Goal: Contribute content

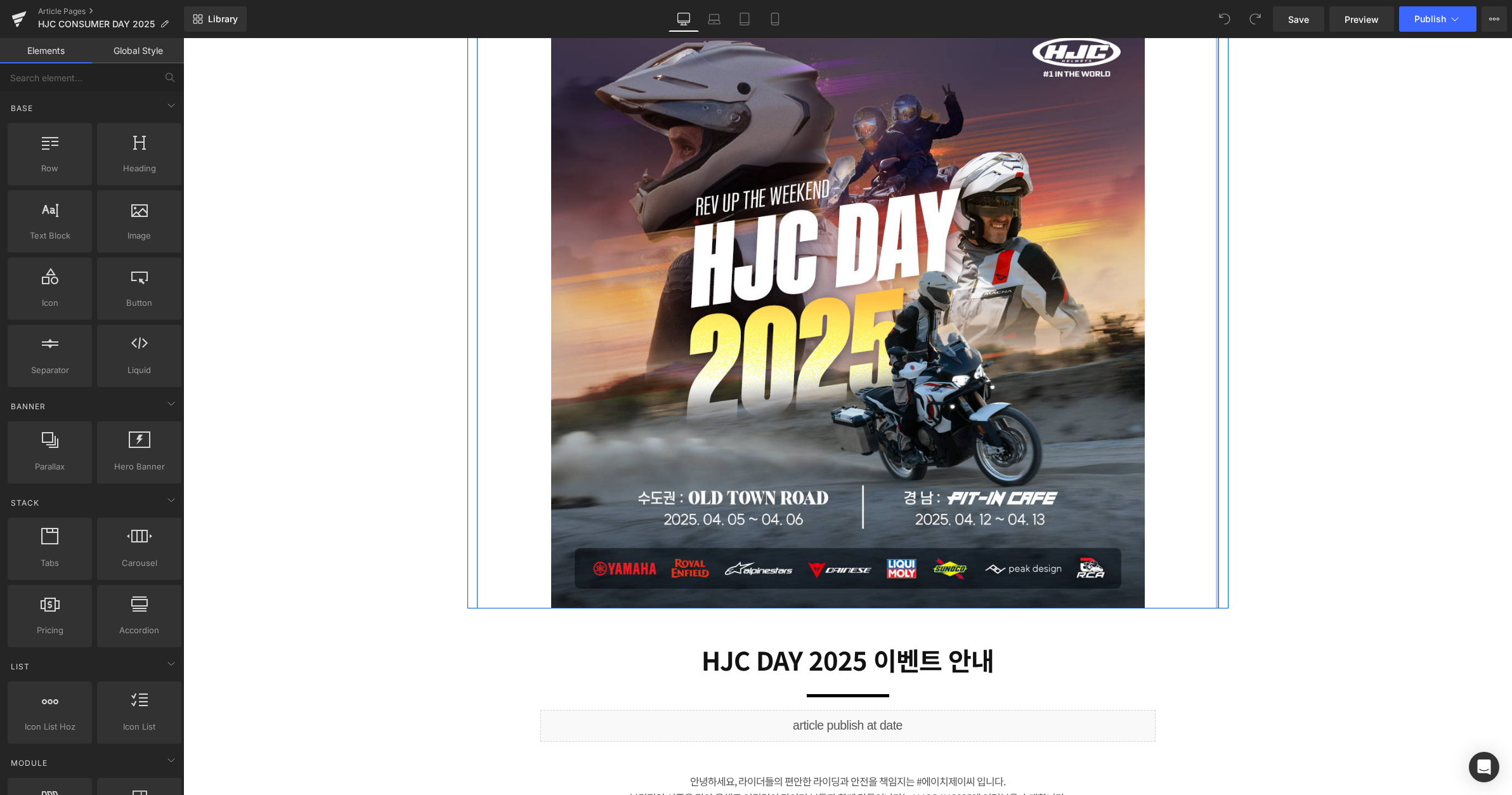
scroll to position [296, 0]
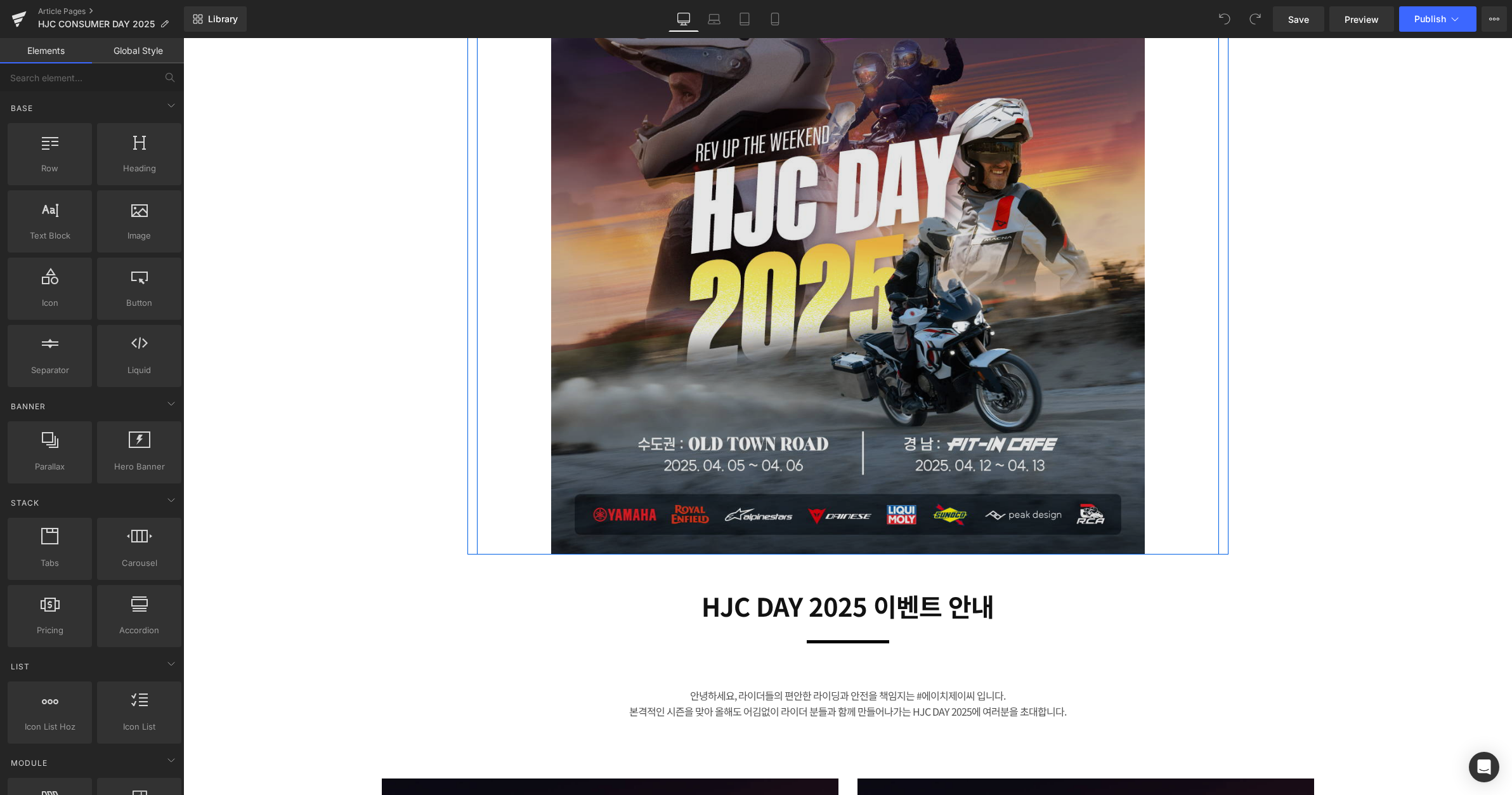
click at [1062, 387] on img at bounding box center [848, 258] width 594 height 594
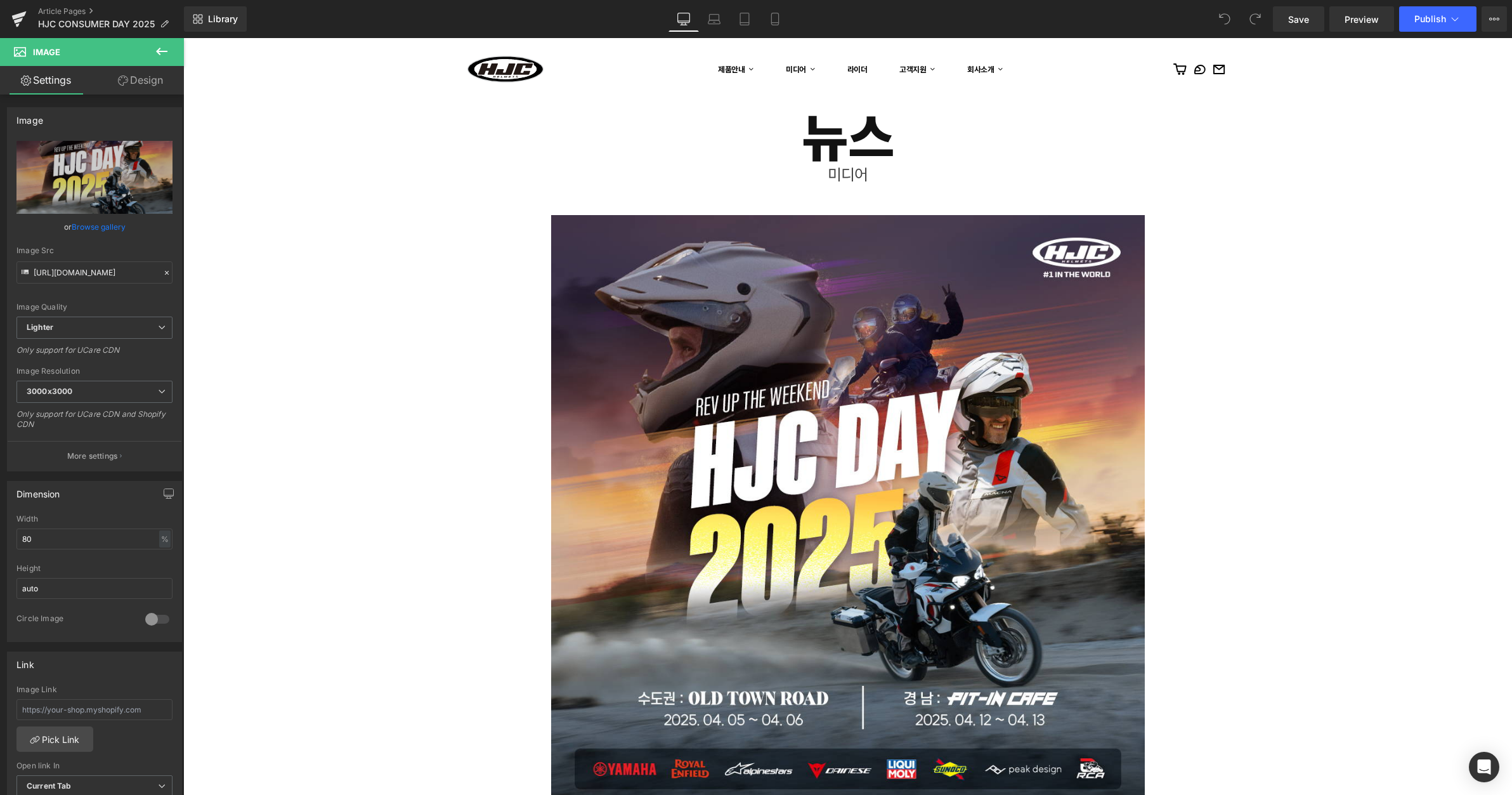
scroll to position [0, 0]
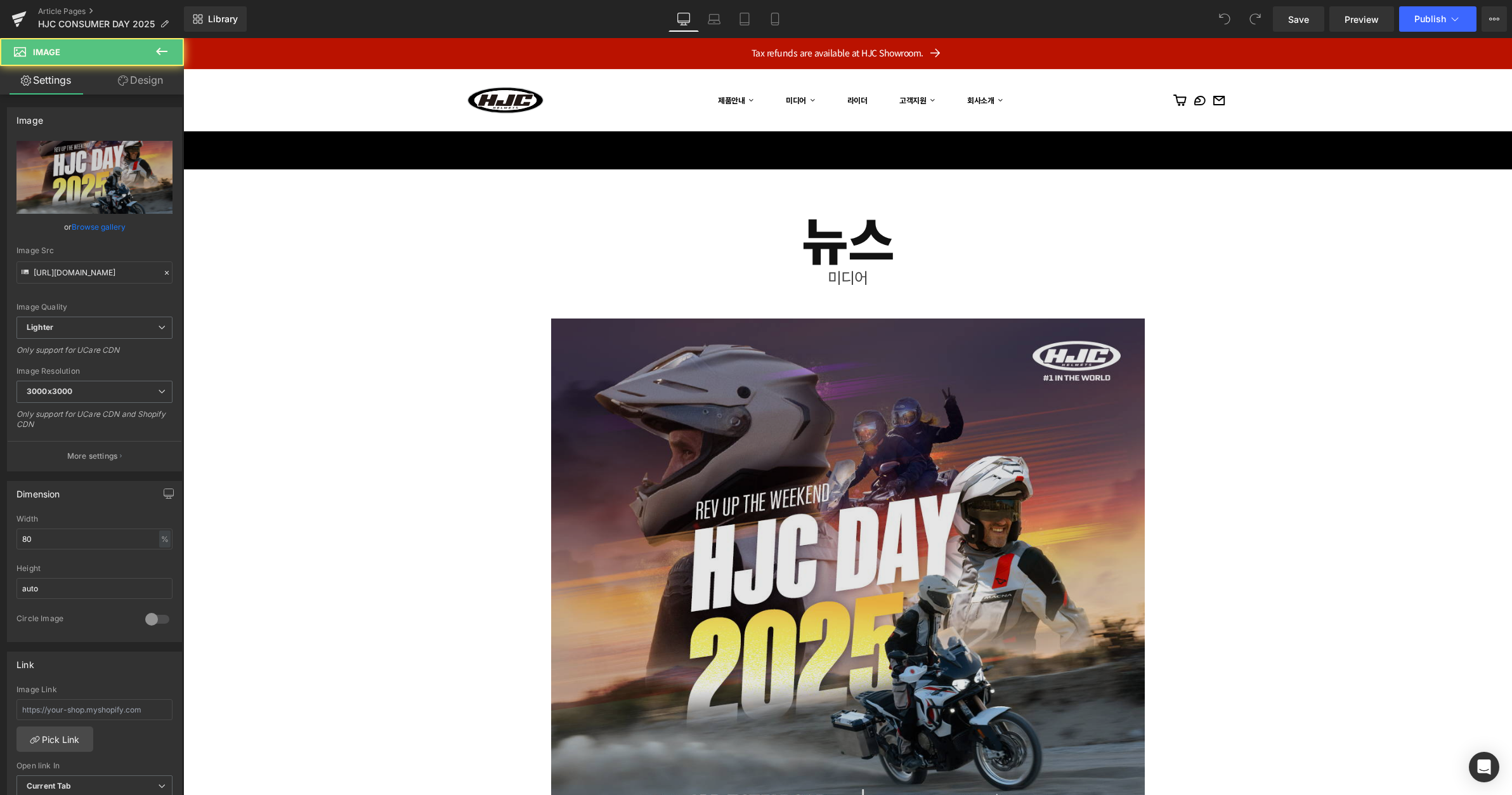
drag, startPoint x: 957, startPoint y: 420, endPoint x: 970, endPoint y: 421, distance: 13.0
click at [958, 420] on img at bounding box center [848, 616] width 594 height 594
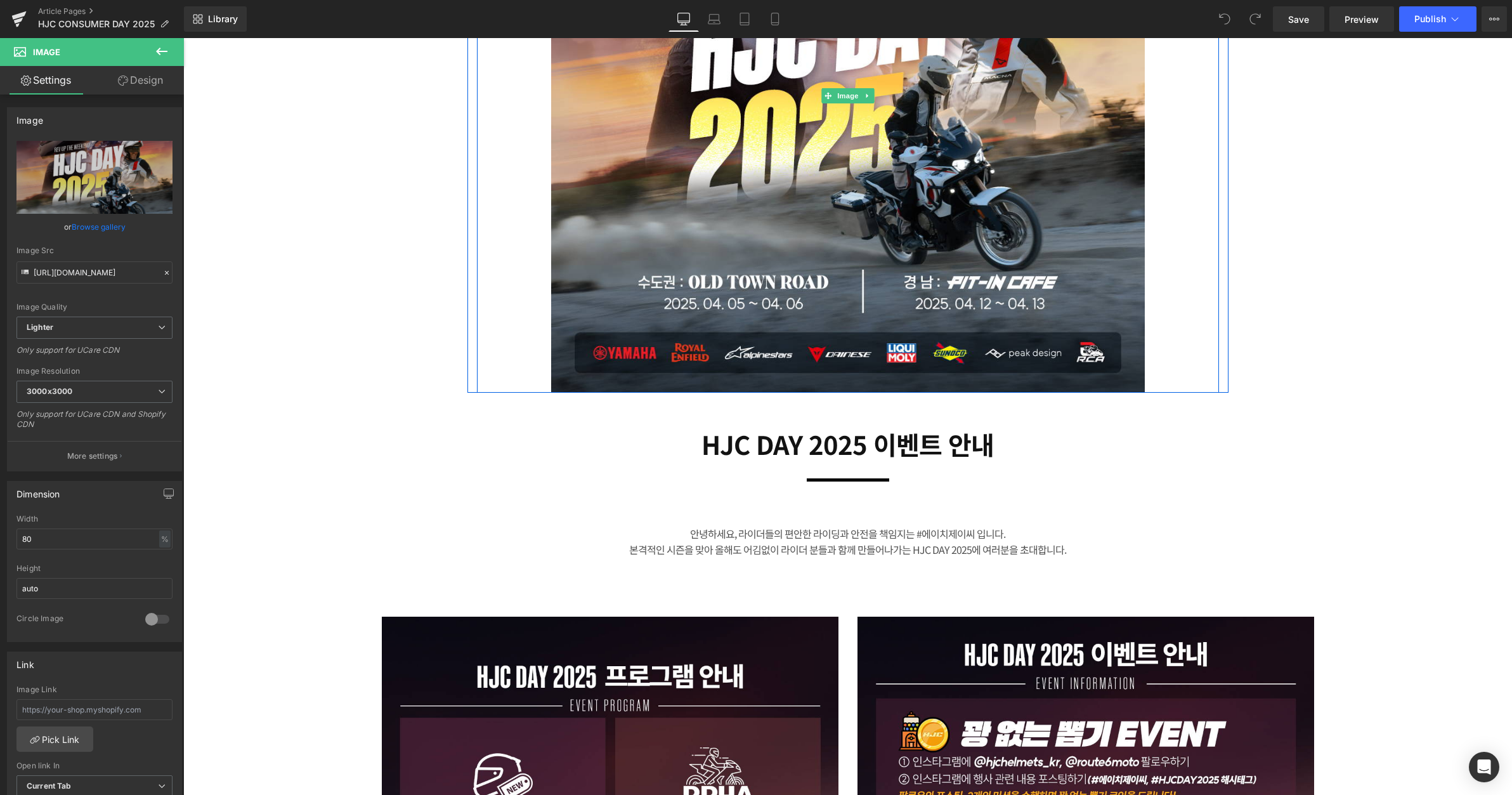
scroll to position [465, 0]
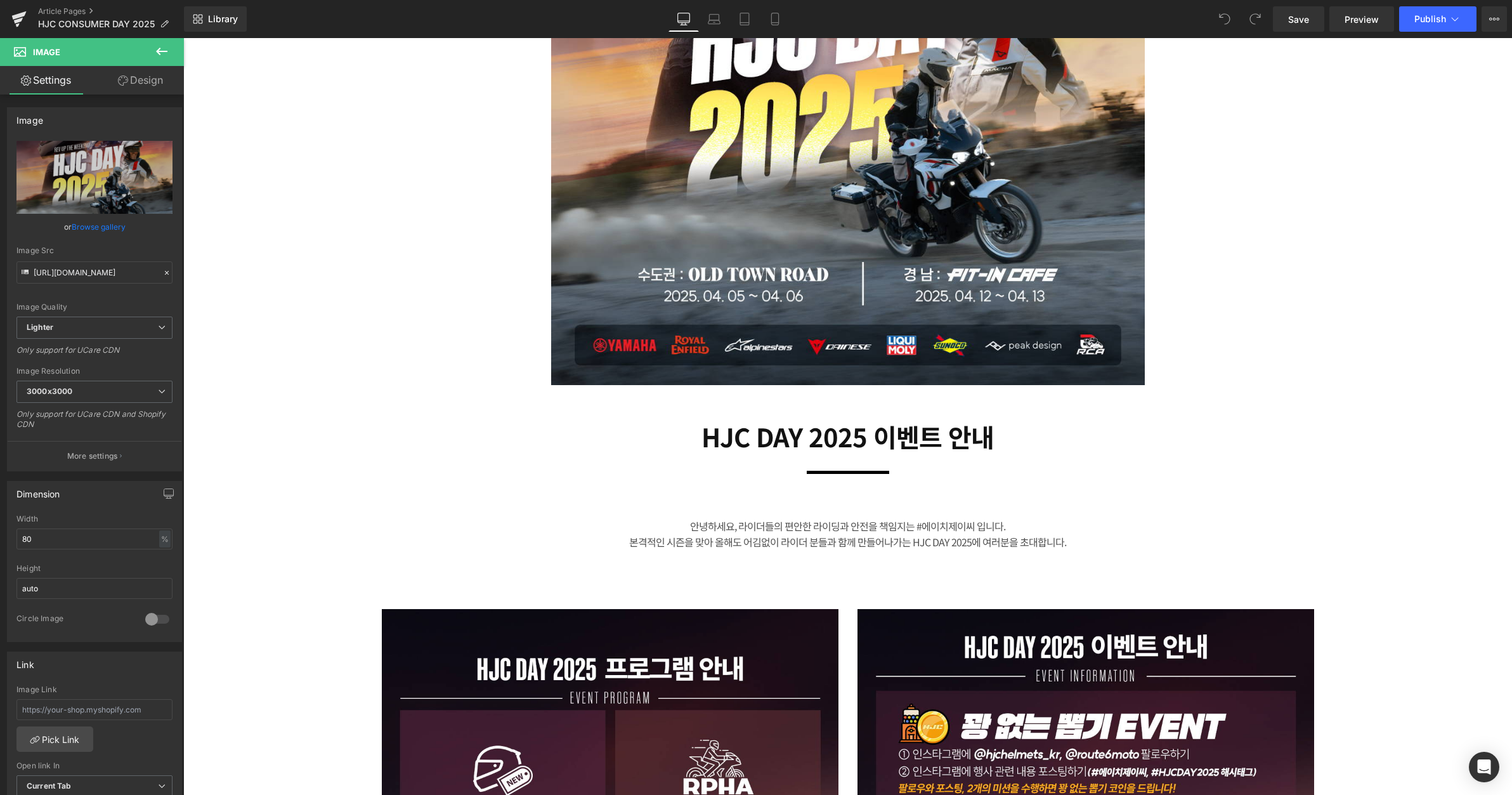
click at [808, 436] on div "HJC DAY 2025 이벤트 안내 Heading" at bounding box center [848, 436] width 616 height 30
click at [808, 436] on h2 "HJC DAY 2025 이벤트 안내" at bounding box center [848, 436] width 616 height 30
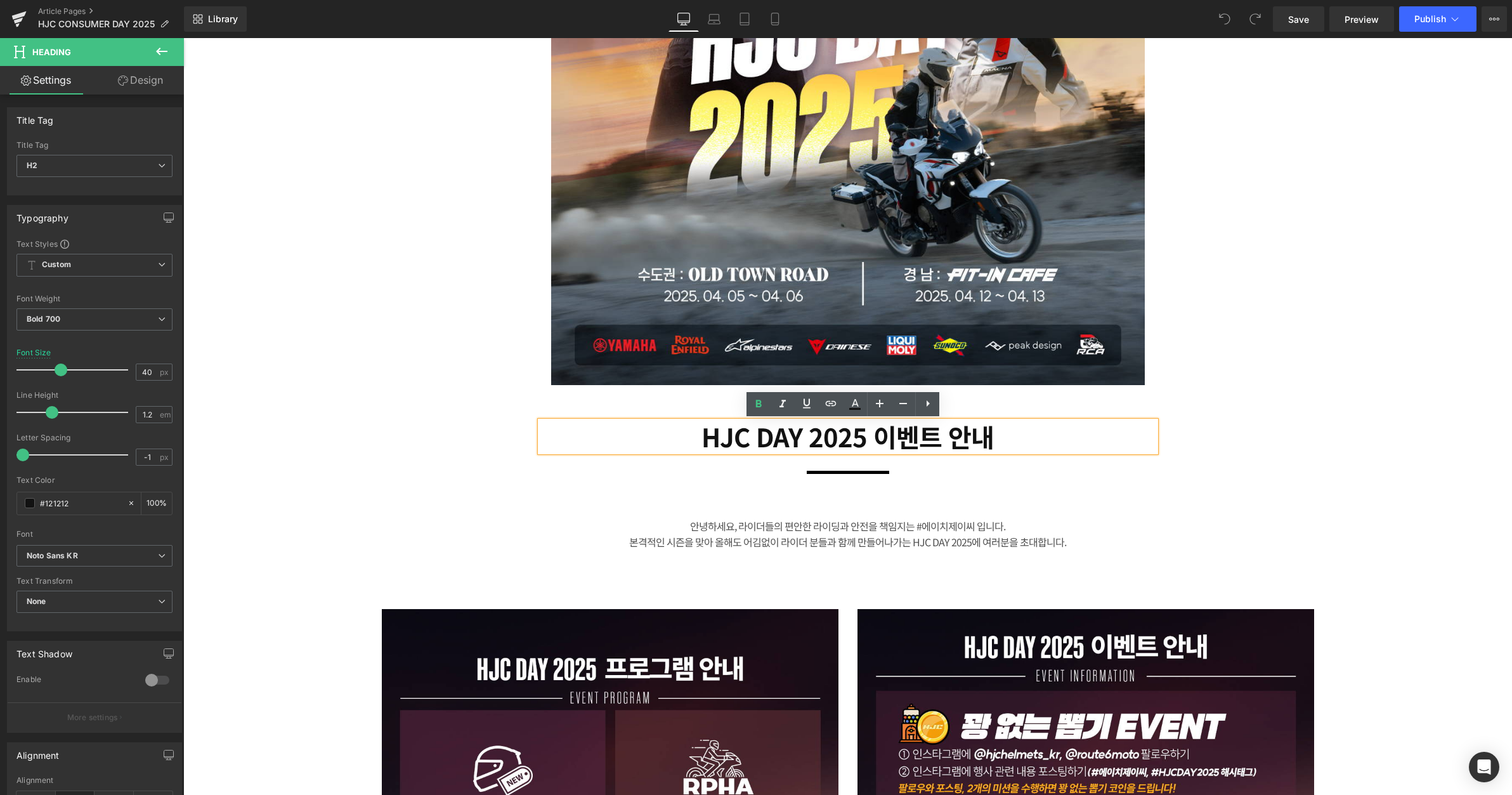
click at [913, 435] on h2 "HJC DAY 2025 이벤트 안내" at bounding box center [848, 436] width 616 height 30
click at [907, 436] on h2 "HJC DAY 2025 이벤트 안내" at bounding box center [848, 436] width 616 height 30
click at [910, 436] on h2 "HJC DAY 2025 이벤트 안내" at bounding box center [848, 436] width 616 height 30
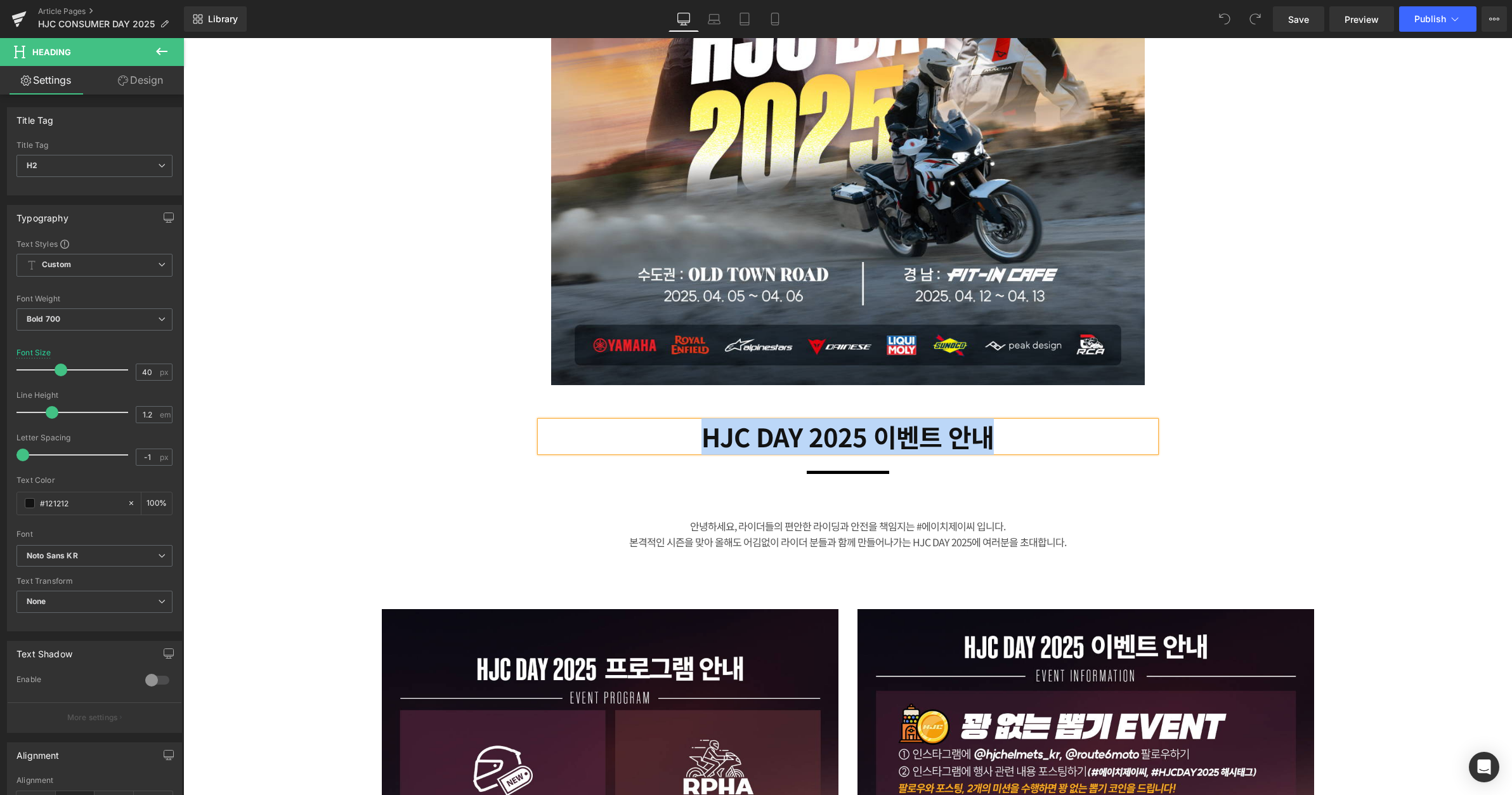
paste div
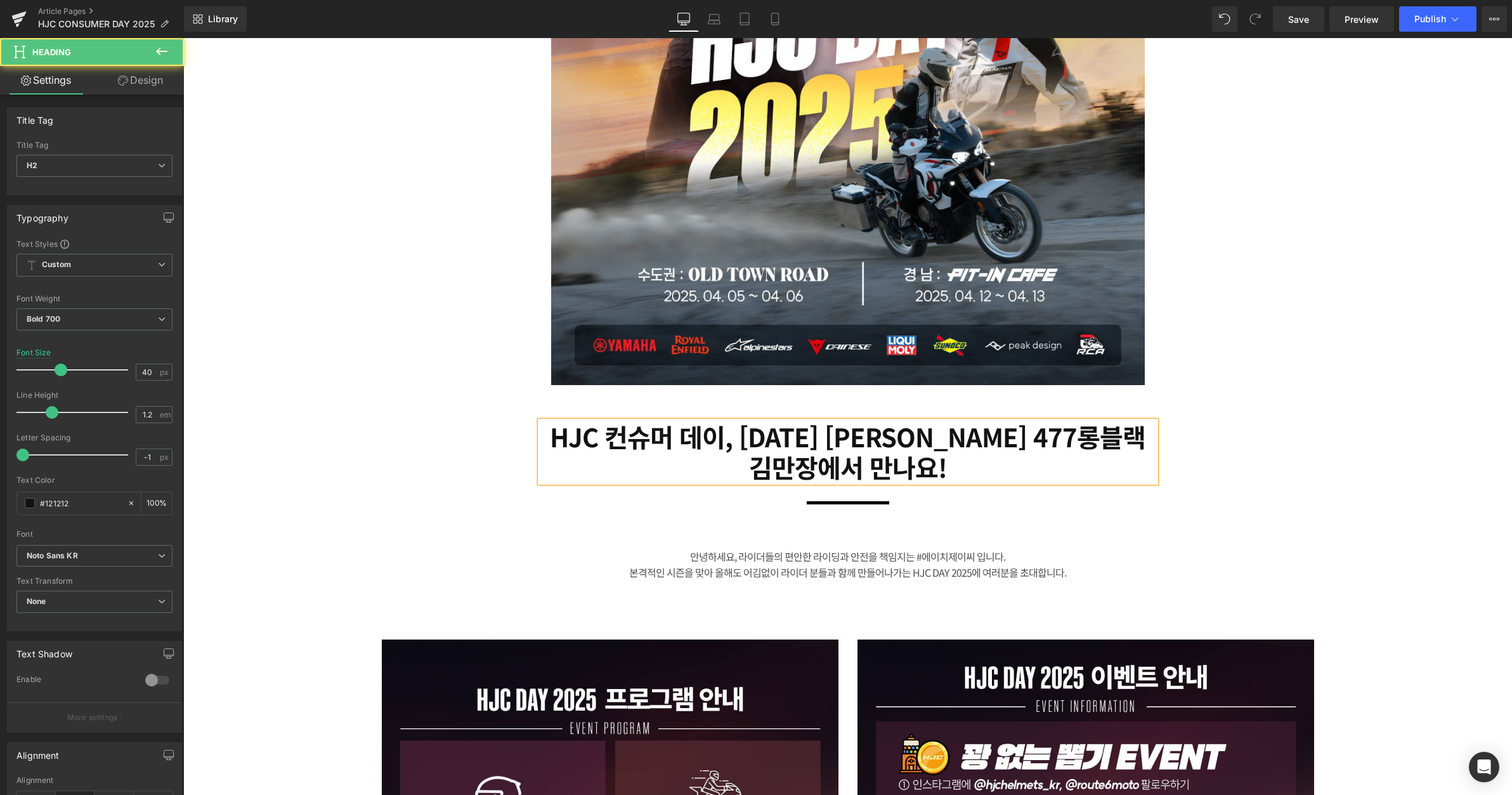
click at [841, 431] on h2 "HJC 컨슈머 데이, [DATE] [PERSON_NAME] 477롱블랙 김만장에서 만나요!" at bounding box center [848, 452] width 616 height 61
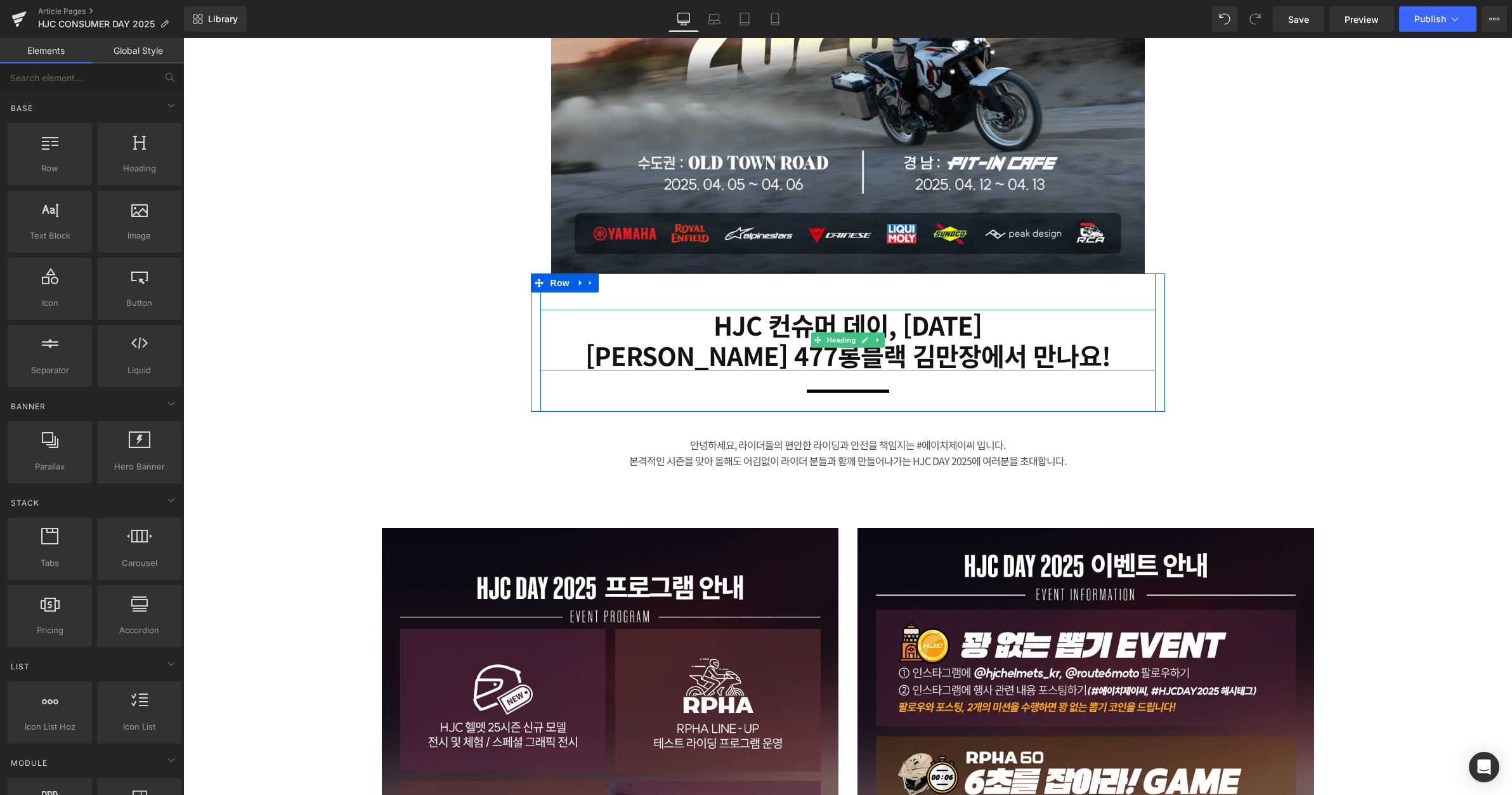
scroll to position [592, 0]
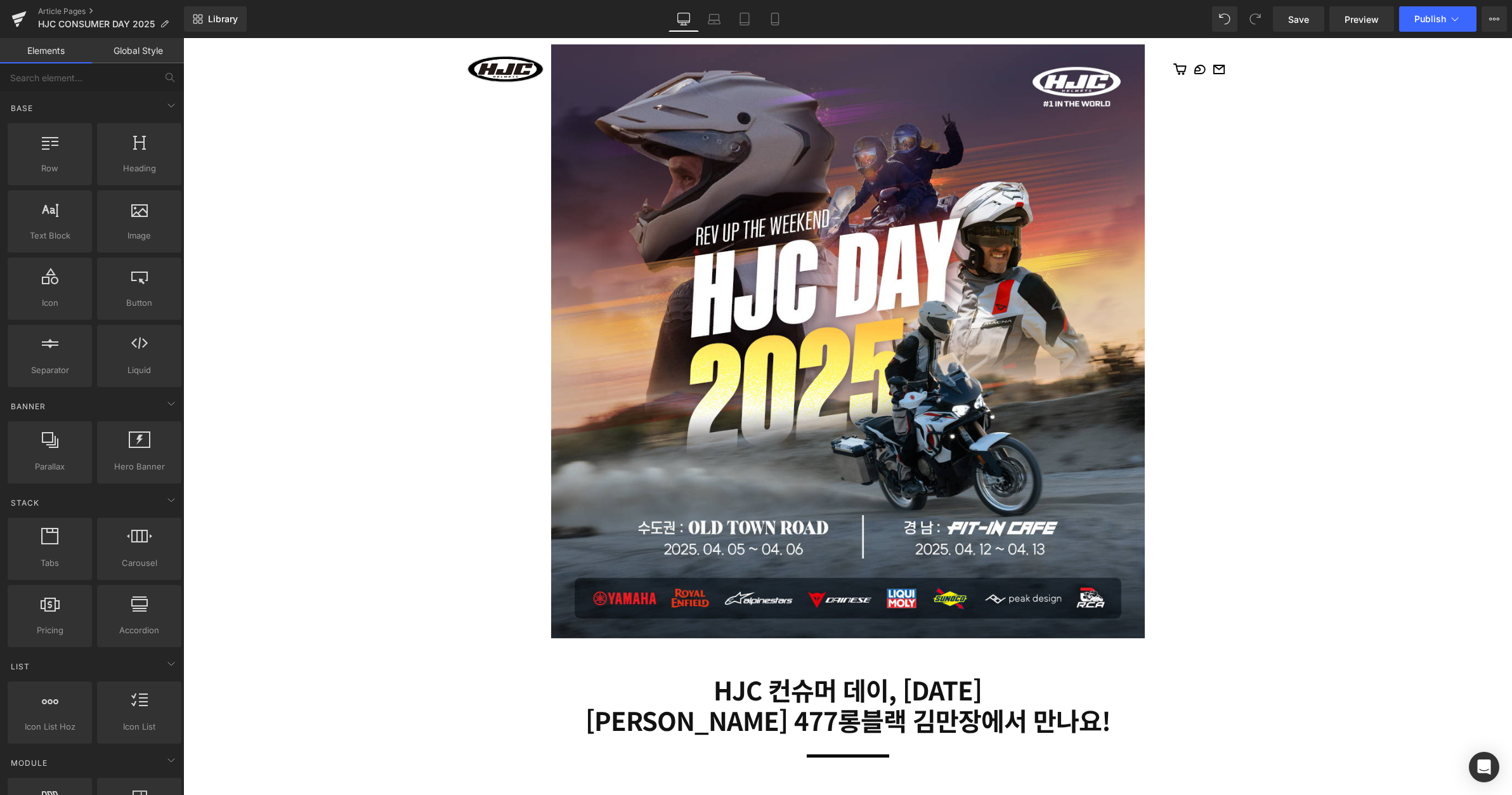
scroll to position [211, 0]
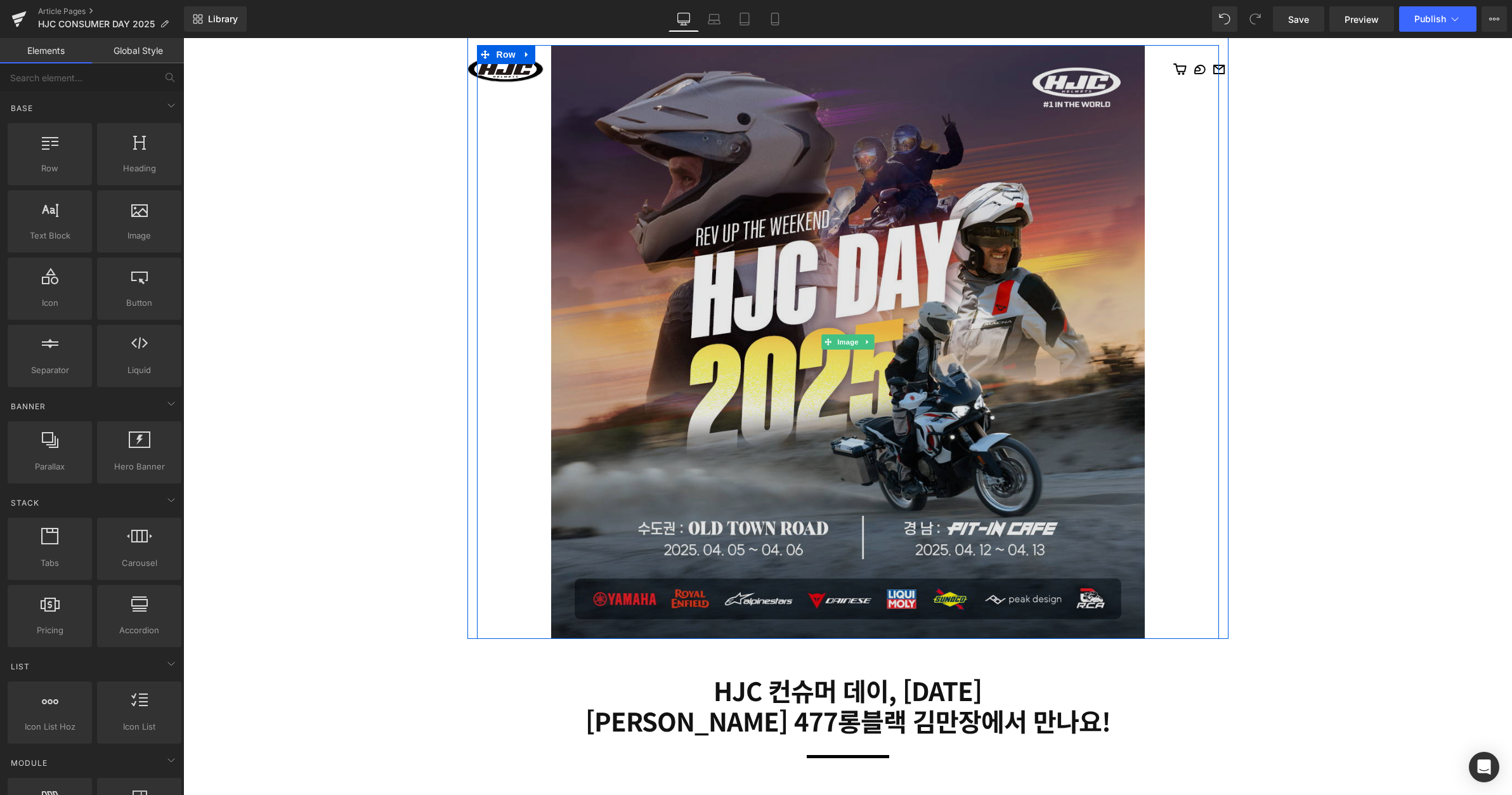
click at [893, 269] on img at bounding box center [848, 342] width 594 height 594
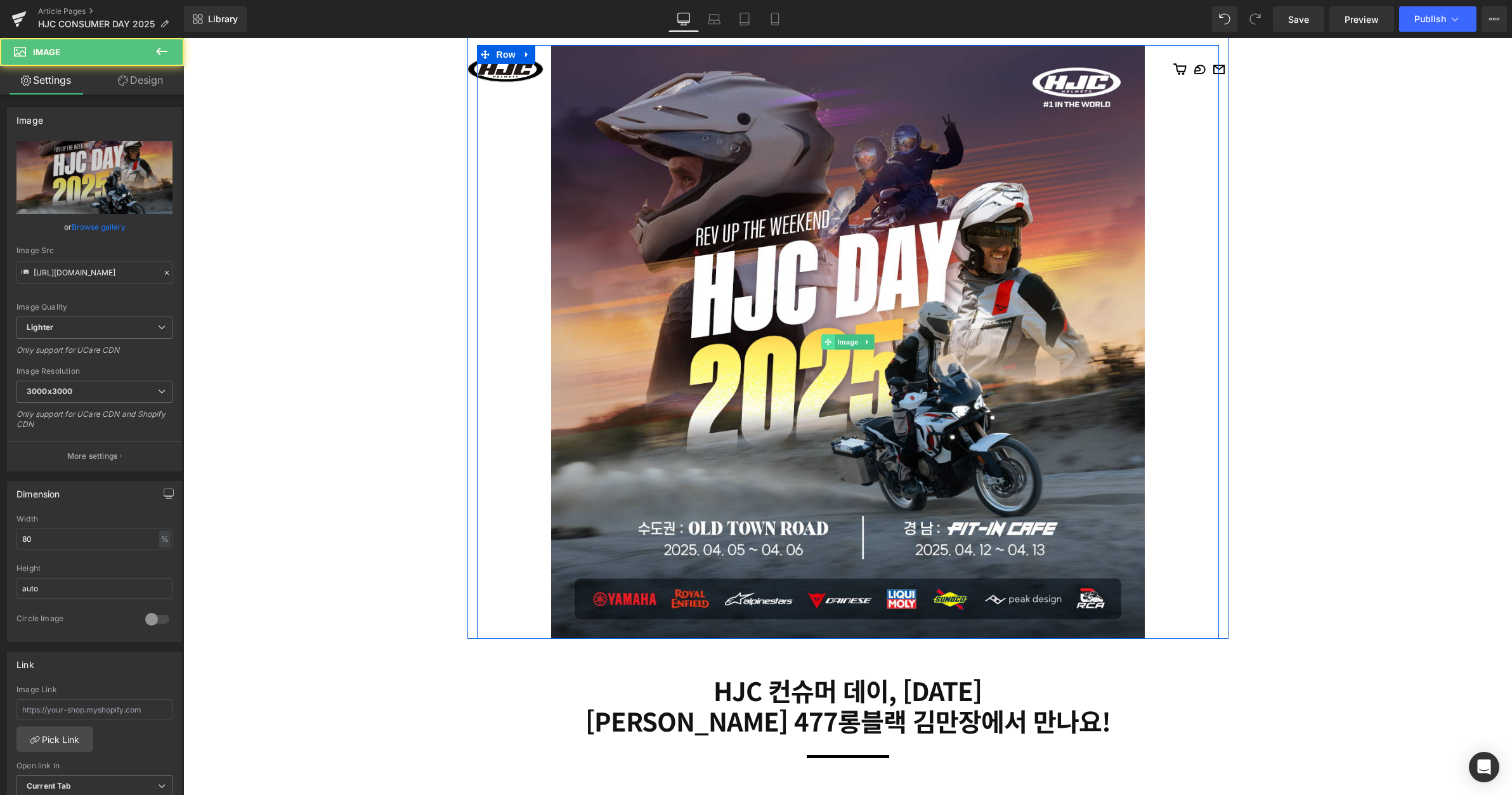
click at [821, 339] on span at bounding box center [828, 342] width 13 height 15
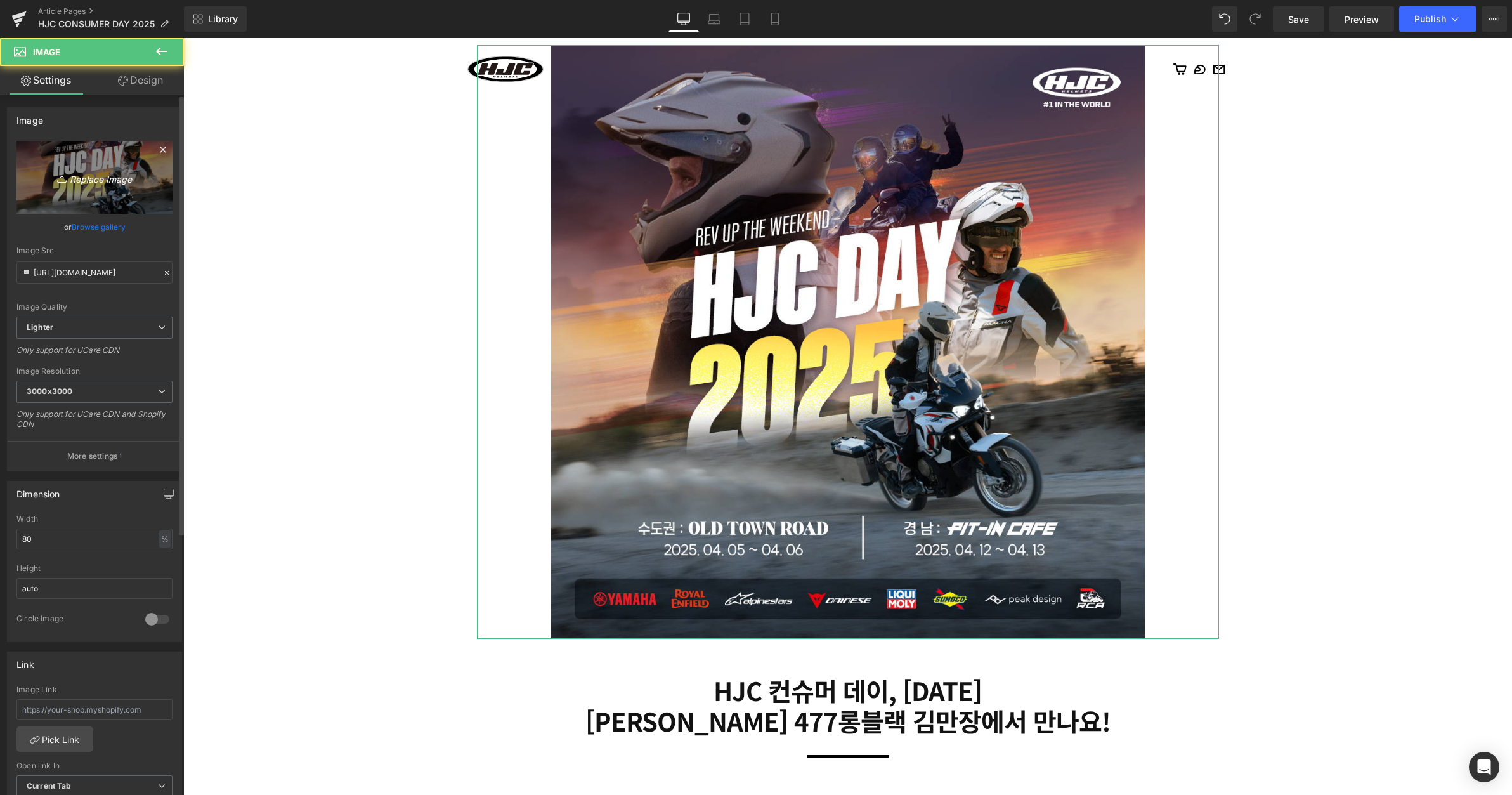
click at [106, 177] on icon "Replace Image" at bounding box center [94, 178] width 101 height 16
type input "C:\fakepath\1.jpg"
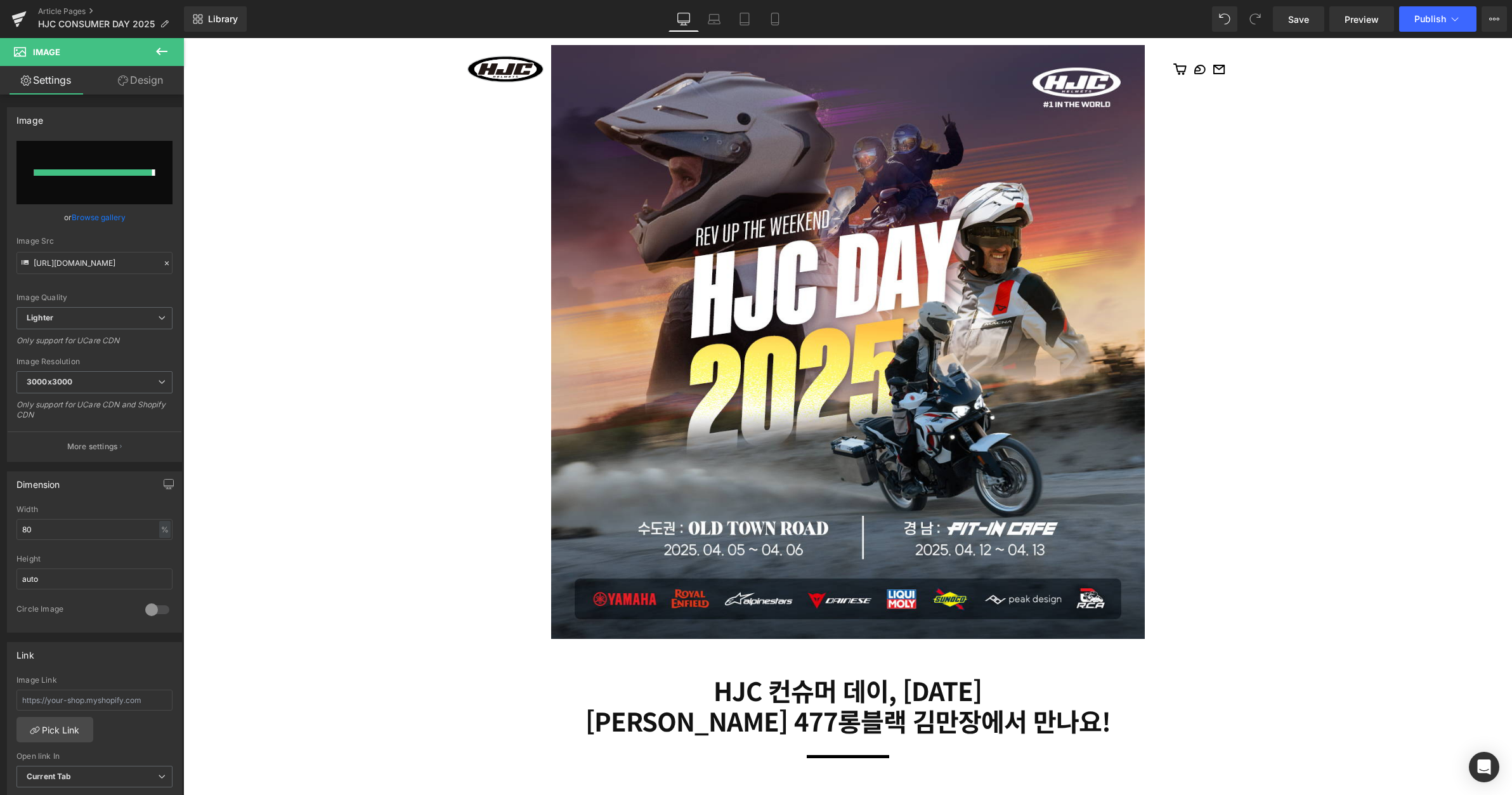
type input "[URL][DOMAIN_NAME]"
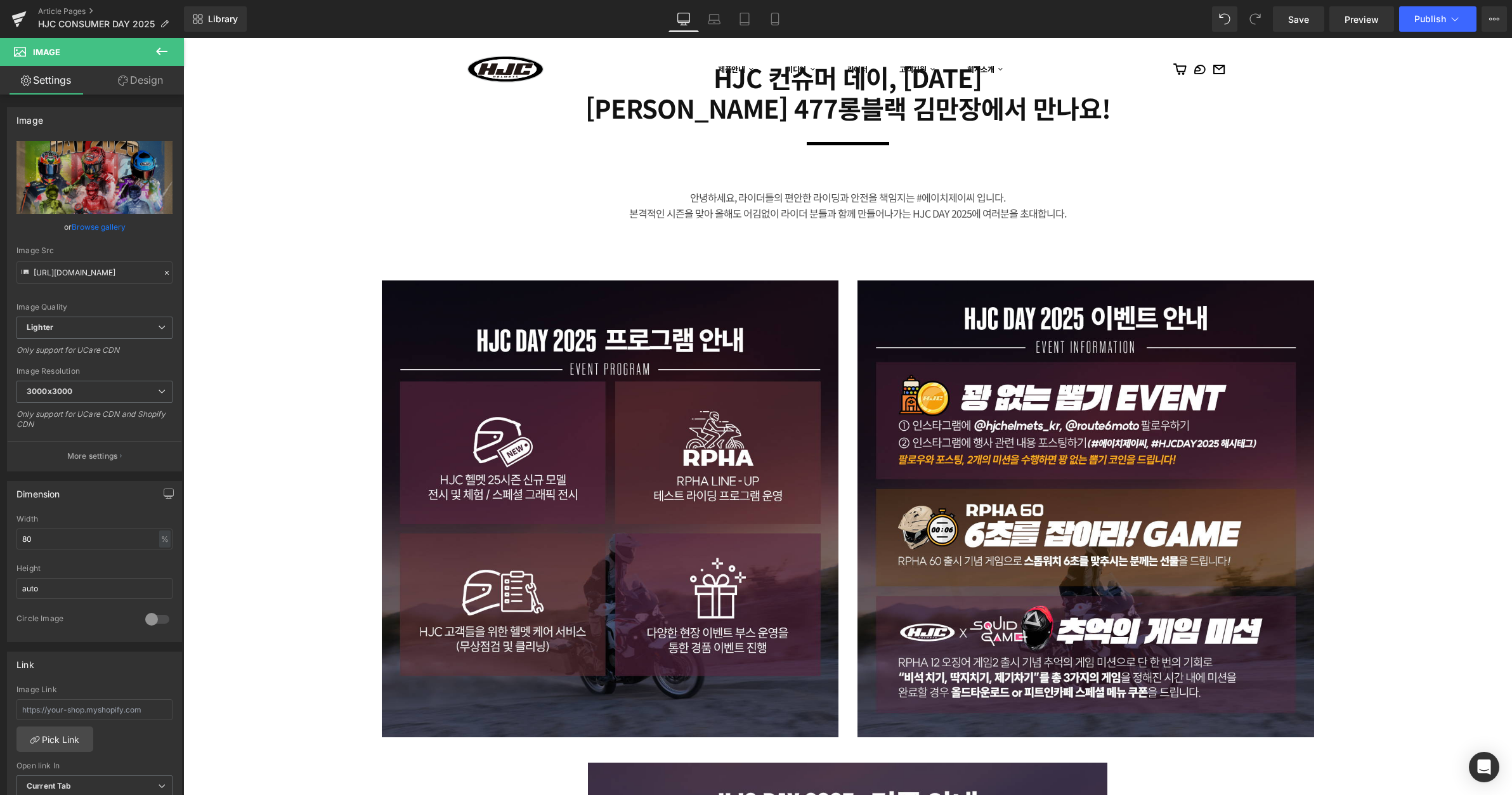
scroll to position [846, 0]
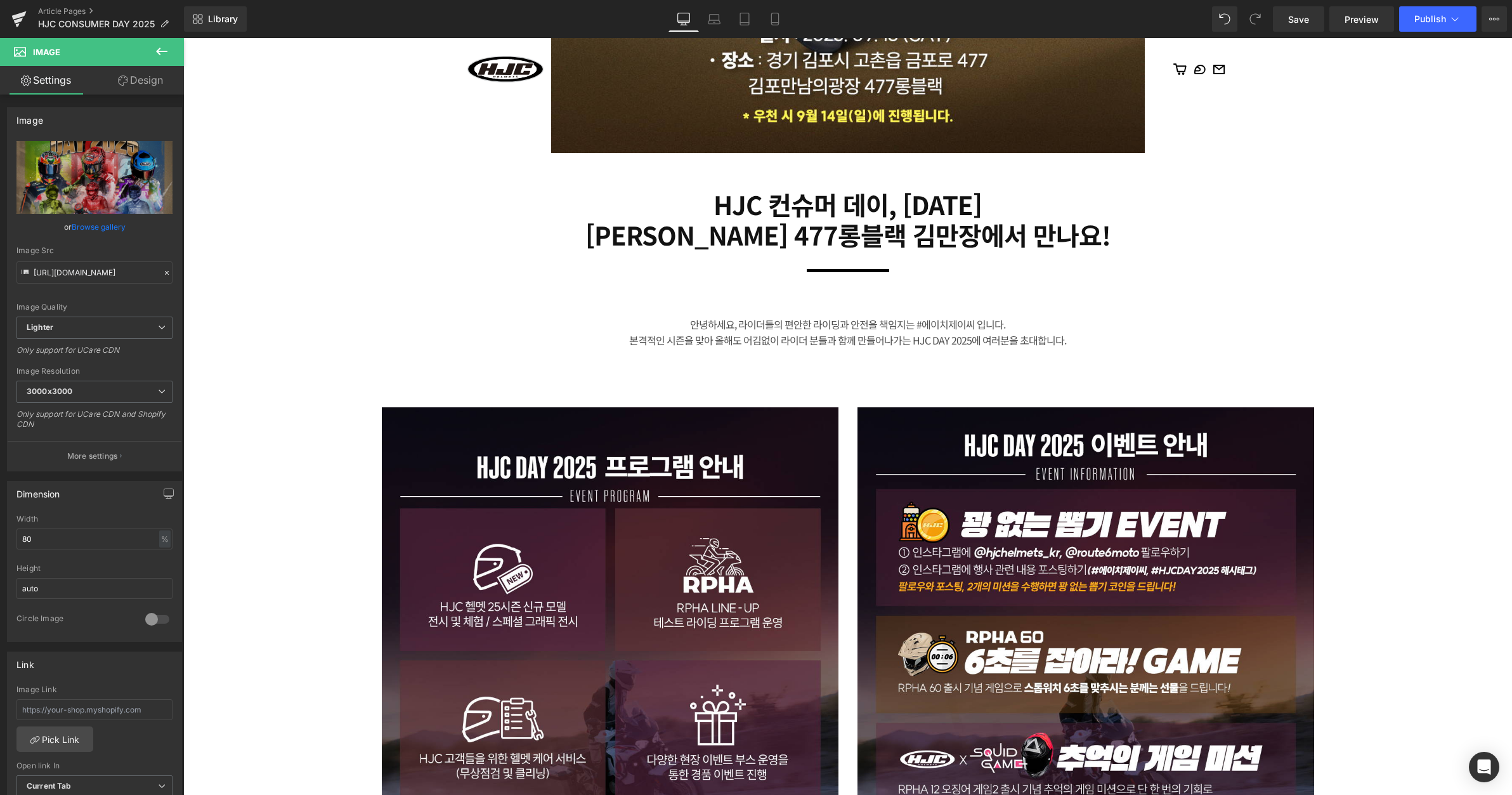
click at [945, 335] on div "본격적인 시즌을 맞아 올해도 어김없이 라이더 분들과 함께 만들어나가는 HJC DAY 2025에 여러분을 초대합니다." at bounding box center [848, 341] width 501 height 17
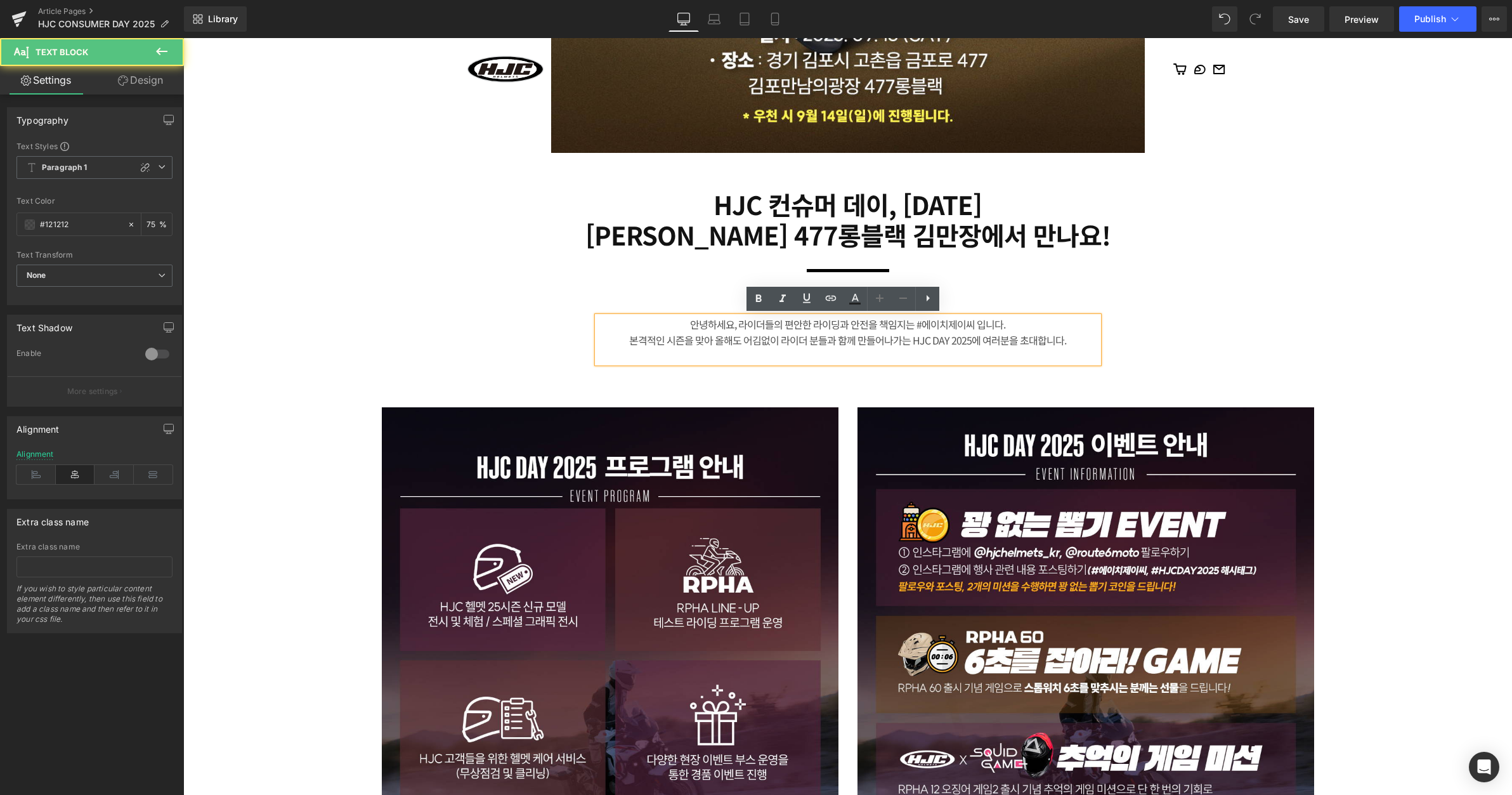
click at [921, 337] on div "본격적인 시즌을 맞아 올해도 어김없이 라이더 분들과 함께 만들어나가는 HJC DAY 2025에 여러분을 초대합니다." at bounding box center [848, 341] width 501 height 17
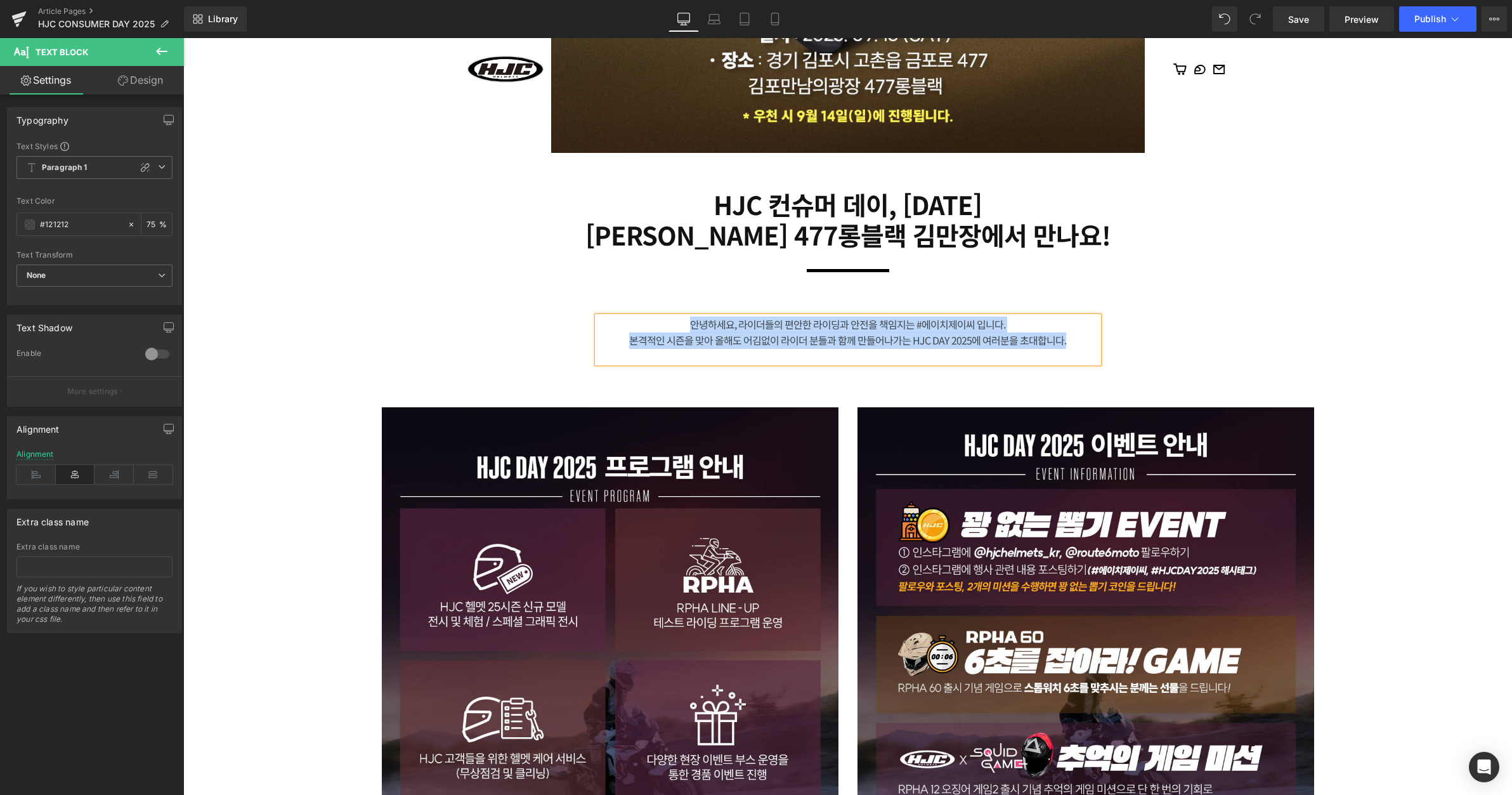
paste div
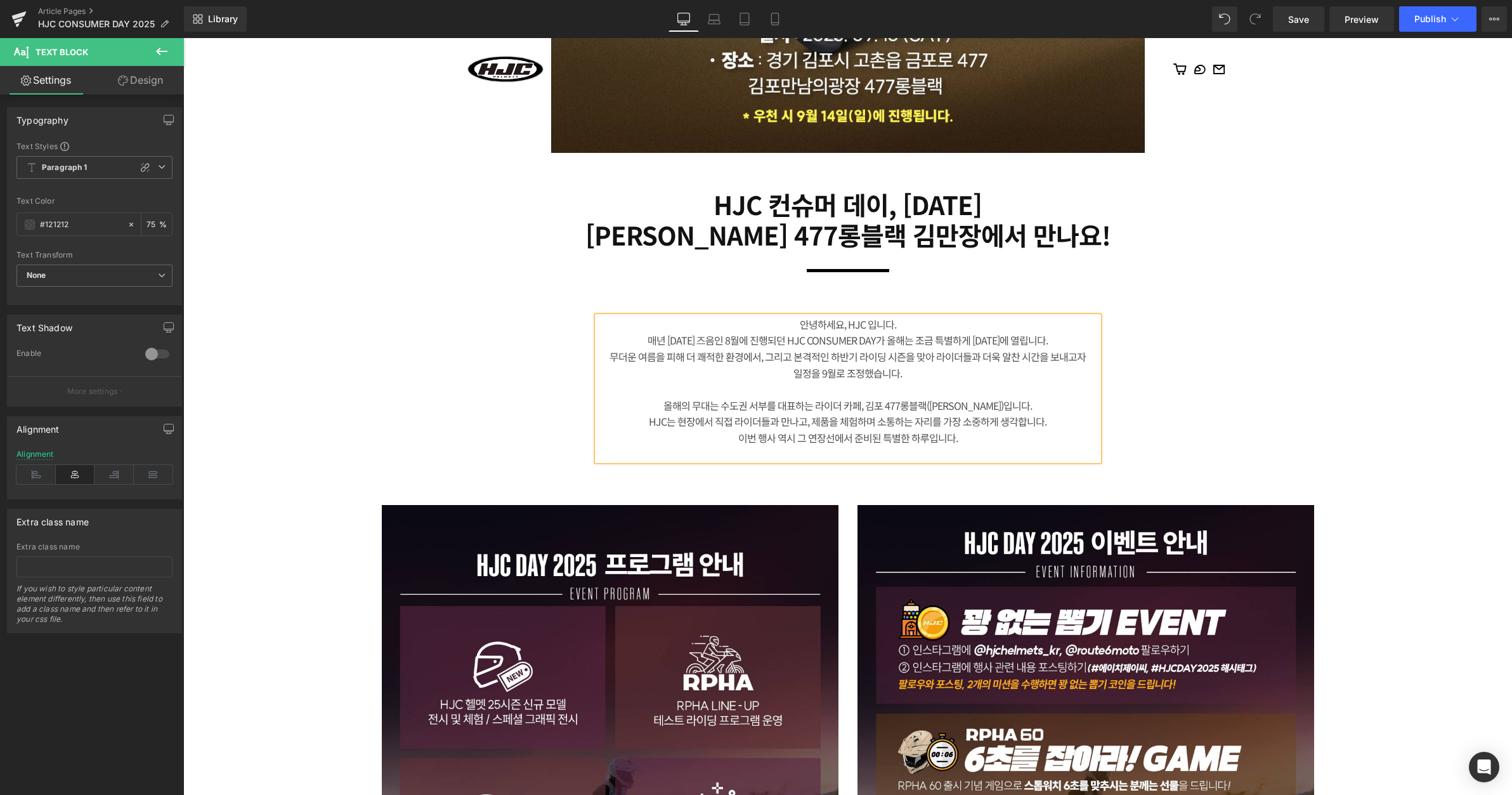
click at [1084, 351] on div "무더운 여름을 피해 더 쾌적한 환경에서, 그리고 본격적인 하반기 라이딩 시즌을 맞아 라이더들과 더욱 알찬 시간을 보내고자" at bounding box center [848, 357] width 501 height 17
click at [1078, 337] on div "매년 [DATE] 즈음인 8월에 진행되던 HJC CONSUMER DAY가 올해는 조금 특별하게 [DATE]에 열립니다." at bounding box center [848, 341] width 501 height 17
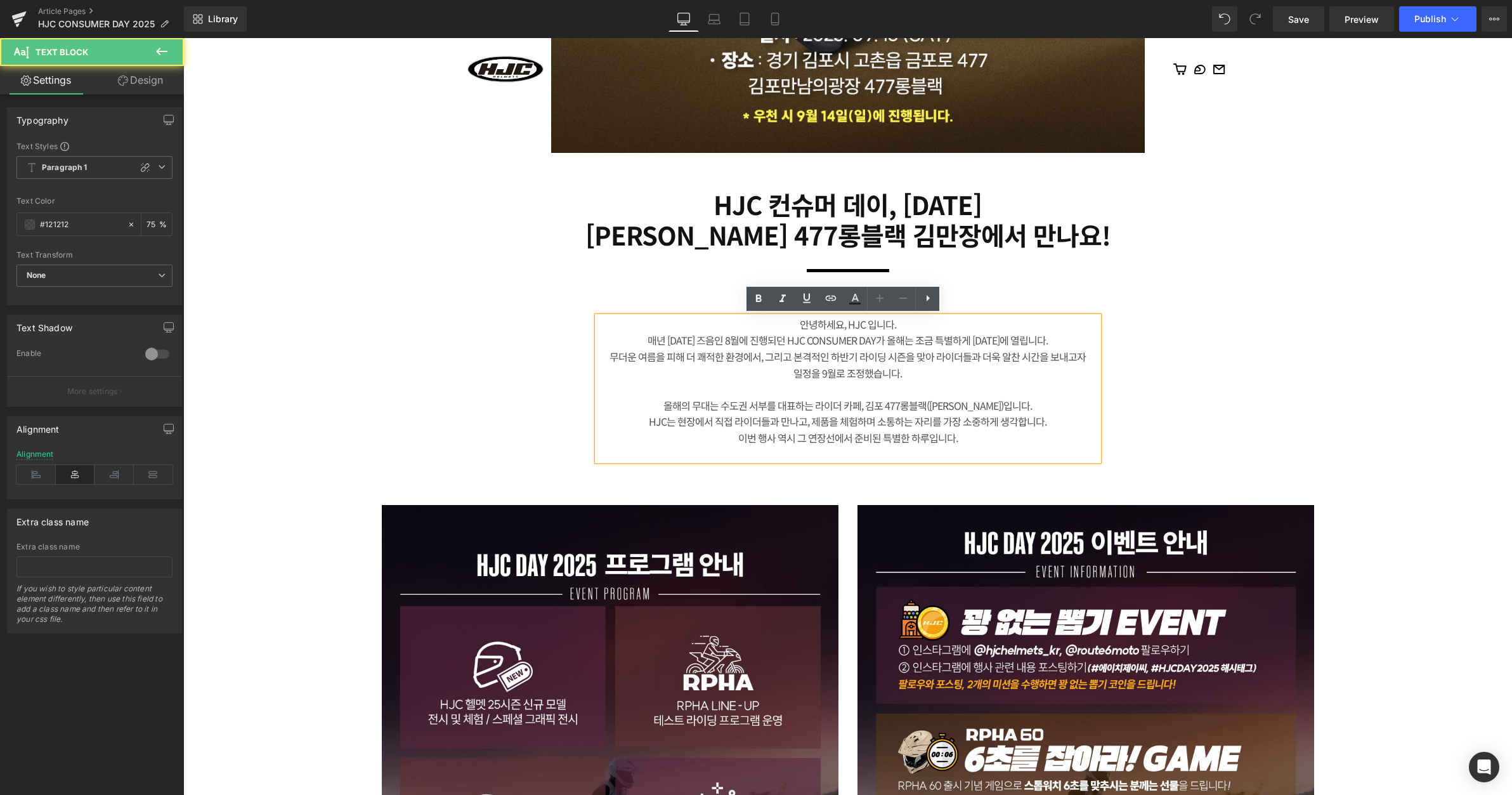
click at [941, 376] on div "일정을 9월로 조정했습니다." at bounding box center [848, 374] width 501 height 17
click at [1087, 354] on div "무더운 여름을 피해 더 쾌적한 환경에서, 그리고 본격적인 하반기 라이딩 시즌을 맞아 라이더들과 더욱 알찬 시간을 보내고자" at bounding box center [848, 357] width 501 height 17
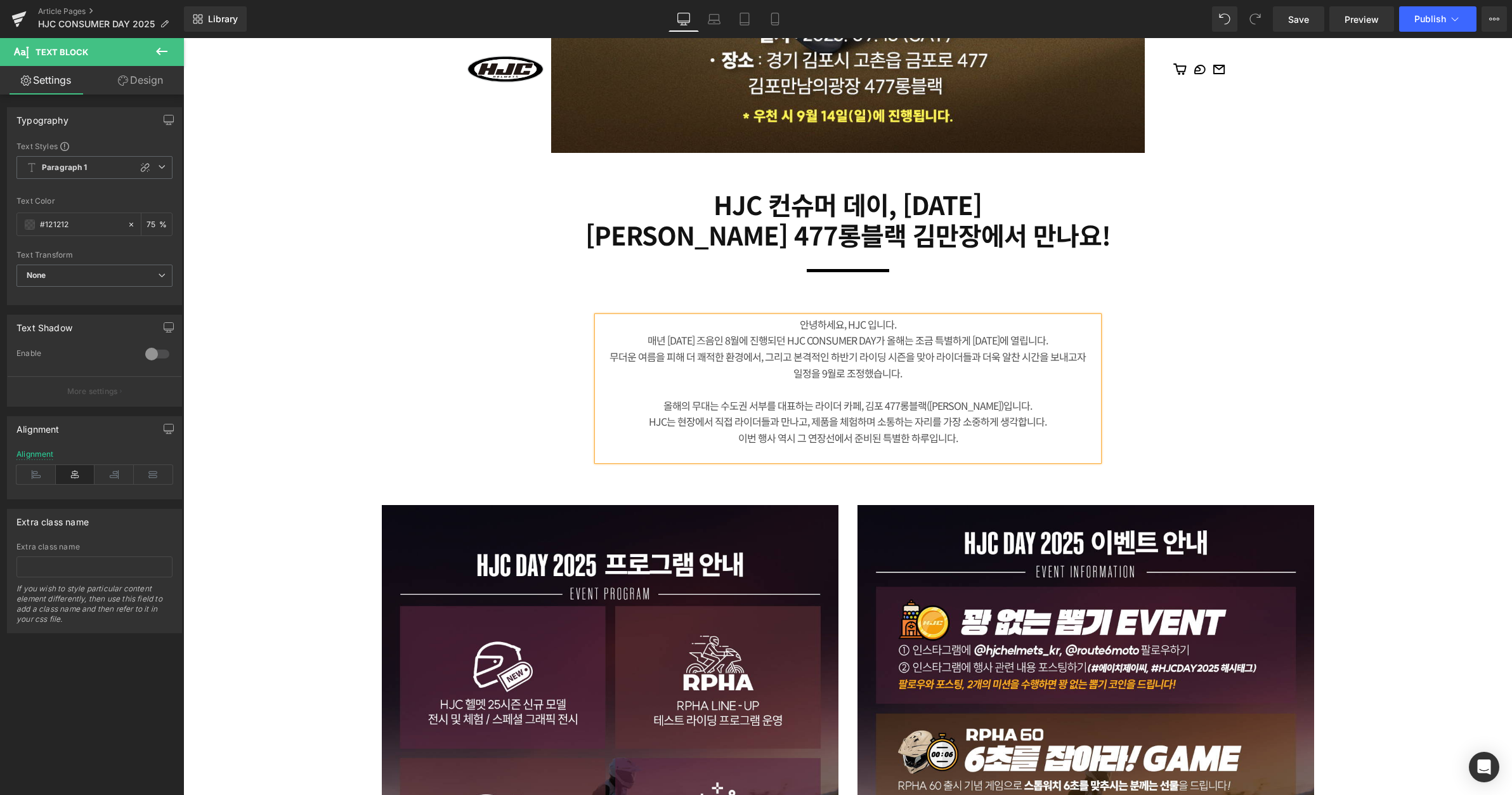
click at [1277, 380] on div "뉴스 Heading 미디어 Heading Row 50px Image Row Row HJC 컨슈머 데이, [DATE] [PERSON_NAME] …" at bounding box center [848, 730] width 1329 height 2937
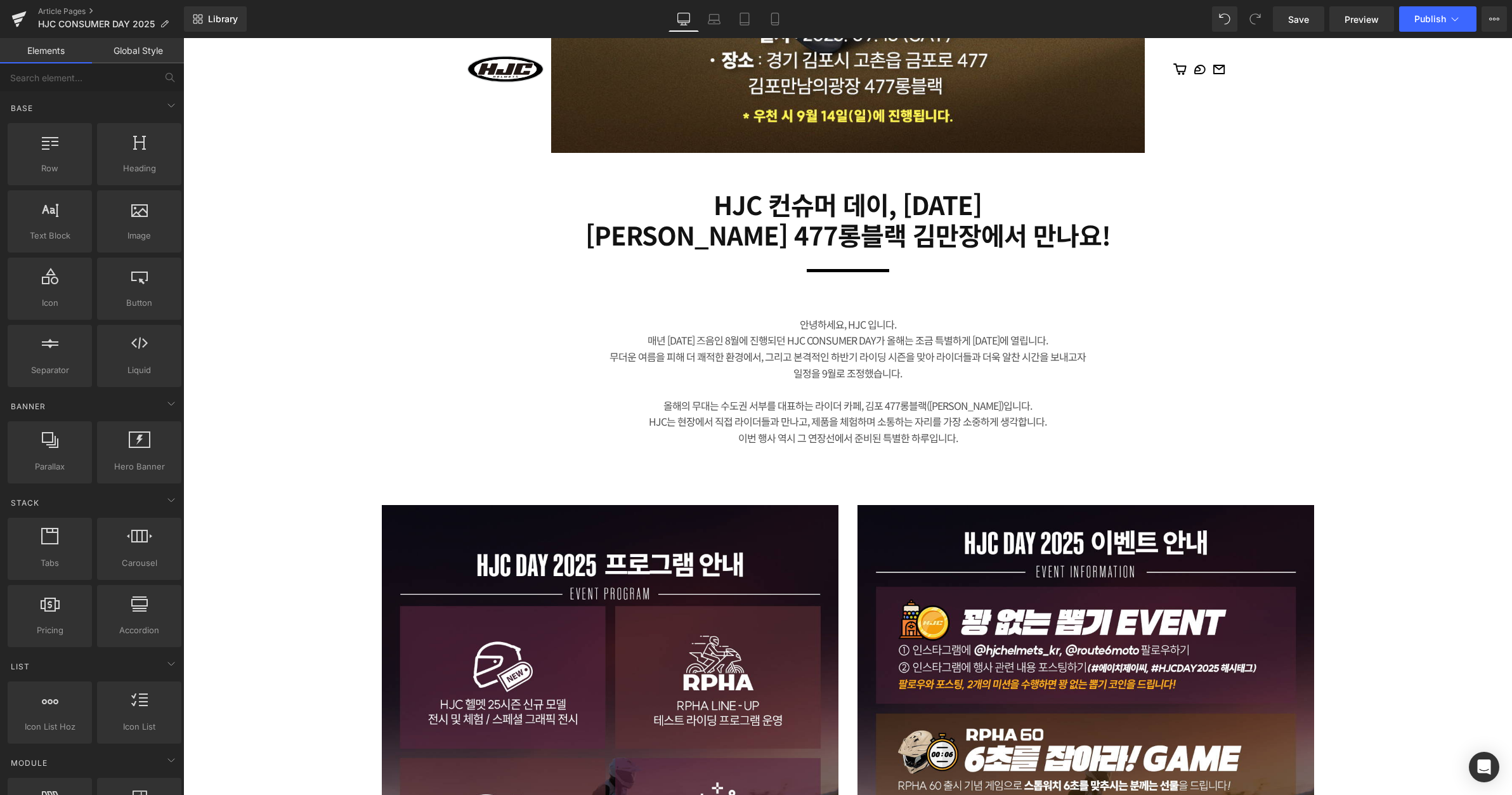
click at [994, 443] on div "이번 행사 역시 그 연장선에서 준비된 특별한 하루입니다." at bounding box center [848, 438] width 501 height 17
click at [1365, 380] on div "뉴스 Heading 미디어 Heading Row 50px Image Row Row HJC 컨슈머 데이, [DATE] [PERSON_NAME] …" at bounding box center [848, 730] width 1329 height 2937
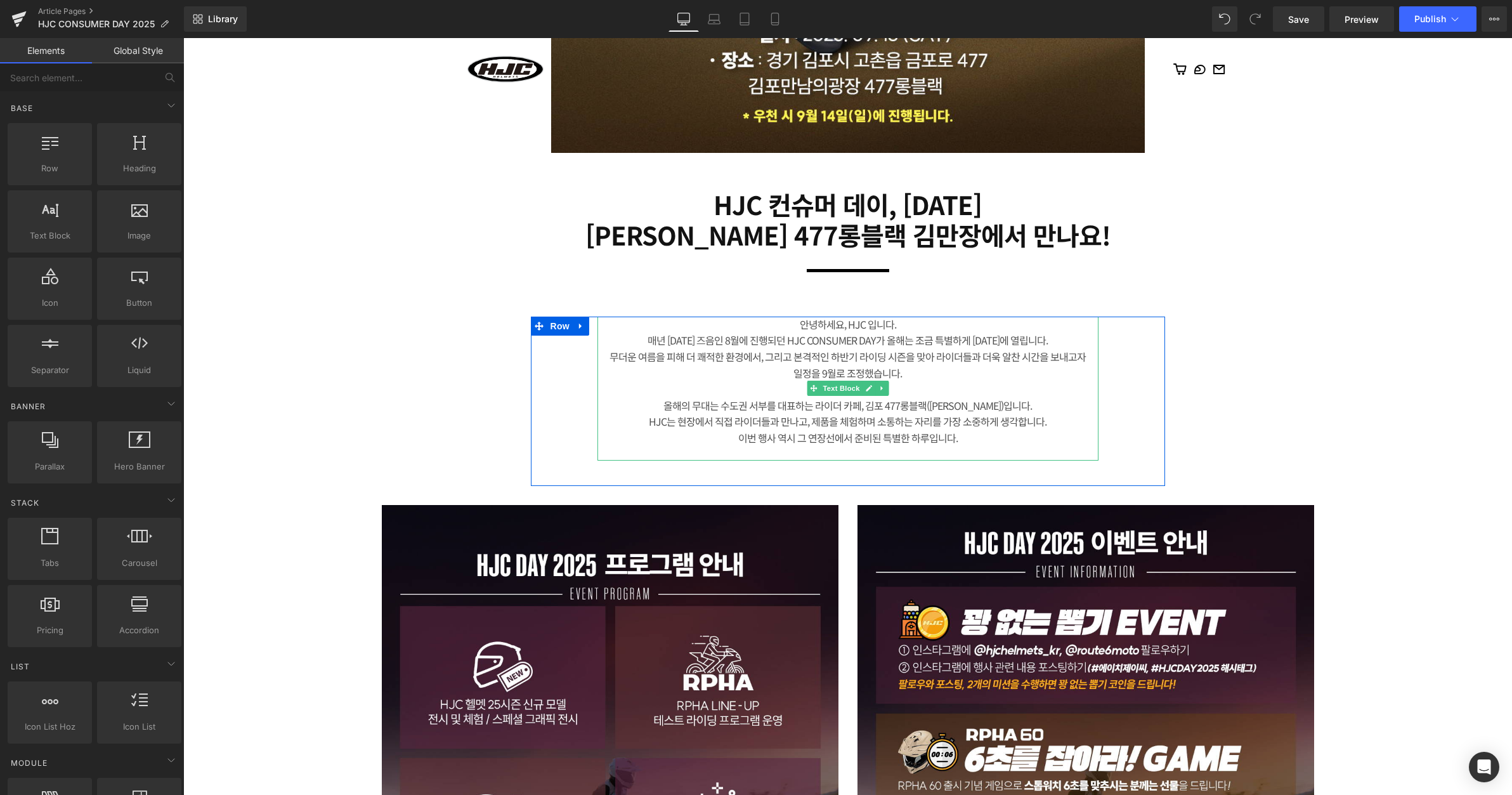
click at [980, 325] on div "안녕하세요, HJC 입니다." at bounding box center [848, 325] width 501 height 17
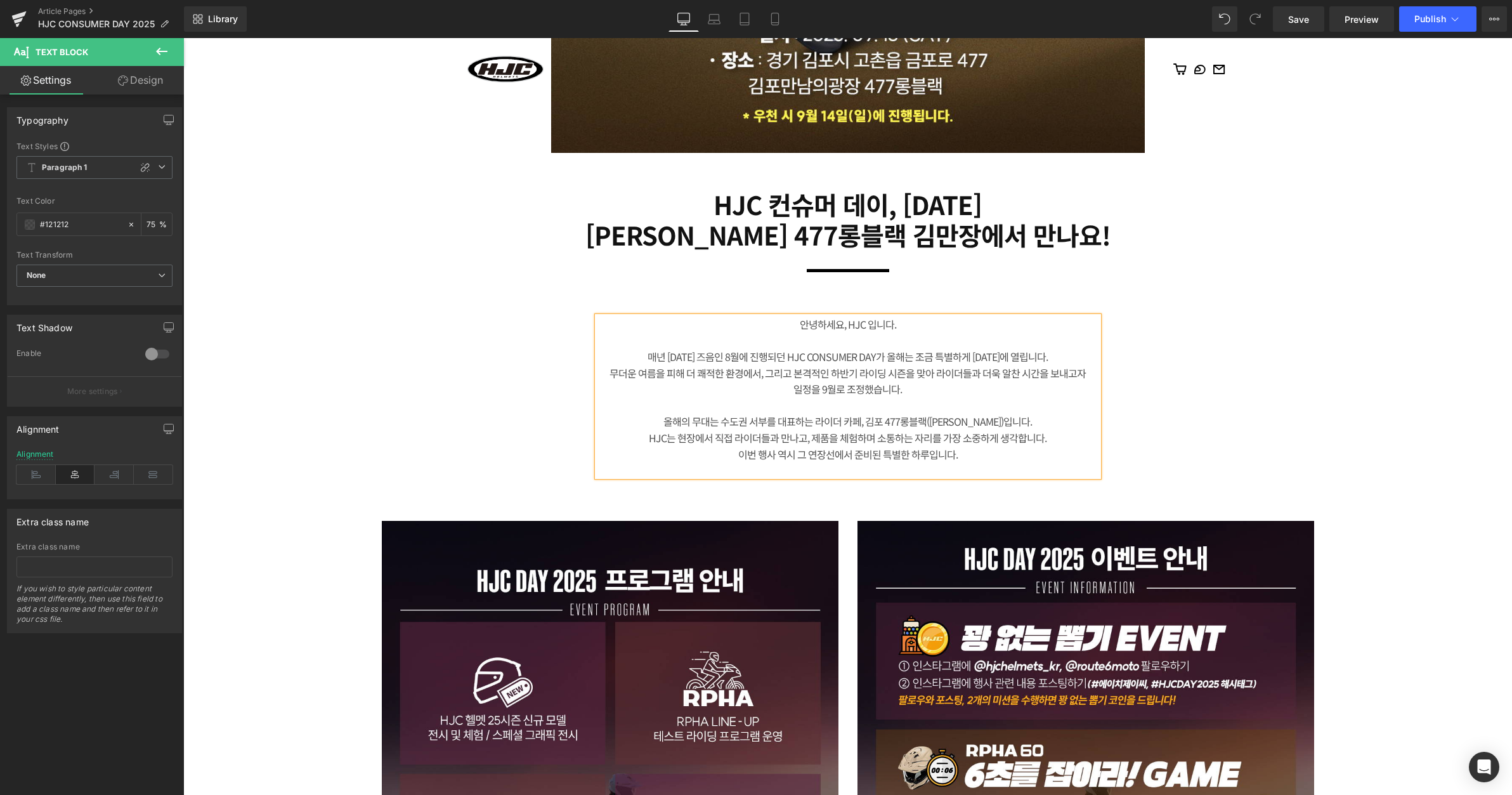
click at [1320, 352] on div "뉴스 Heading 미디어 Heading Row 50px Image Row Row HJC 컨슈머 데이, [DATE] [PERSON_NAME] …" at bounding box center [848, 738] width 1329 height 2954
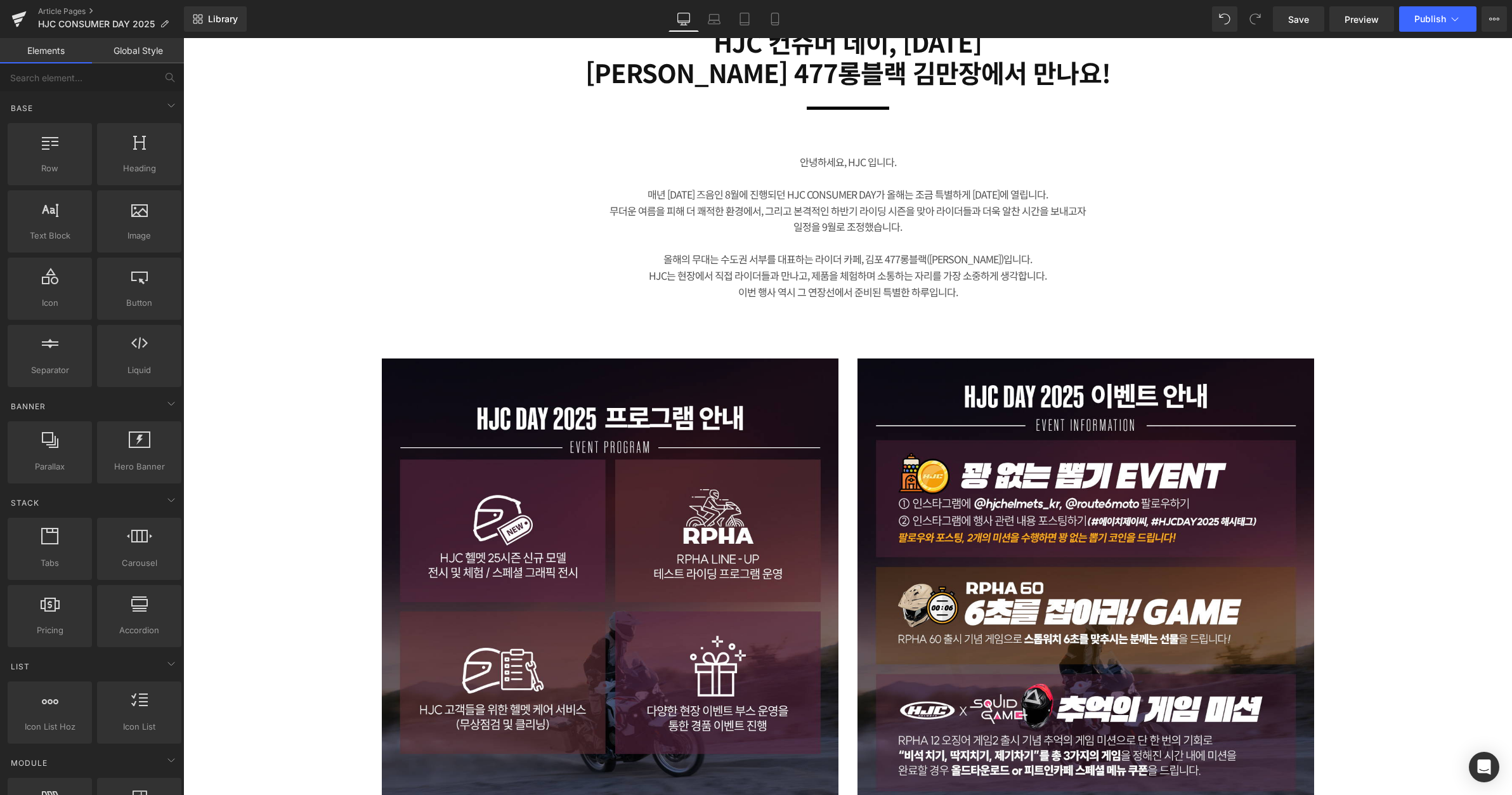
scroll to position [1016, 0]
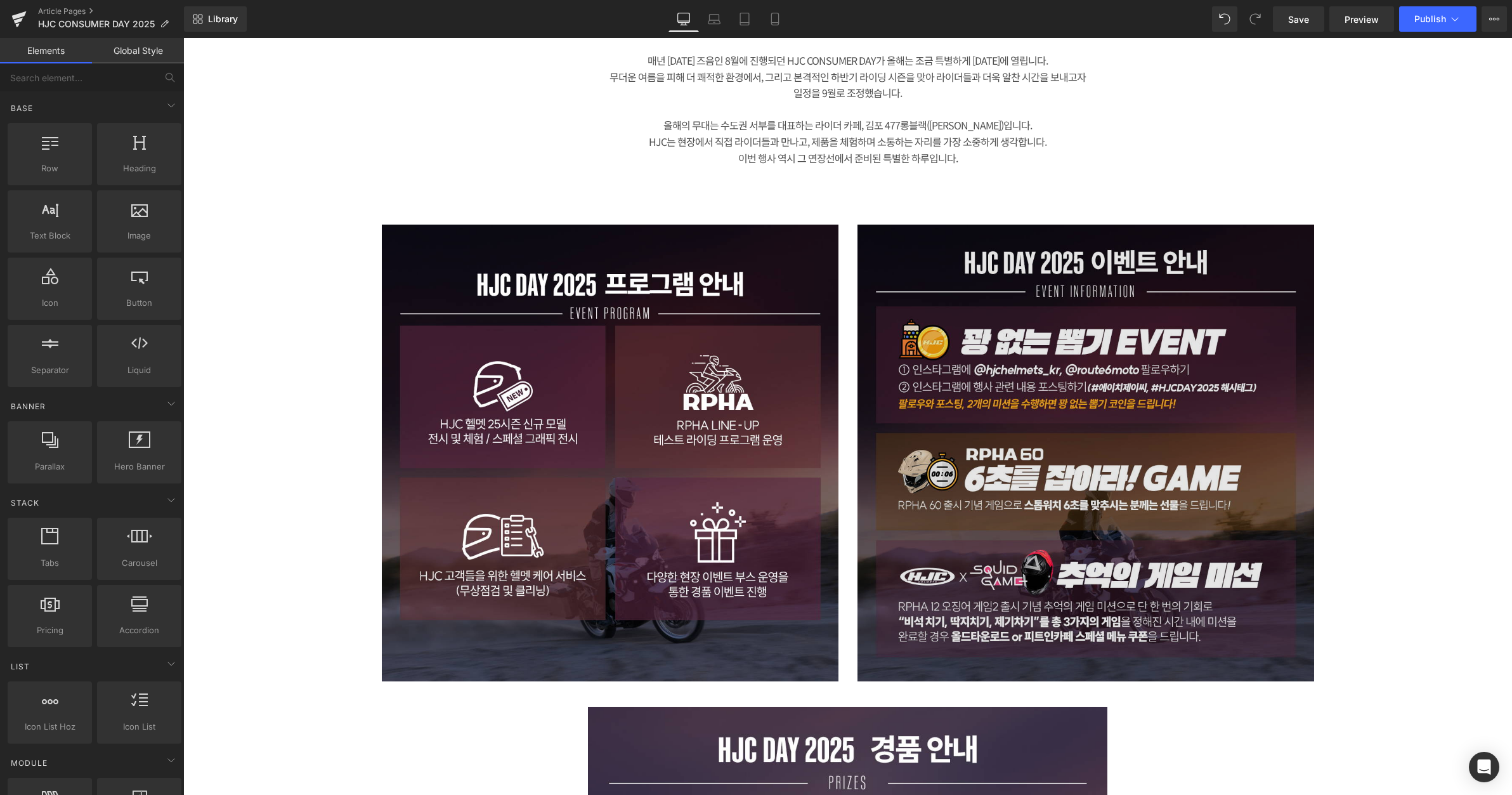
click at [977, 393] on img at bounding box center [1086, 453] width 457 height 457
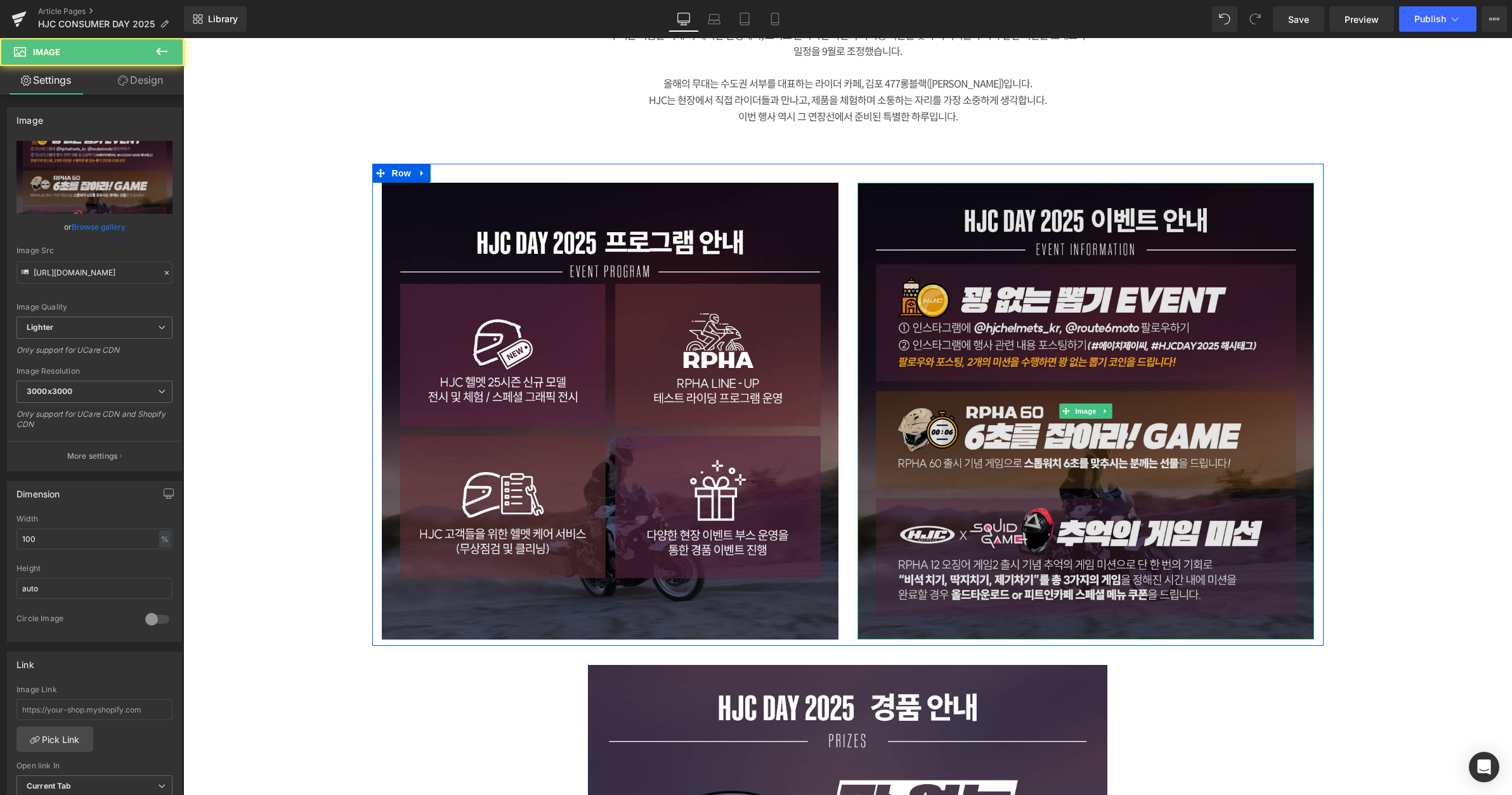
scroll to position [1269, 0]
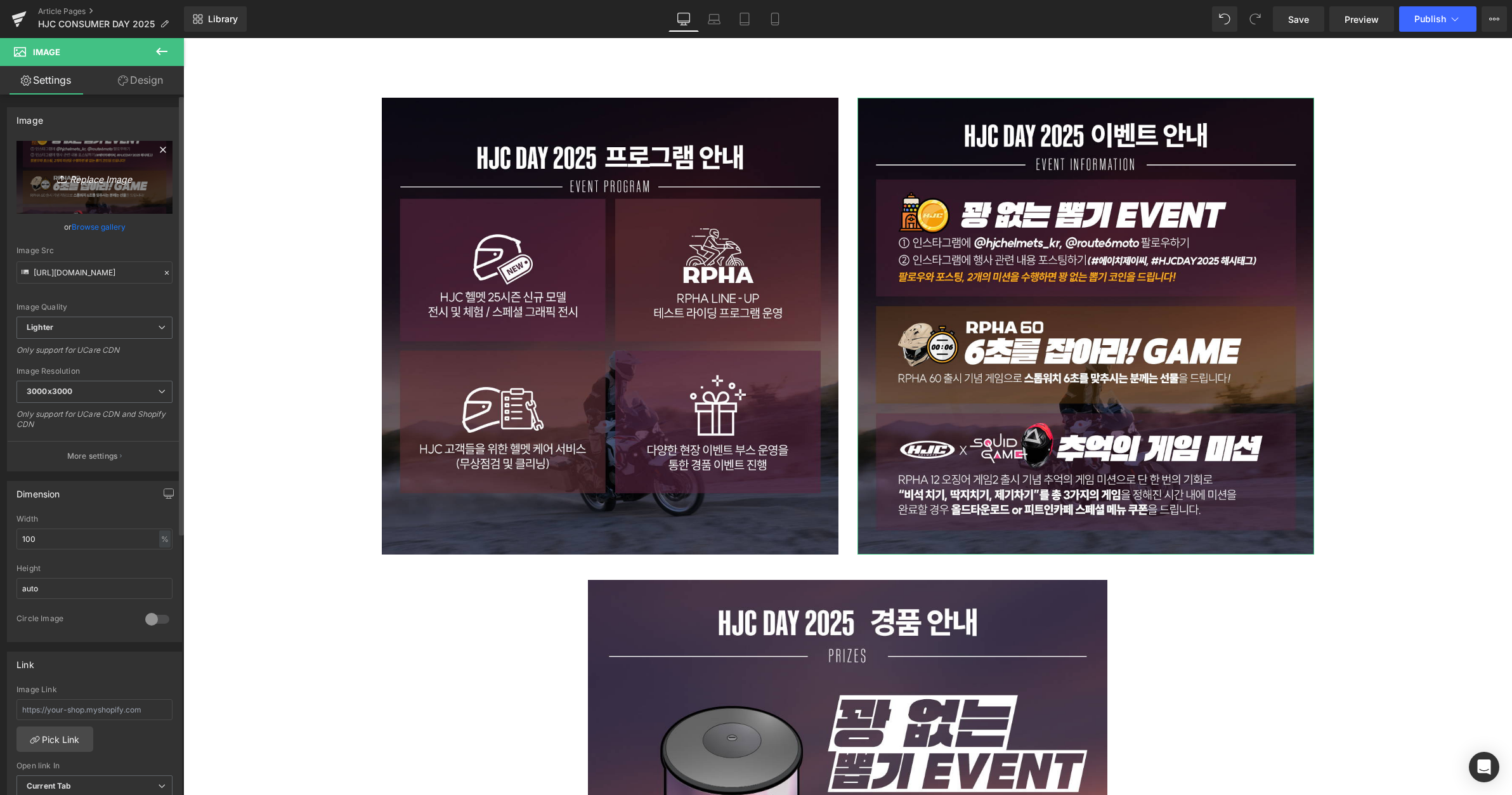
click at [97, 178] on icon "Replace Image" at bounding box center [94, 178] width 101 height 16
type input "C:\fakepath\2.jpg"
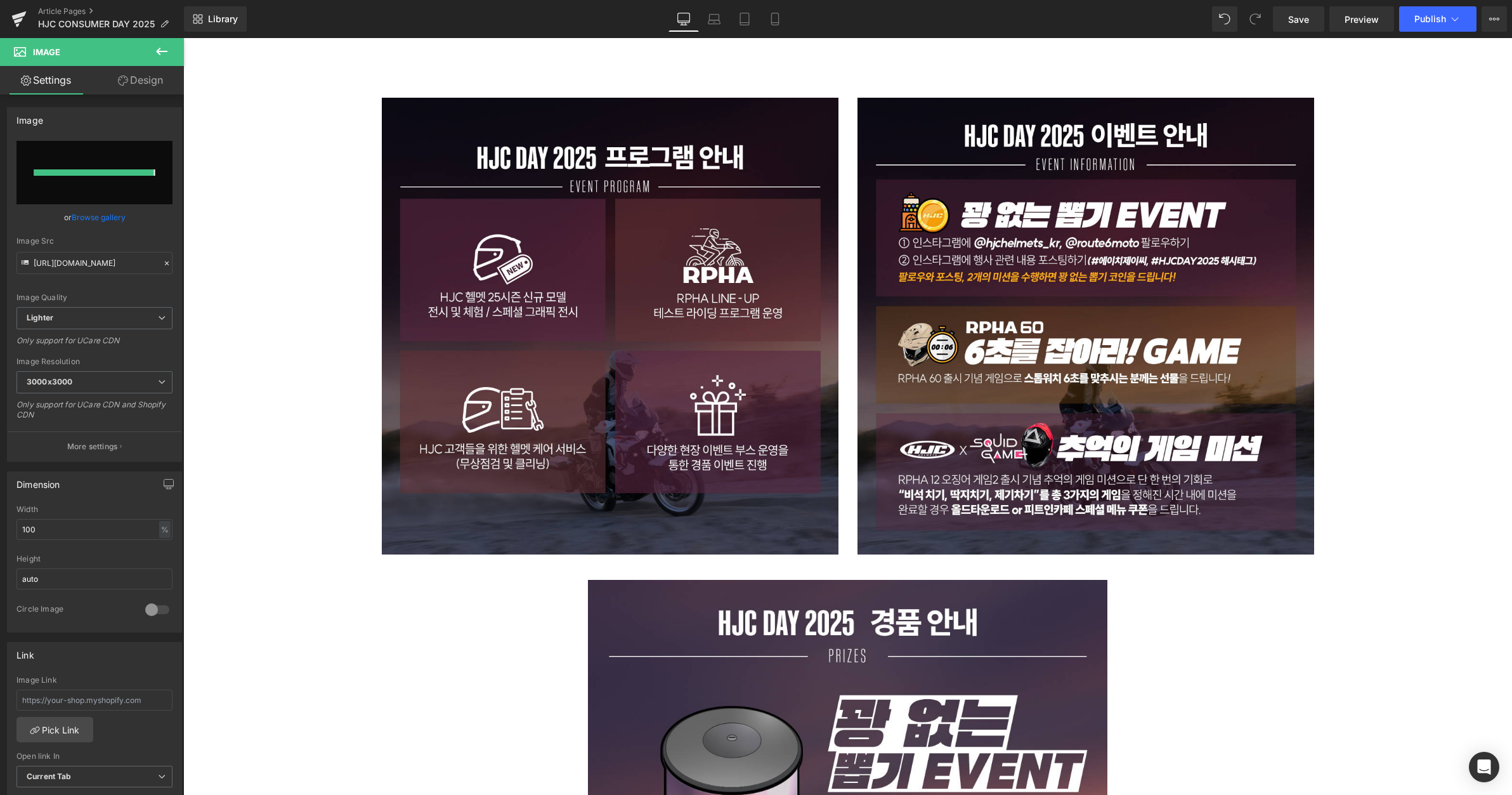
type input "[URL][DOMAIN_NAME]"
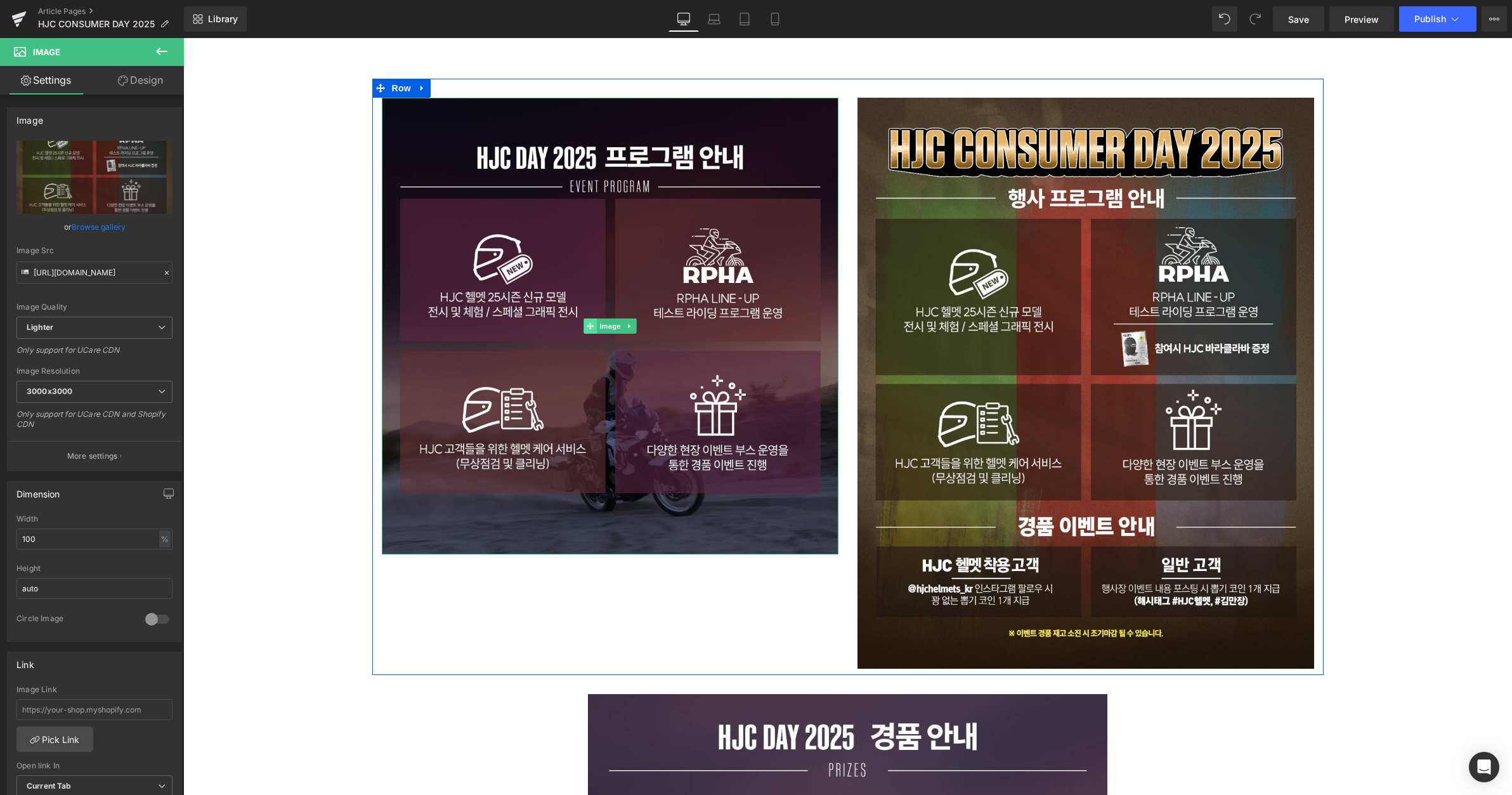
click at [583, 322] on span at bounding box center [590, 326] width 13 height 15
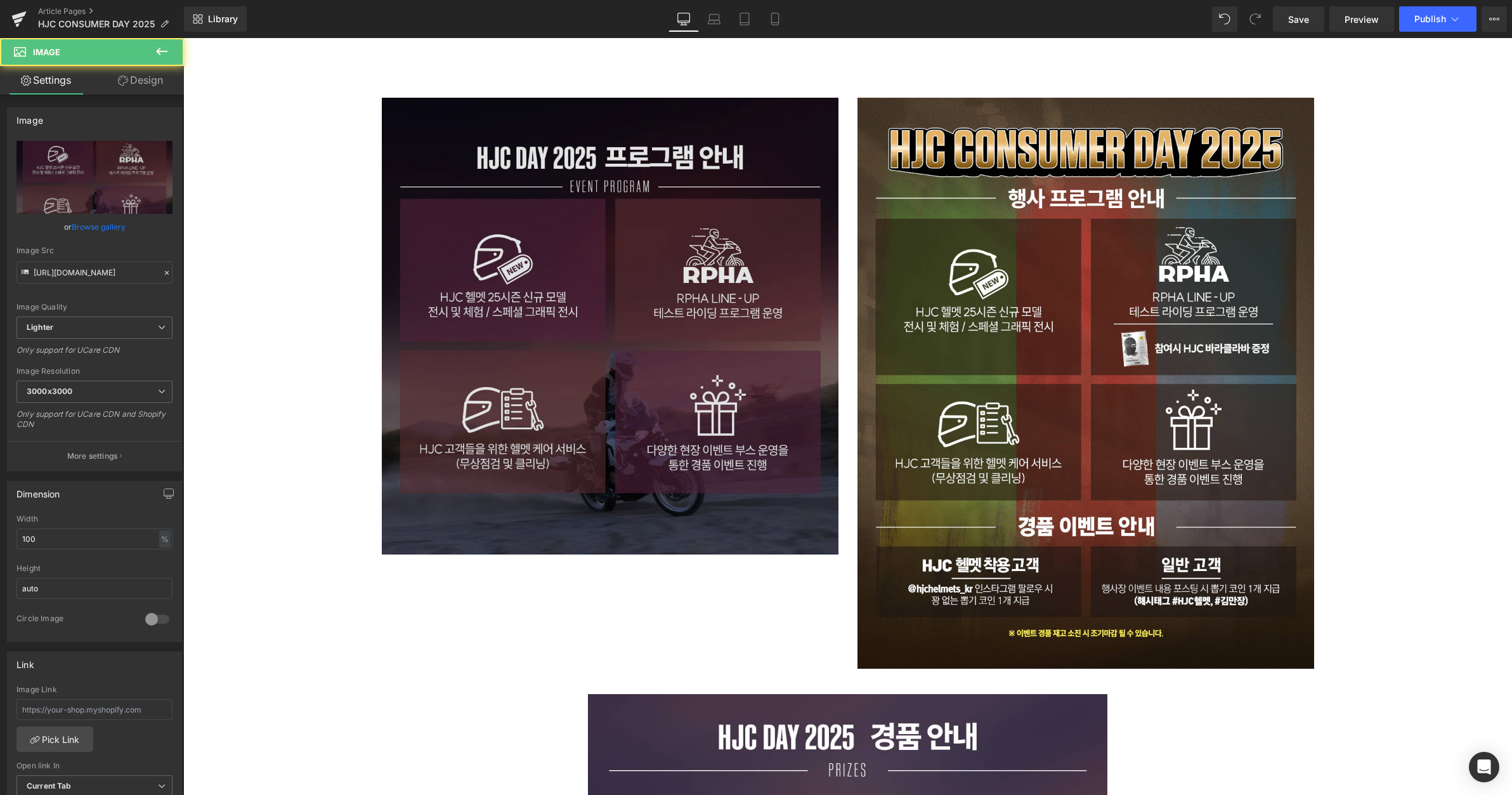
click at [633, 300] on img at bounding box center [610, 326] width 457 height 457
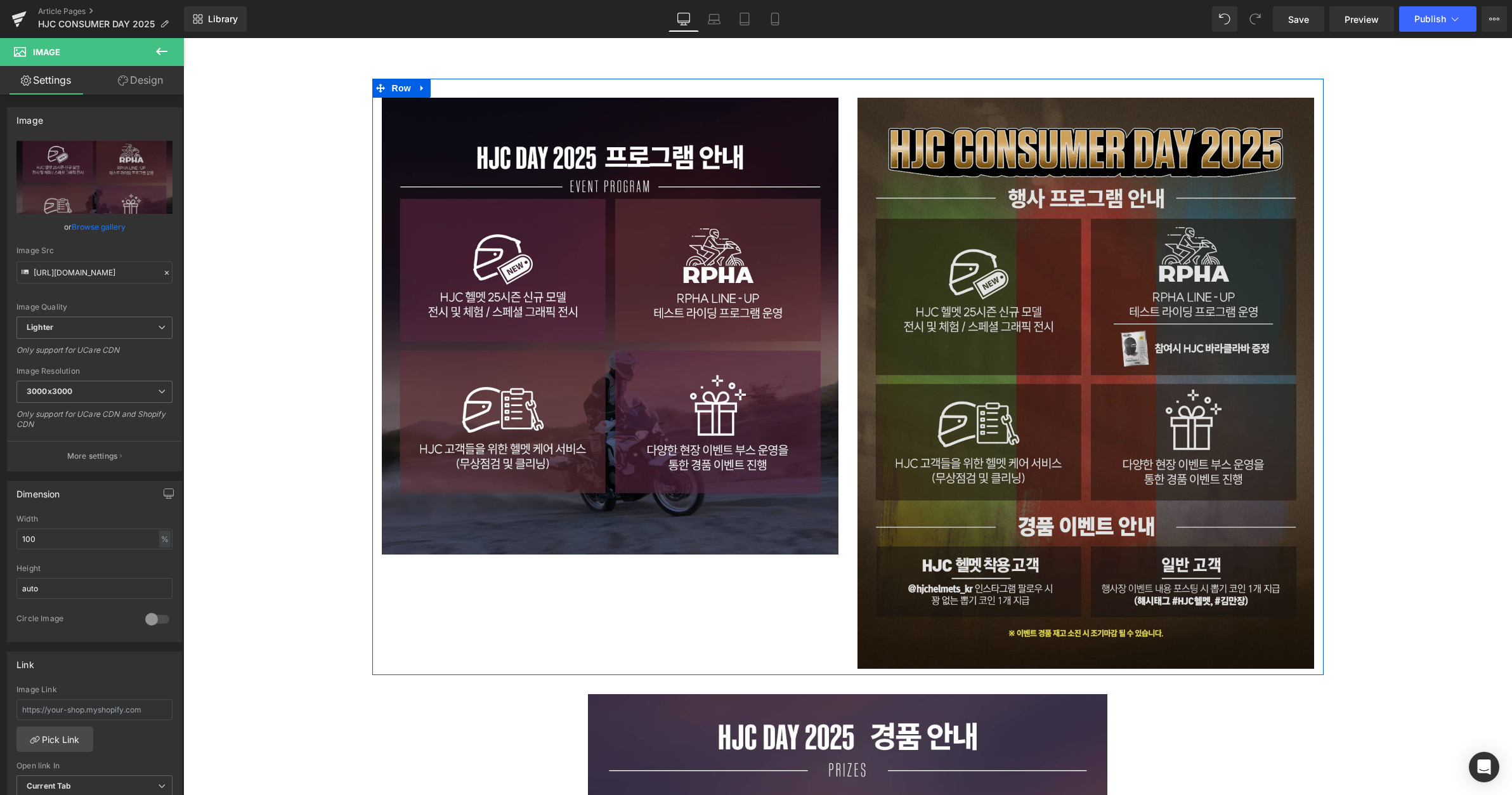
click at [957, 251] on img at bounding box center [1086, 383] width 457 height 571
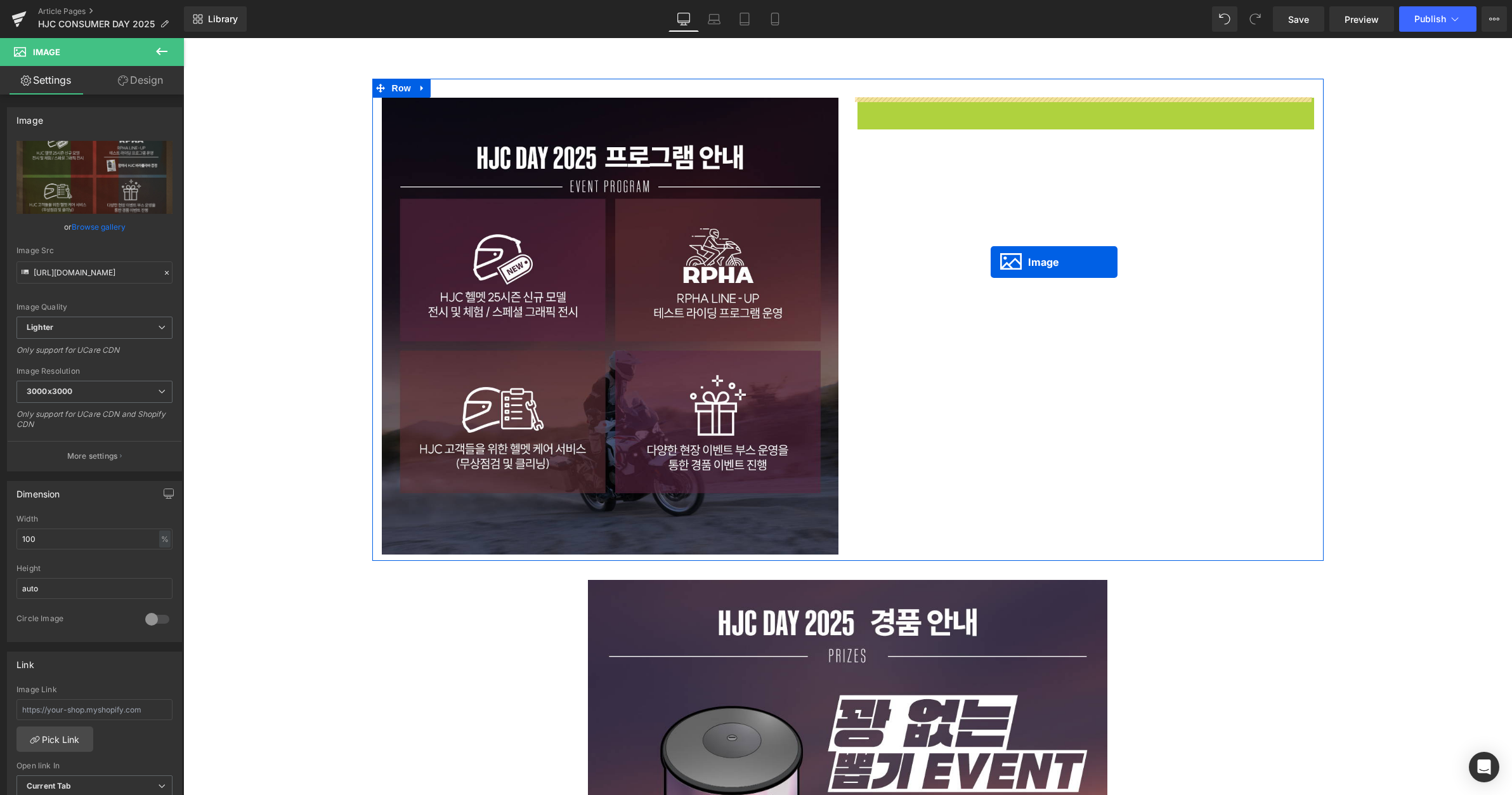
drag, startPoint x: 1058, startPoint y: 380, endPoint x: 987, endPoint y: 266, distance: 134.3
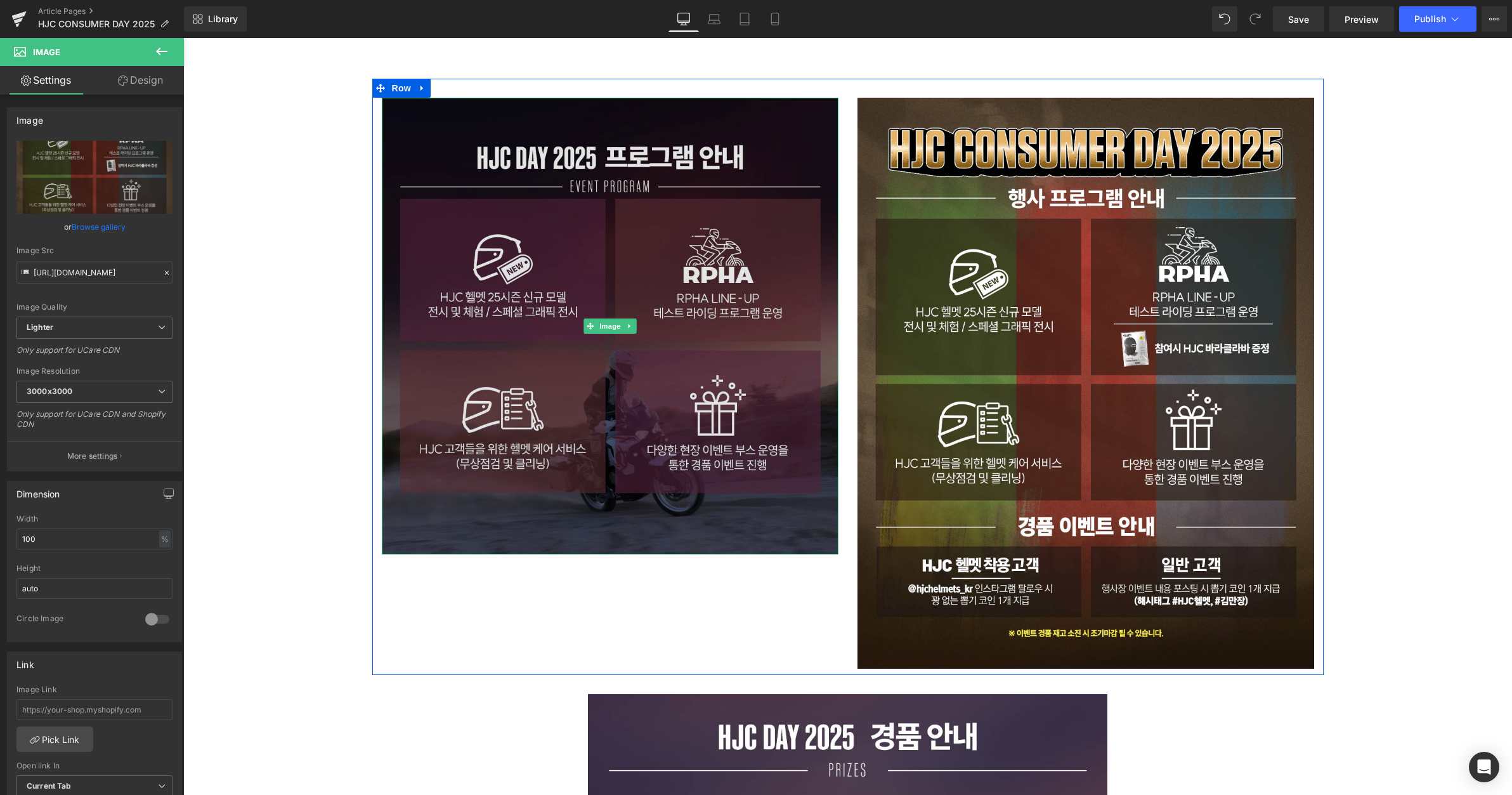
click at [614, 302] on img at bounding box center [610, 326] width 457 height 457
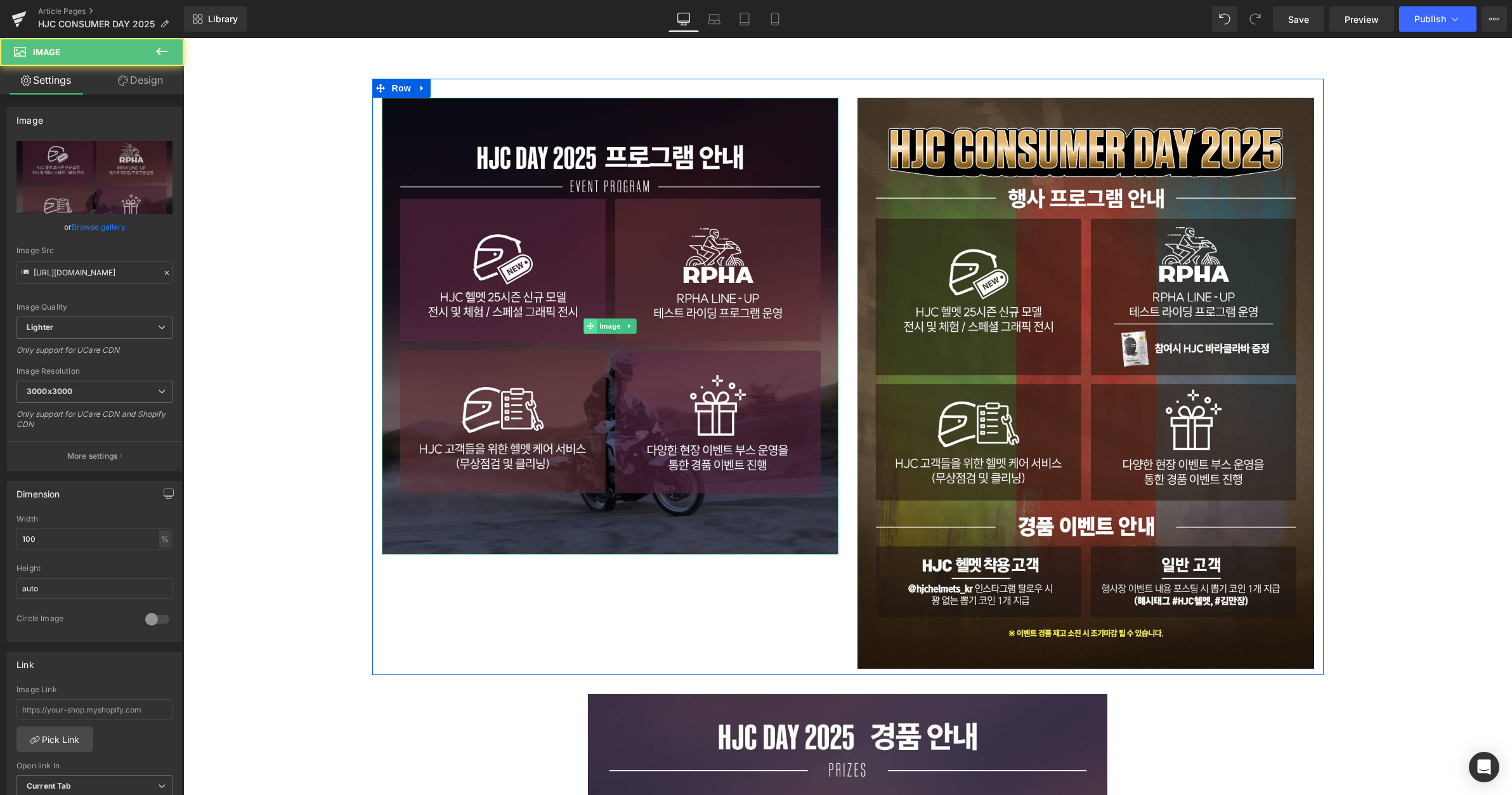
click at [587, 325] on icon at bounding box center [590, 327] width 7 height 7
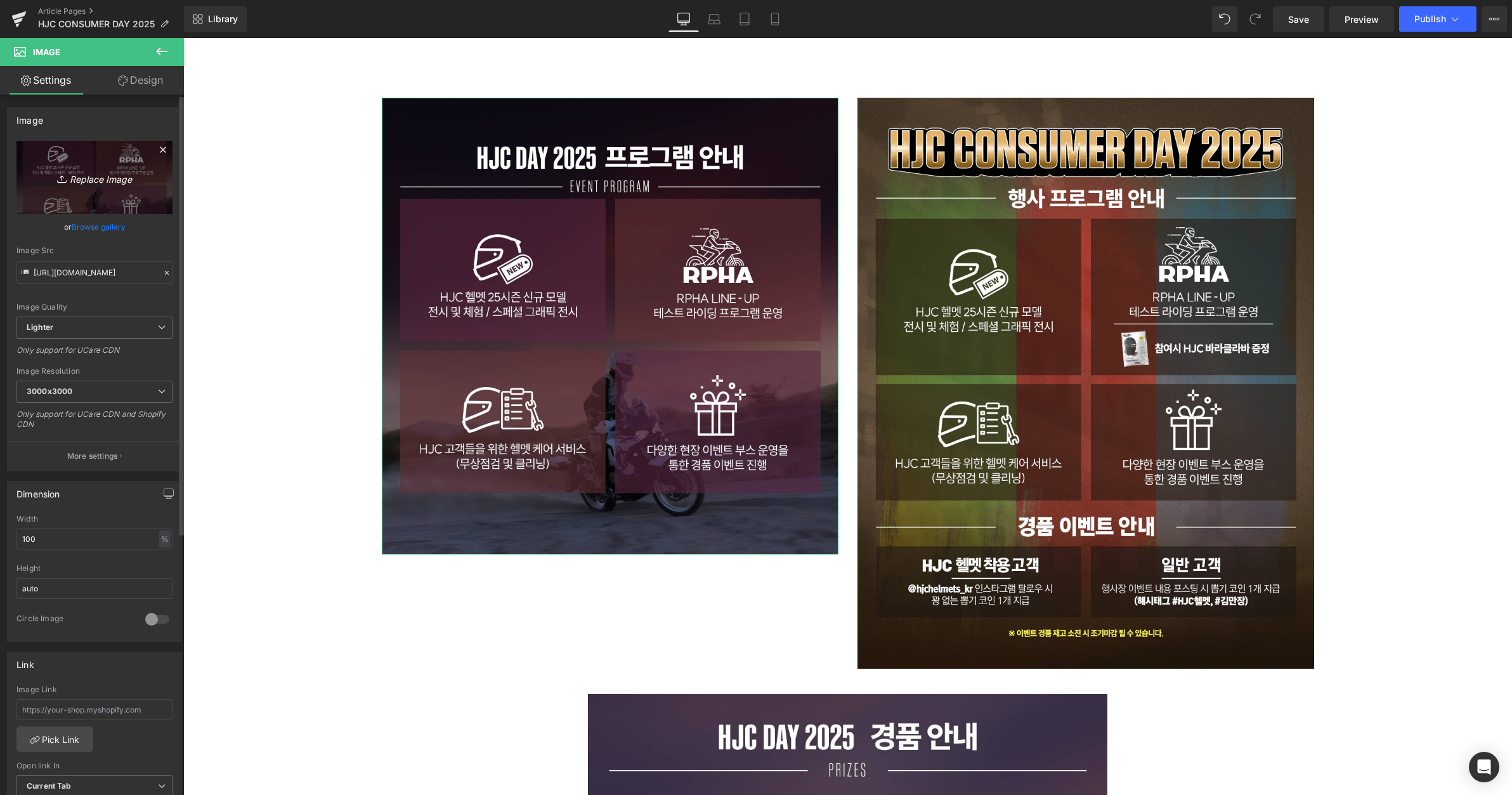
click at [95, 176] on icon "Replace Image" at bounding box center [94, 178] width 101 height 16
type input "C:\fakepath\3.jpg"
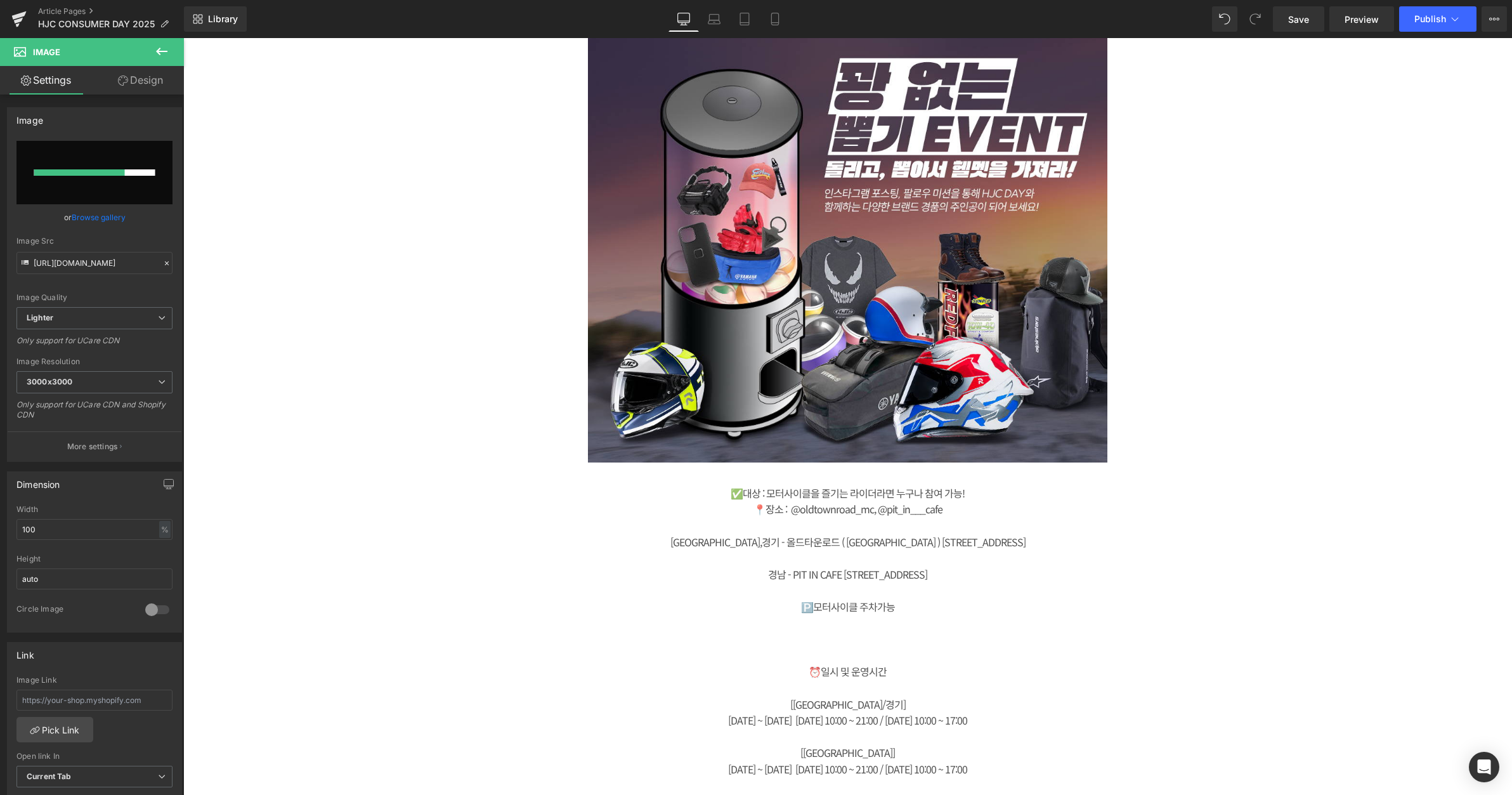
scroll to position [2158, 0]
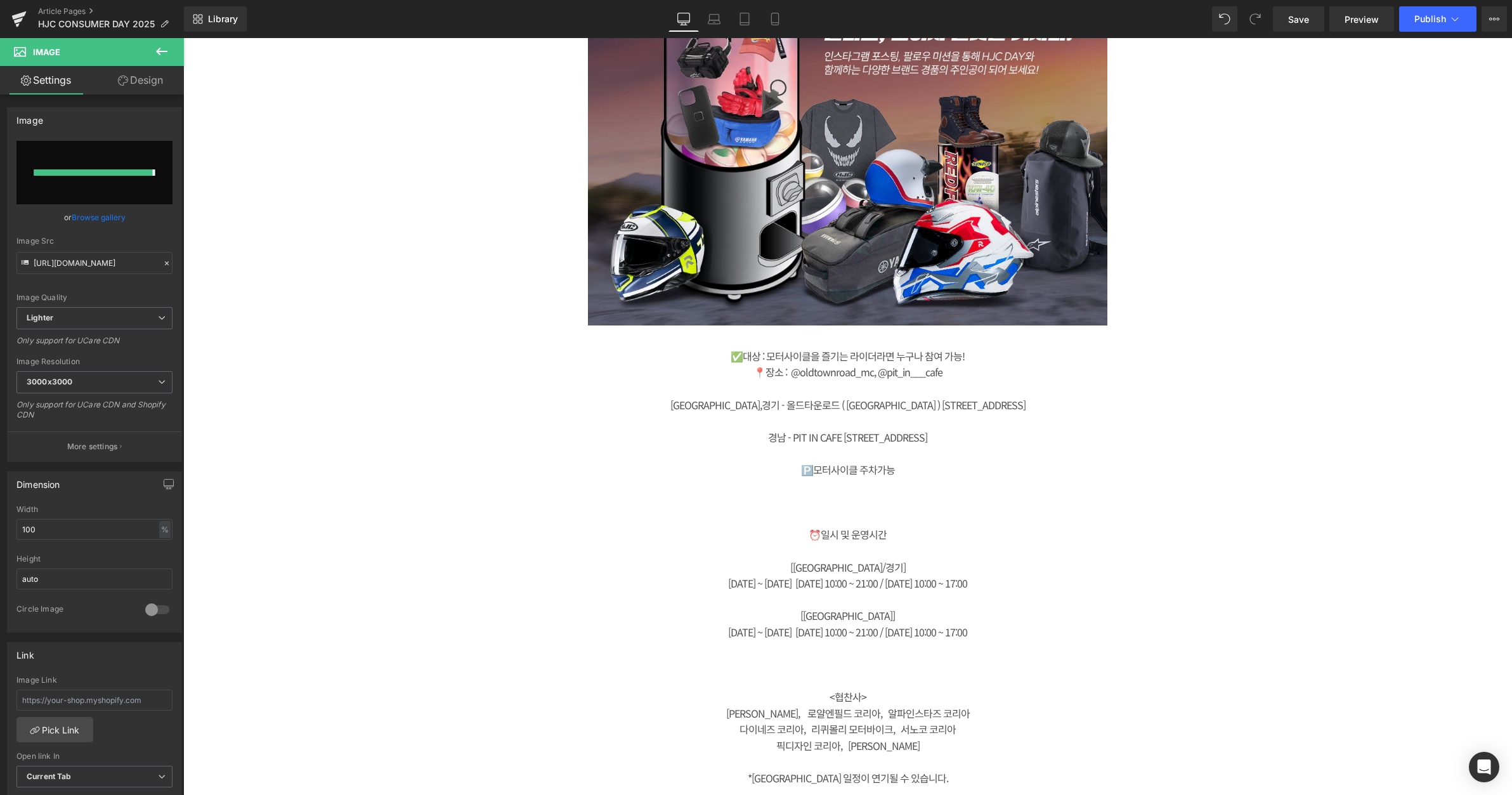
type input "[URL][DOMAIN_NAME]"
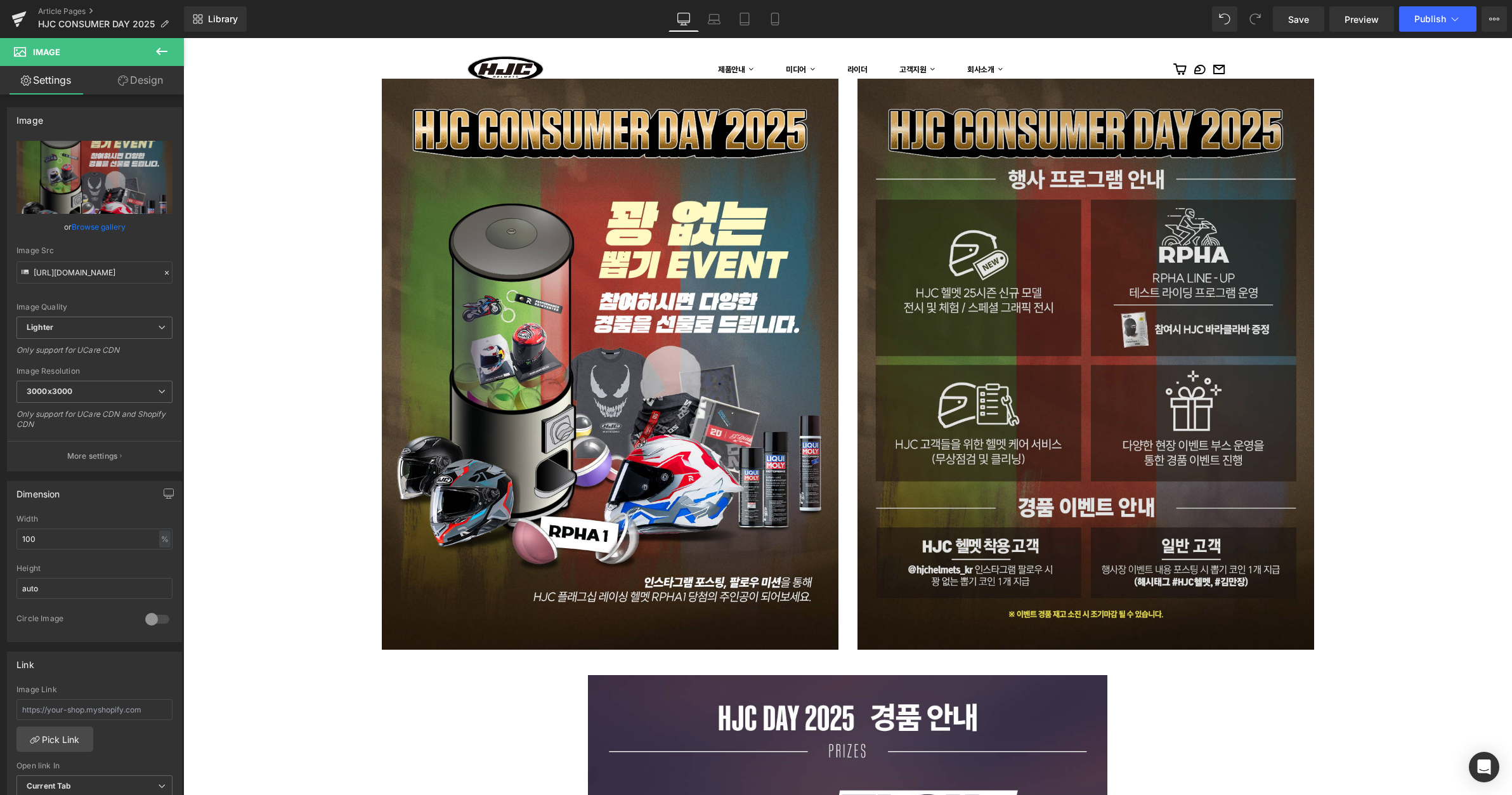
scroll to position [1227, 0]
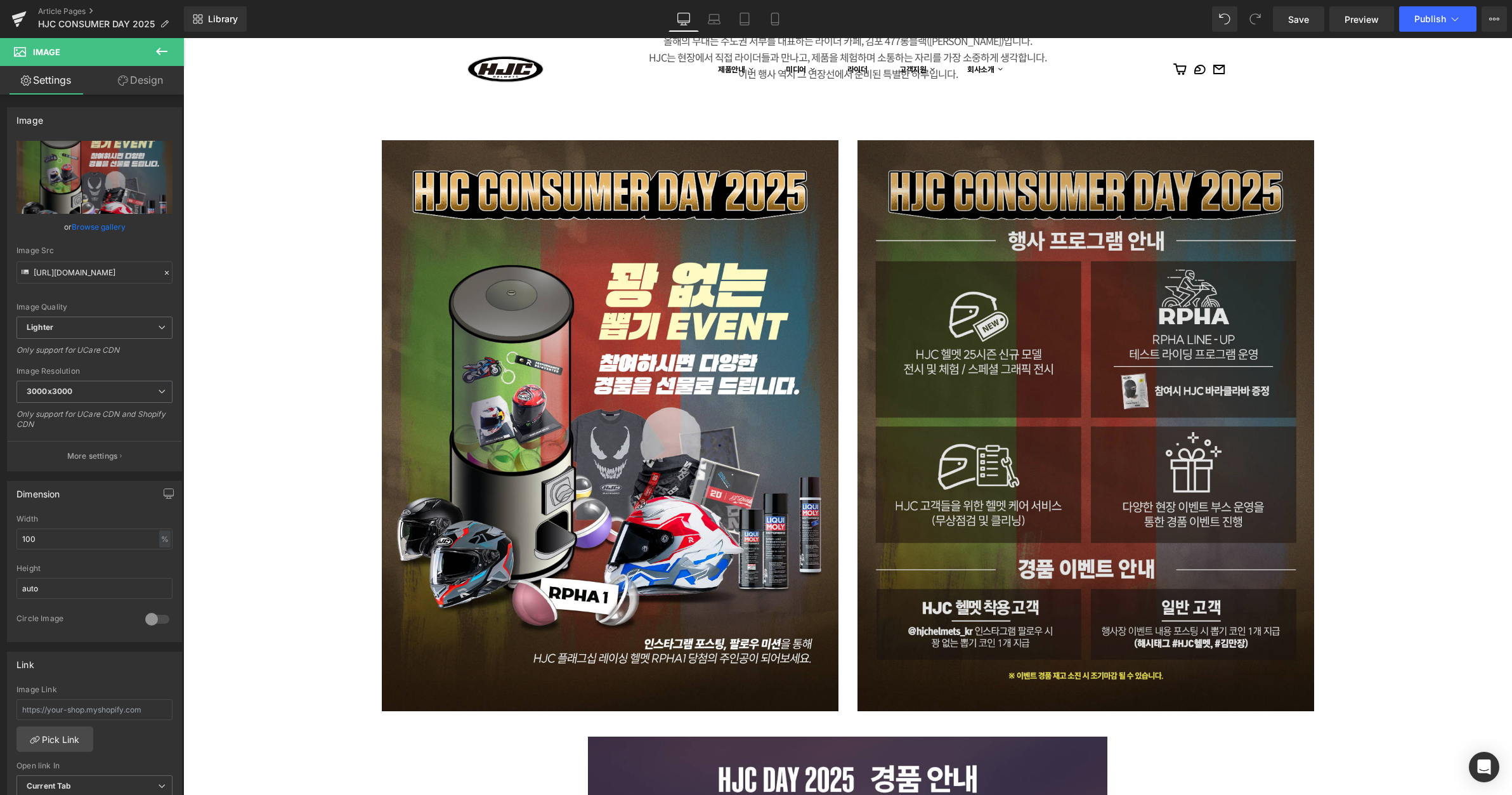
click at [1057, 348] on img at bounding box center [1086, 425] width 457 height 571
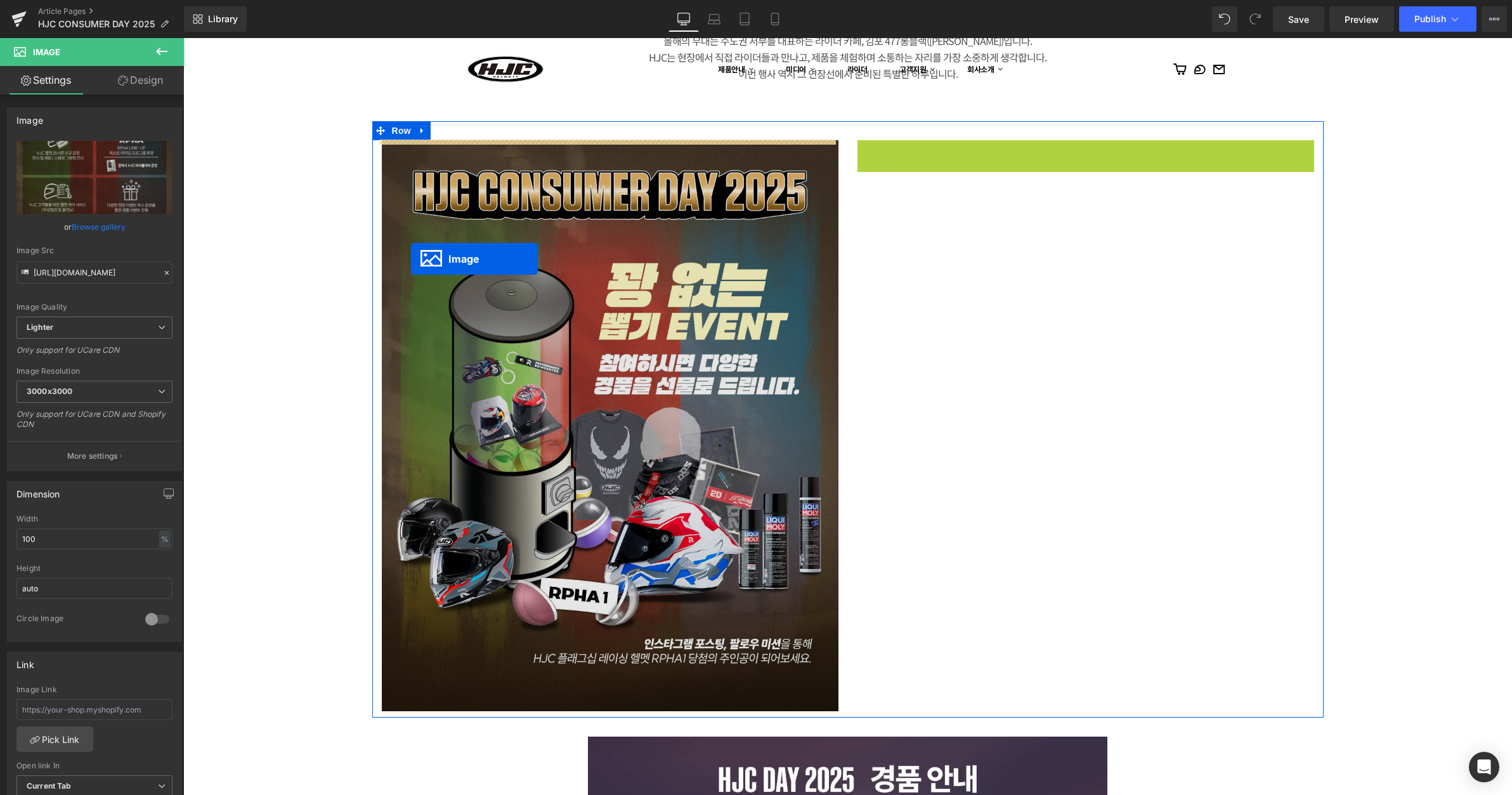
drag, startPoint x: 1060, startPoint y: 422, endPoint x: 411, endPoint y: 259, distance: 669.2
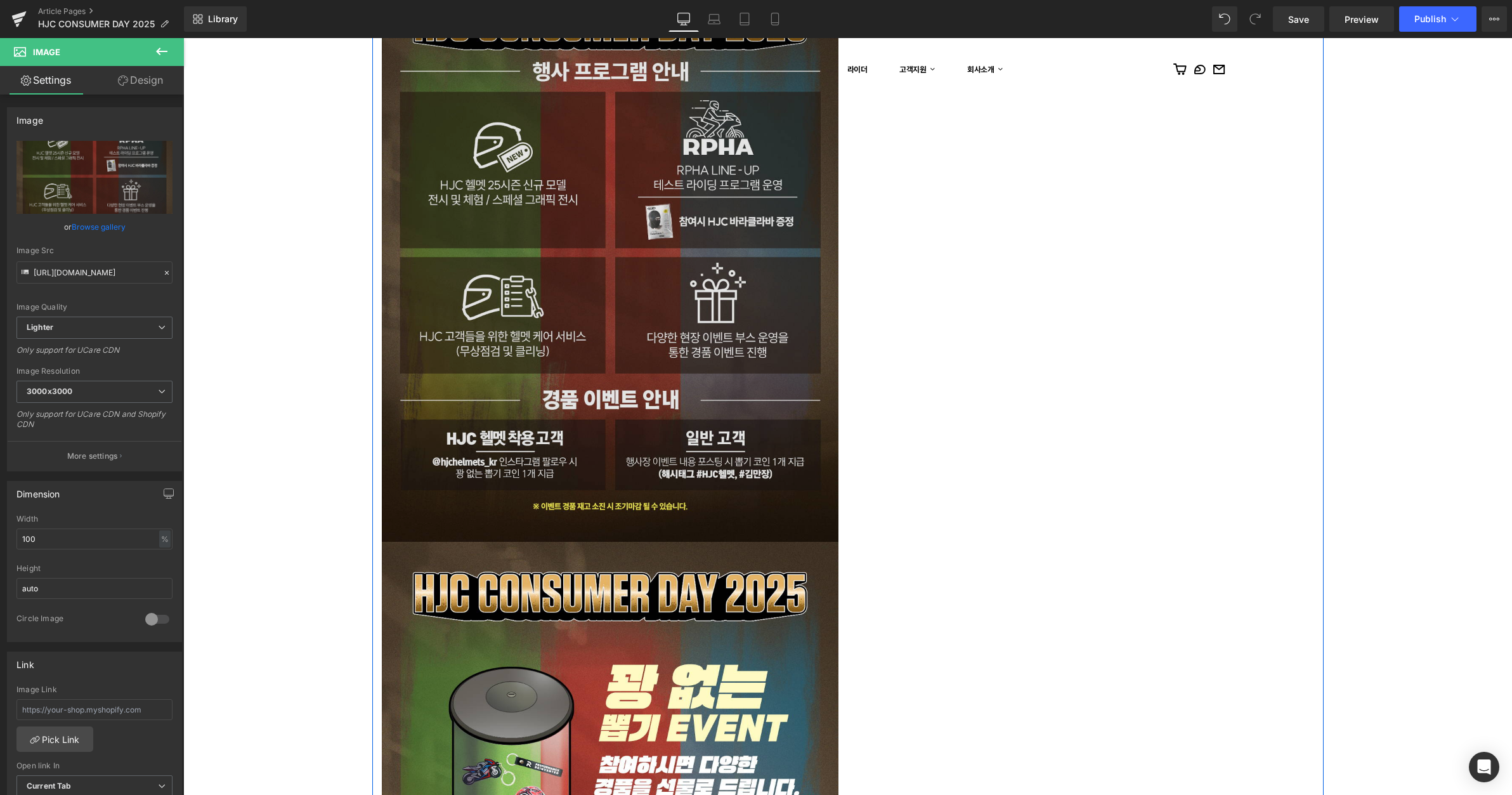
scroll to position [1143, 0]
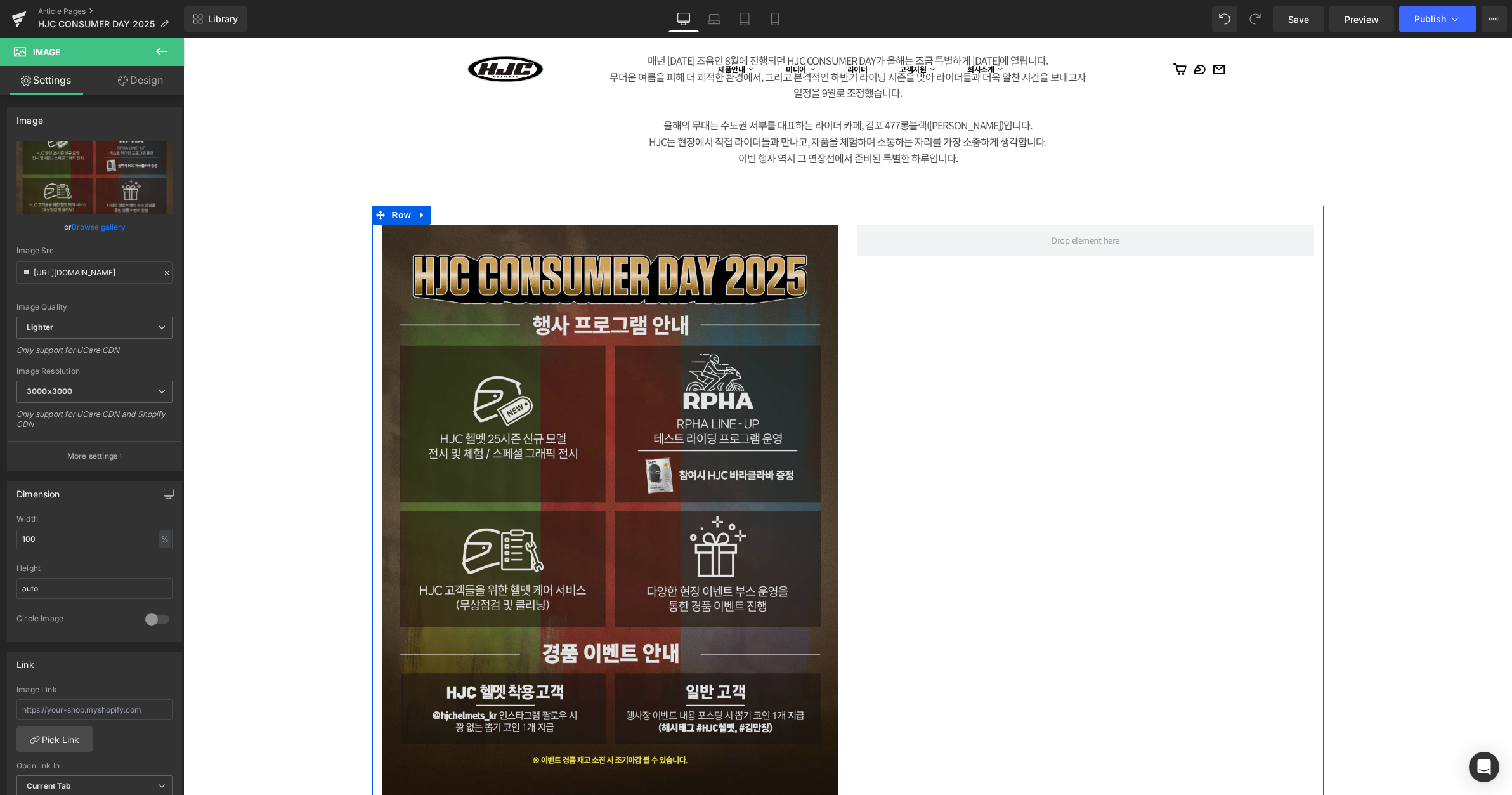
click at [615, 409] on img at bounding box center [610, 510] width 457 height 571
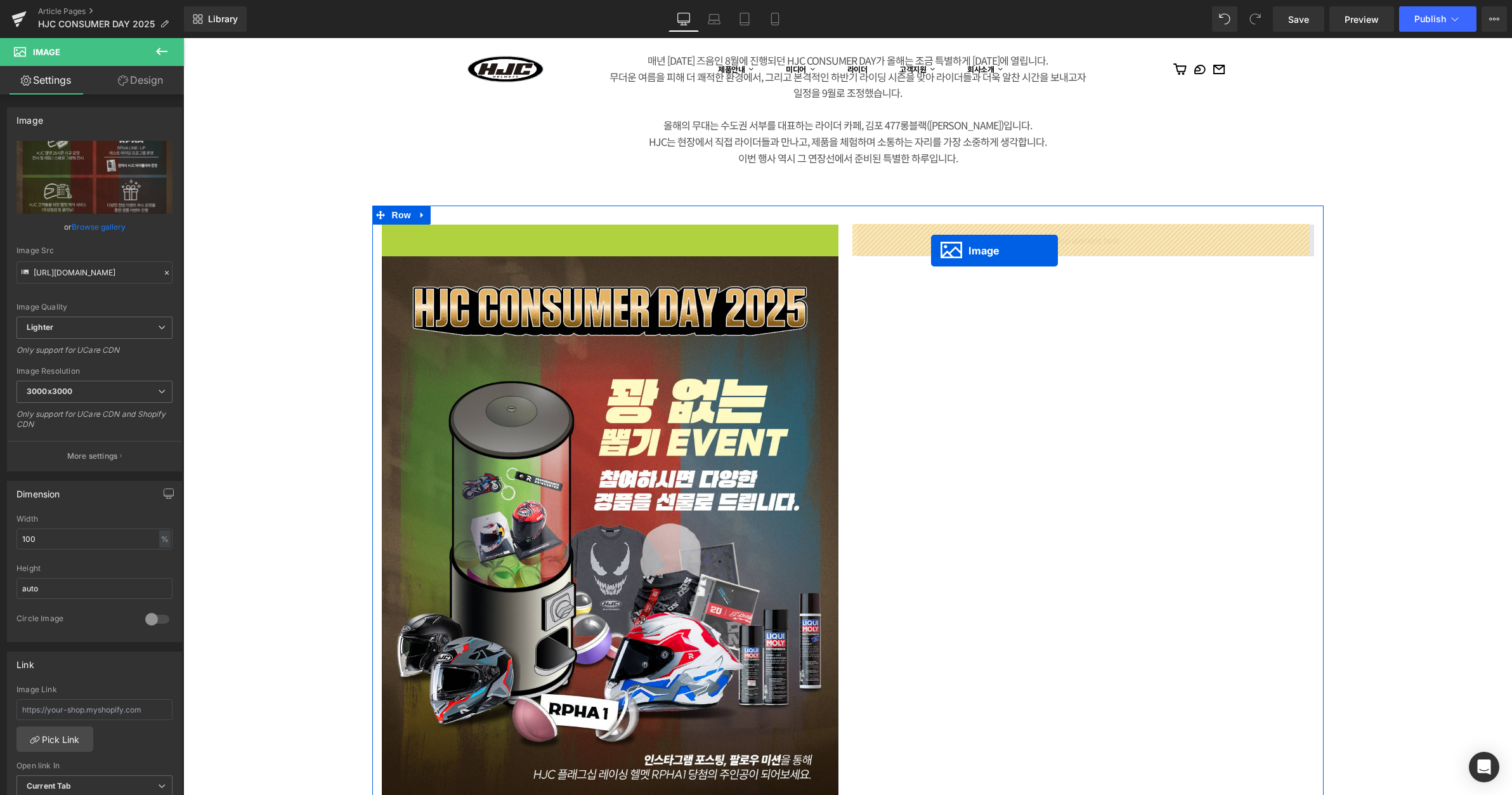
drag, startPoint x: 585, startPoint y: 505, endPoint x: 931, endPoint y: 251, distance: 429.2
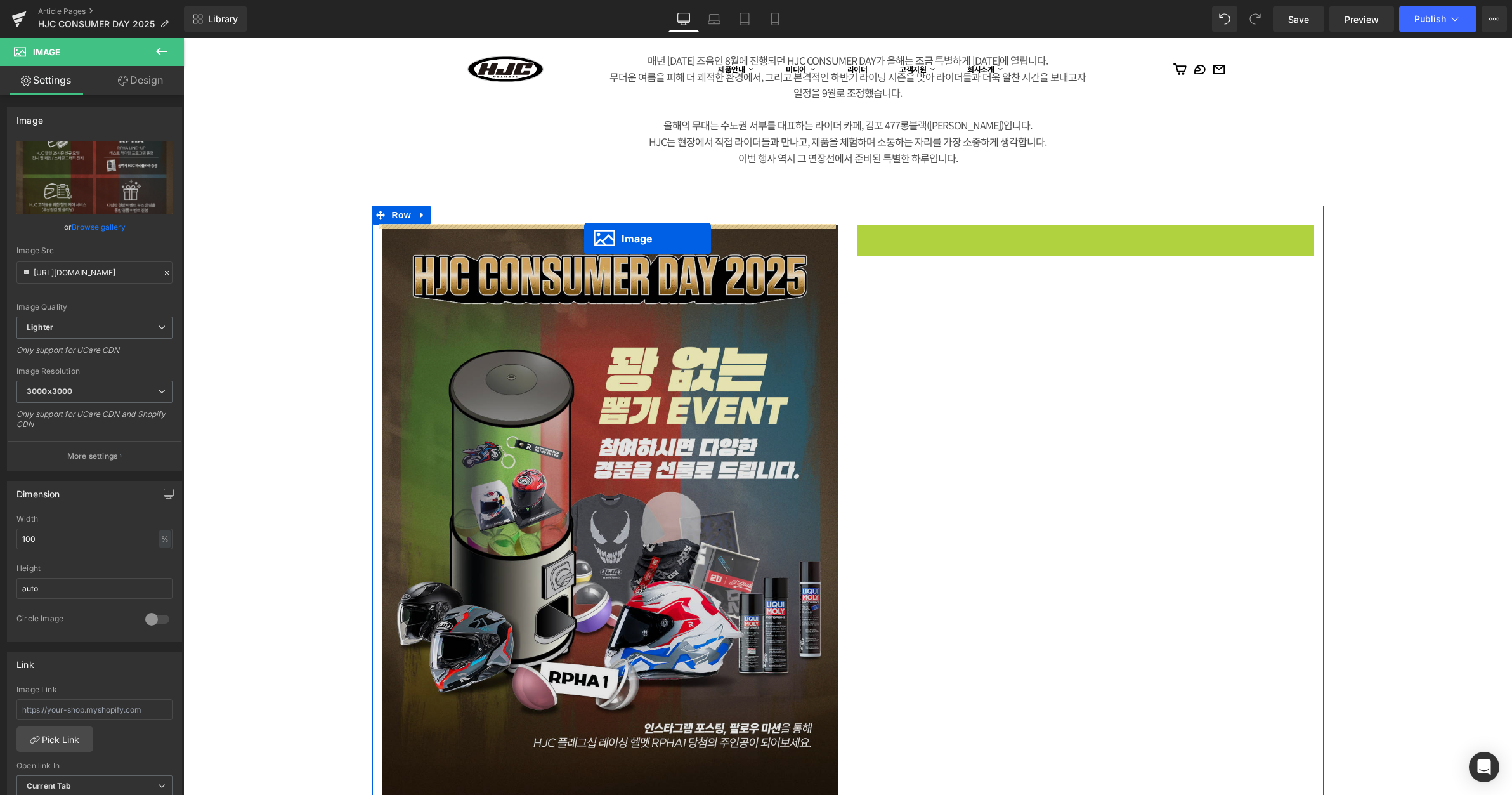
drag, startPoint x: 1062, startPoint y: 509, endPoint x: 584, endPoint y: 239, distance: 549.0
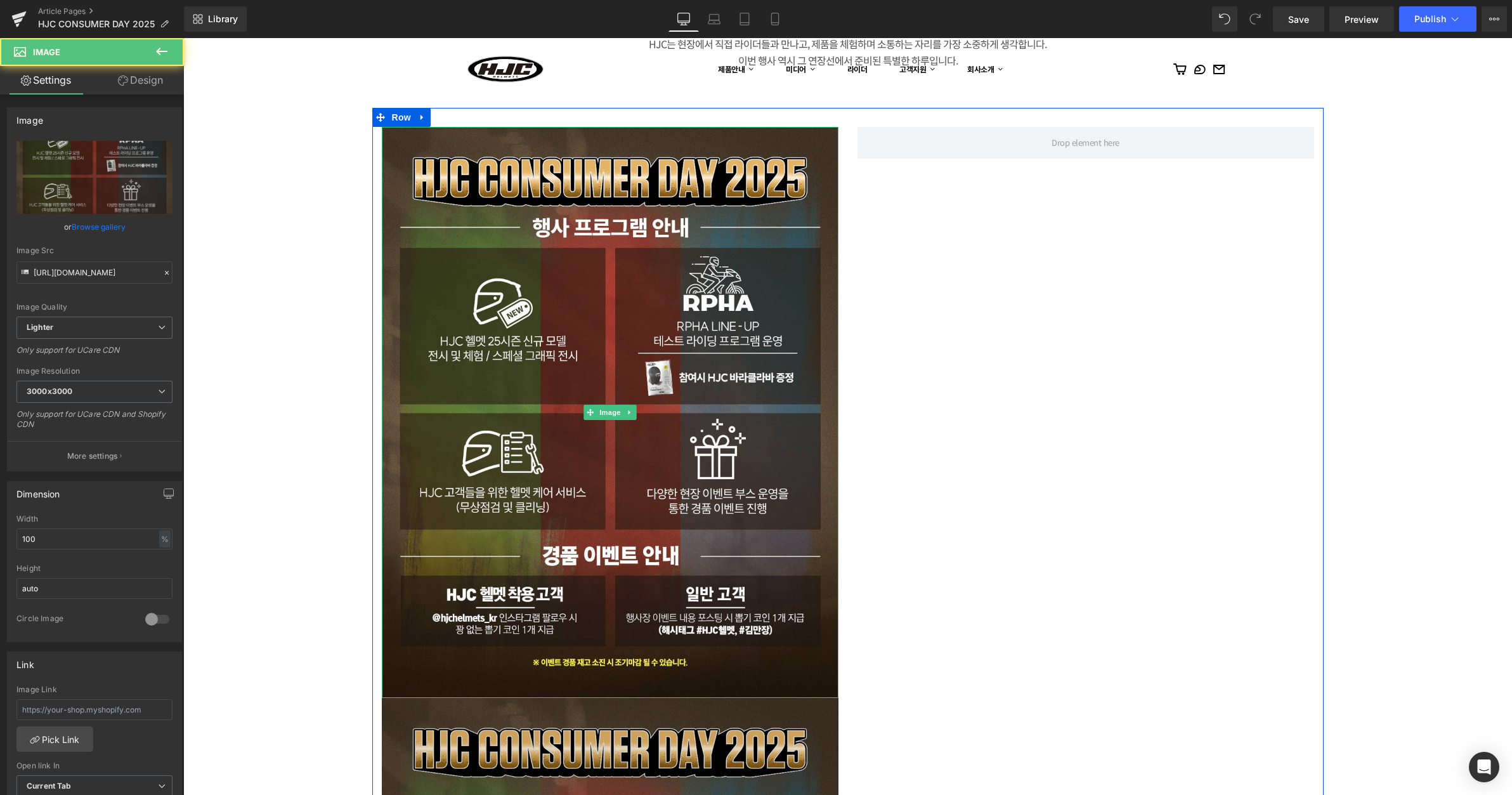
scroll to position [1438, 0]
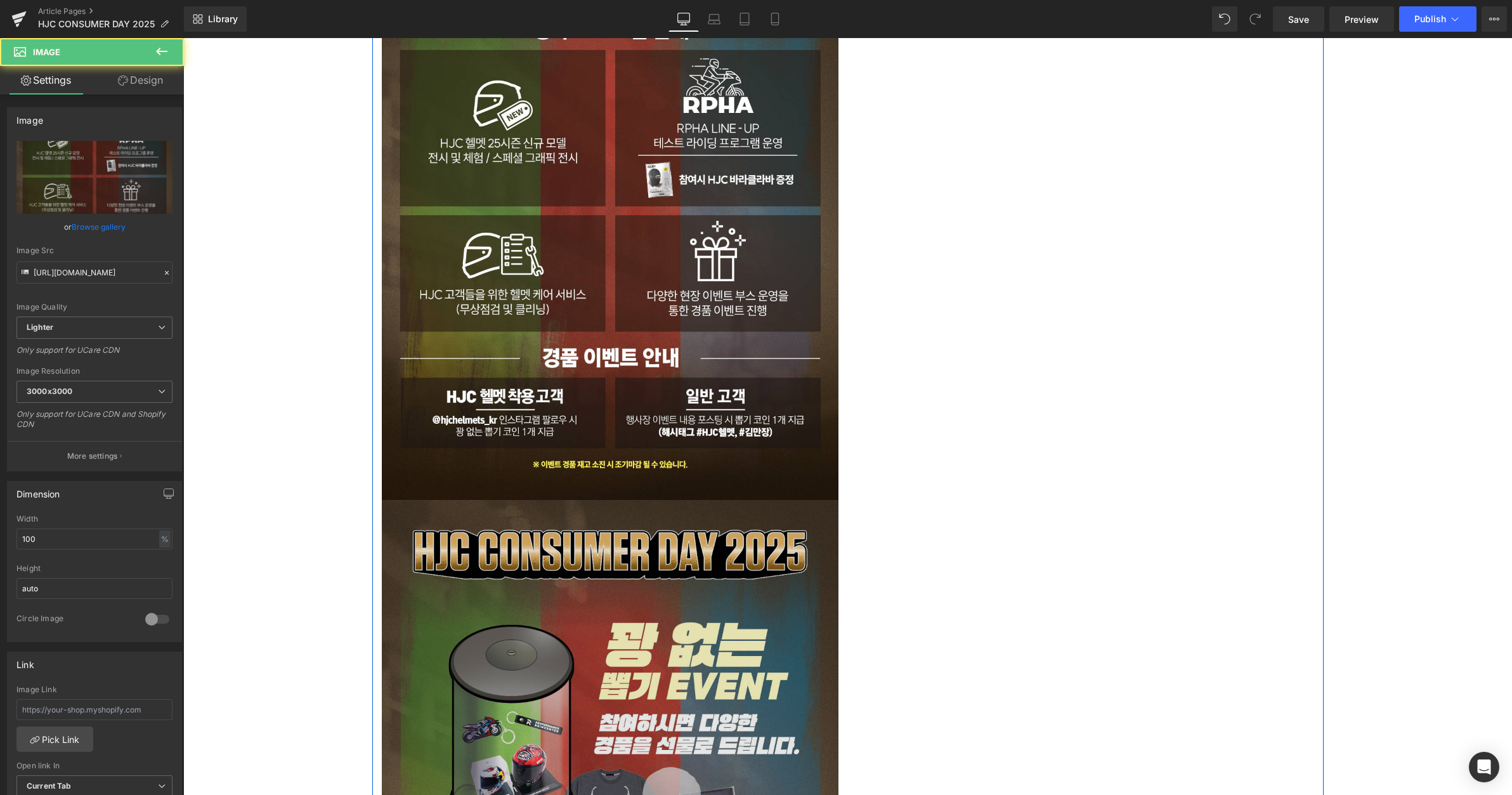
click at [628, 592] on img at bounding box center [610, 786] width 457 height 571
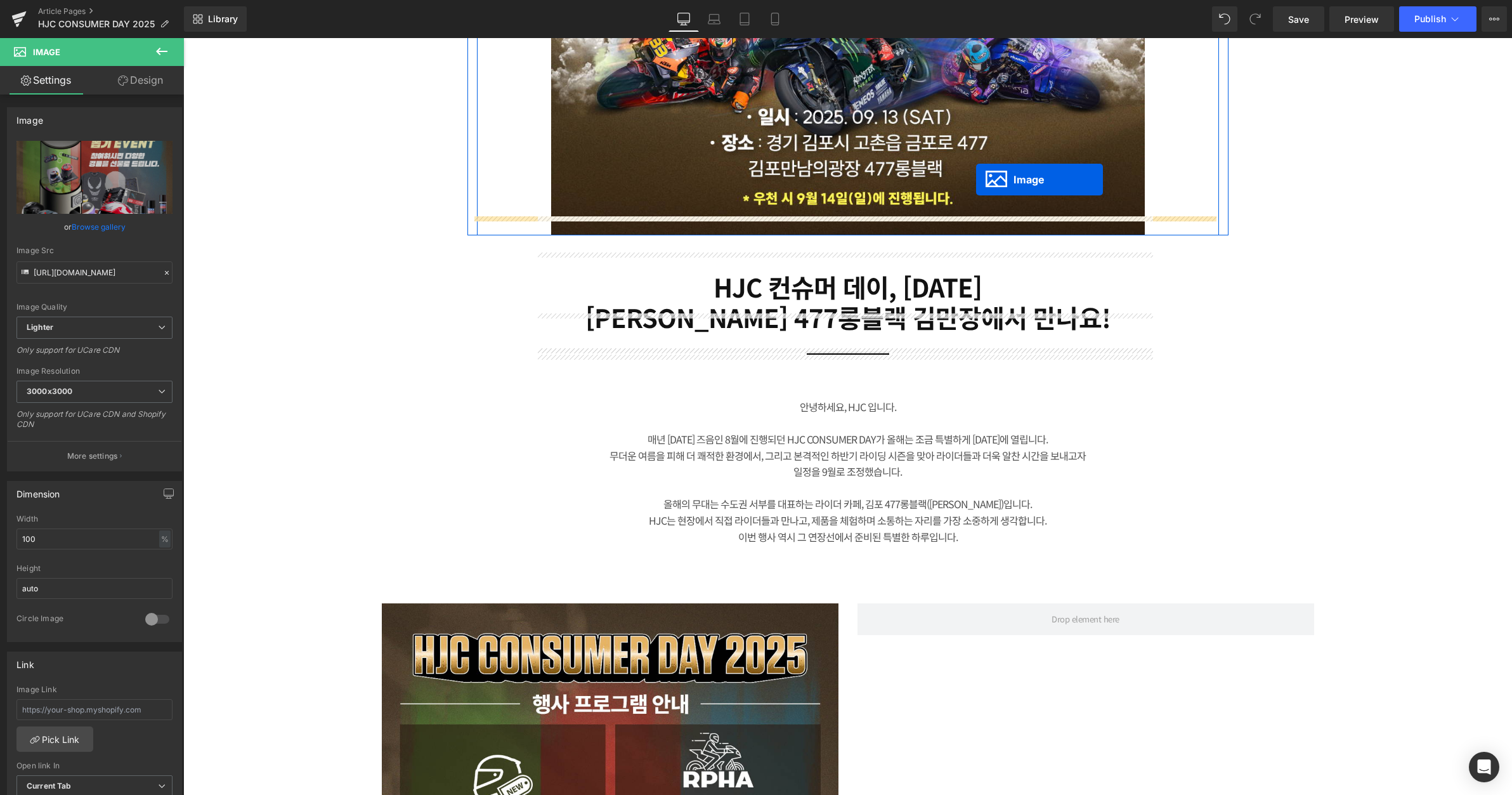
scroll to position [761, 0]
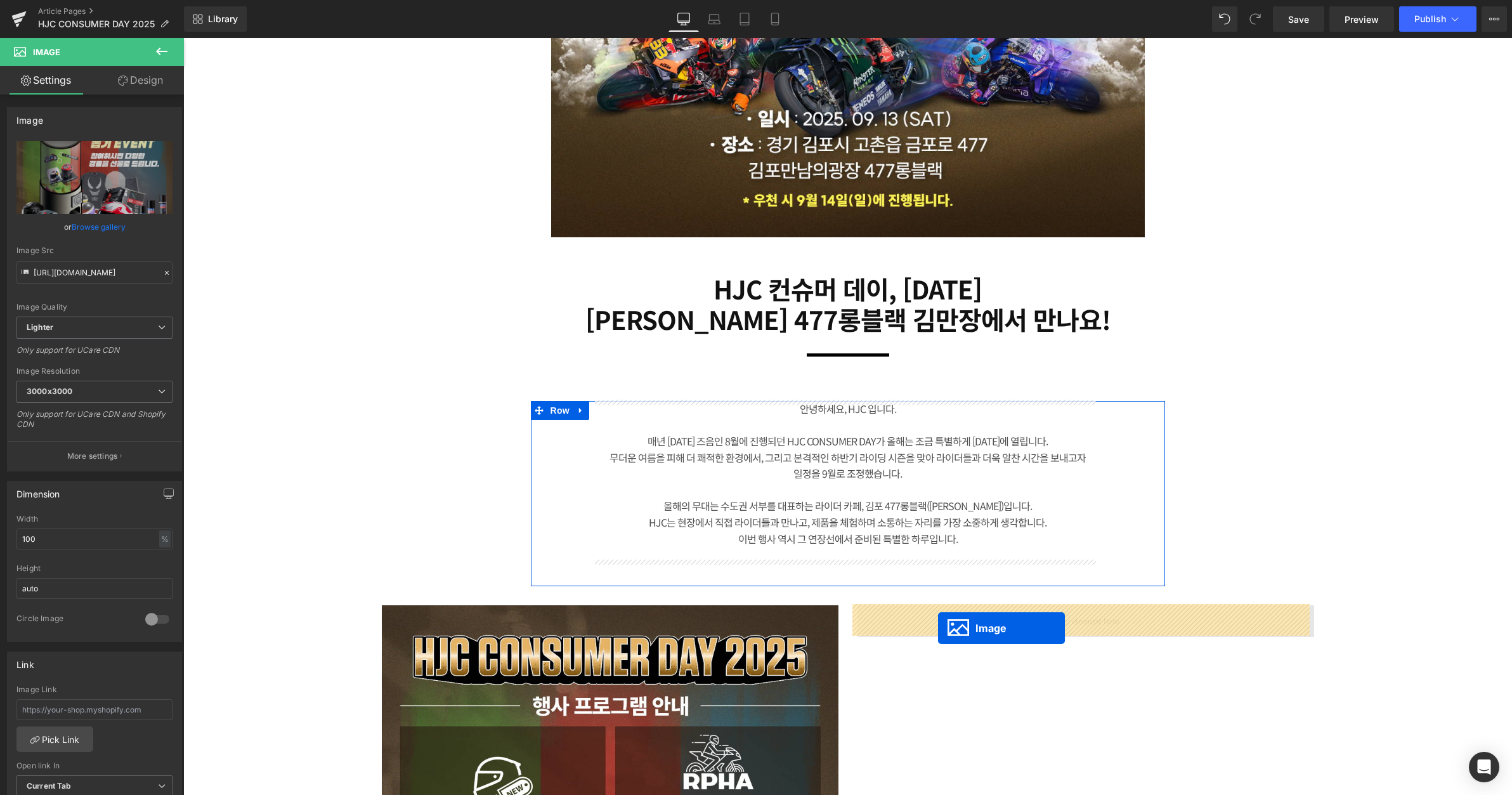
drag, startPoint x: 585, startPoint y: 779, endPoint x: 938, endPoint y: 629, distance: 383.5
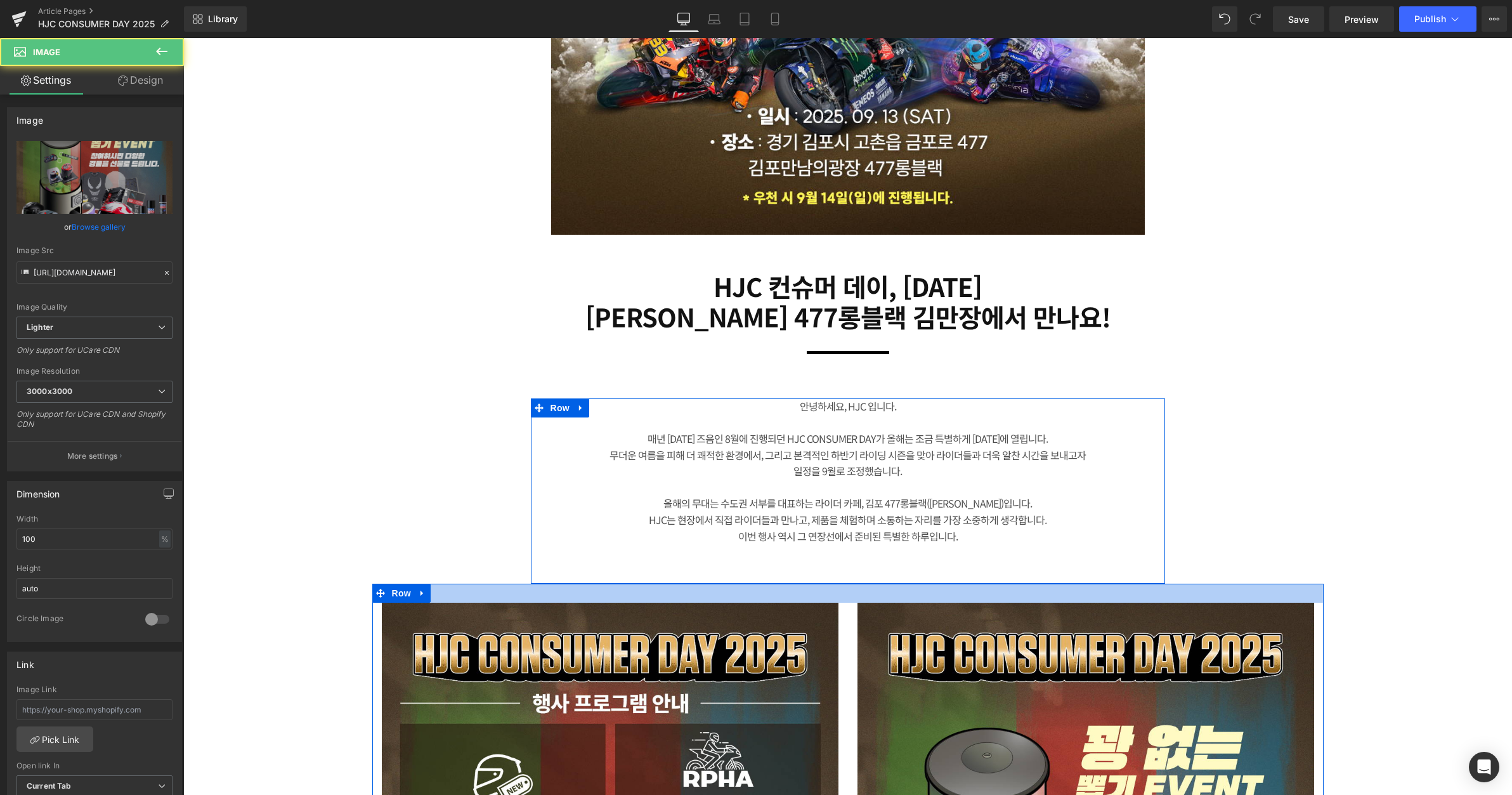
scroll to position [973, 0]
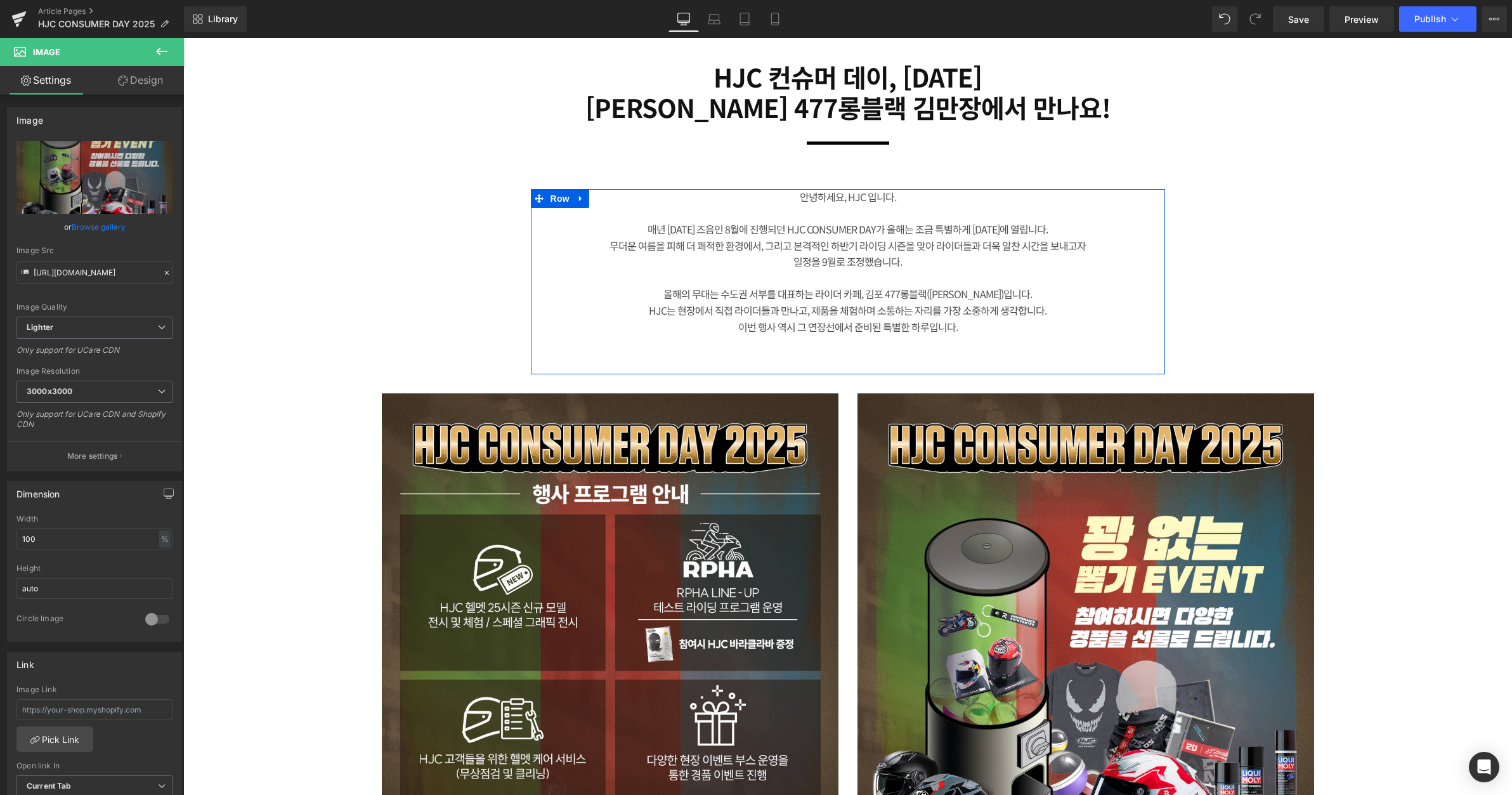
click at [1393, 418] on div "뉴스 Heading 미디어 Heading Row 50px Image Row Row HJC 컨슈머 데이, [DATE] [PERSON_NAME] …" at bounding box center [848, 668] width 1329 height 3068
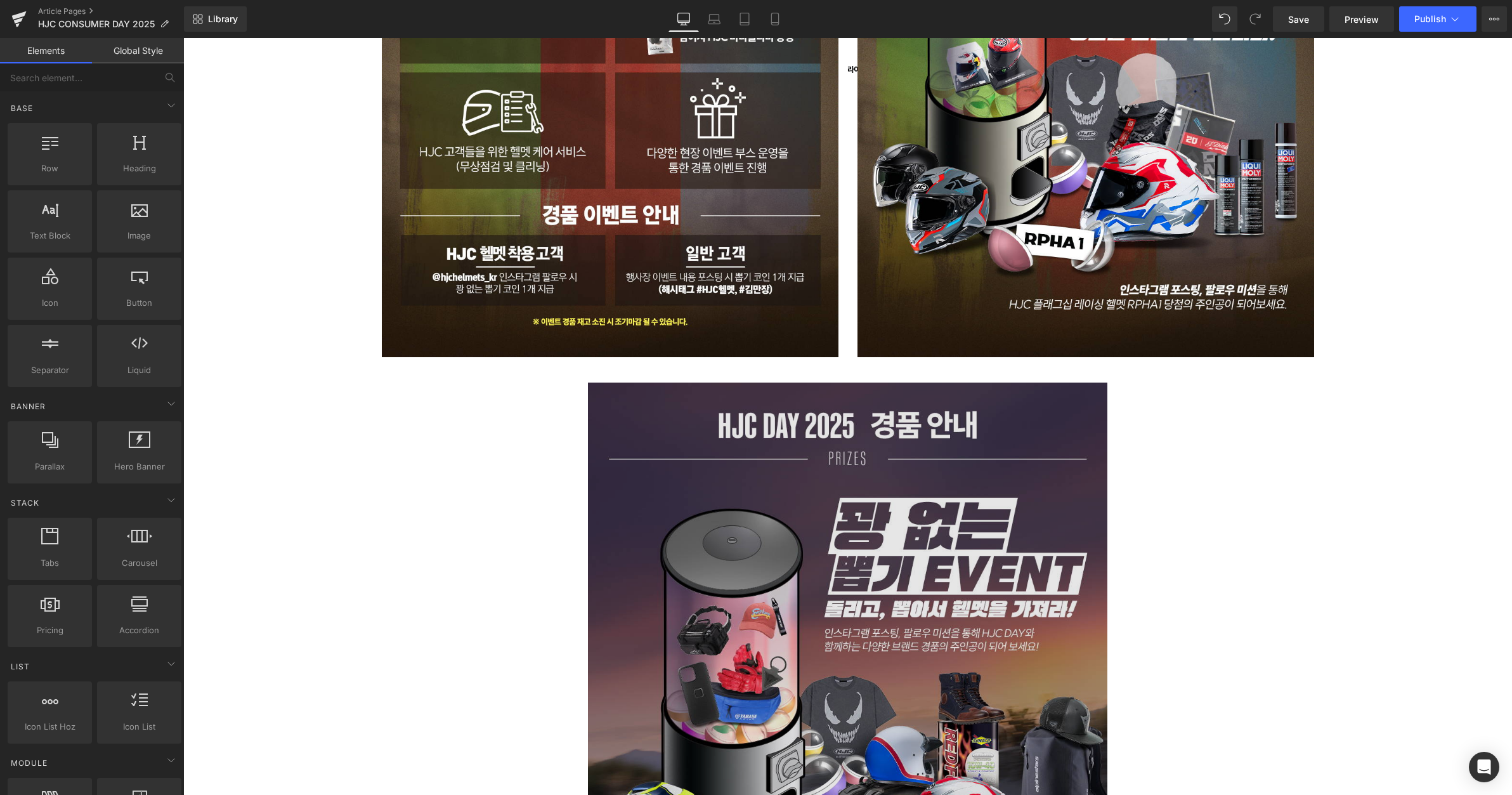
scroll to position [1566, 0]
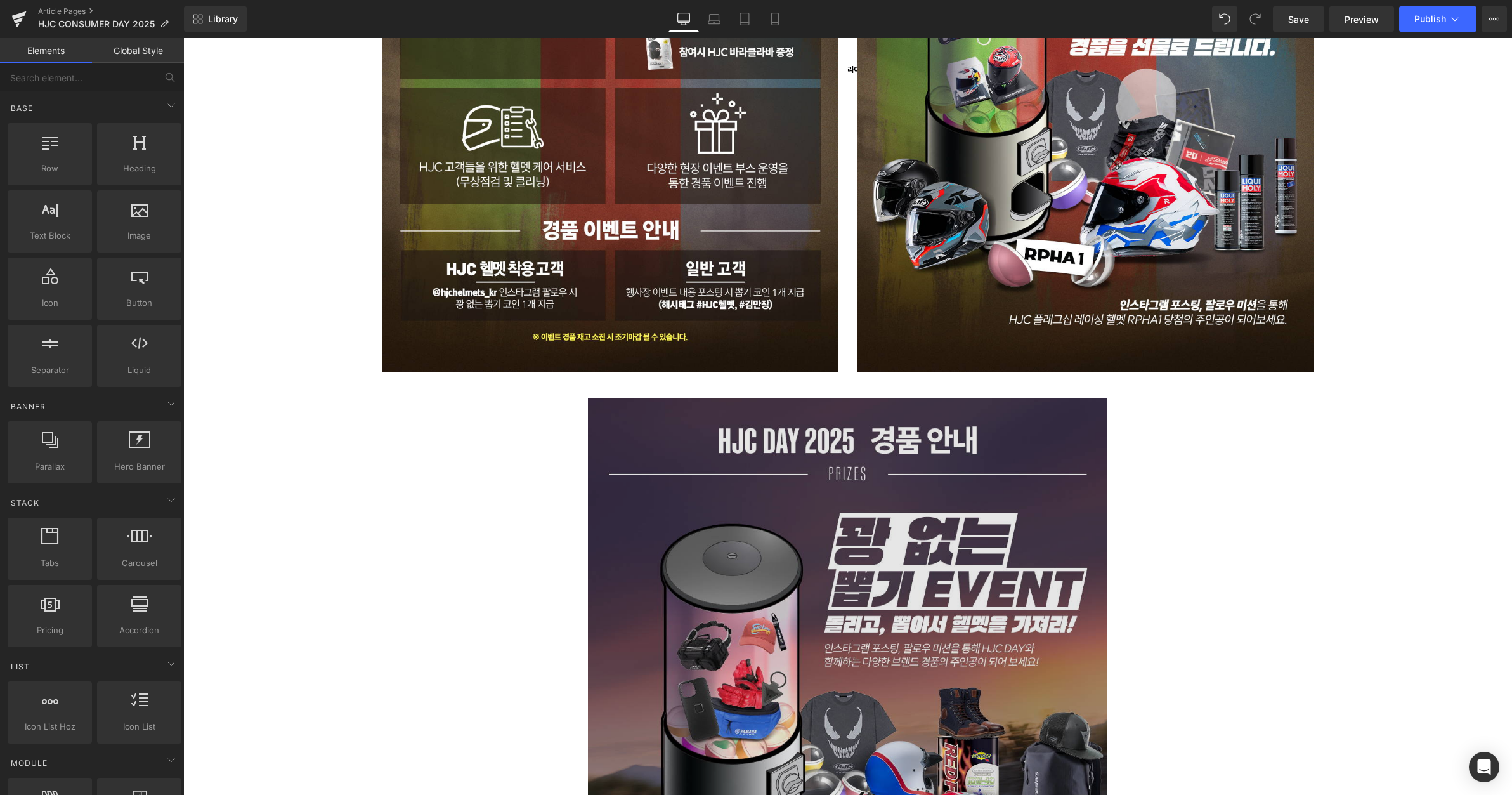
click at [890, 551] on img at bounding box center [848, 657] width 520 height 520
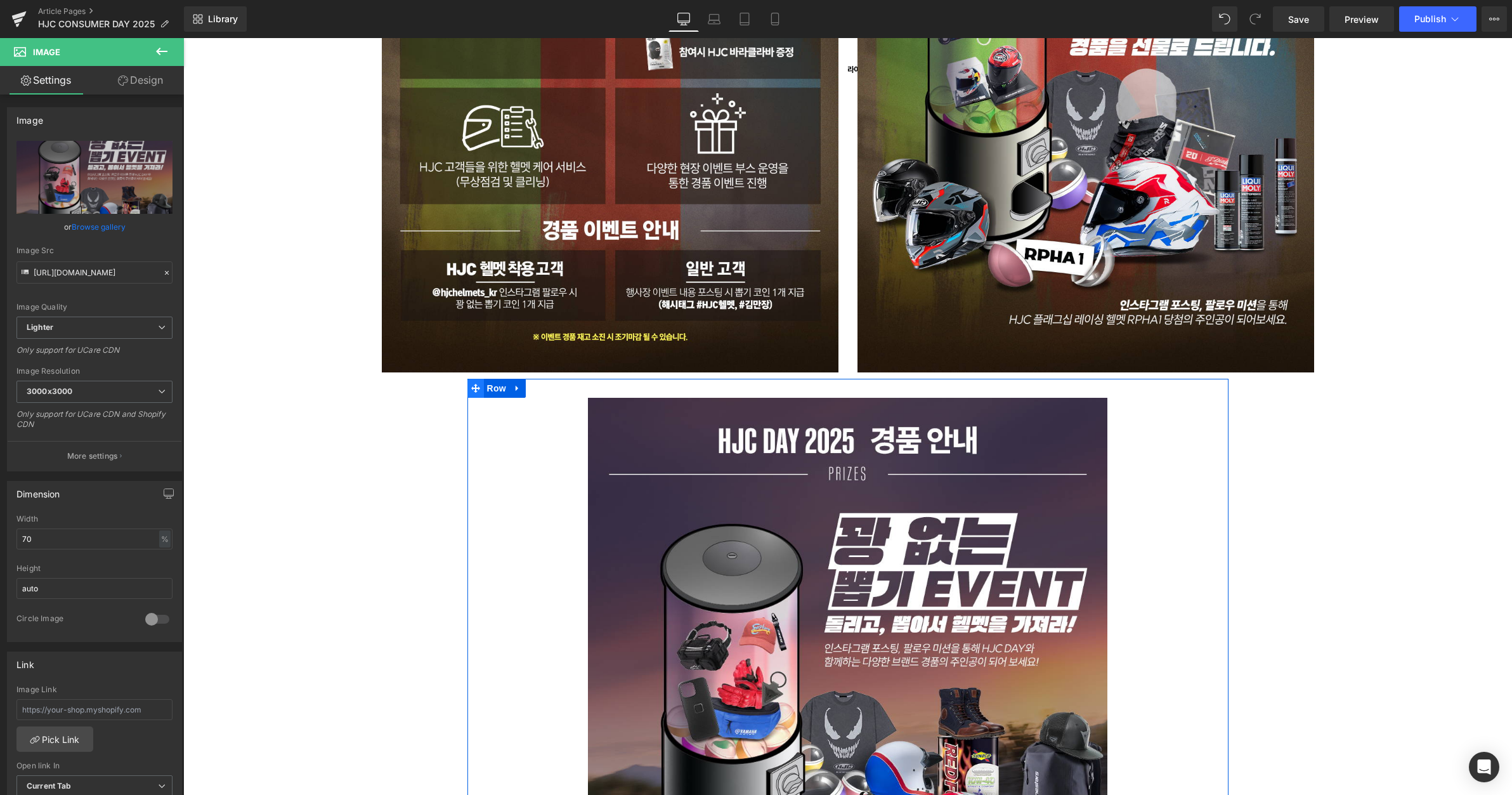
click at [477, 386] on span at bounding box center [475, 388] width 17 height 19
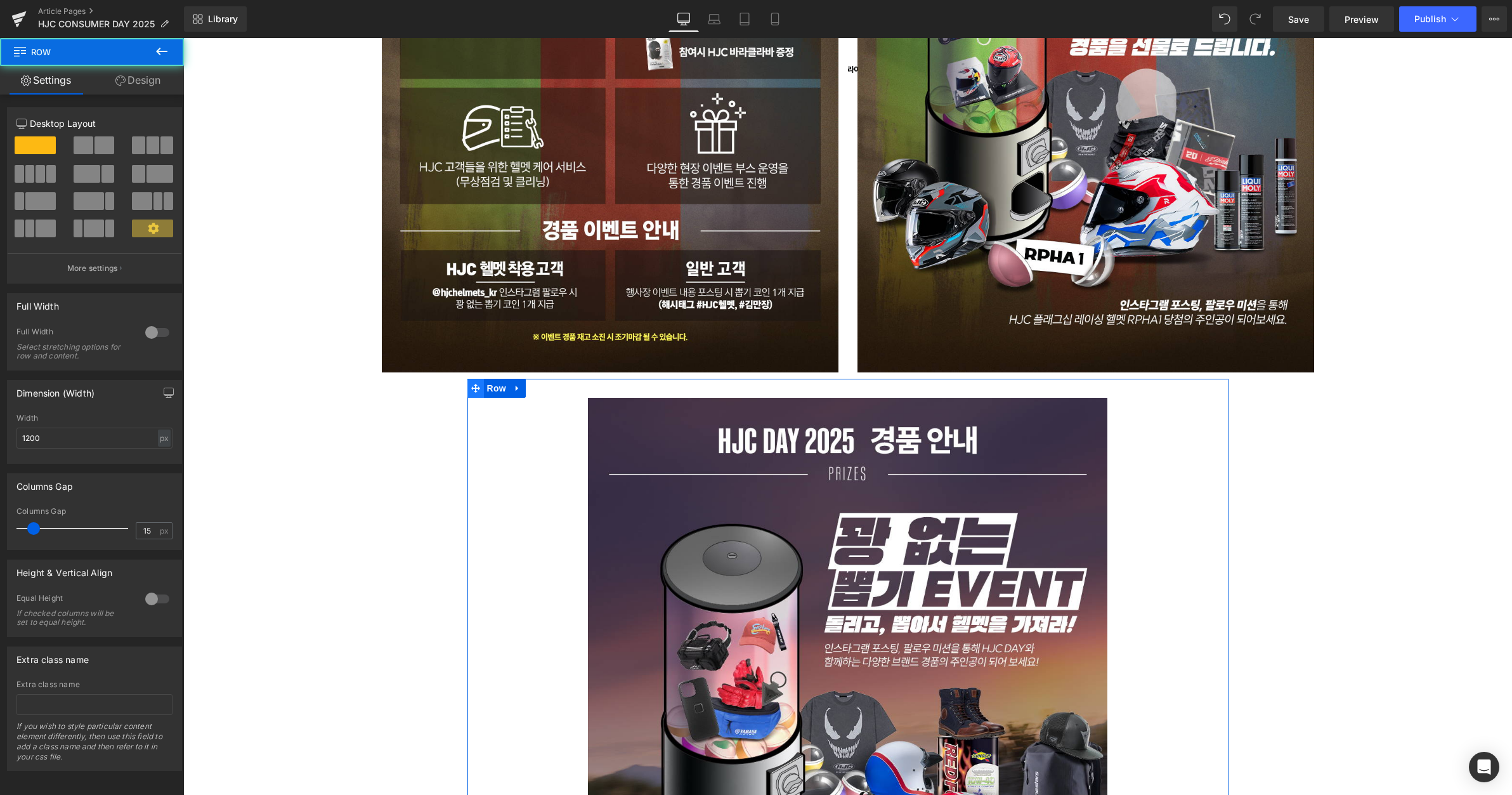
click at [471, 387] on icon at bounding box center [475, 388] width 9 height 9
click at [475, 384] on icon at bounding box center [475, 388] width 9 height 9
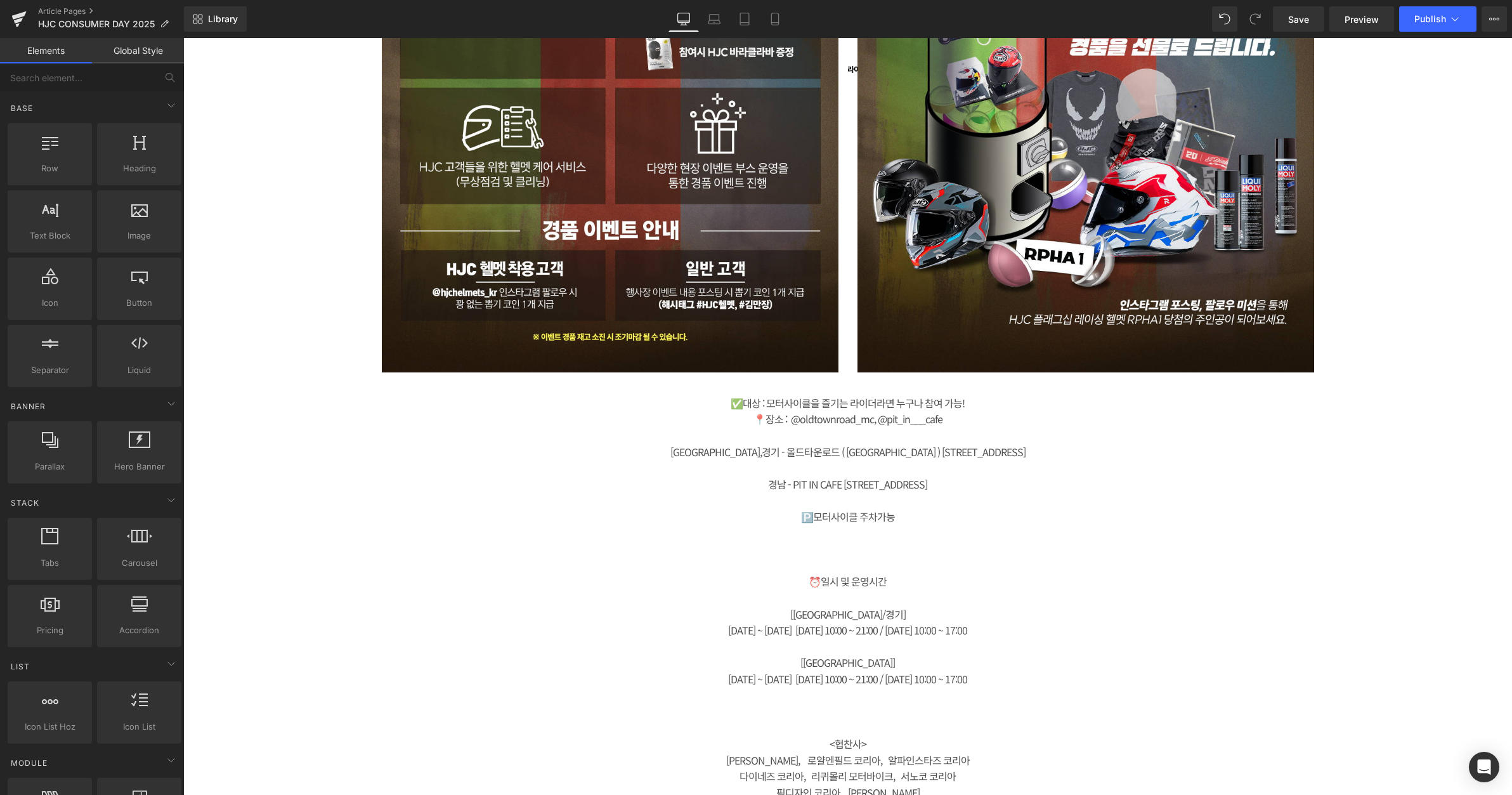
click at [902, 445] on div "[GEOGRAPHIC_DATA],경기 - 올드타운로드 ( [GEOGRAPHIC_DATA] ) [STREET_ADDRESS]" at bounding box center [848, 452] width 501 height 17
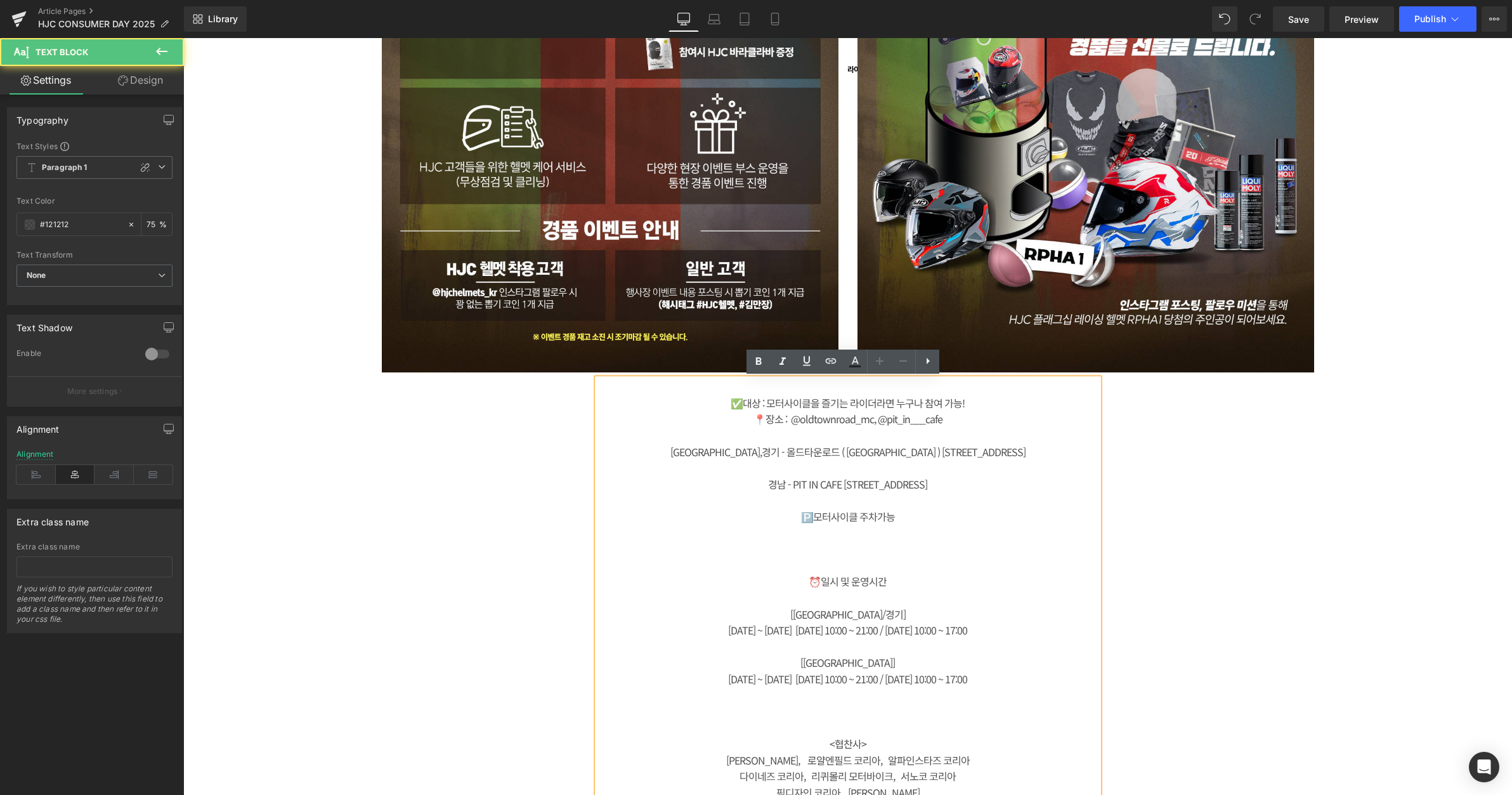
click at [849, 433] on div "​" at bounding box center [848, 436] width 501 height 17
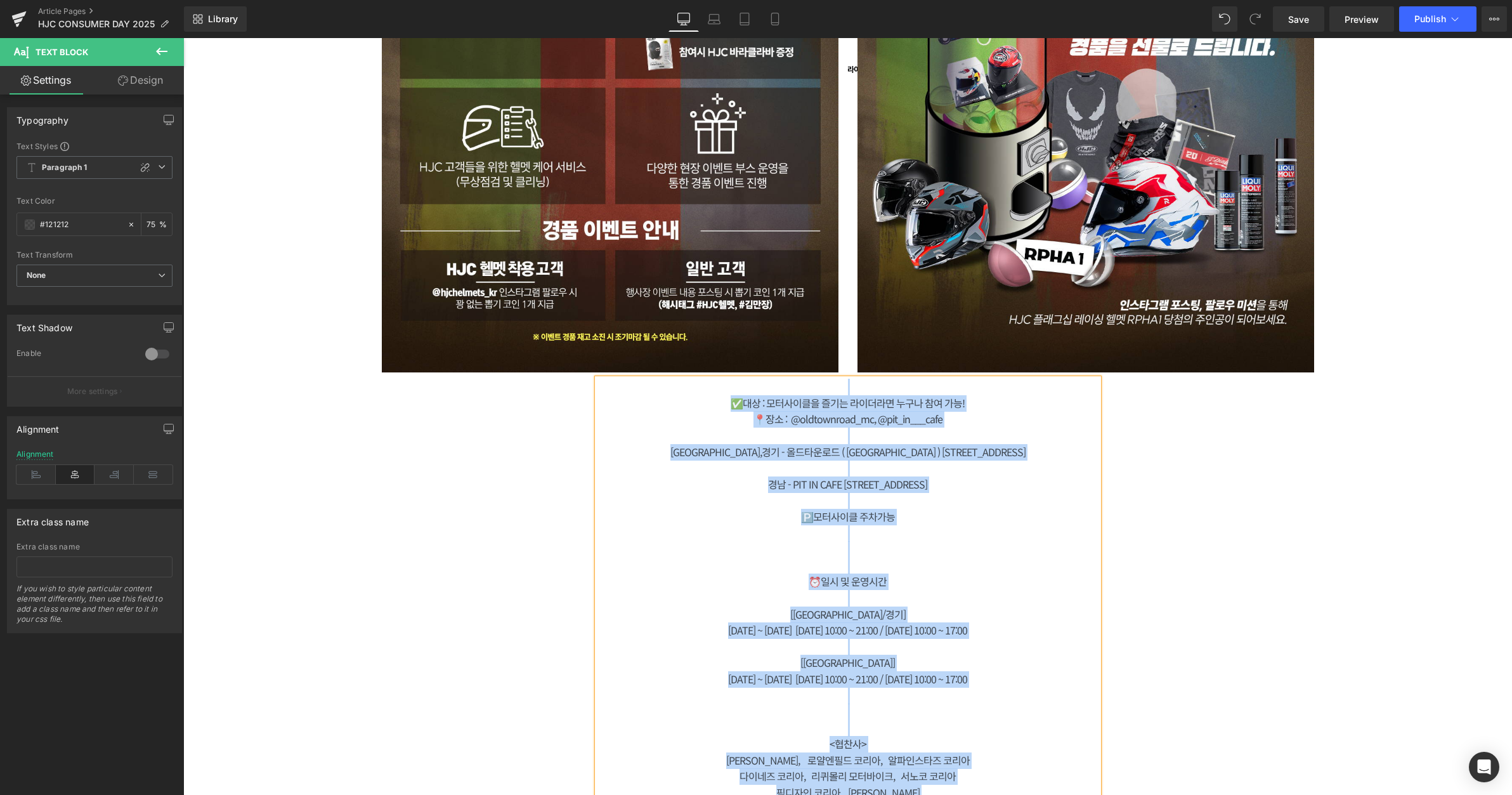
paste div
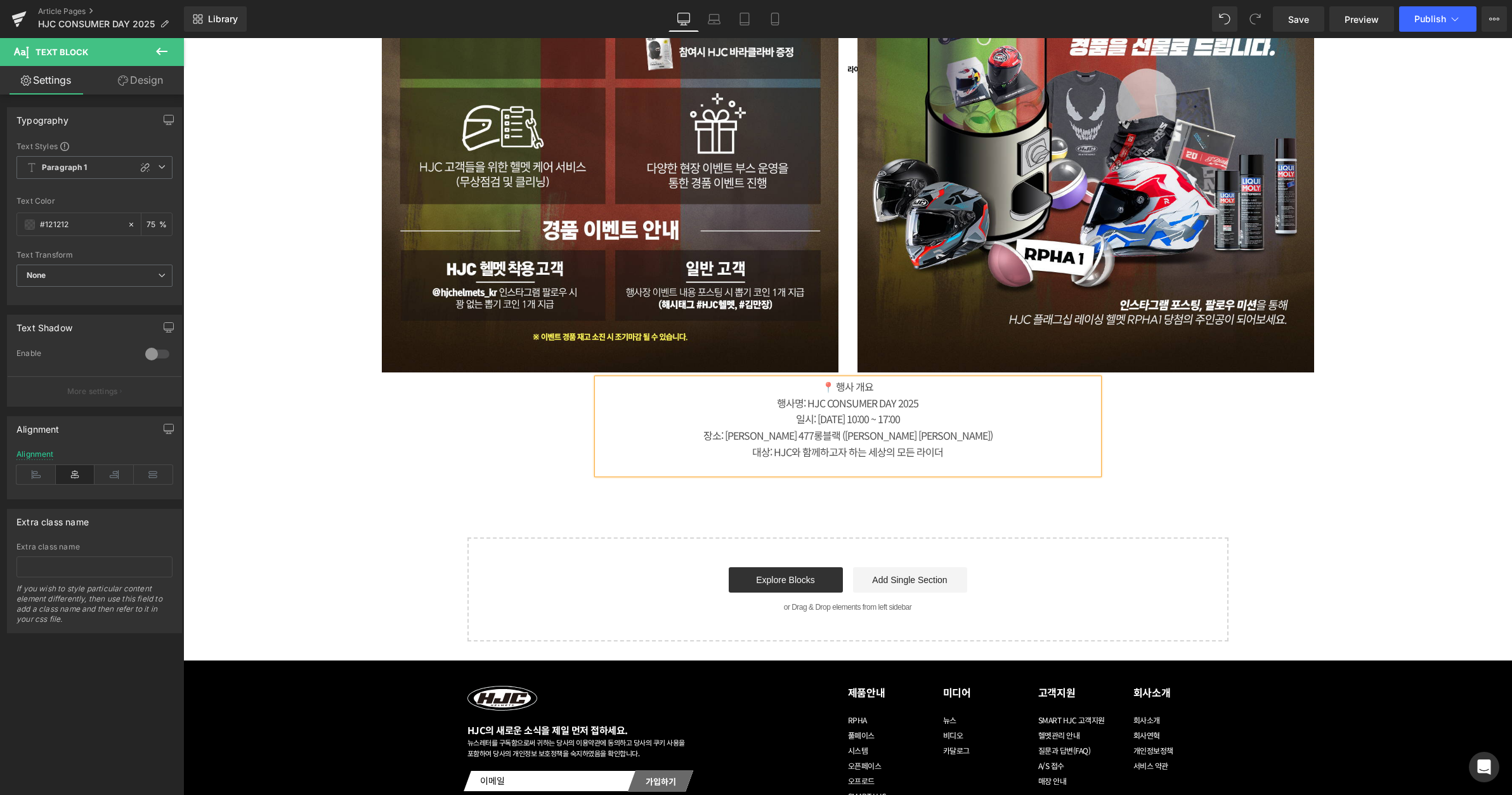
click at [882, 385] on div "📍 행사 개요" at bounding box center [848, 387] width 501 height 17
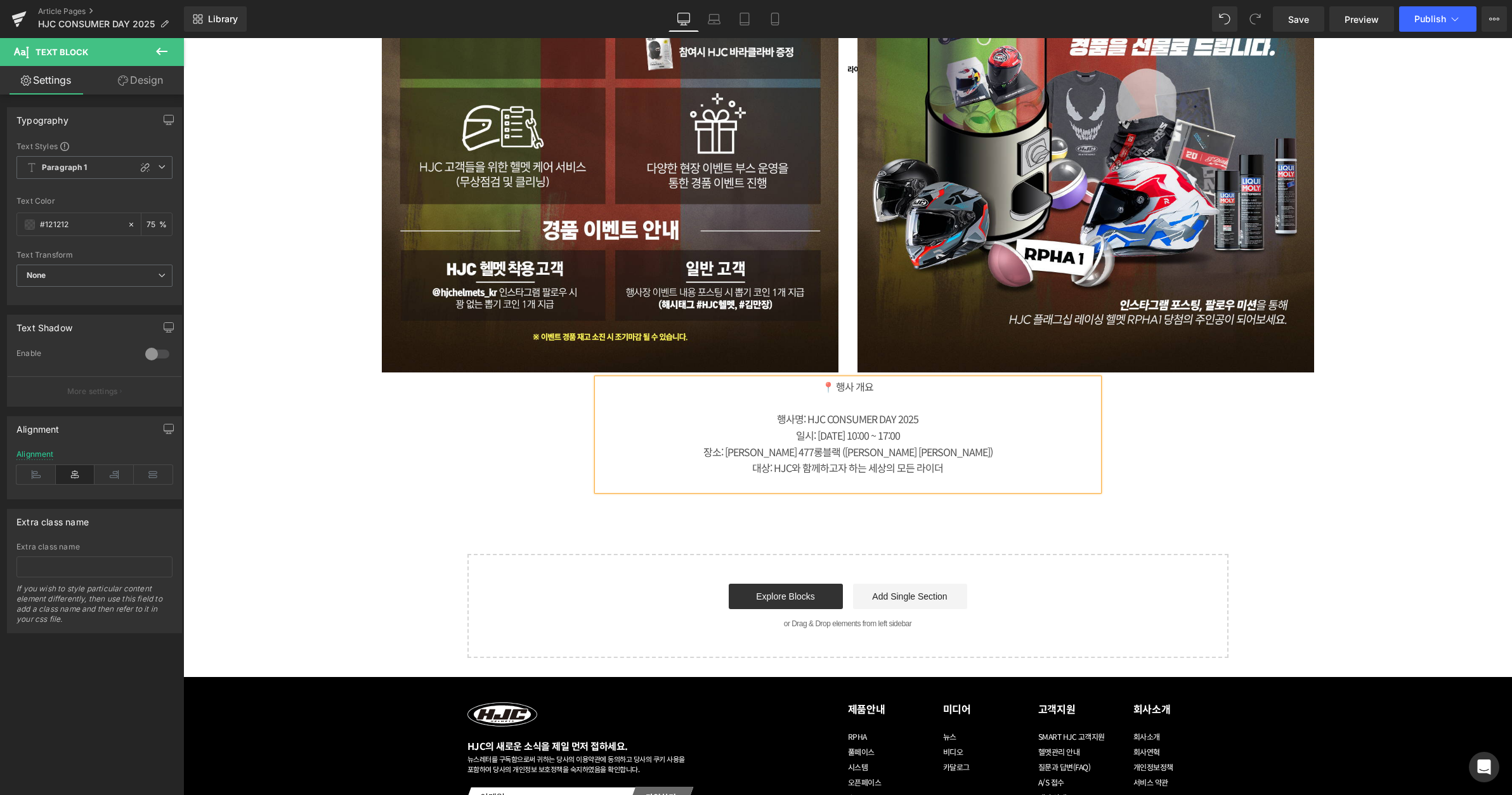
click at [817, 386] on div "📍 행사 개요" at bounding box center [848, 387] width 501 height 17
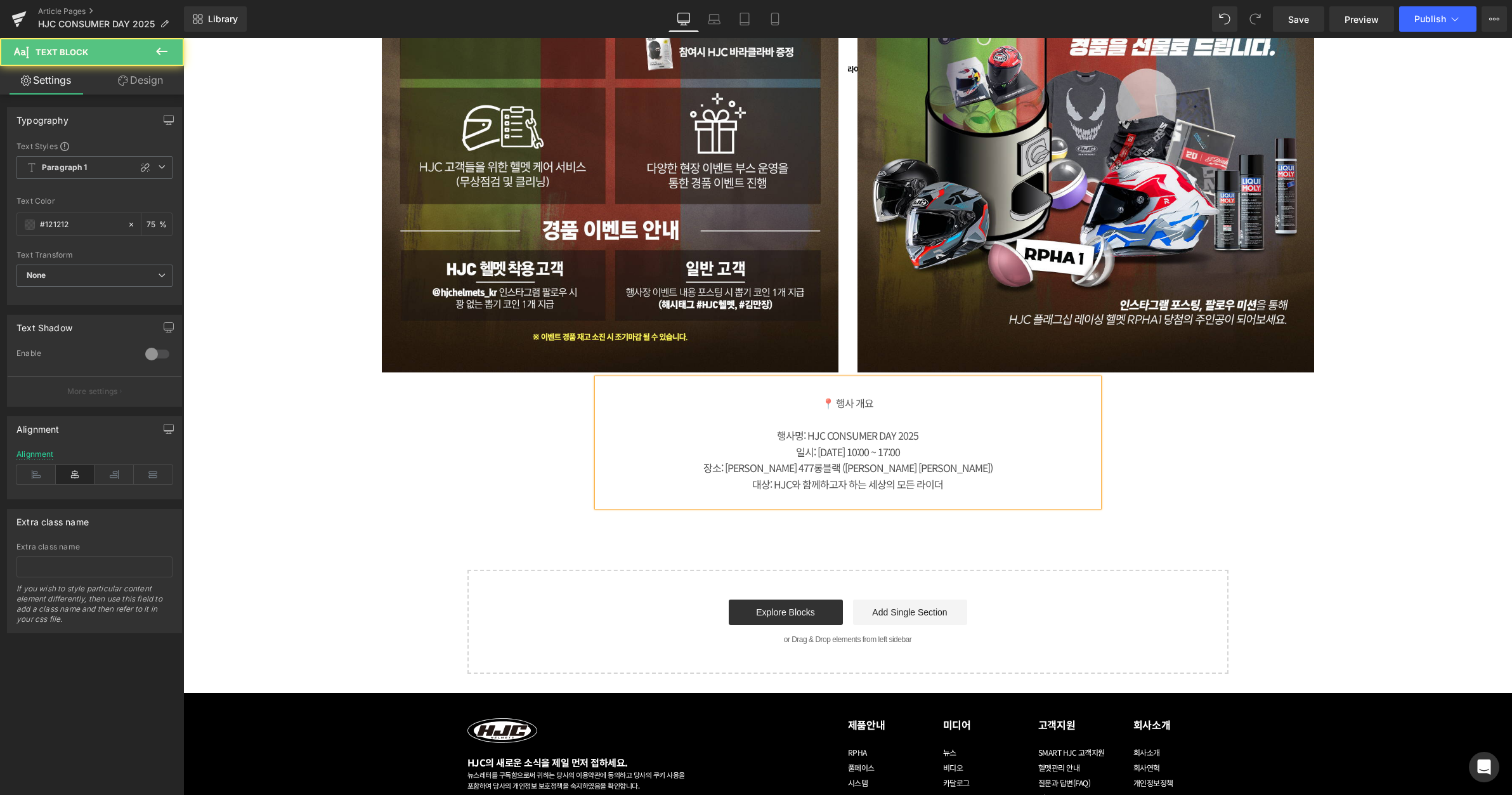
click at [966, 469] on div "장소: [PERSON_NAME] 477롱블랙 ([PERSON_NAME] [PERSON_NAME])" at bounding box center [848, 468] width 501 height 17
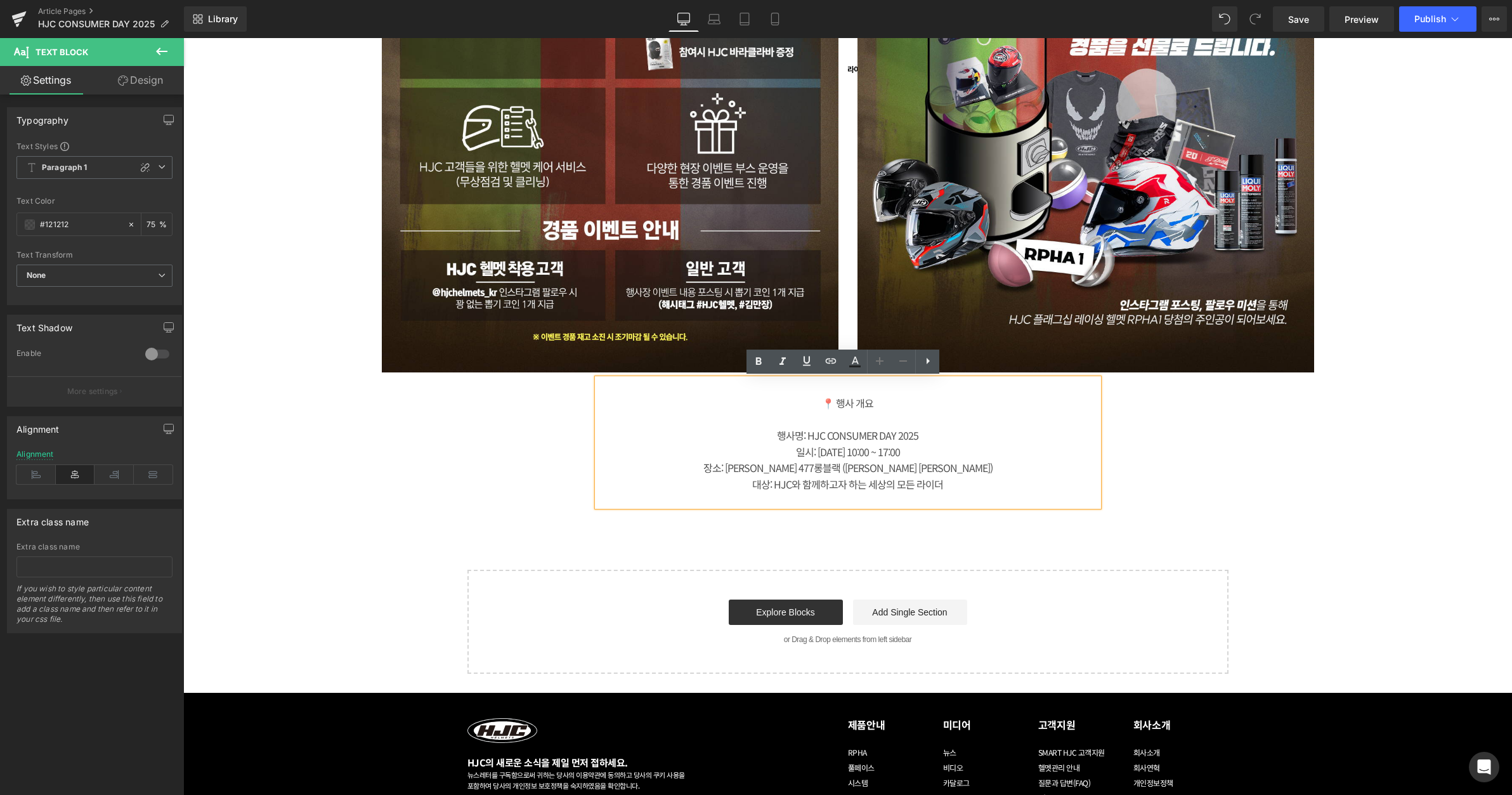
click at [965, 477] on div "대상: HJC와 함께하고자 하는 세상의 모든 라이더" at bounding box center [848, 485] width 501 height 17
click at [1156, 444] on div "📍 행사 개요 행사명: HJC CONSUMER DAY 2025 일시: [DATE] 10:00 ~ 17:00 장소: [PERSON_NAME…" at bounding box center [848, 443] width 634 height 127
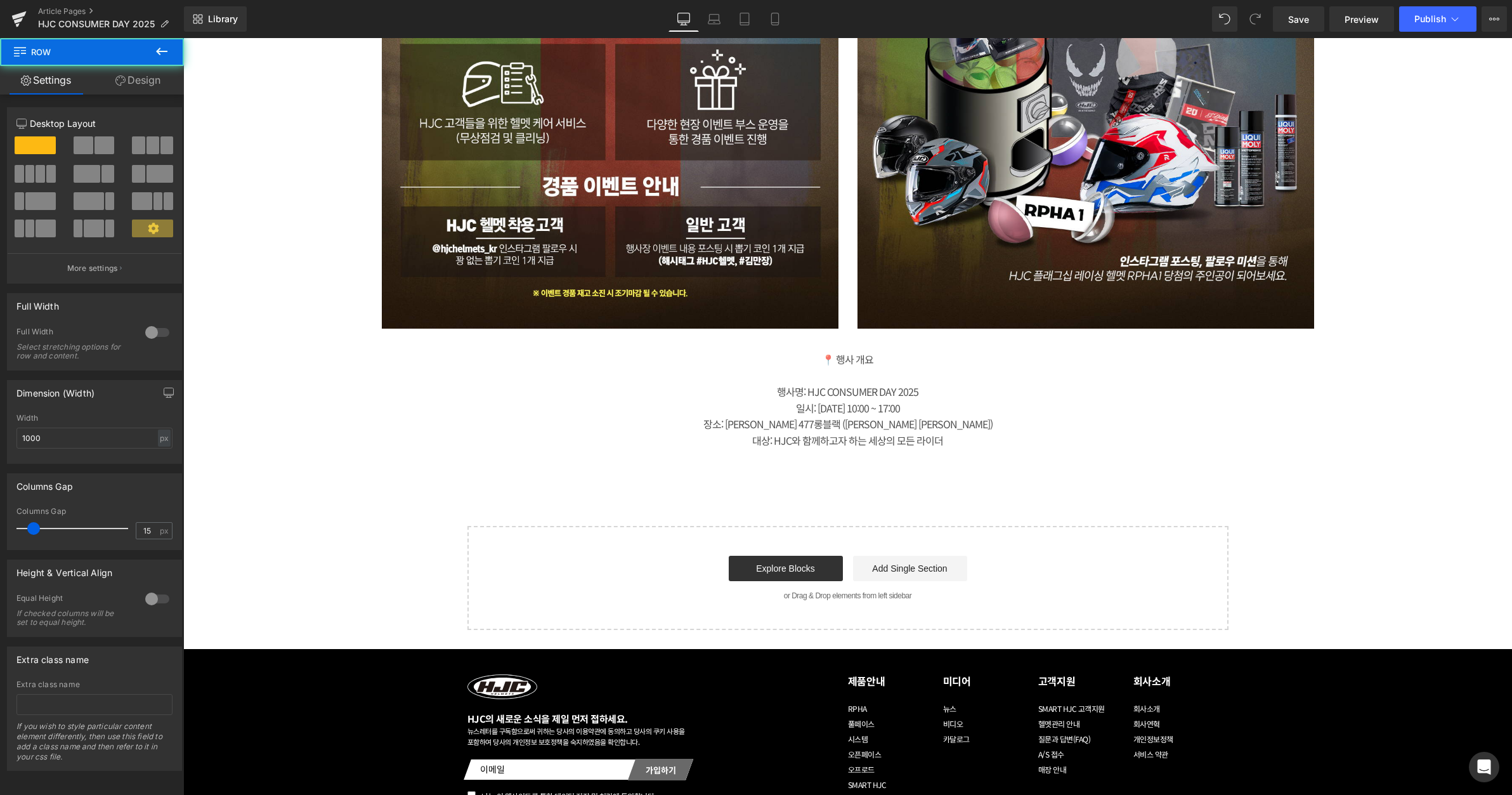
scroll to position [1693, 0]
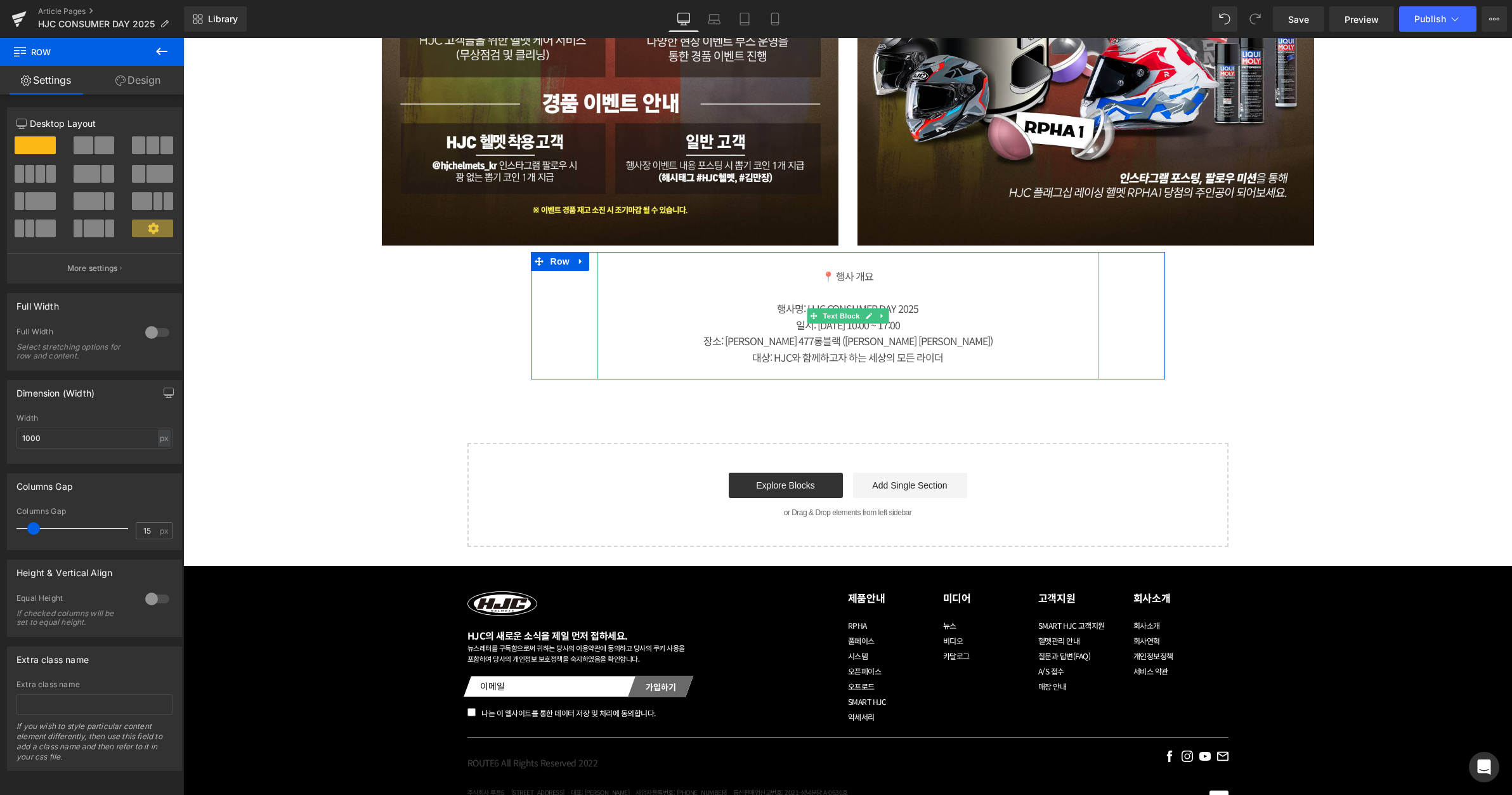
click at [954, 352] on div "대상: HJC와 함께하고자 하는 세상의 모든 라이더" at bounding box center [848, 358] width 501 height 17
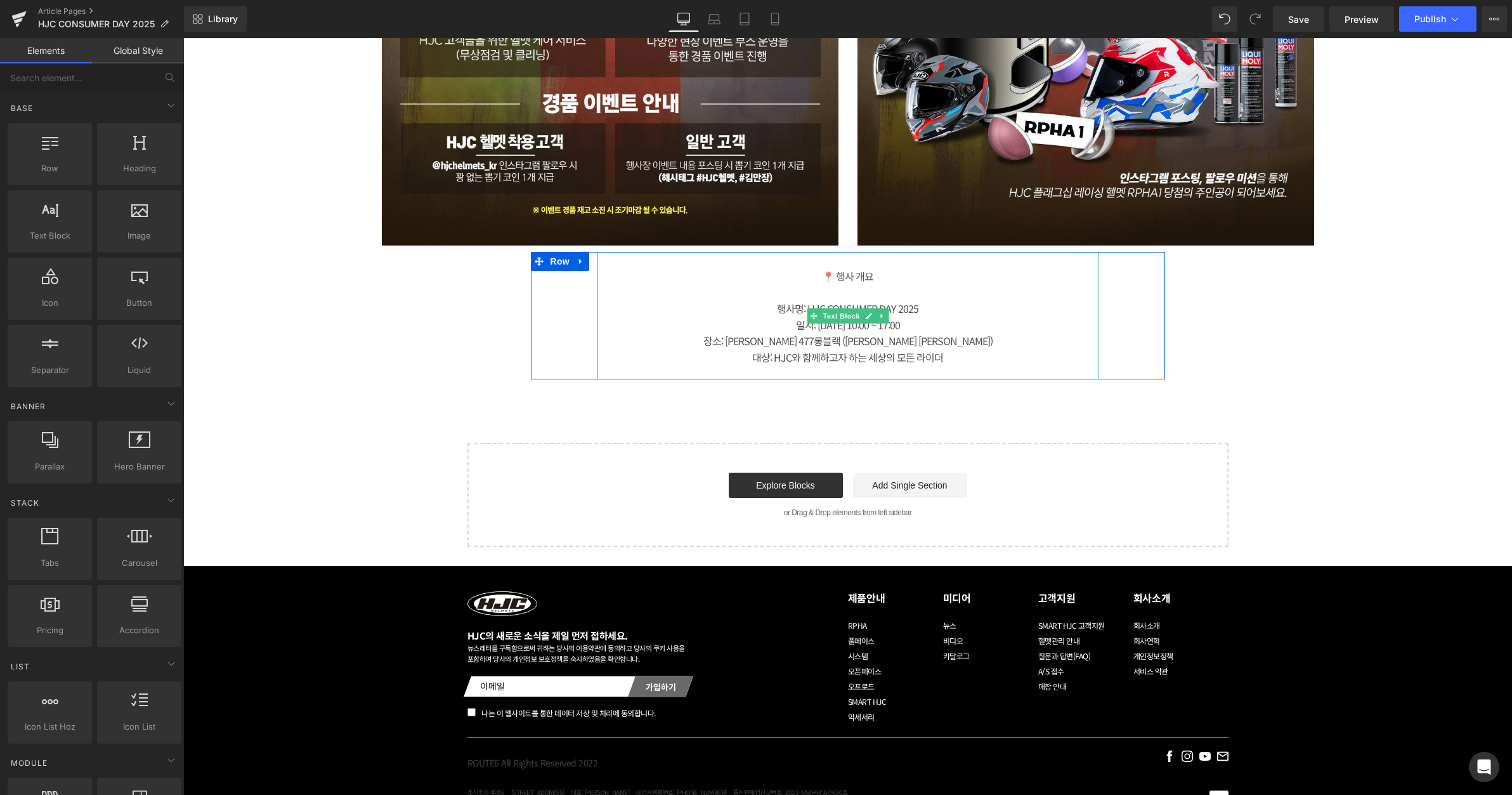
click at [997, 354] on div "대상: HJC와 함께하고자 하는 세상의 모든 라이더" at bounding box center [848, 358] width 501 height 17
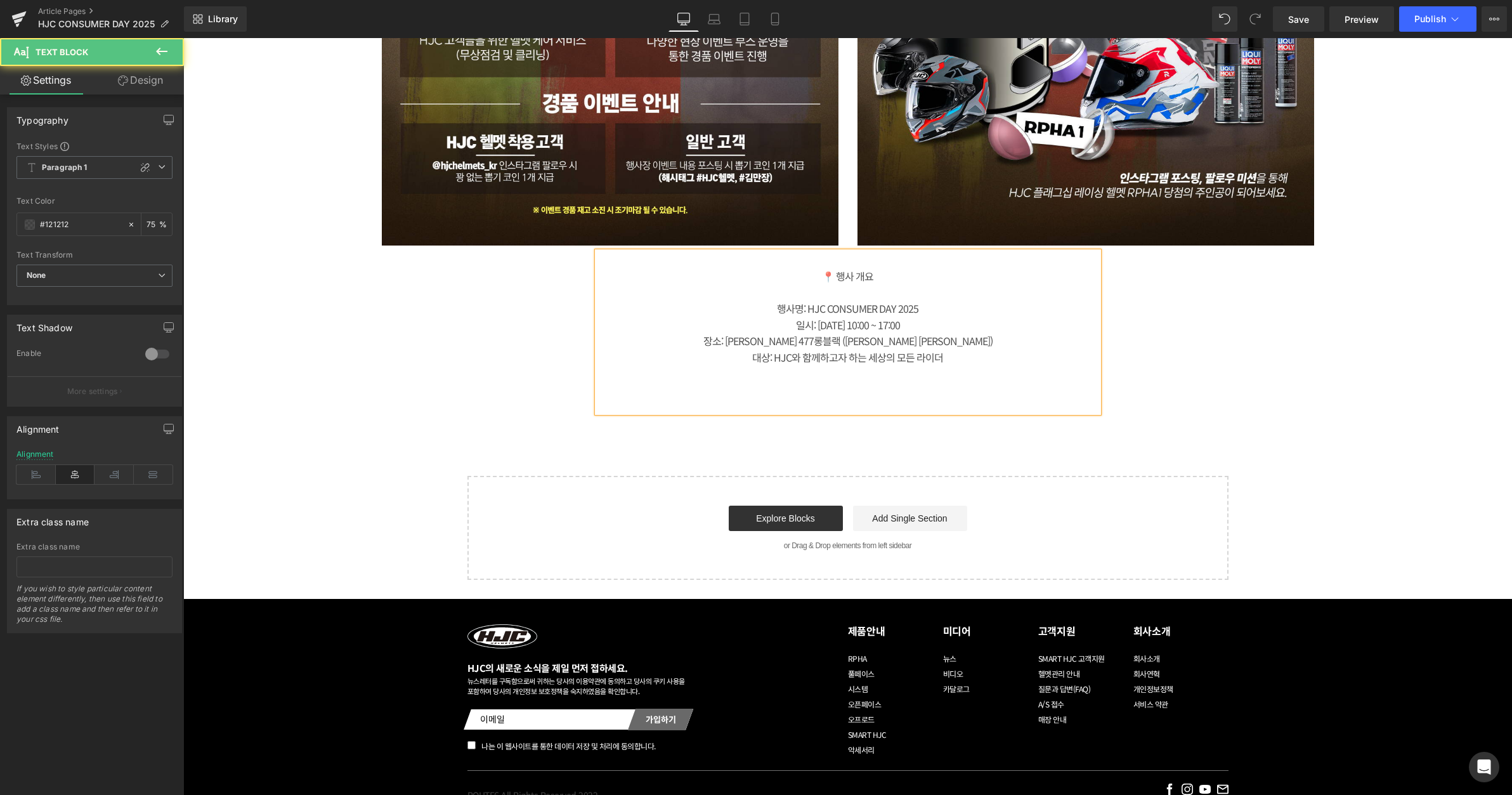
click at [907, 393] on div at bounding box center [848, 390] width 501 height 17
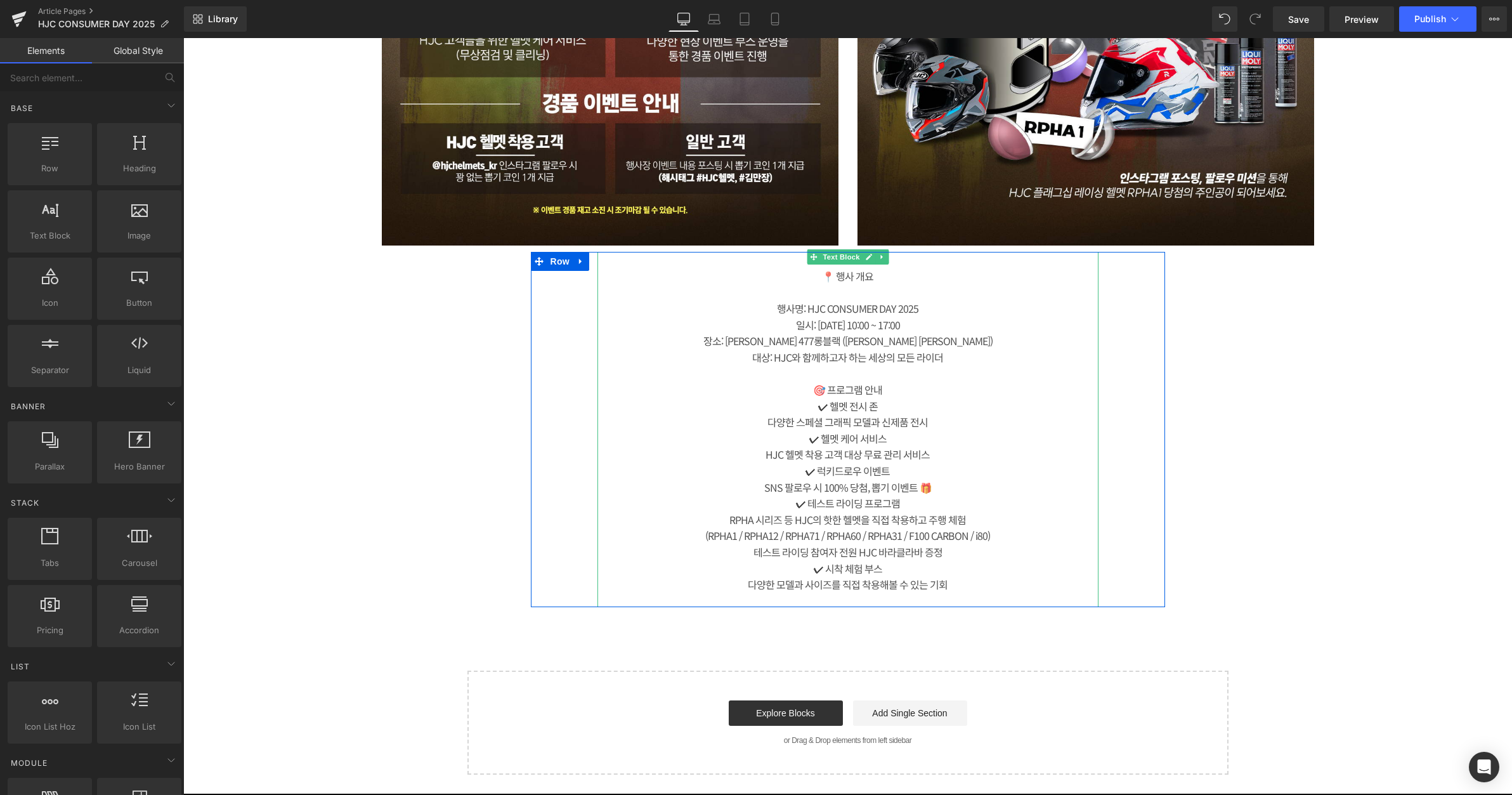
click at [890, 392] on div "🎯 프로그램 안내" at bounding box center [848, 390] width 501 height 17
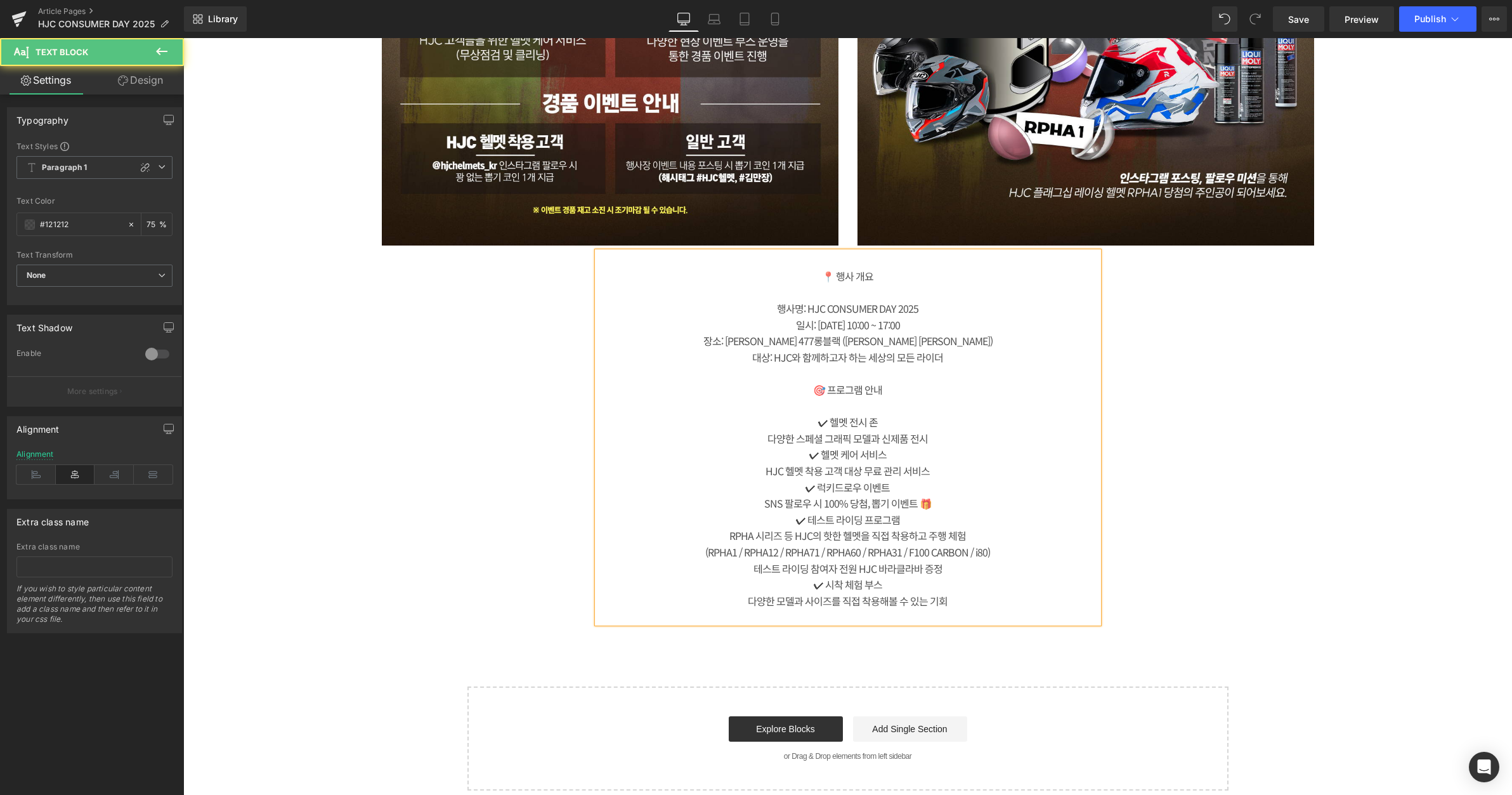
click at [925, 371] on div at bounding box center [848, 374] width 501 height 17
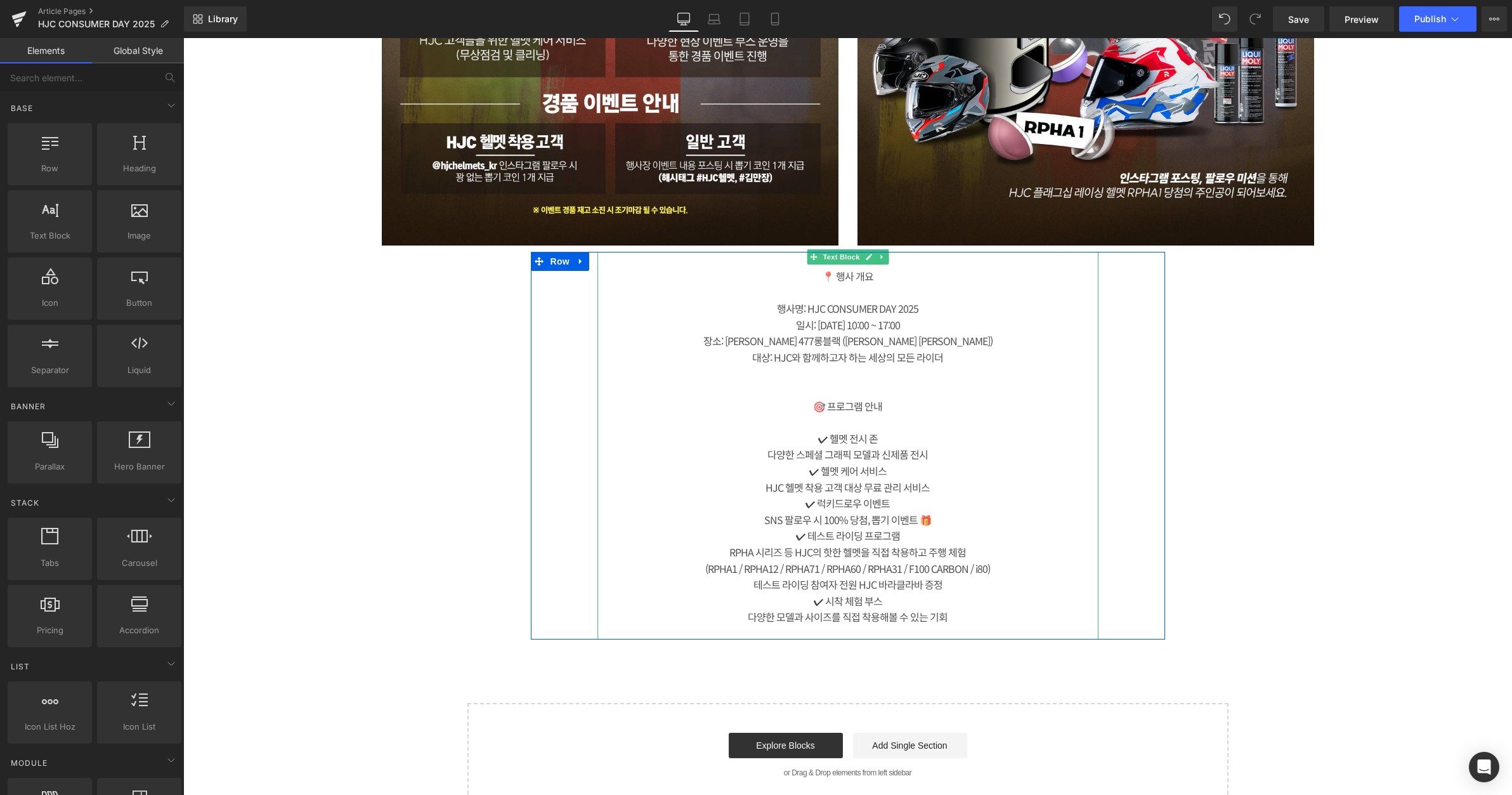
click at [854, 408] on div "🎯 프로그램 안내" at bounding box center [848, 407] width 501 height 17
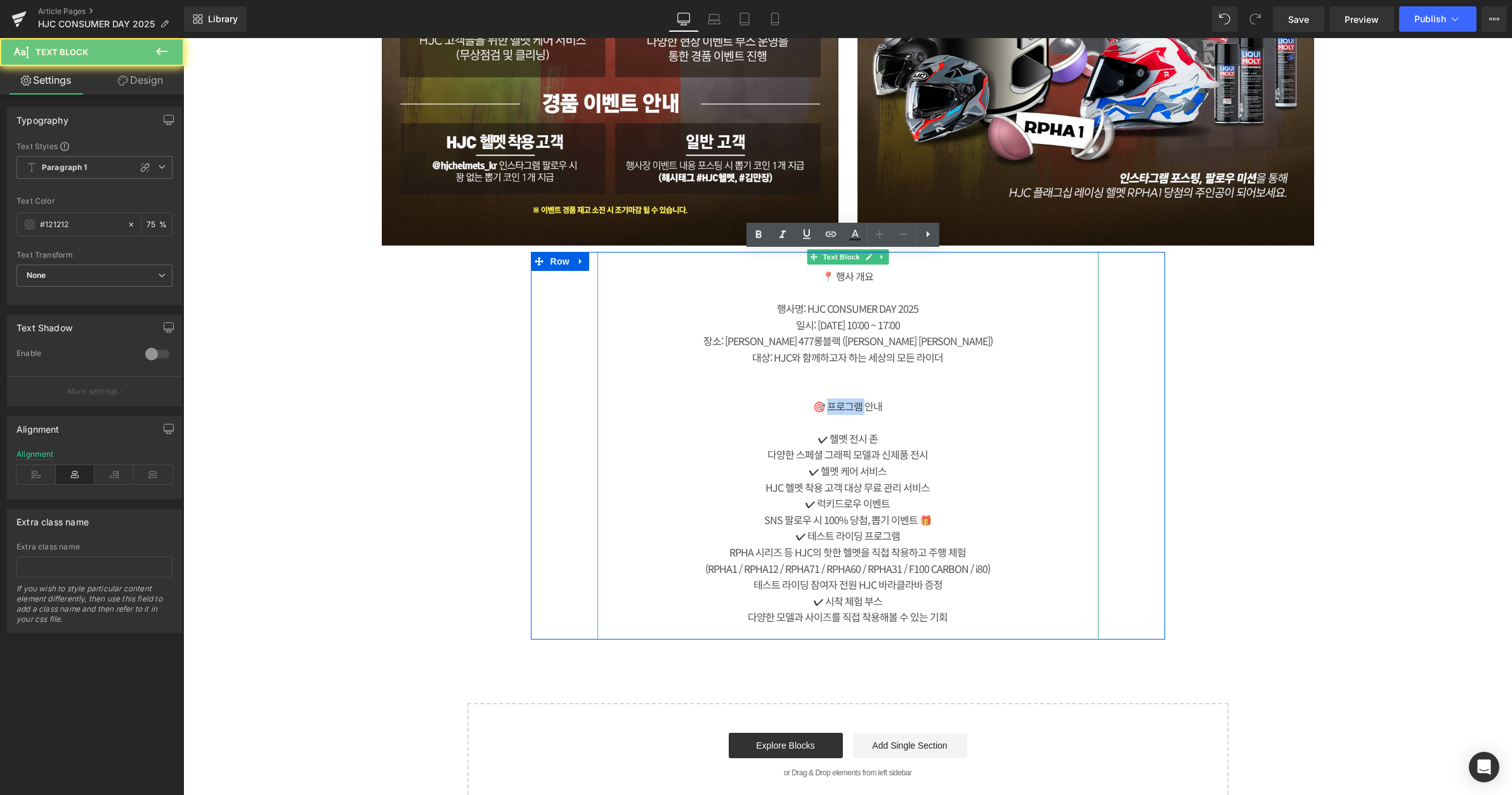
click at [854, 408] on div "🎯 프로그램 안내" at bounding box center [848, 407] width 501 height 17
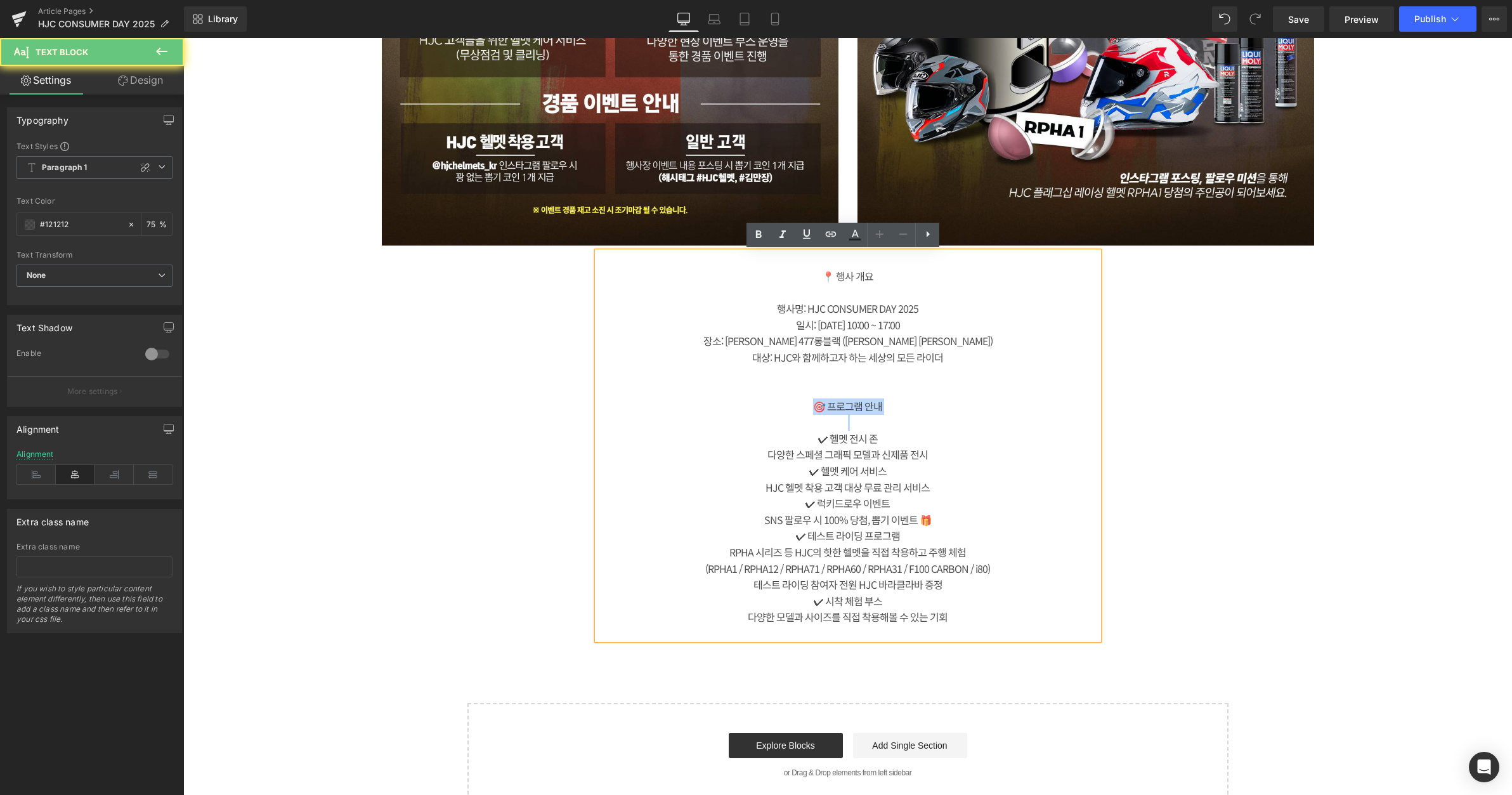
click at [854, 408] on div "🎯 프로그램 안내" at bounding box center [848, 407] width 501 height 17
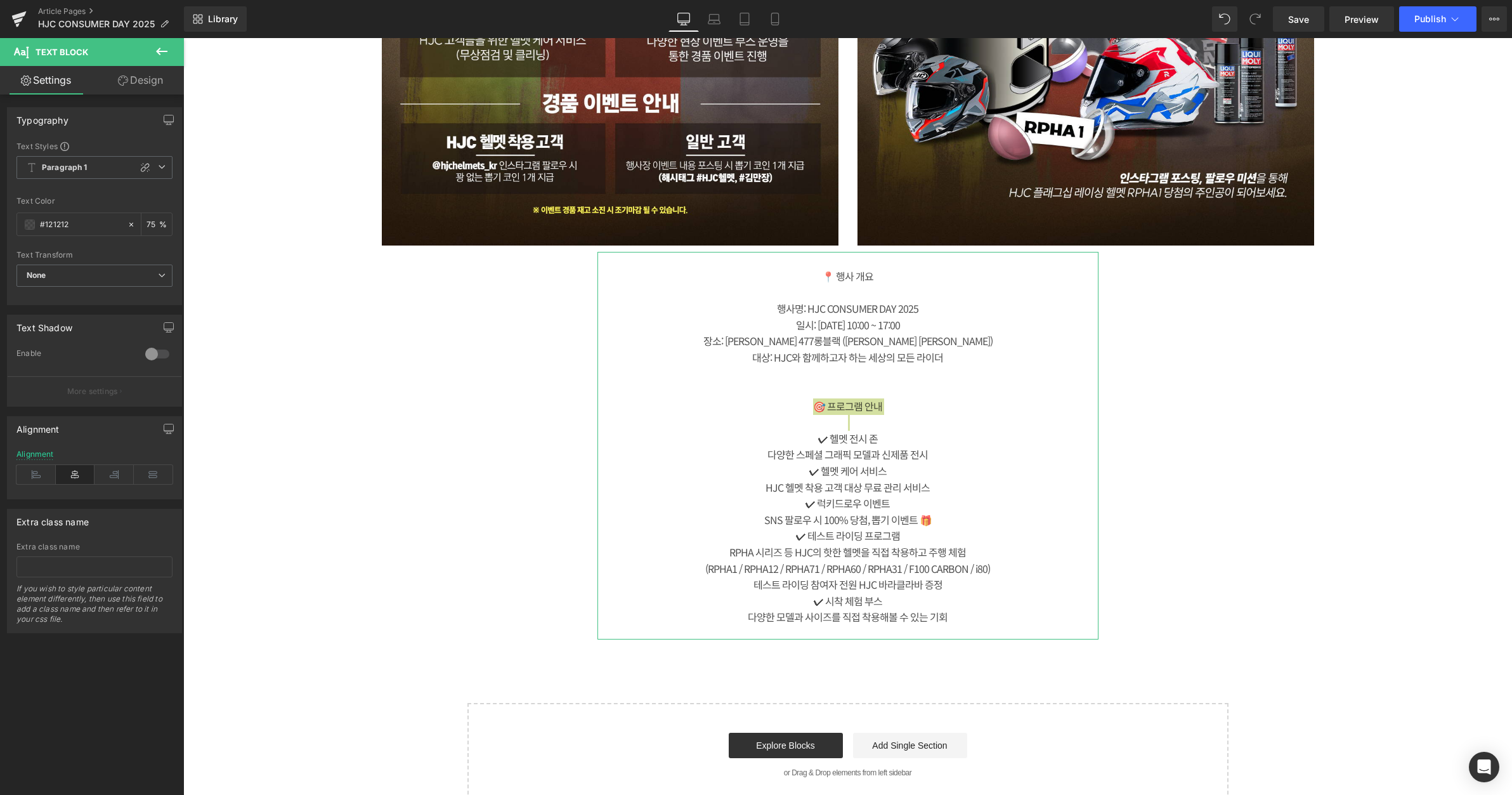
click at [145, 81] on link "Design" at bounding box center [140, 80] width 92 height 29
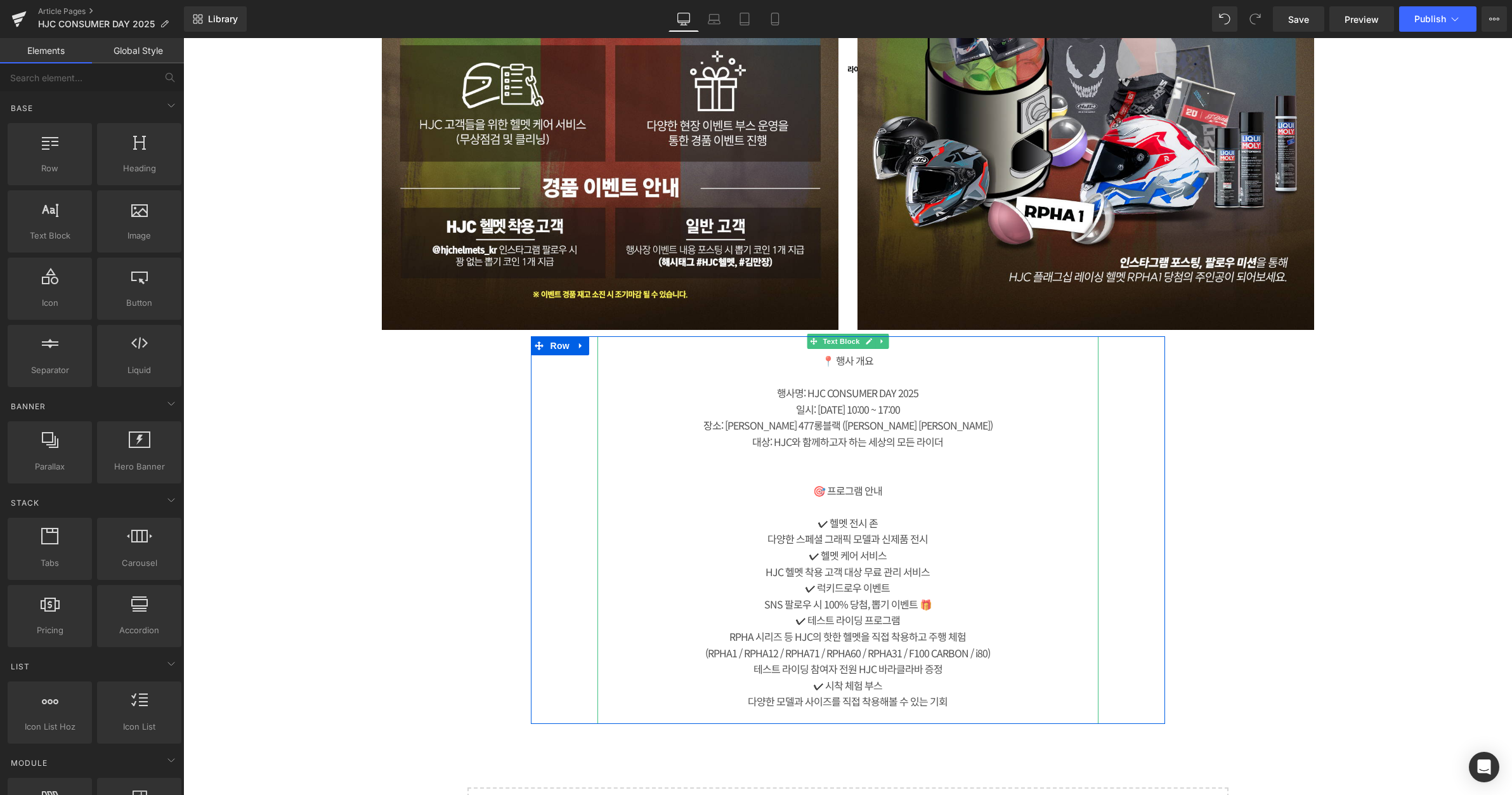
scroll to position [1608, 0]
drag, startPoint x: 321, startPoint y: 203, endPoint x: 786, endPoint y: 350, distance: 487.7
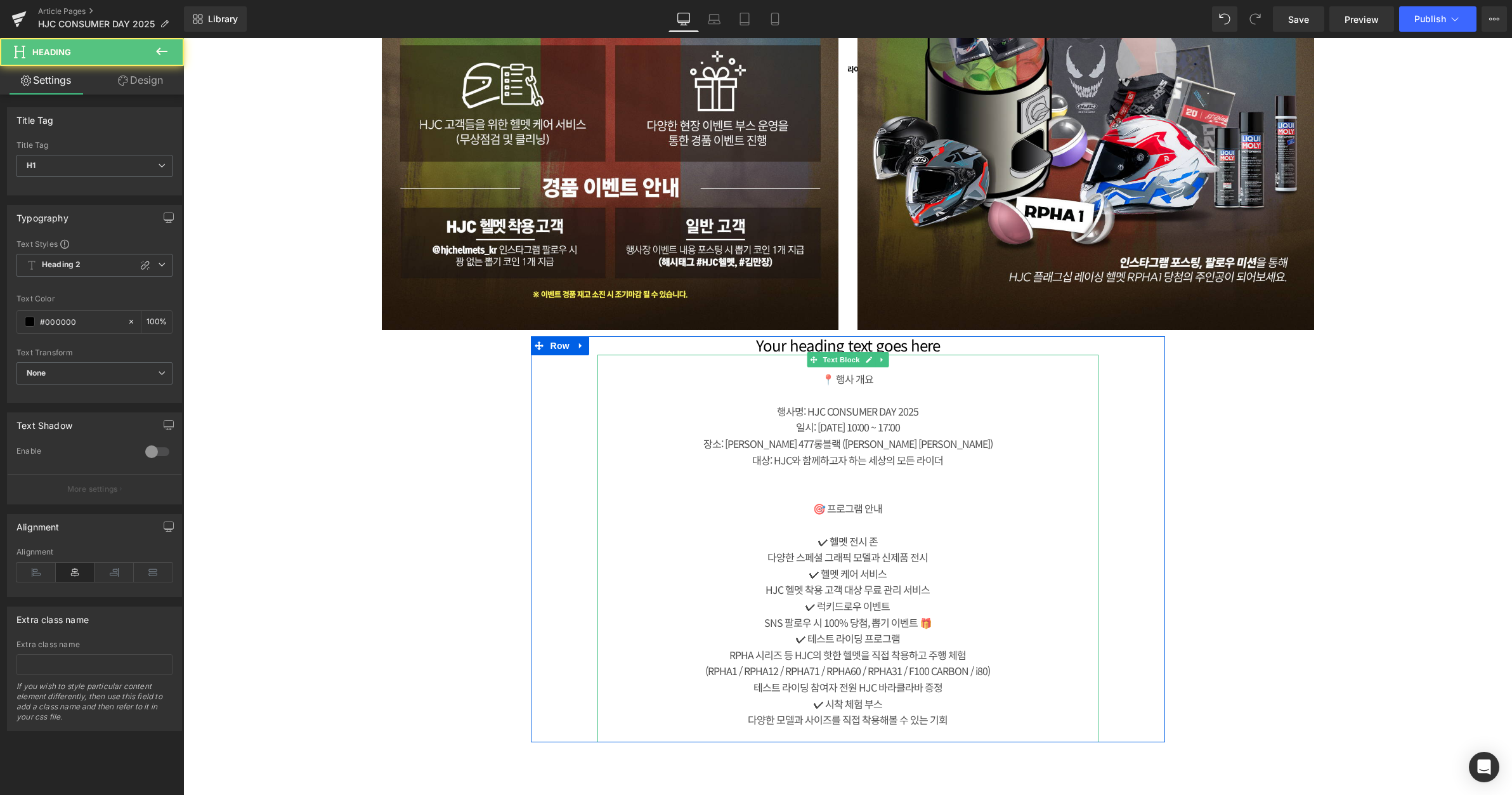
click at [865, 380] on div "📍 행사 개요" at bounding box center [848, 379] width 501 height 17
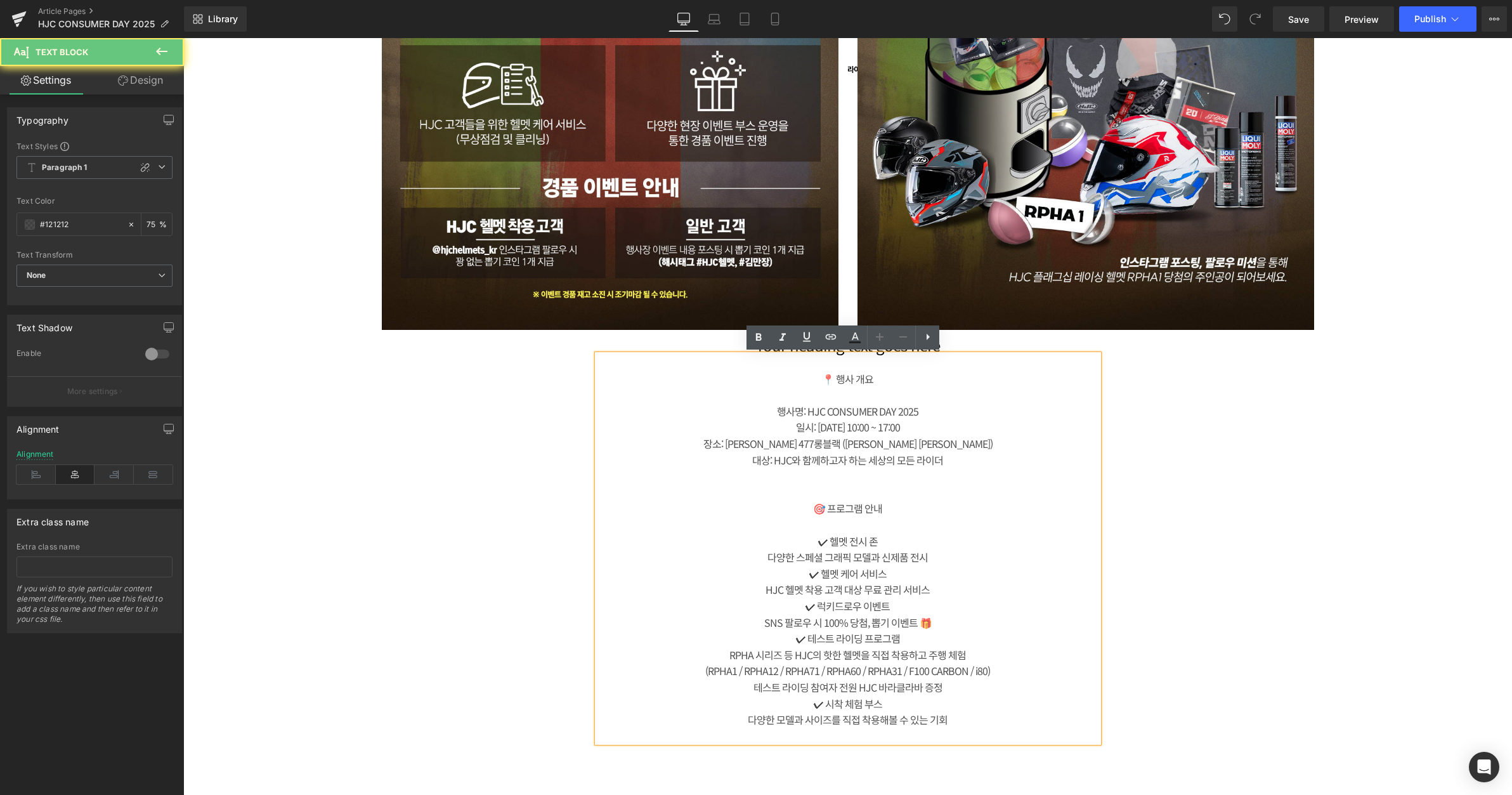
click at [865, 380] on div "📍 행사 개요" at bounding box center [848, 379] width 501 height 17
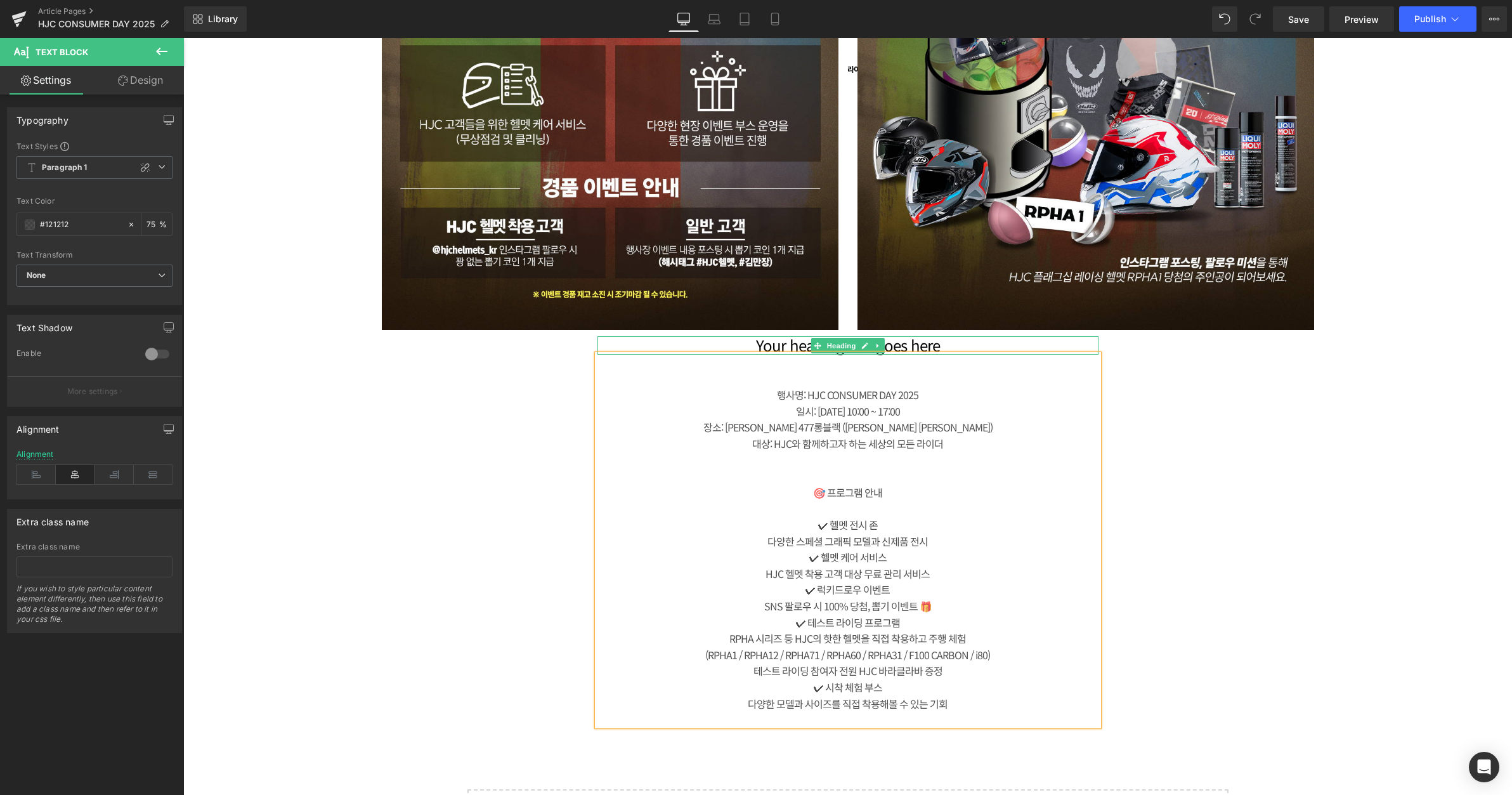
click at [884, 347] on h1 "Your heading text goes here" at bounding box center [848, 345] width 501 height 18
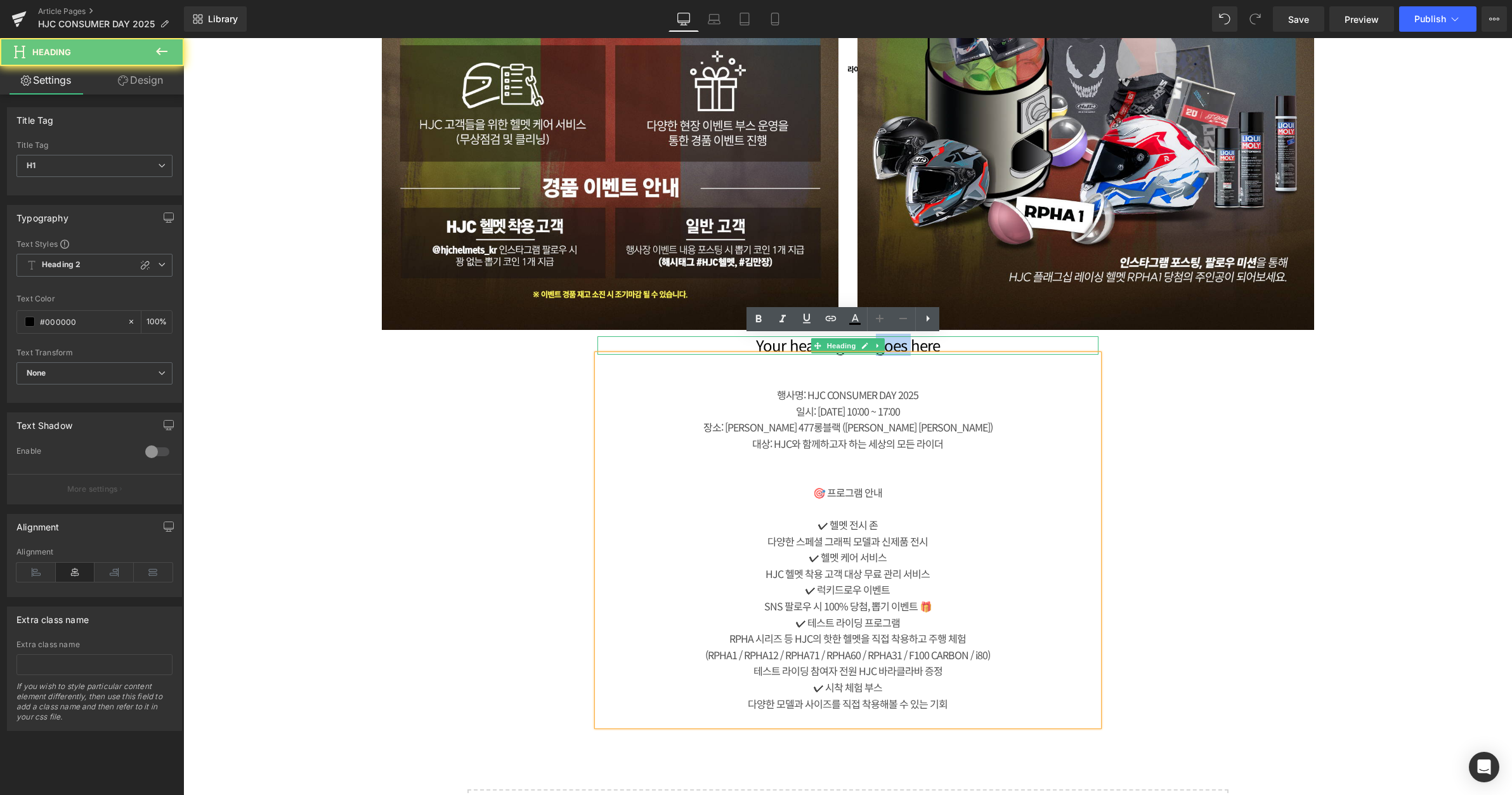
click at [884, 347] on h1 "Your heading text goes here" at bounding box center [848, 345] width 501 height 18
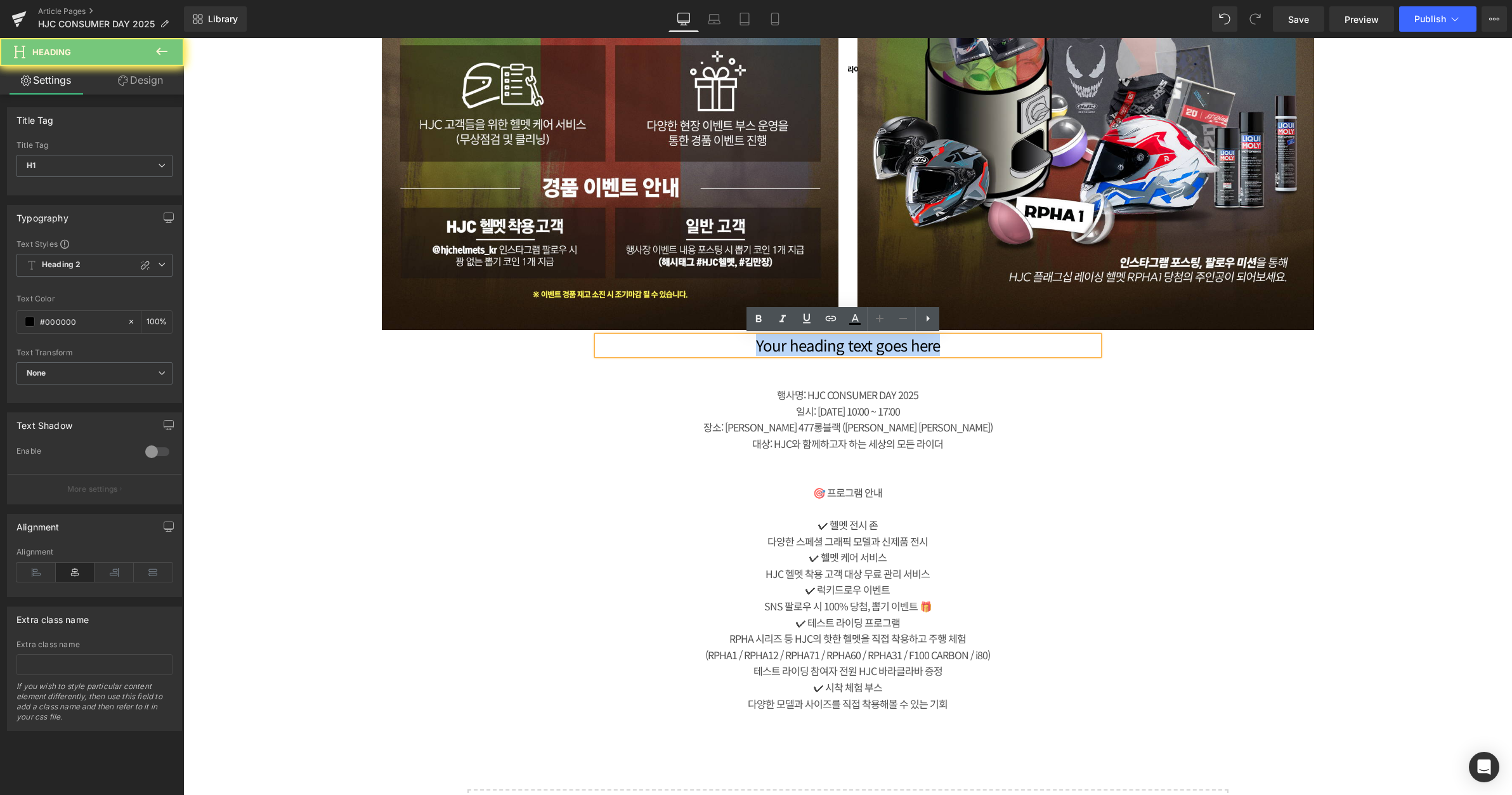
paste div
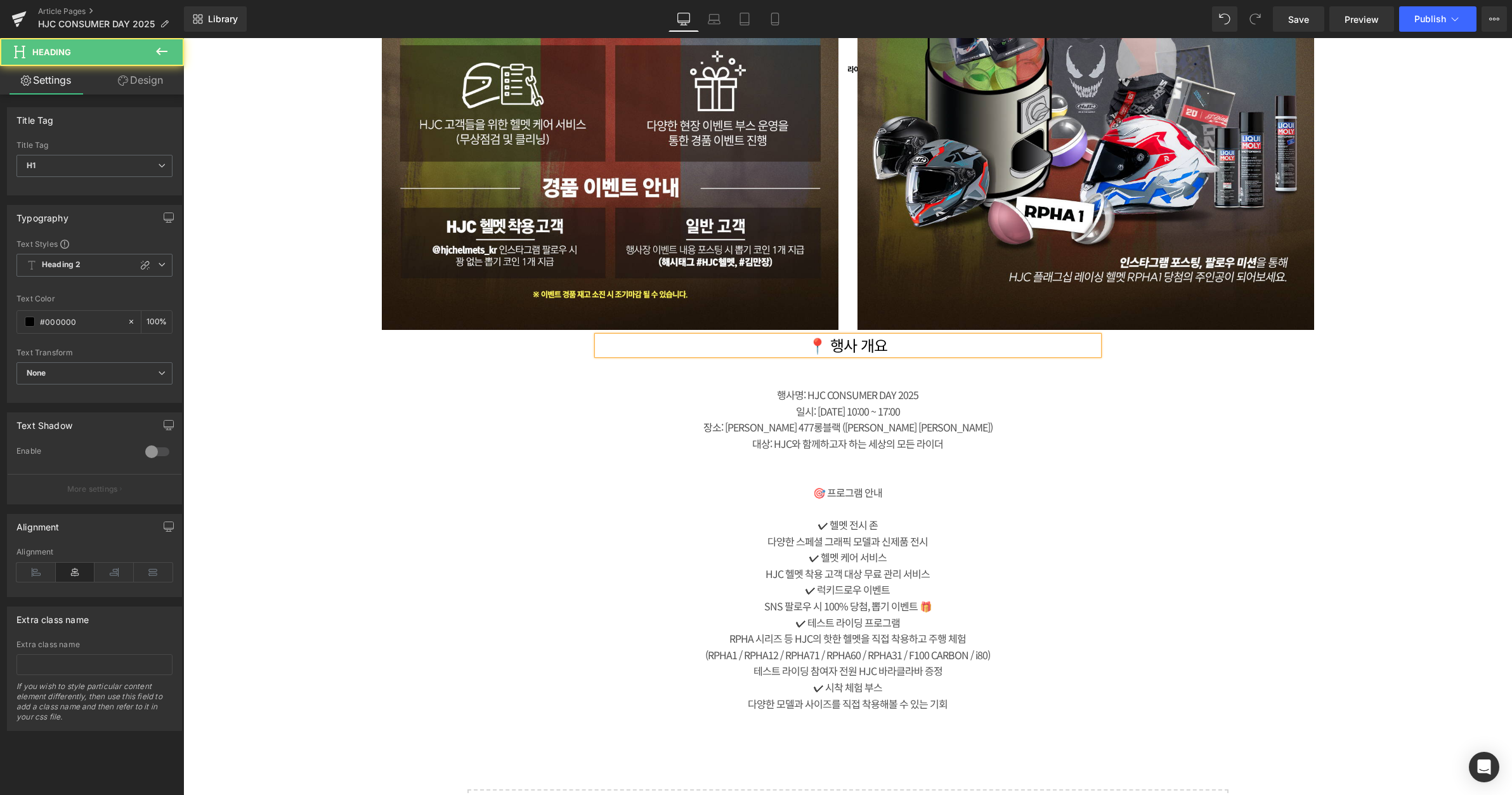
click at [809, 343] on h1 "📍 행사 개요" at bounding box center [848, 345] width 501 height 18
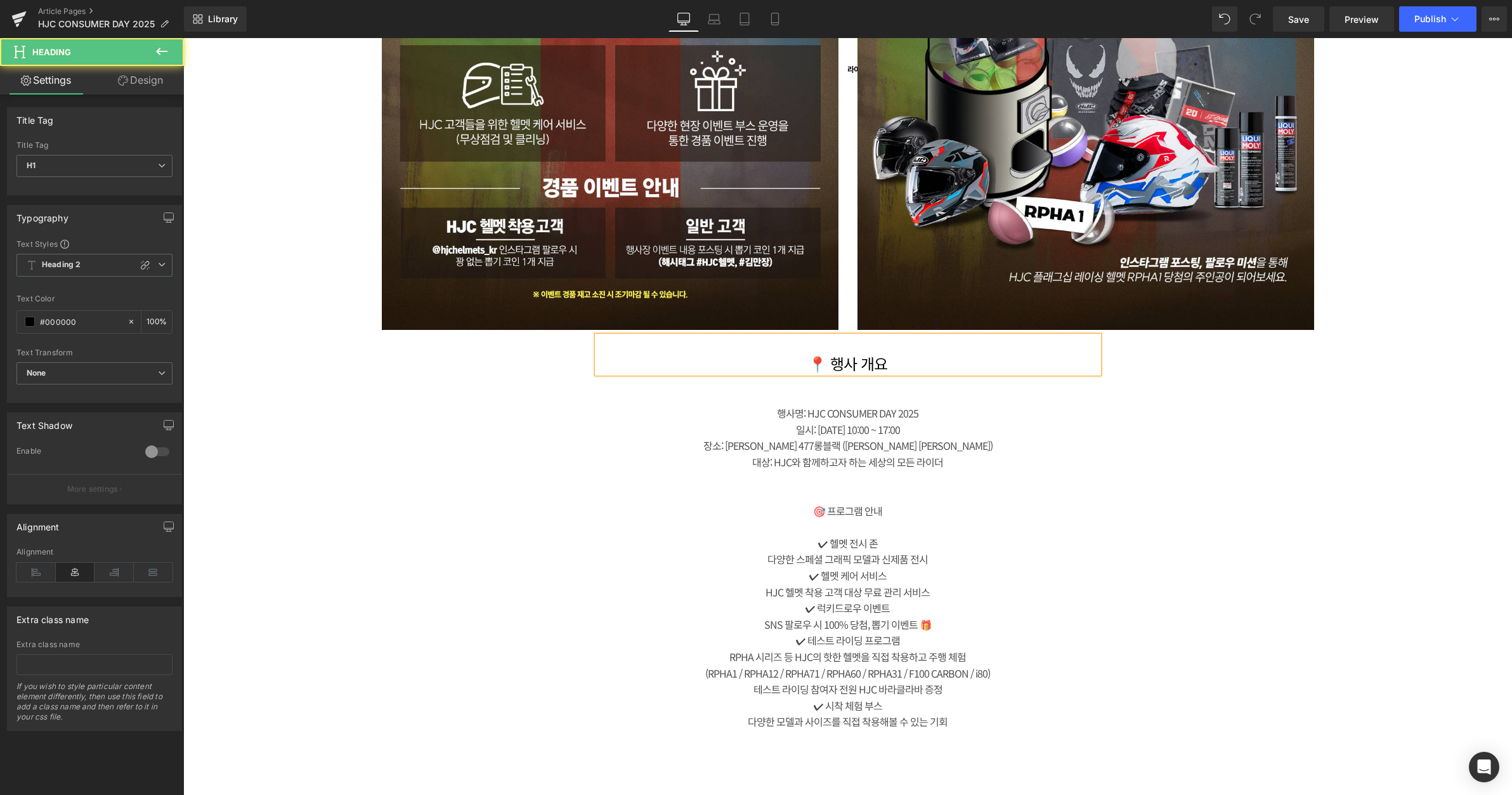
click at [870, 364] on h1 "📍 행사 개요" at bounding box center [848, 364] width 501 height 18
click at [868, 346] on h1 at bounding box center [848, 345] width 501 height 18
click at [1108, 417] on div "📍 행사 개요 Heading 행사명: HJC CONSUMER DAY 2025 일시: [DATE] 10:00 ~ 17:00 장소: 김포 47…" at bounding box center [848, 540] width 634 height 408
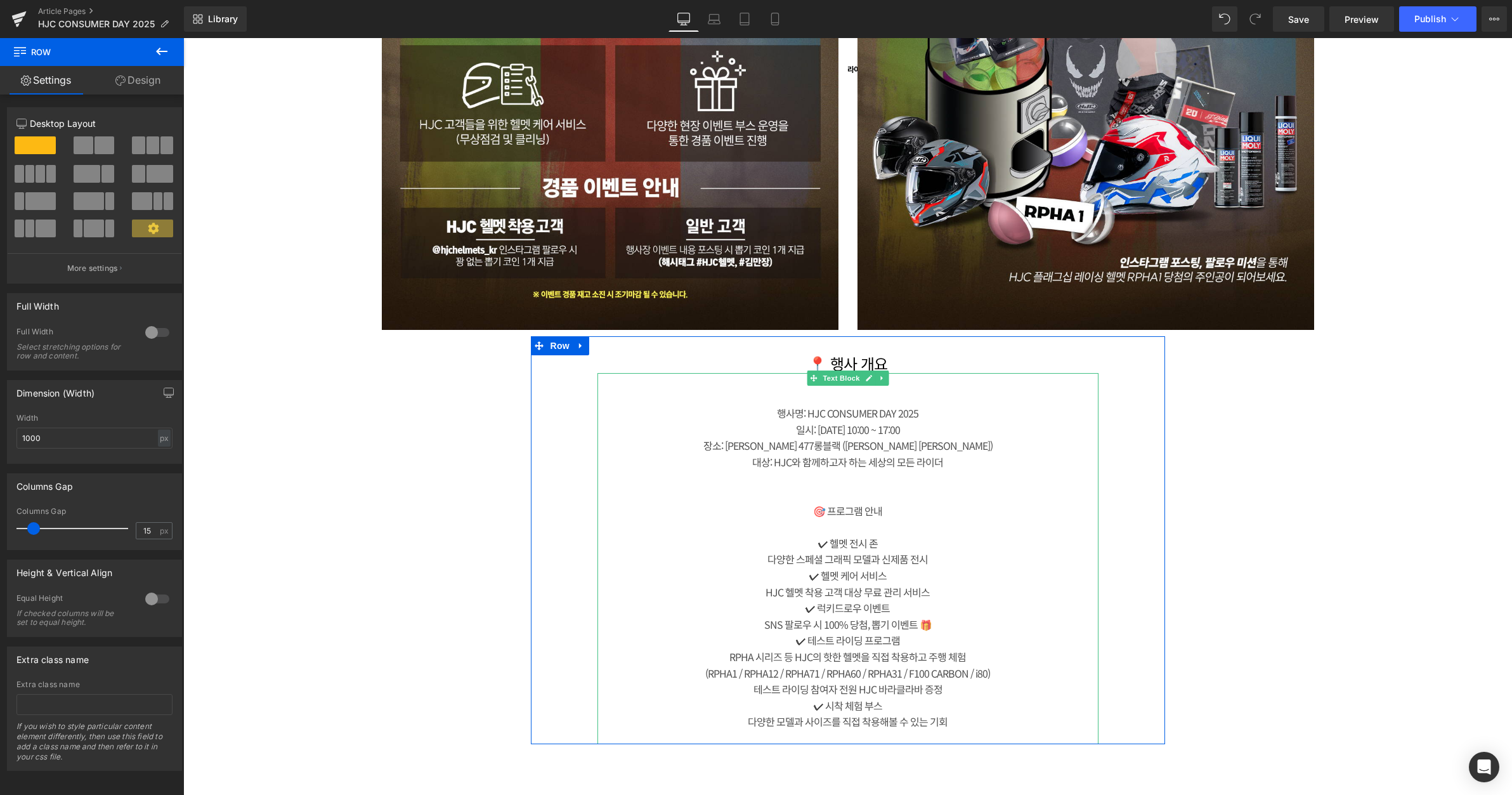
click at [888, 395] on div at bounding box center [848, 397] width 501 height 17
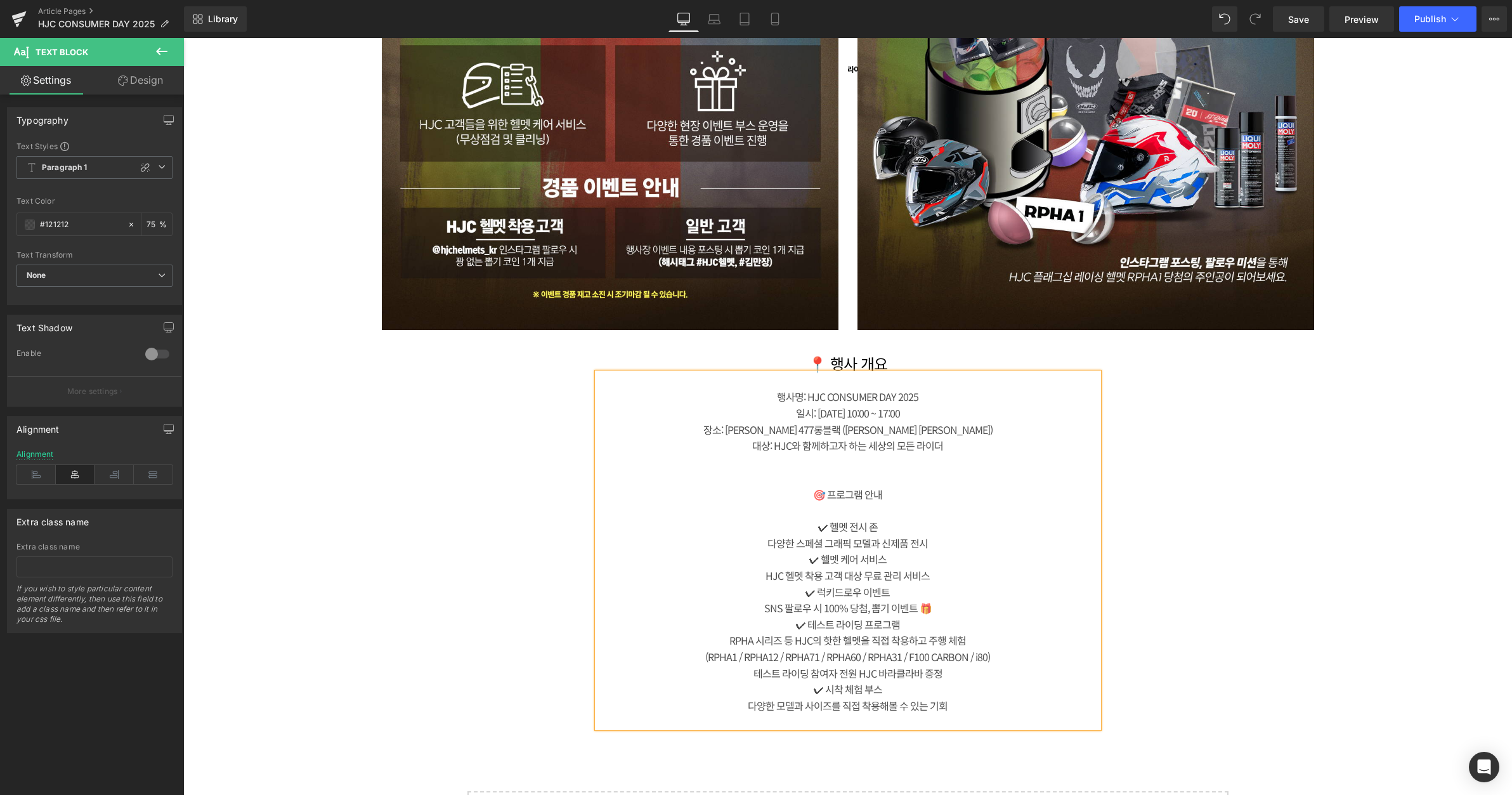
click at [978, 453] on div "대상: HJC와 함께하고자 하는 세상의 모든 라이더" at bounding box center [848, 446] width 501 height 17
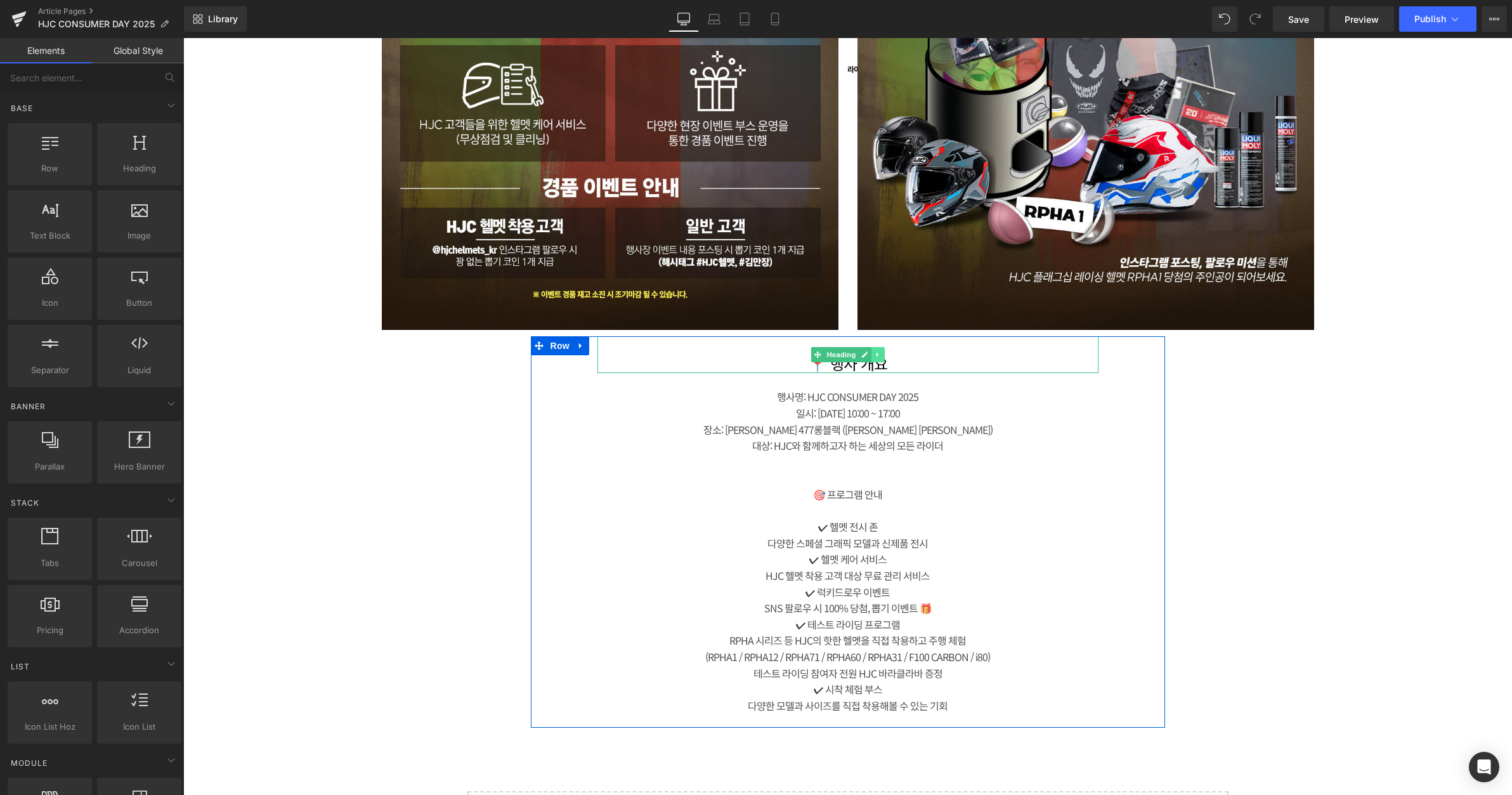
click at [878, 356] on link at bounding box center [878, 355] width 13 height 15
click at [868, 355] on icon at bounding box center [871, 354] width 7 height 7
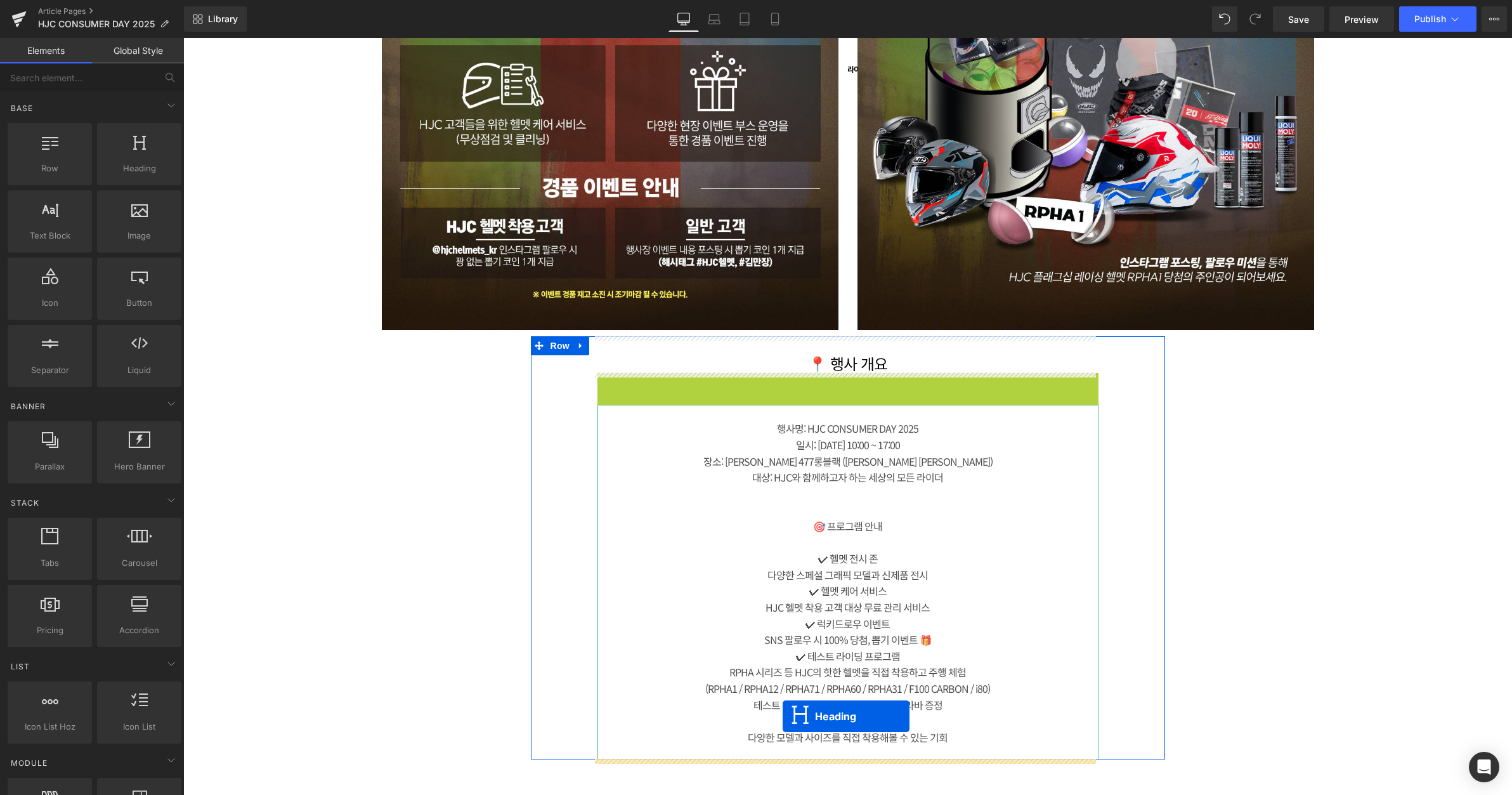
drag, startPoint x: 811, startPoint y: 392, endPoint x: 782, endPoint y: 717, distance: 326.3
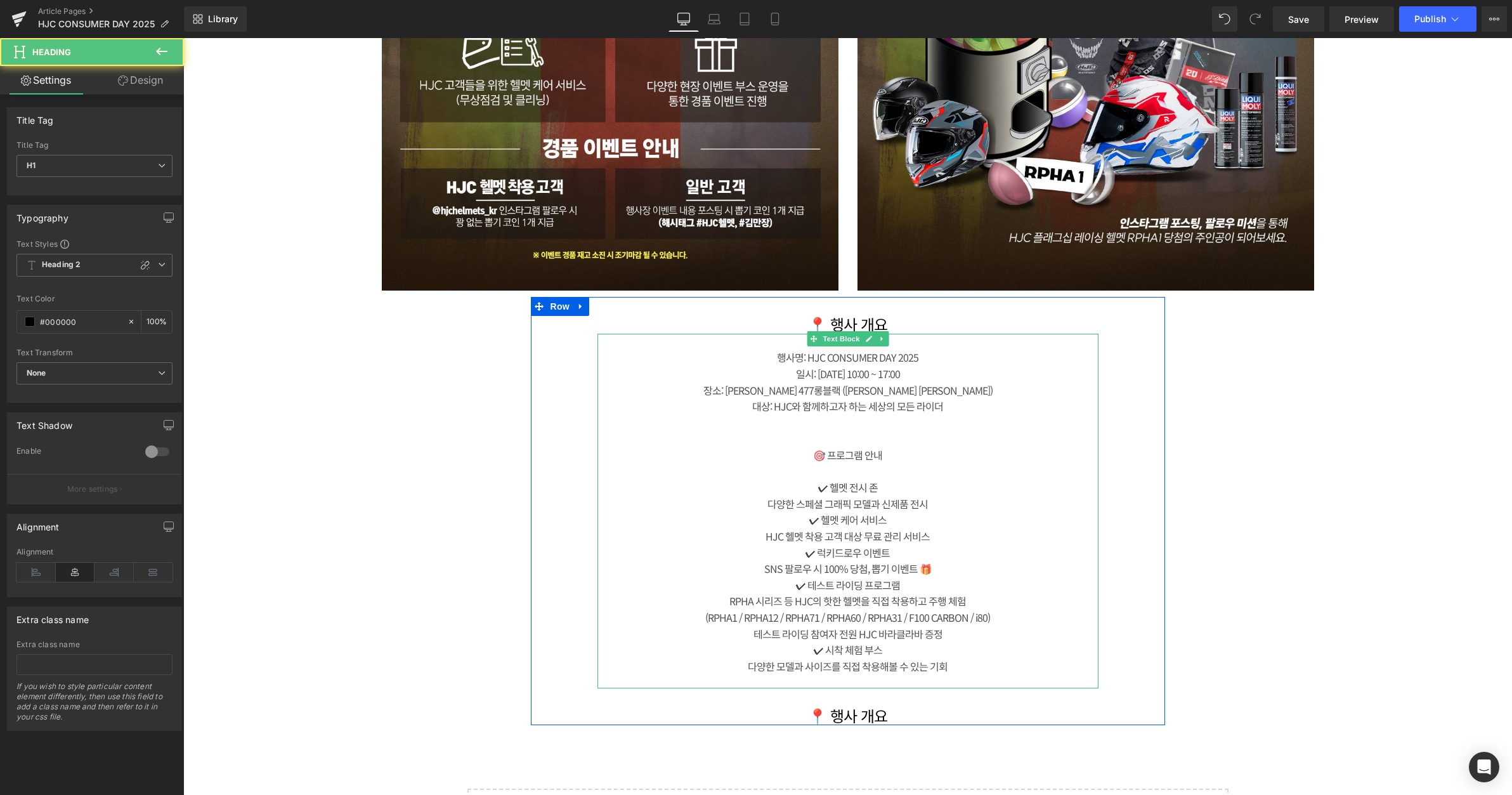
scroll to position [1693, 0]
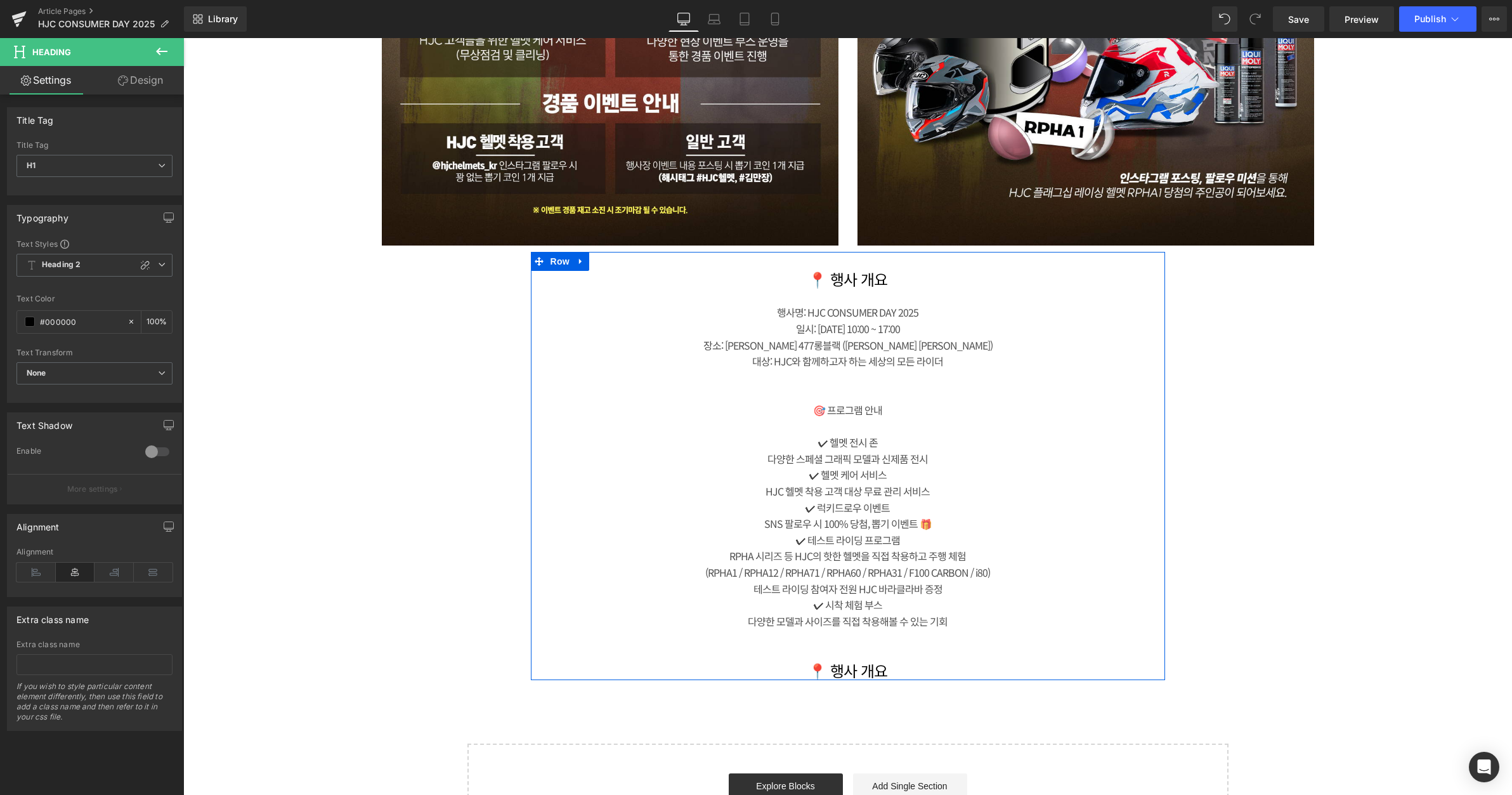
click at [903, 419] on div at bounding box center [848, 427] width 501 height 17
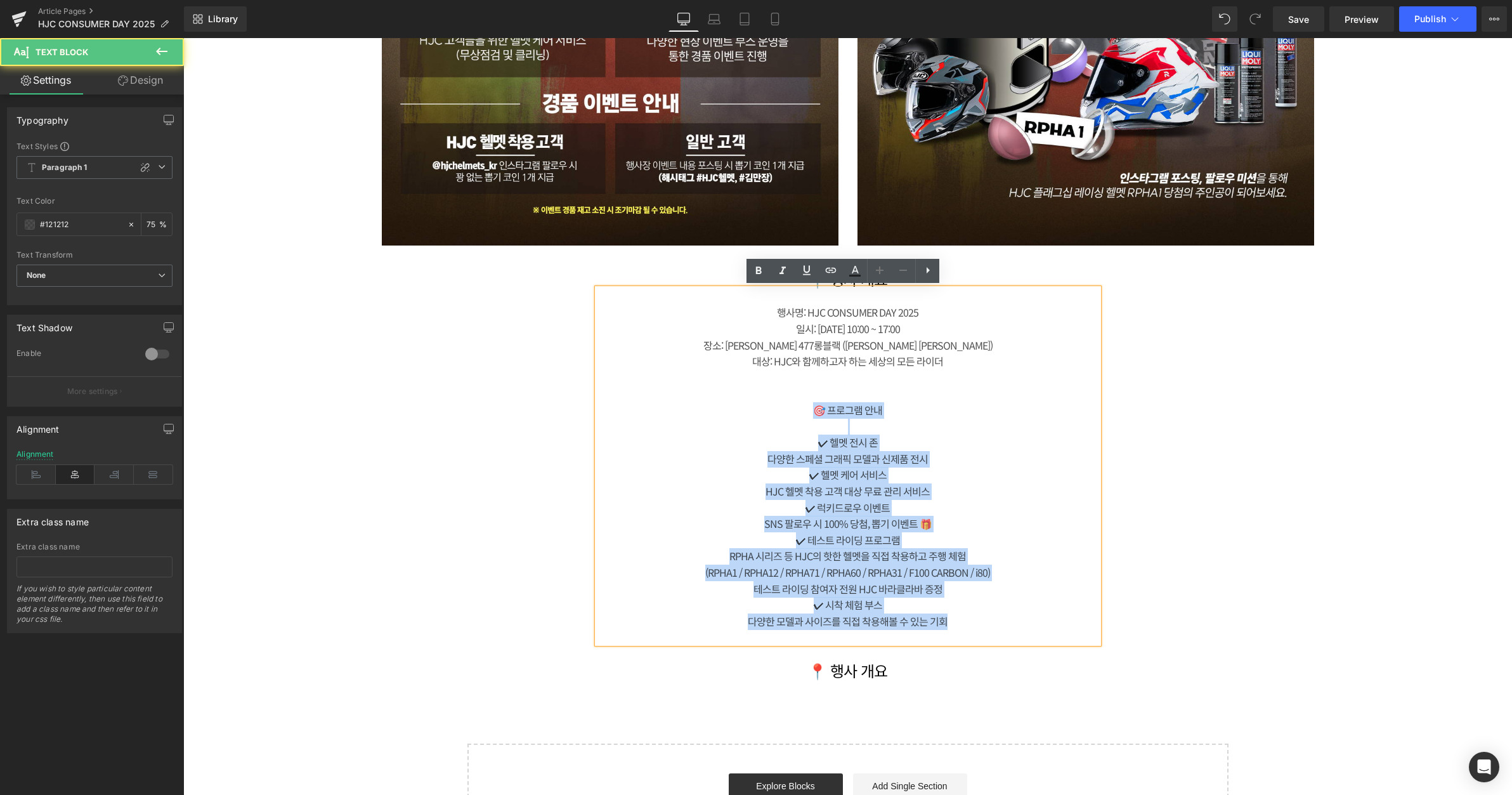
drag, startPoint x: 807, startPoint y: 405, endPoint x: 1094, endPoint y: 647, distance: 375.4
click at [1094, 647] on div "📍 행사 개요 Heading 행사명: HJC CONSUMER DAY 2025 일시: [DATE] 10:00 ~ 17:00 장소: 김포 47…" at bounding box center [848, 466] width 520 height 429
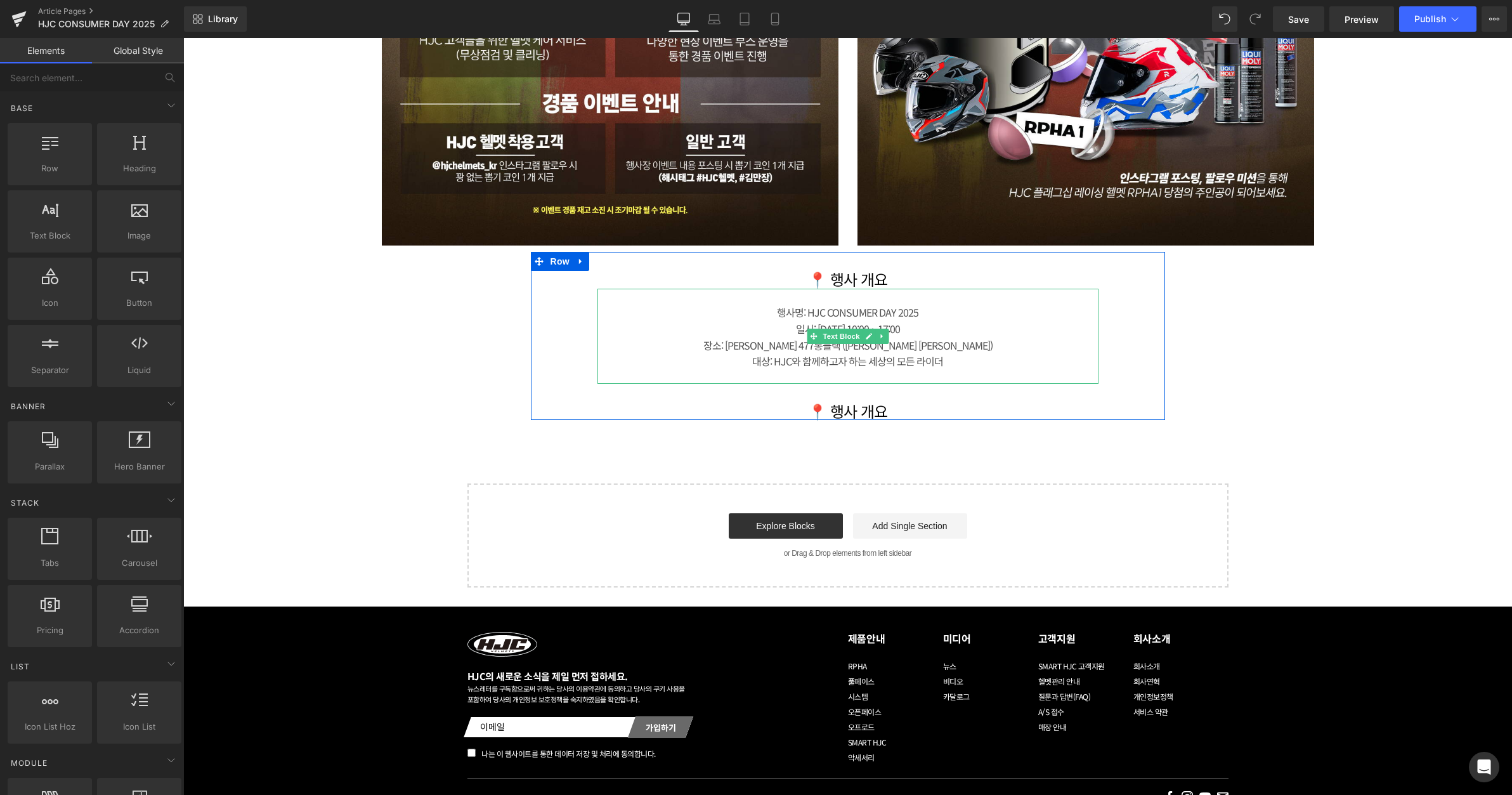
click at [882, 307] on div "행사명: HJC CONSUMER DAY 2025" at bounding box center [848, 313] width 501 height 17
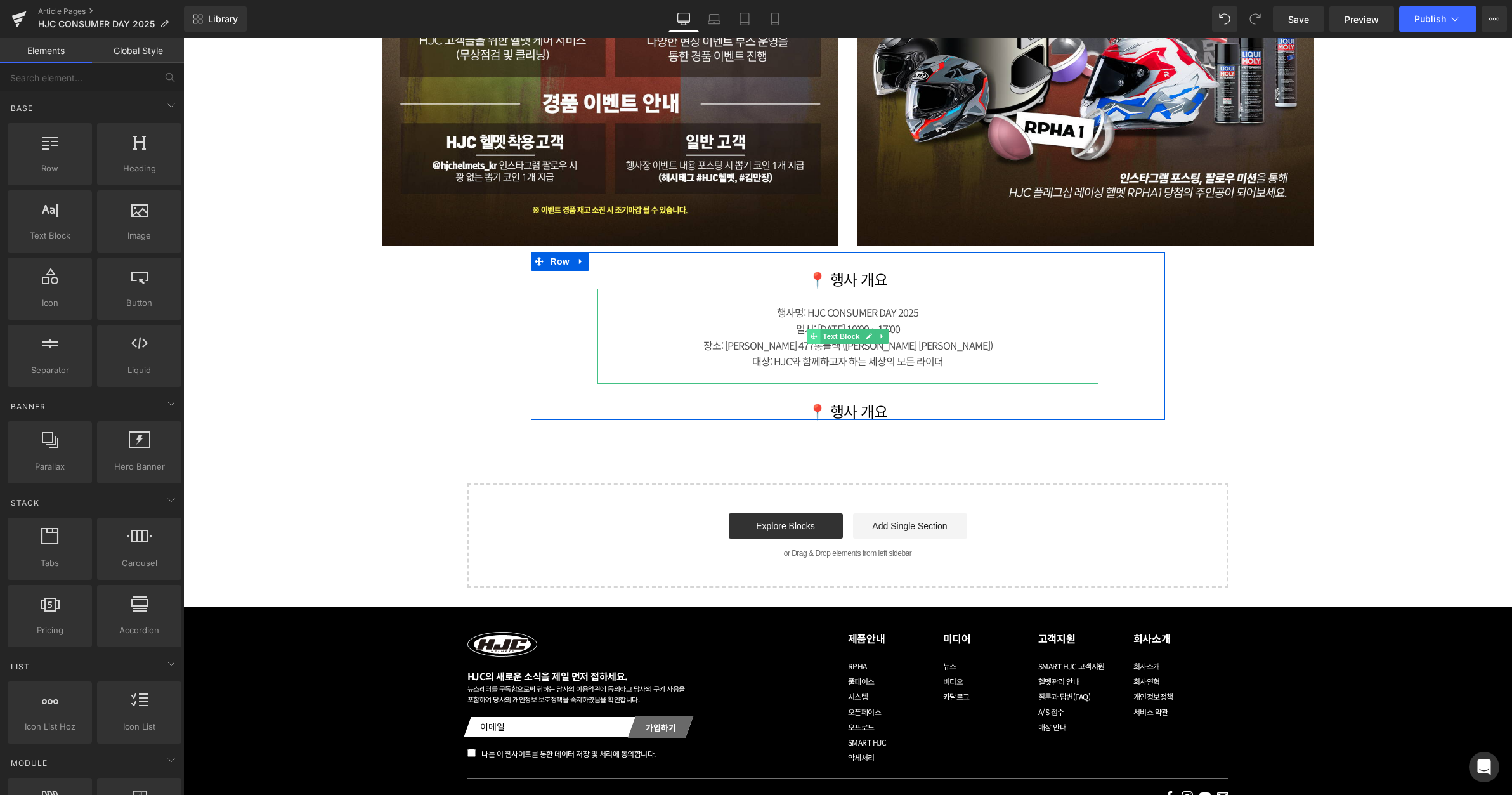
click at [810, 335] on icon at bounding box center [813, 336] width 7 height 7
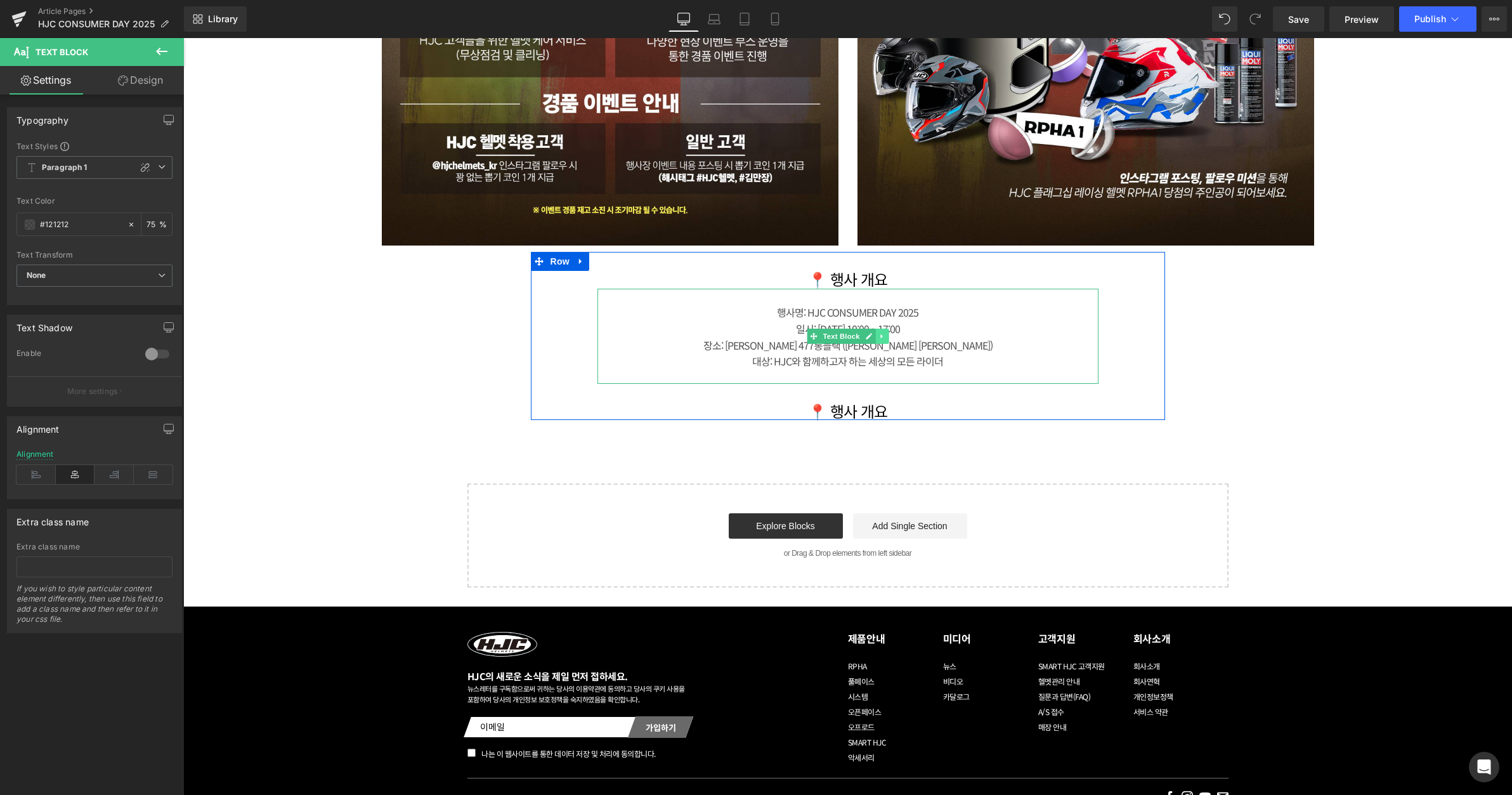
click at [878, 335] on icon at bounding box center [882, 336] width 7 height 7
click at [874, 336] on icon at bounding box center [875, 336] width 7 height 7
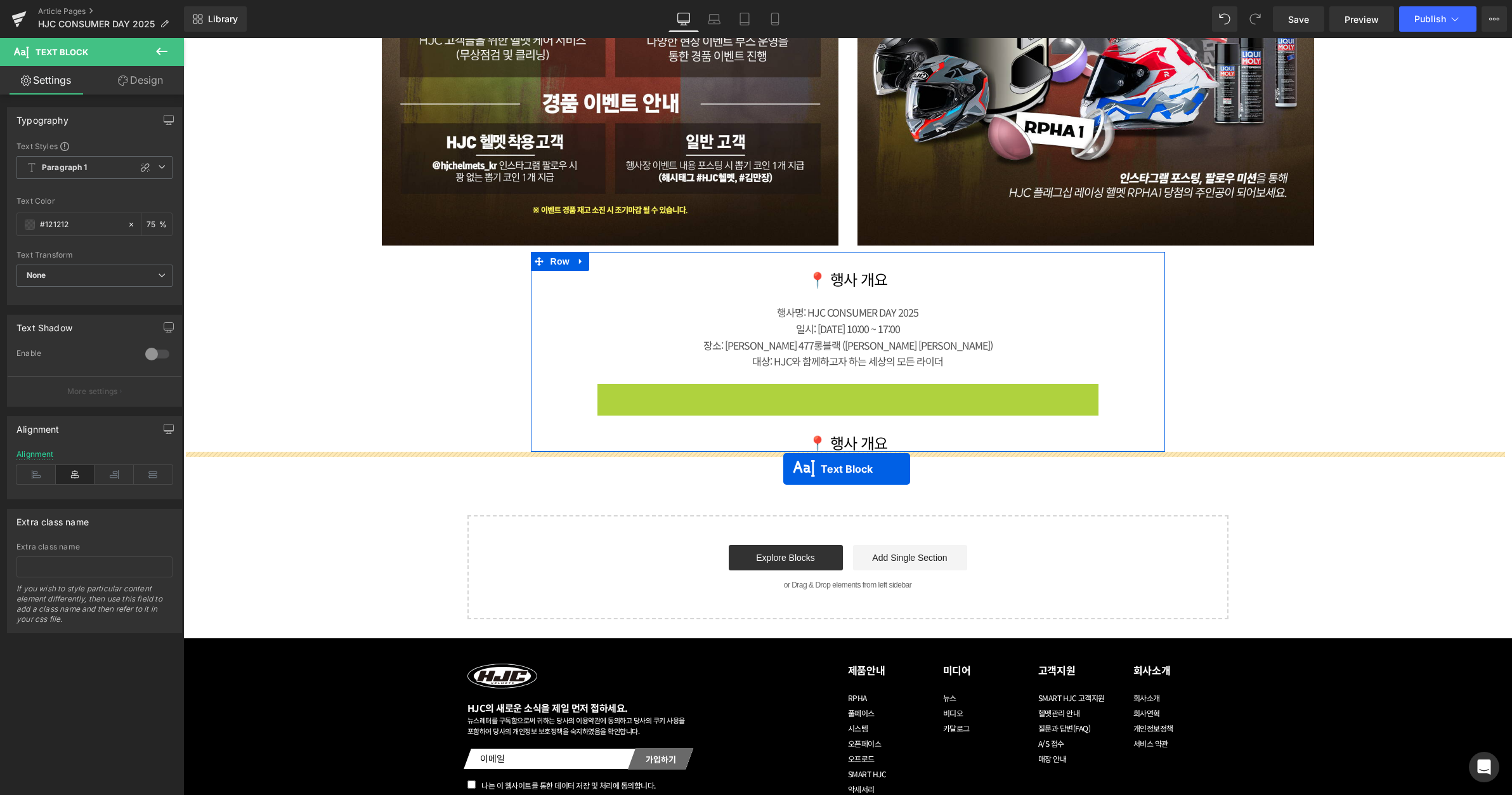
drag, startPoint x: 808, startPoint y: 428, endPoint x: 783, endPoint y: 469, distance: 48.0
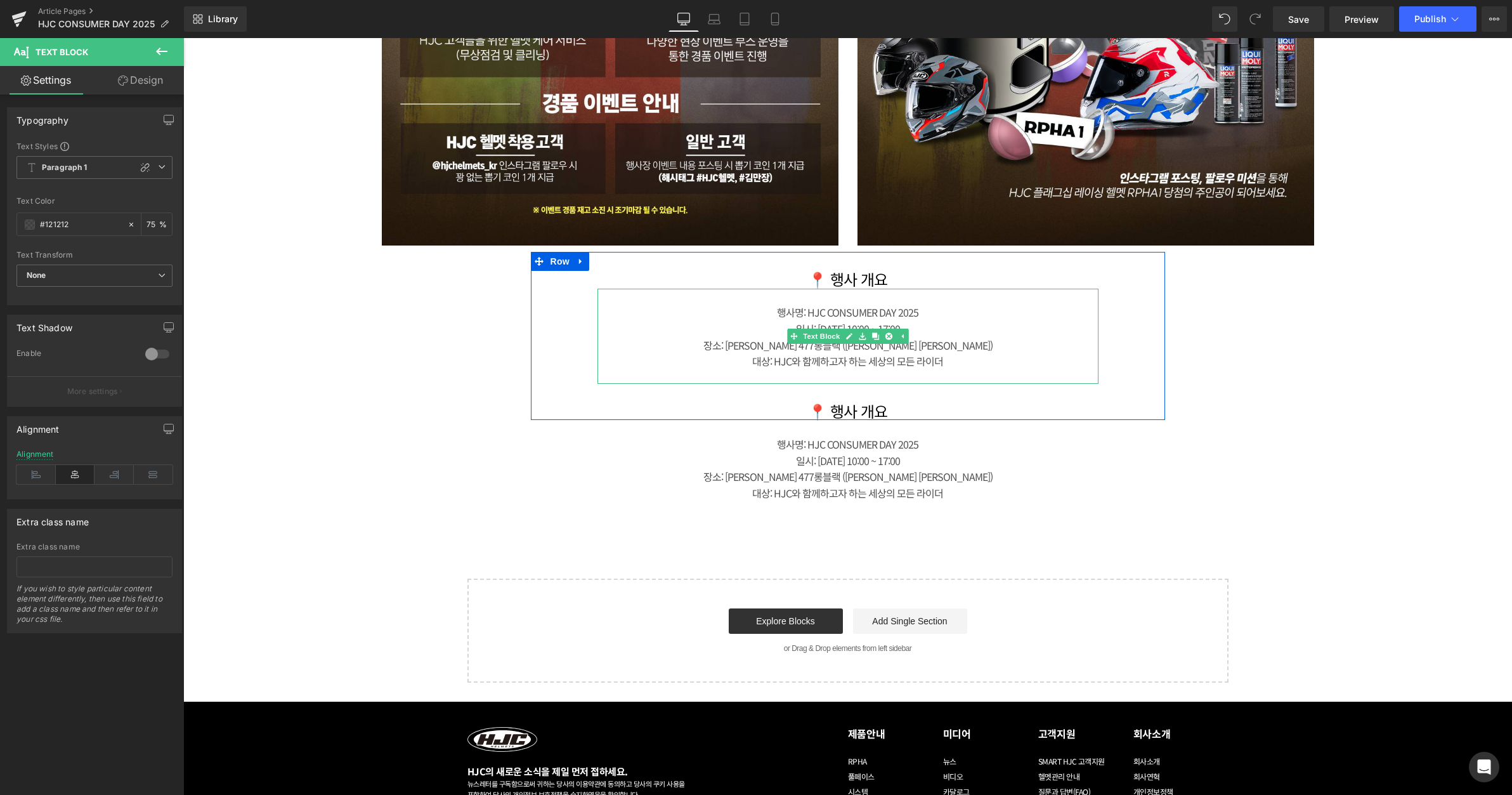
click at [1027, 329] on div "일시: [DATE] 10:00 ~ 17:00" at bounding box center [848, 329] width 501 height 17
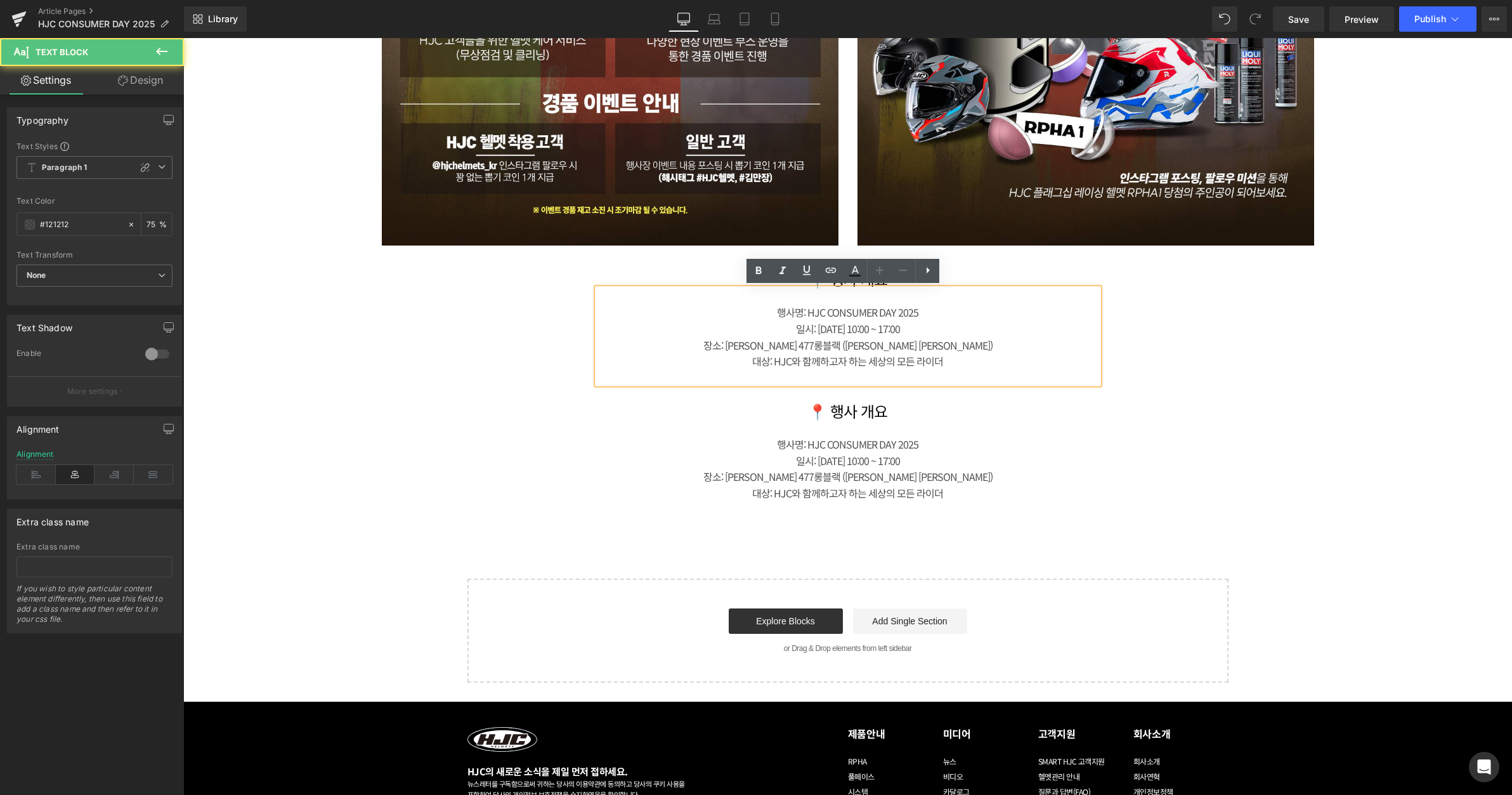
click at [183, 38] on div at bounding box center [183, 38] width 0 height 0
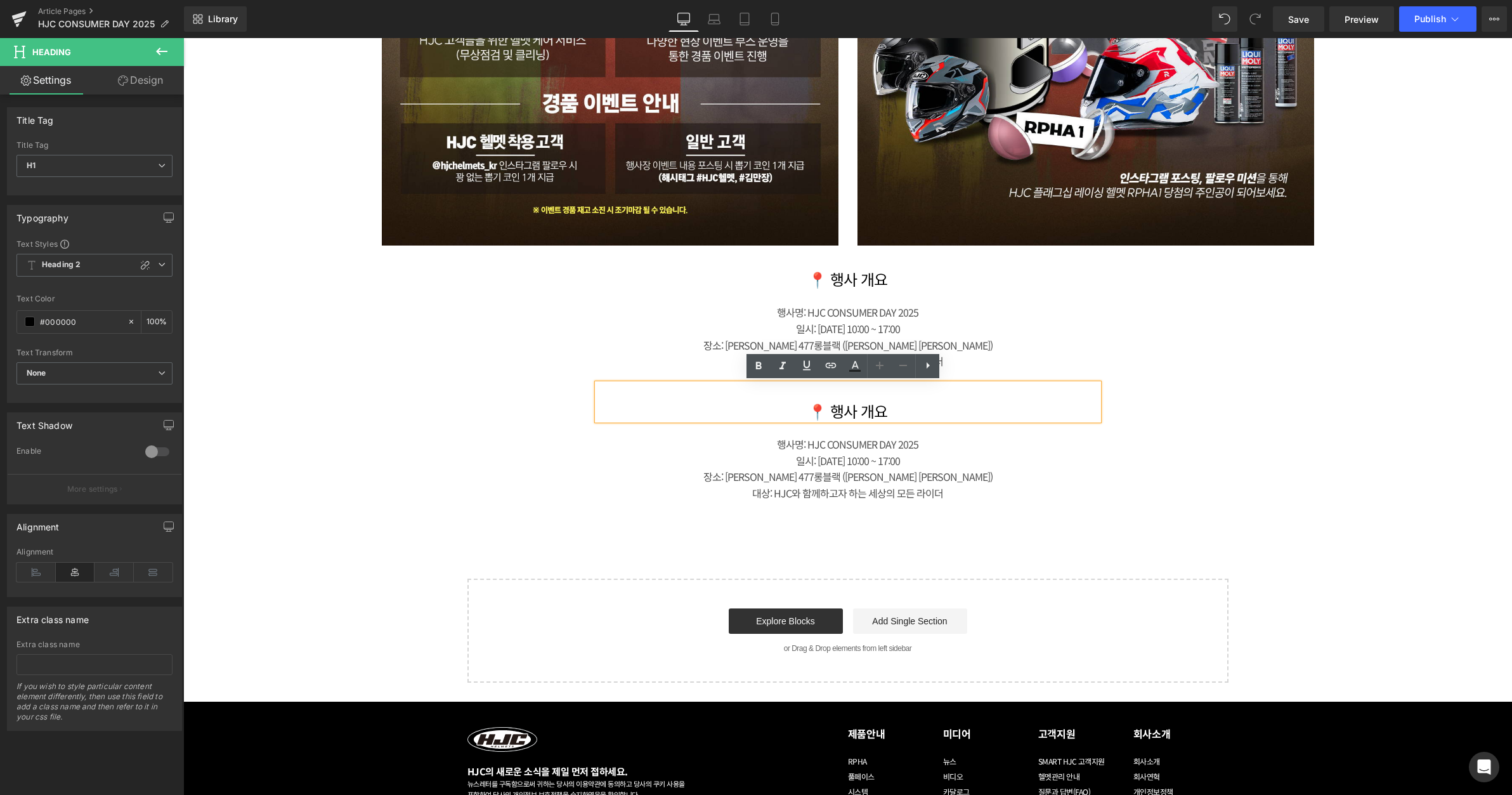
click at [827, 427] on div at bounding box center [848, 428] width 1329 height 17
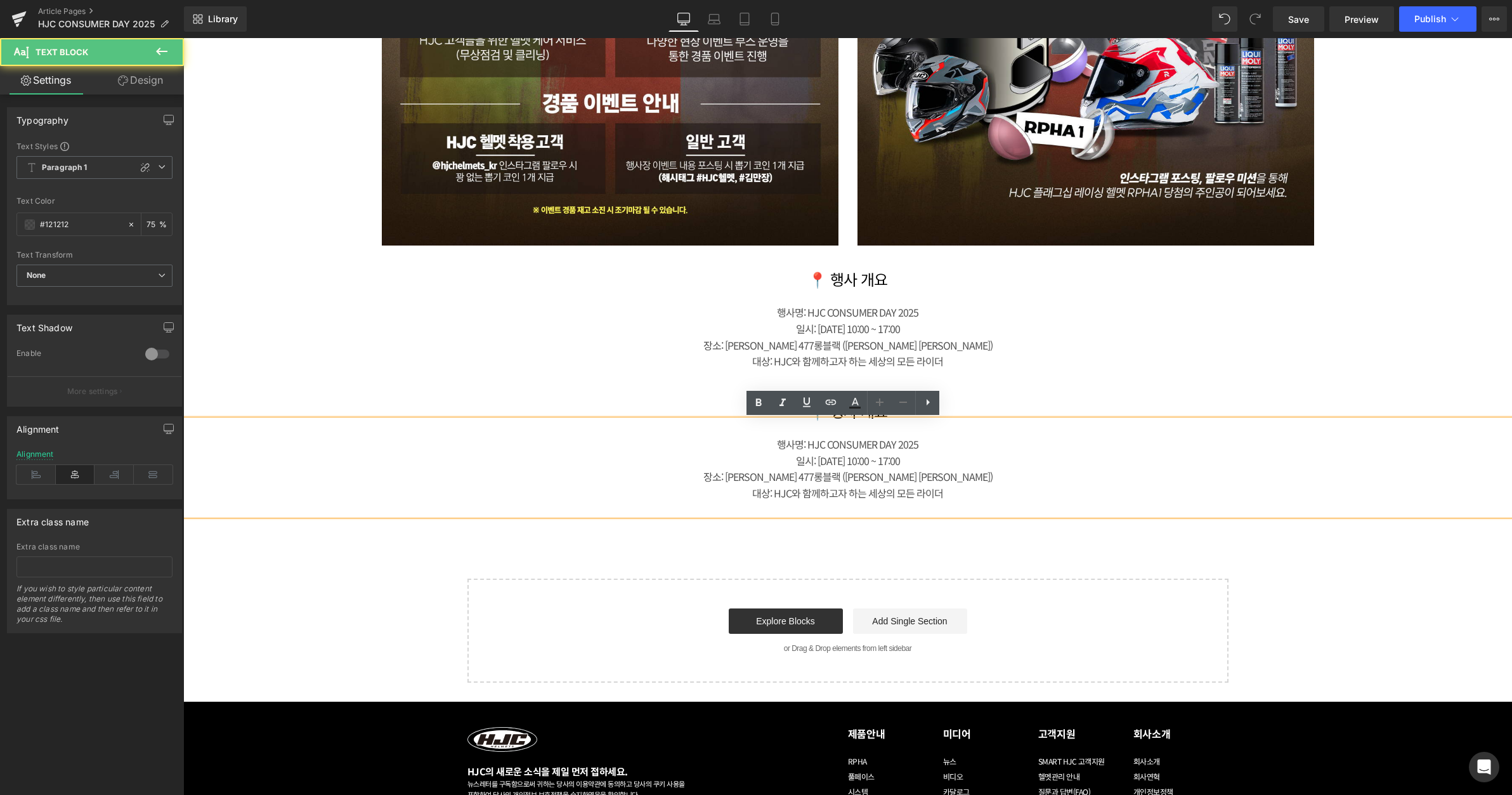
click at [991, 469] on div "장소: [PERSON_NAME] 477롱블랙 ([PERSON_NAME] [PERSON_NAME])" at bounding box center [848, 477] width 1329 height 17
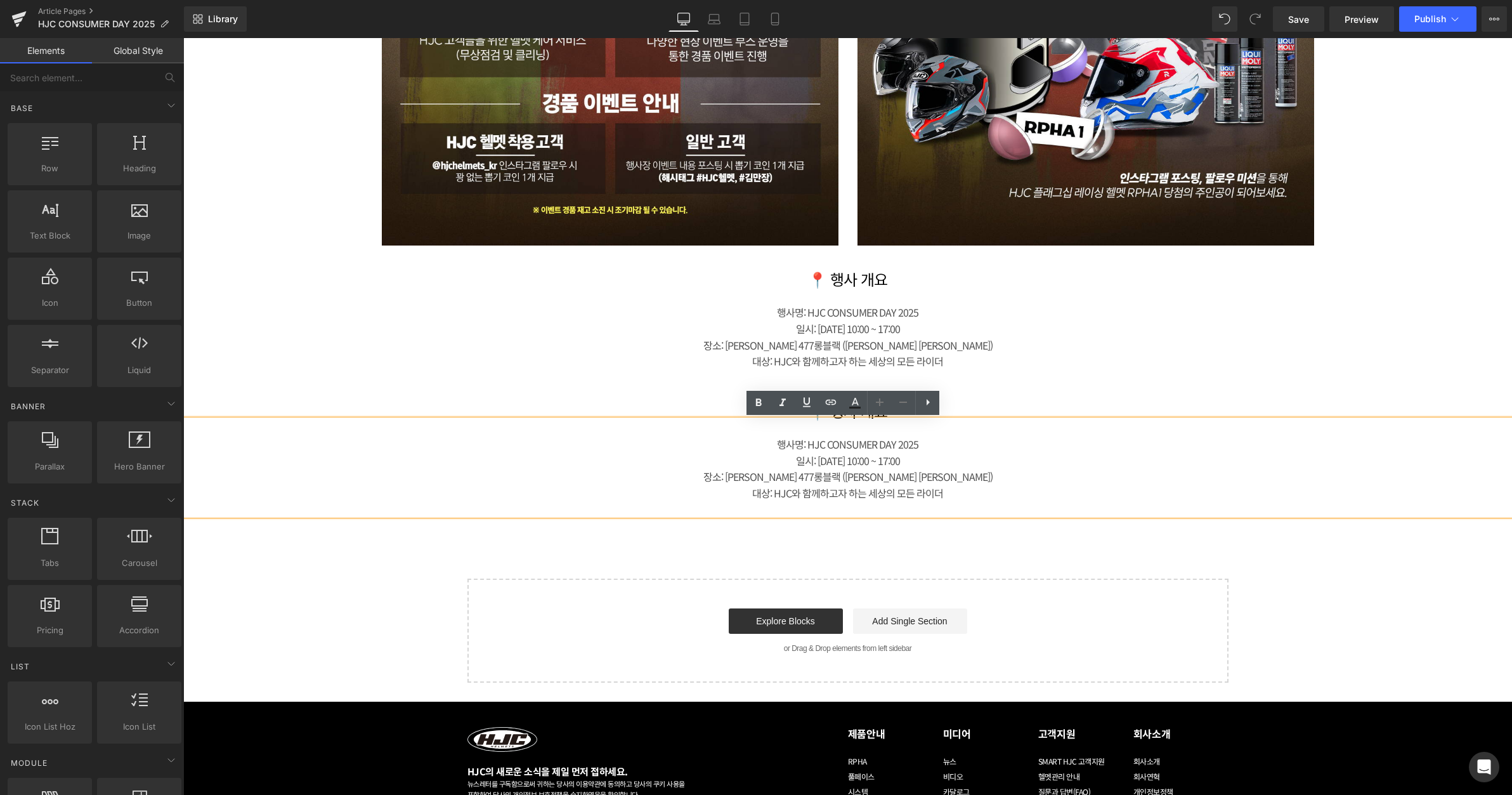
click at [807, 467] on icon at bounding box center [809, 468] width 7 height 7
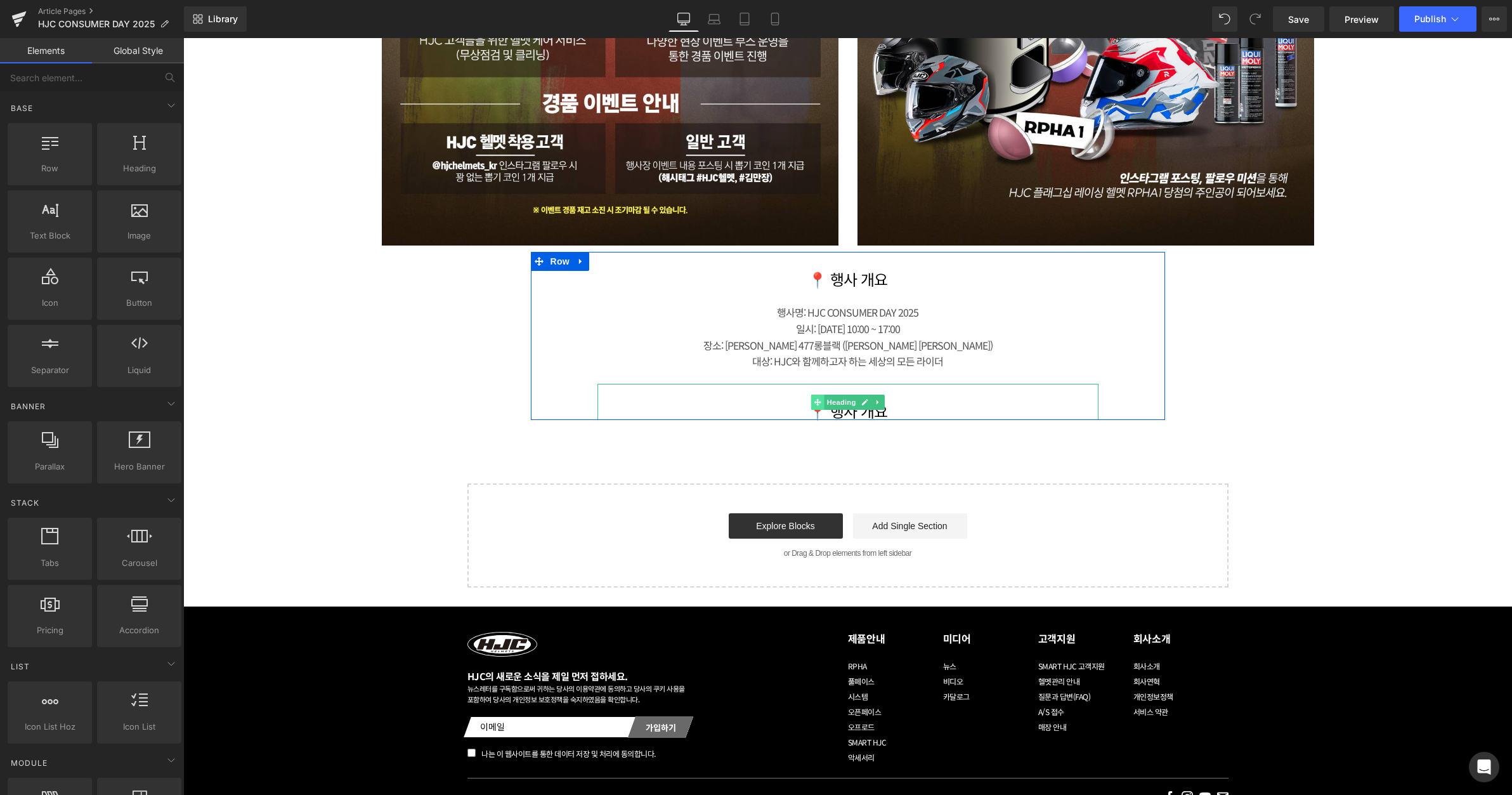
click at [814, 401] on icon at bounding box center [817, 402] width 7 height 7
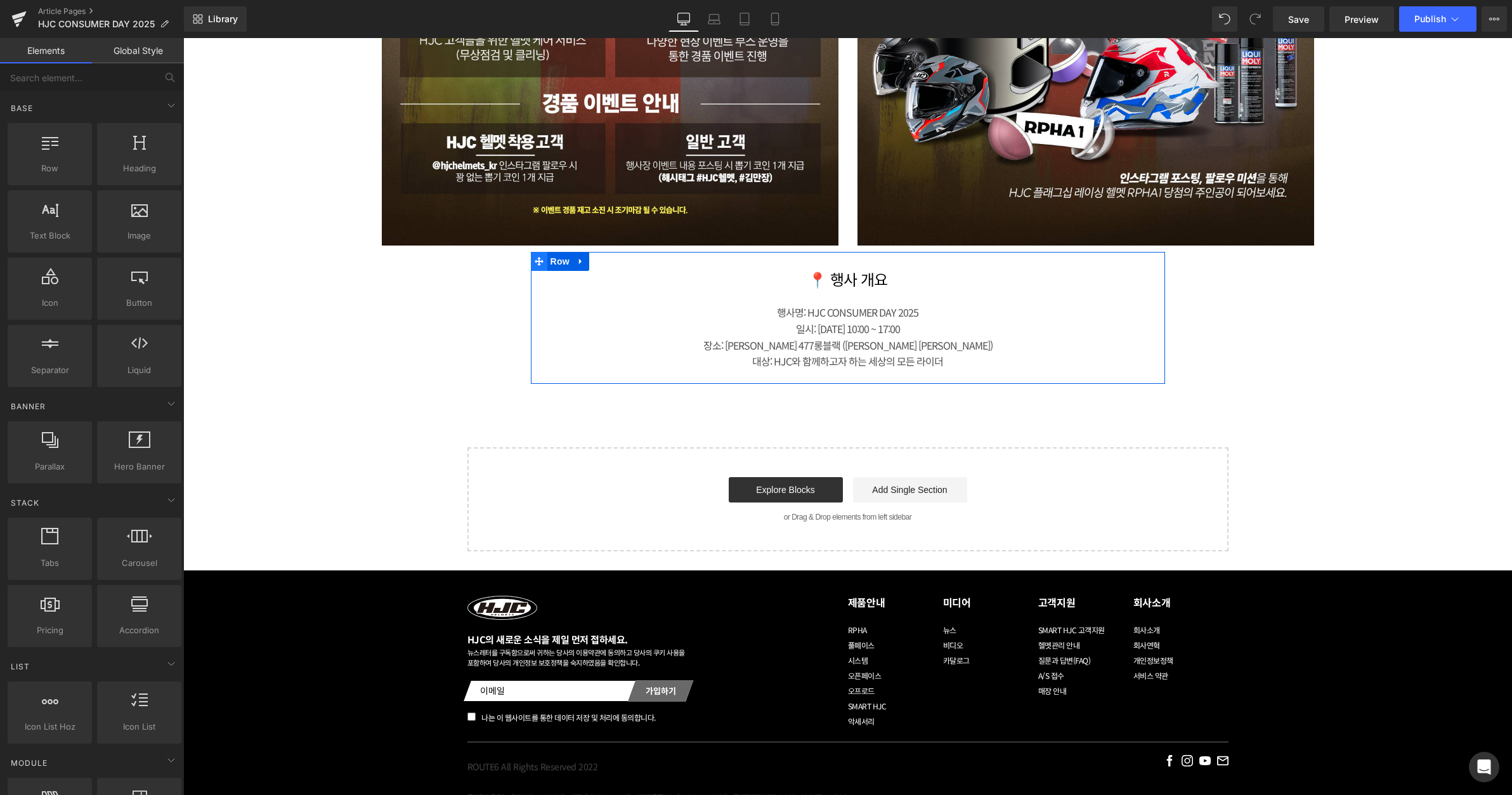
click at [535, 265] on icon at bounding box center [539, 262] width 9 height 9
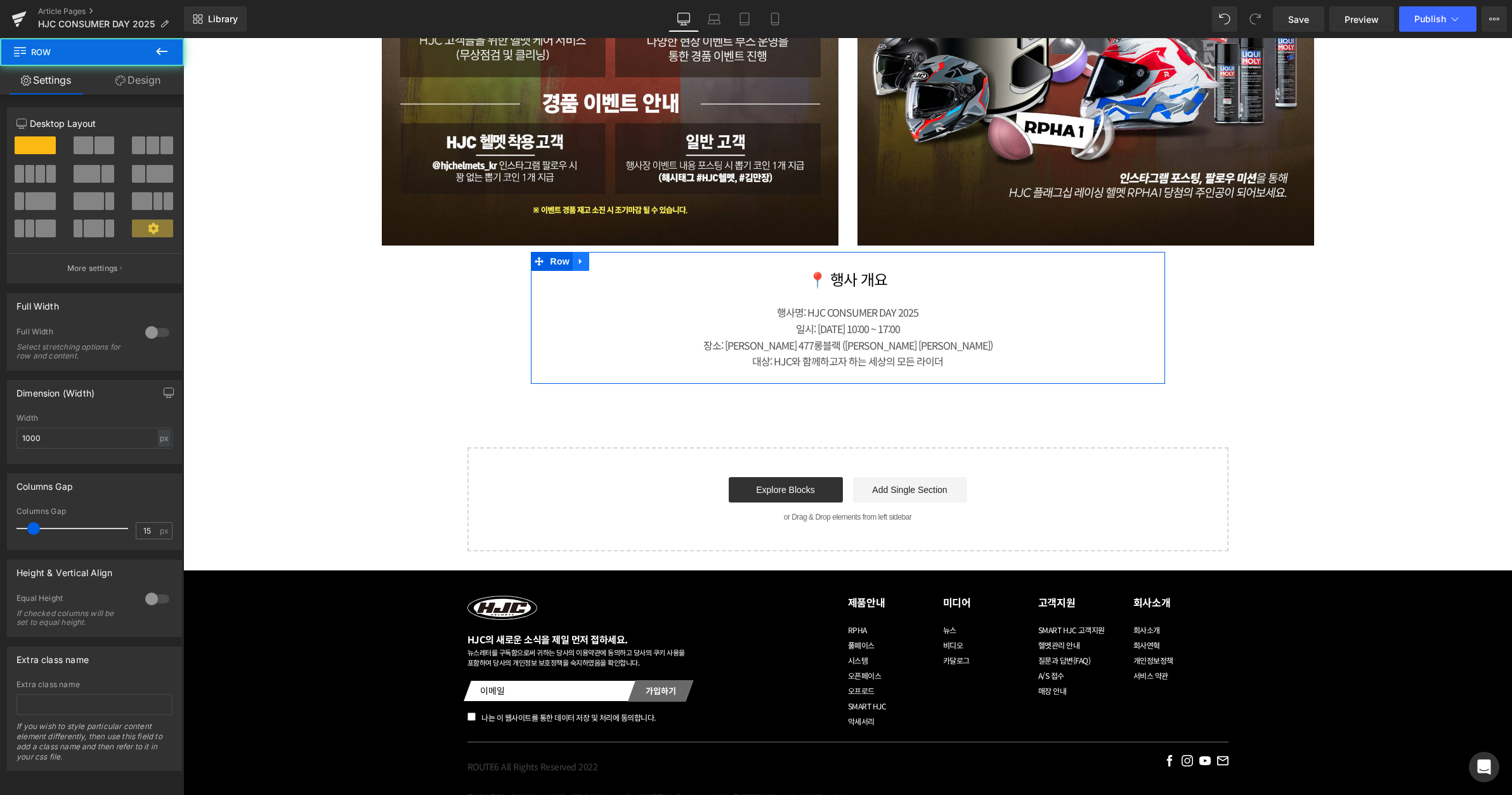
click at [577, 265] on icon at bounding box center [581, 262] width 9 height 9
click at [595, 262] on icon at bounding box center [597, 262] width 9 height 9
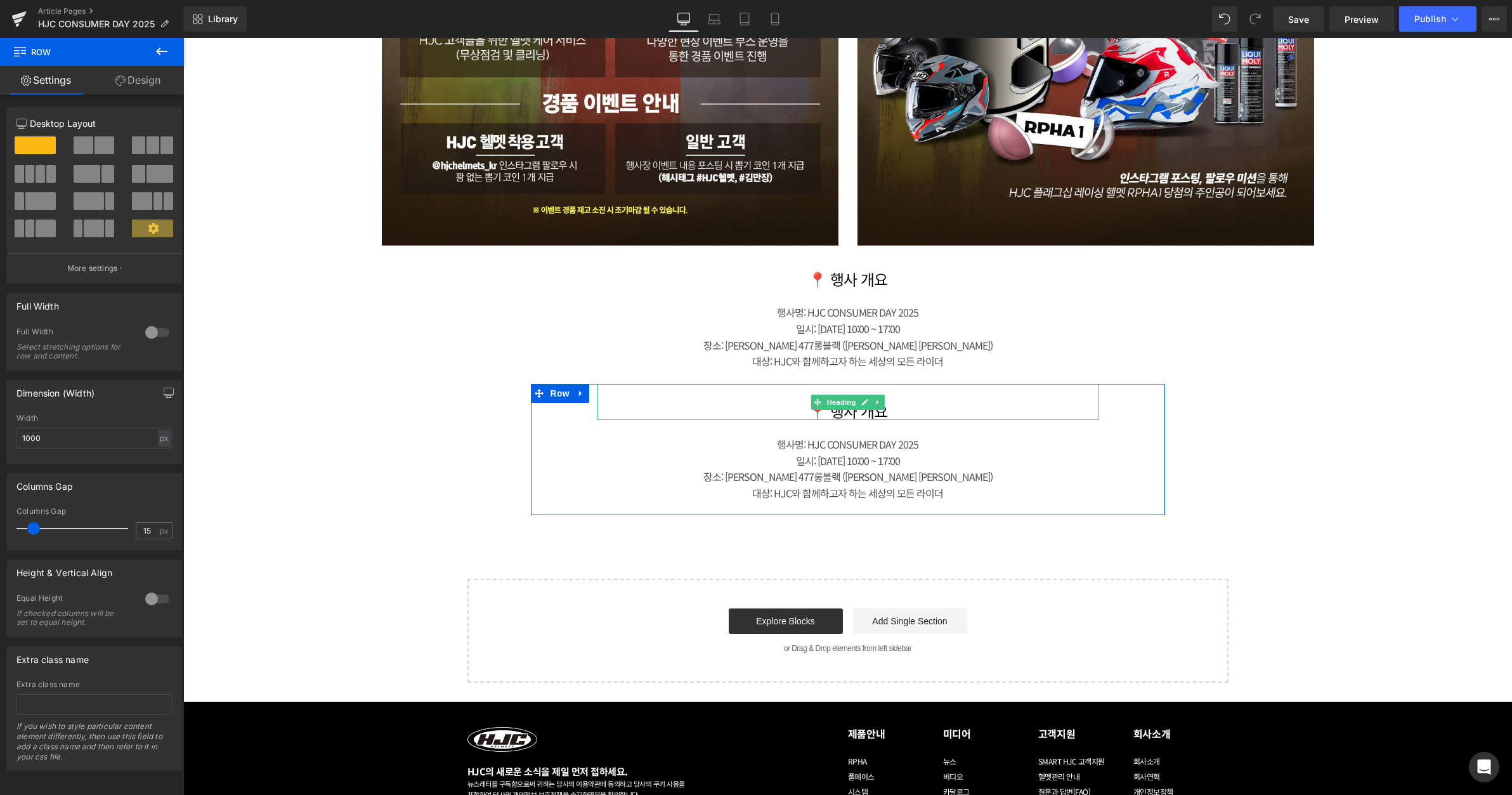
click at [884, 412] on h1 "📍 행사 개요" at bounding box center [848, 411] width 501 height 18
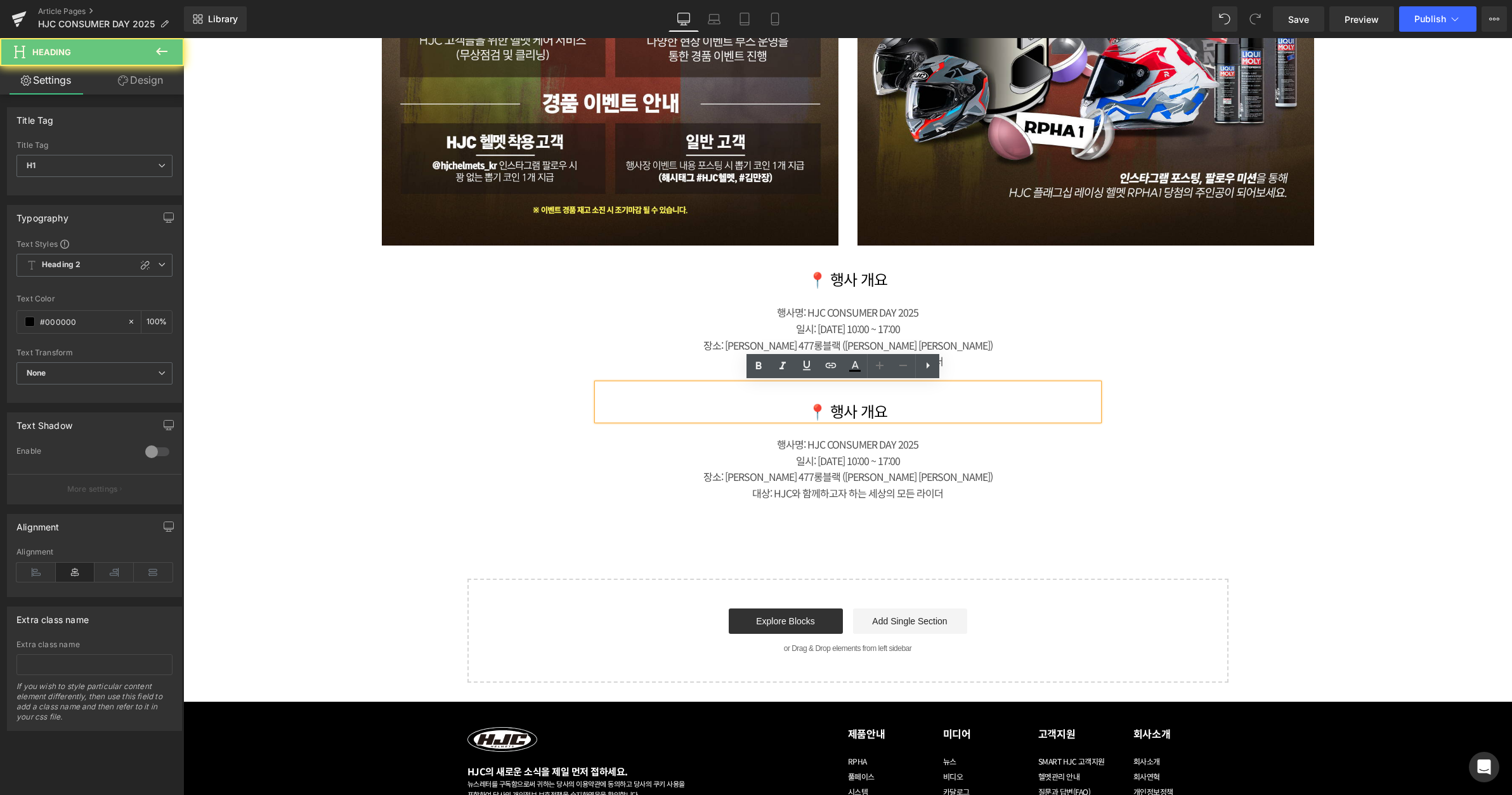
click at [884, 412] on h1 "📍 행사 개요" at bounding box center [848, 411] width 501 height 18
paste div
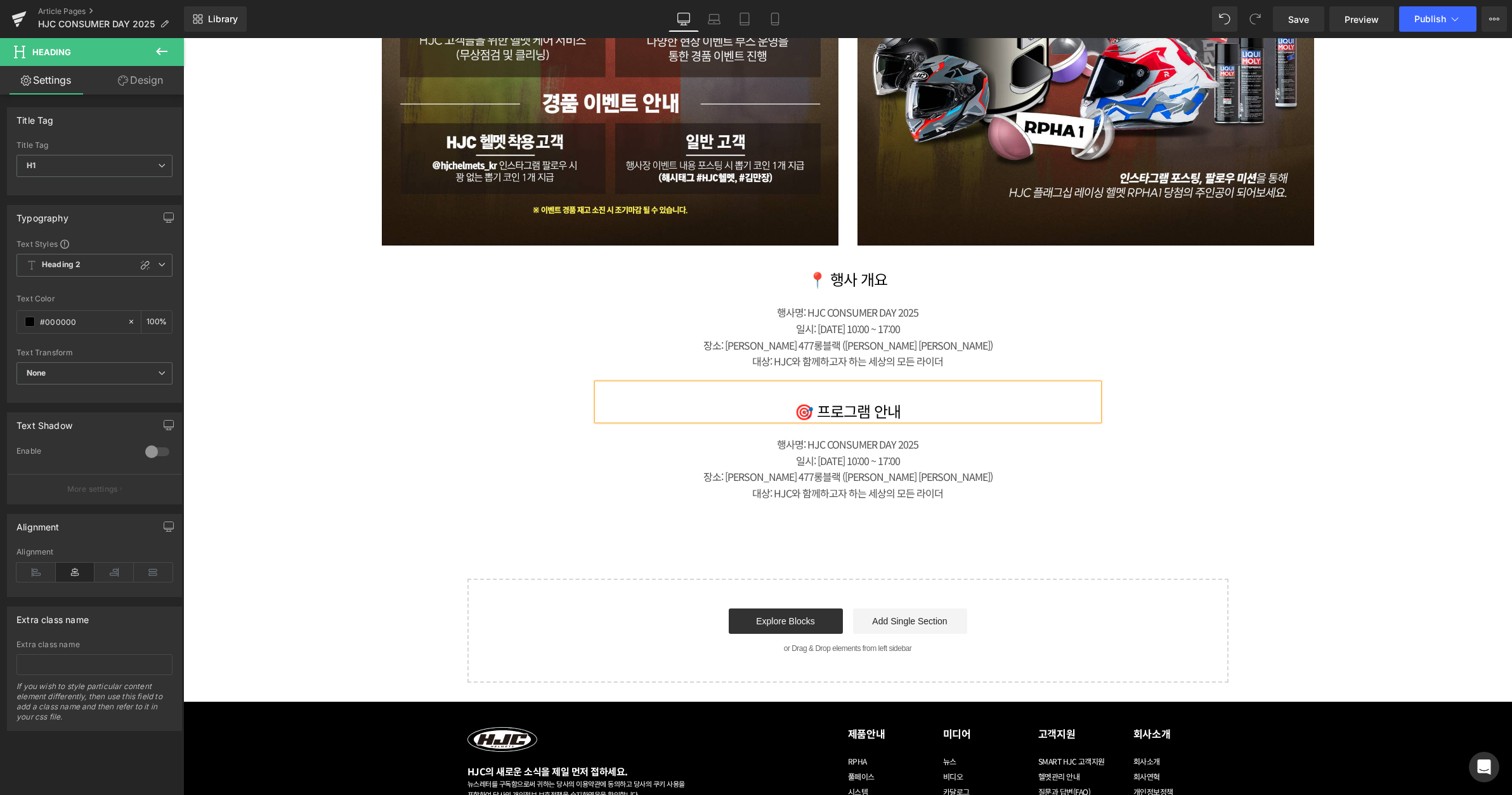
click at [895, 450] on div "행사명: HJC CONSUMER DAY 2025" at bounding box center [848, 445] width 501 height 17
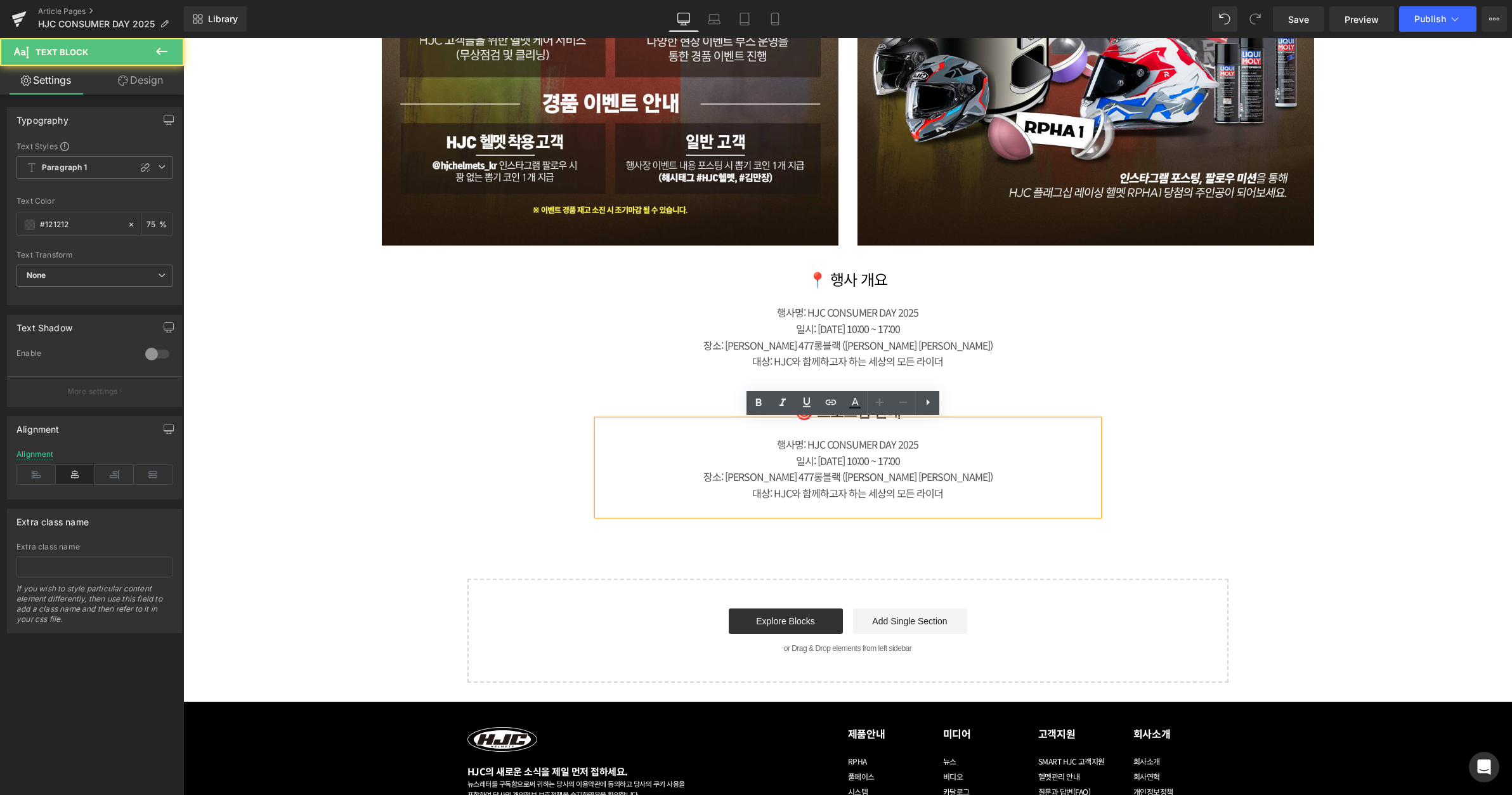
click at [878, 460] on div "일시: [DATE] 10:00 ~ 17:00" at bounding box center [848, 462] width 501 height 17
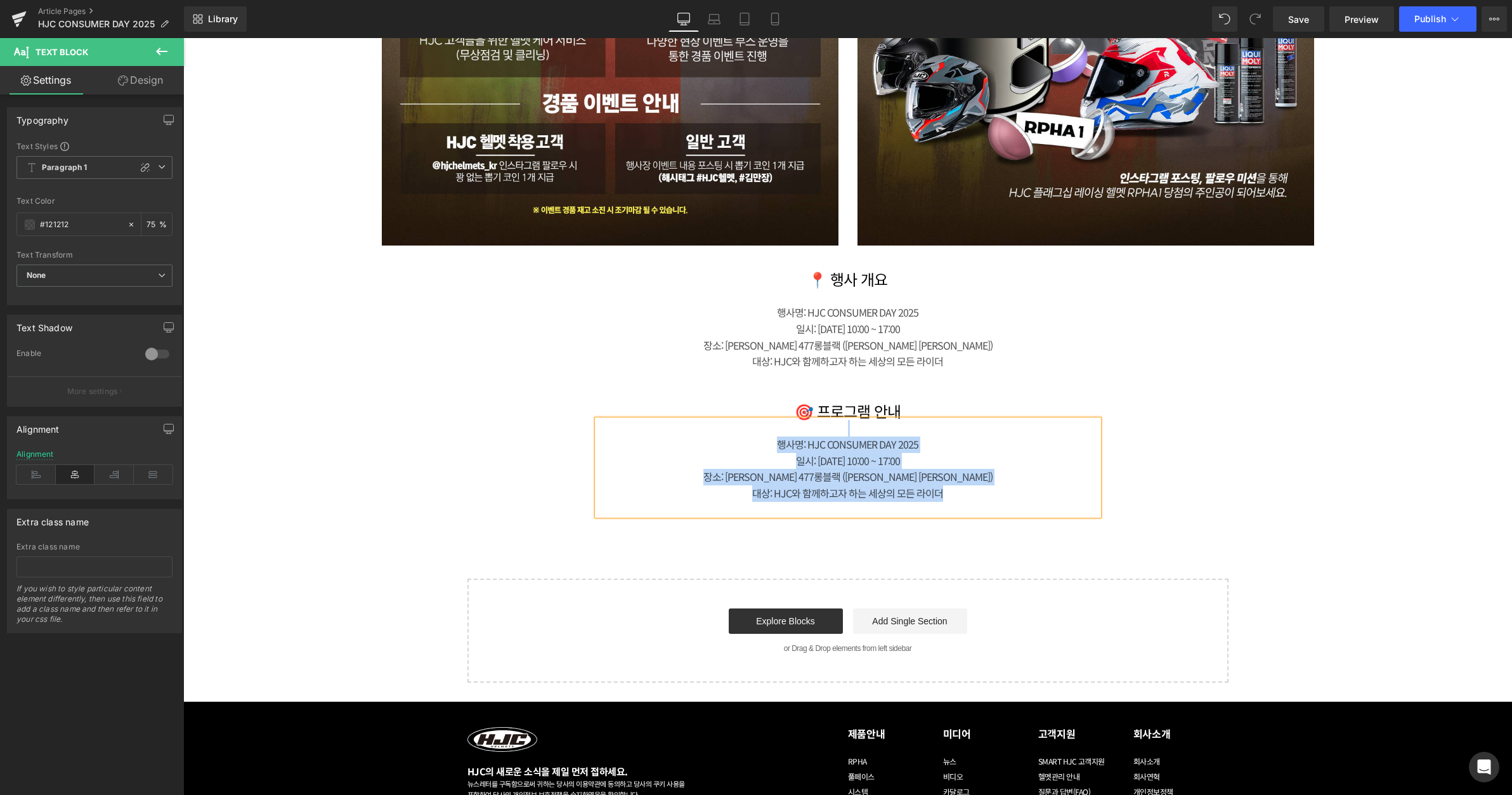
paste div
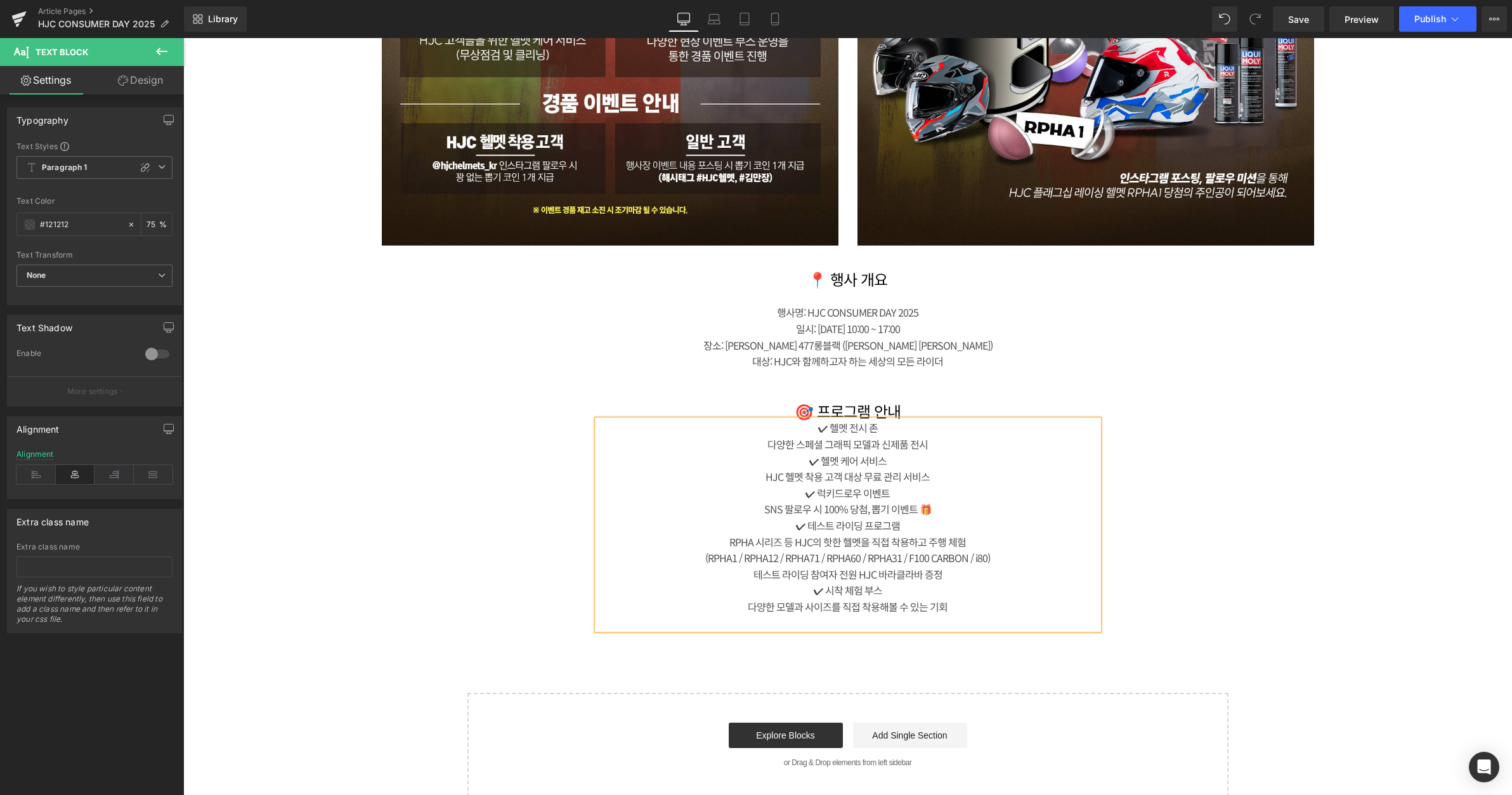
click at [920, 420] on div "✔ 헬멧 전시 존 다양한 스페셜 그래픽 모델과 신제품 전시 ✔ 헬멧 케어 서비스 HJC 헬멧 착용 고객 대상 무료 관리 서비스 ✔ 럭키…" at bounding box center [848, 524] width 501 height 209
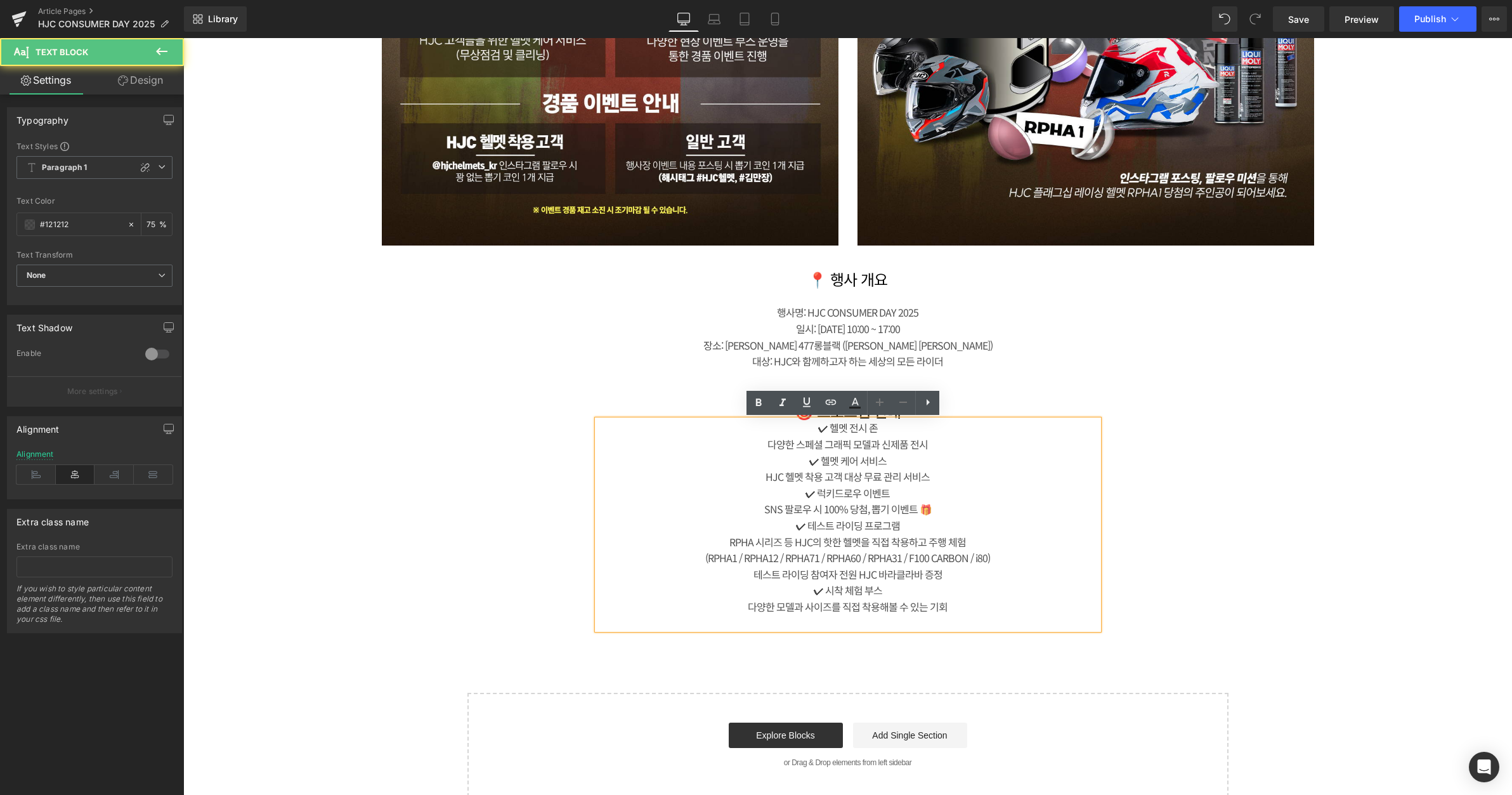
click at [815, 427] on div "✔ 헬멧 전시 존" at bounding box center [848, 428] width 501 height 17
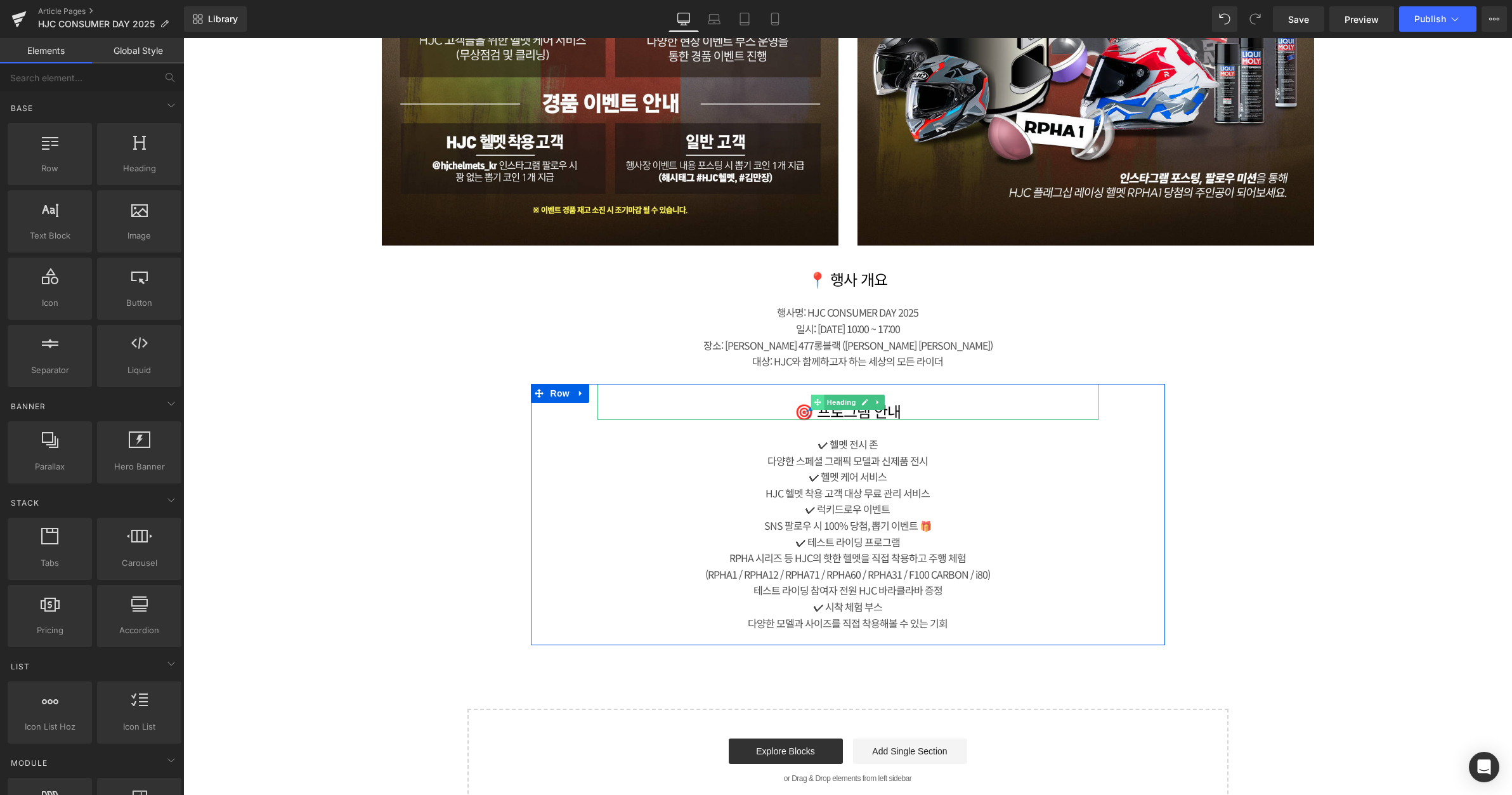
click at [817, 403] on span at bounding box center [817, 402] width 13 height 15
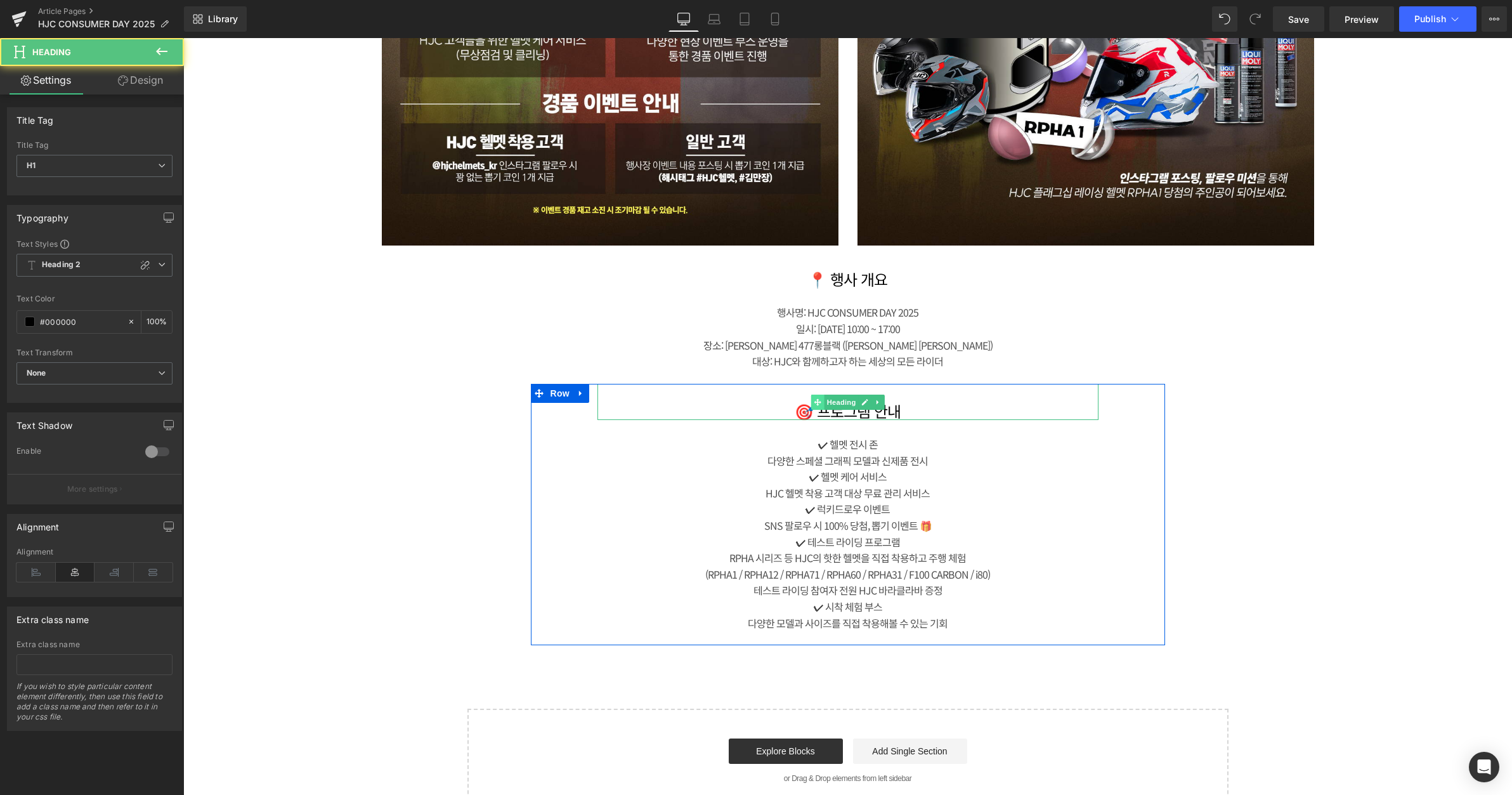
click at [814, 403] on icon at bounding box center [817, 402] width 7 height 7
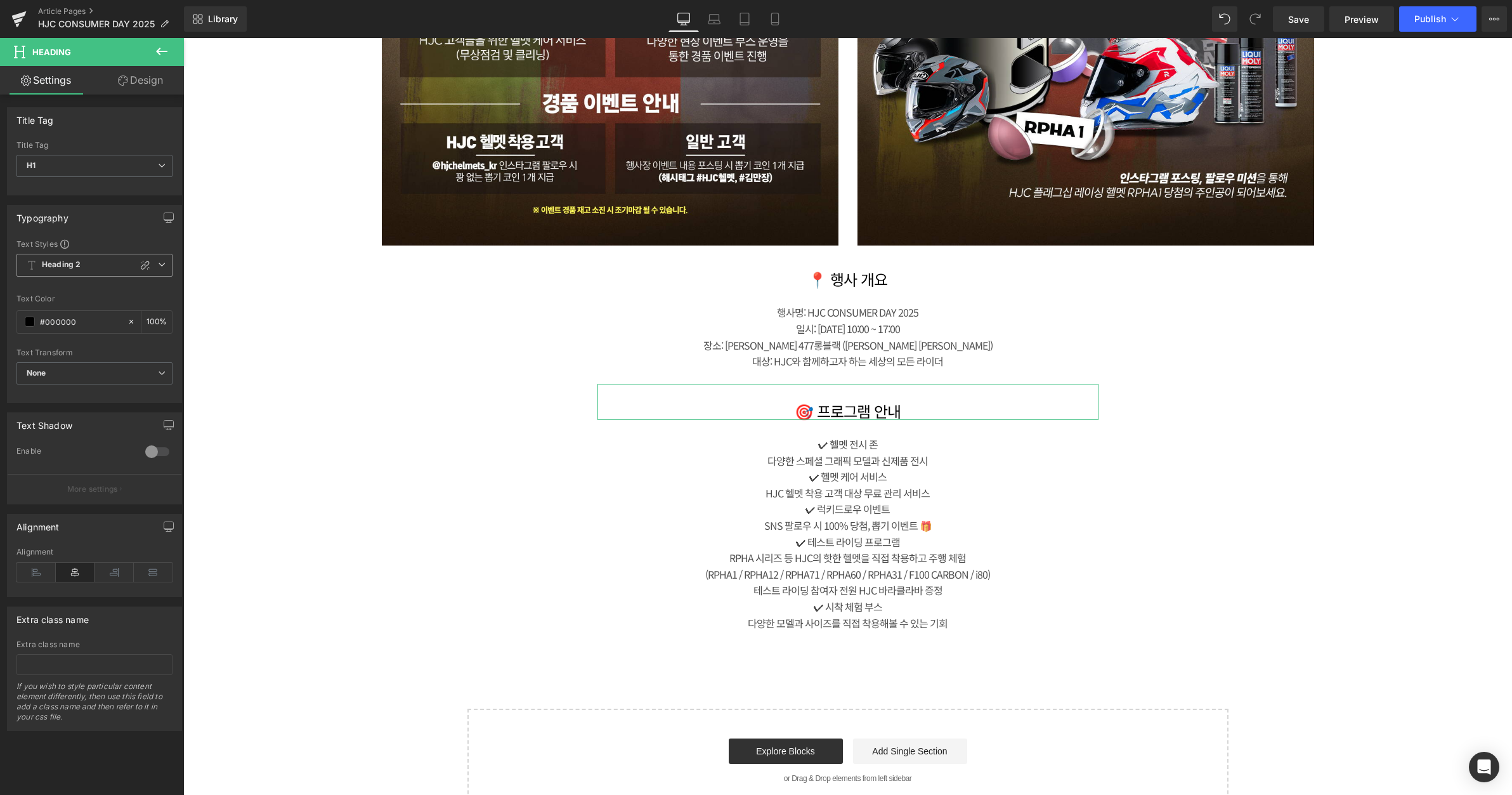
click at [105, 266] on span "Heading 2" at bounding box center [95, 265] width 156 height 23
click at [70, 308] on div "Heading 1" at bounding box center [57, 312] width 36 height 9
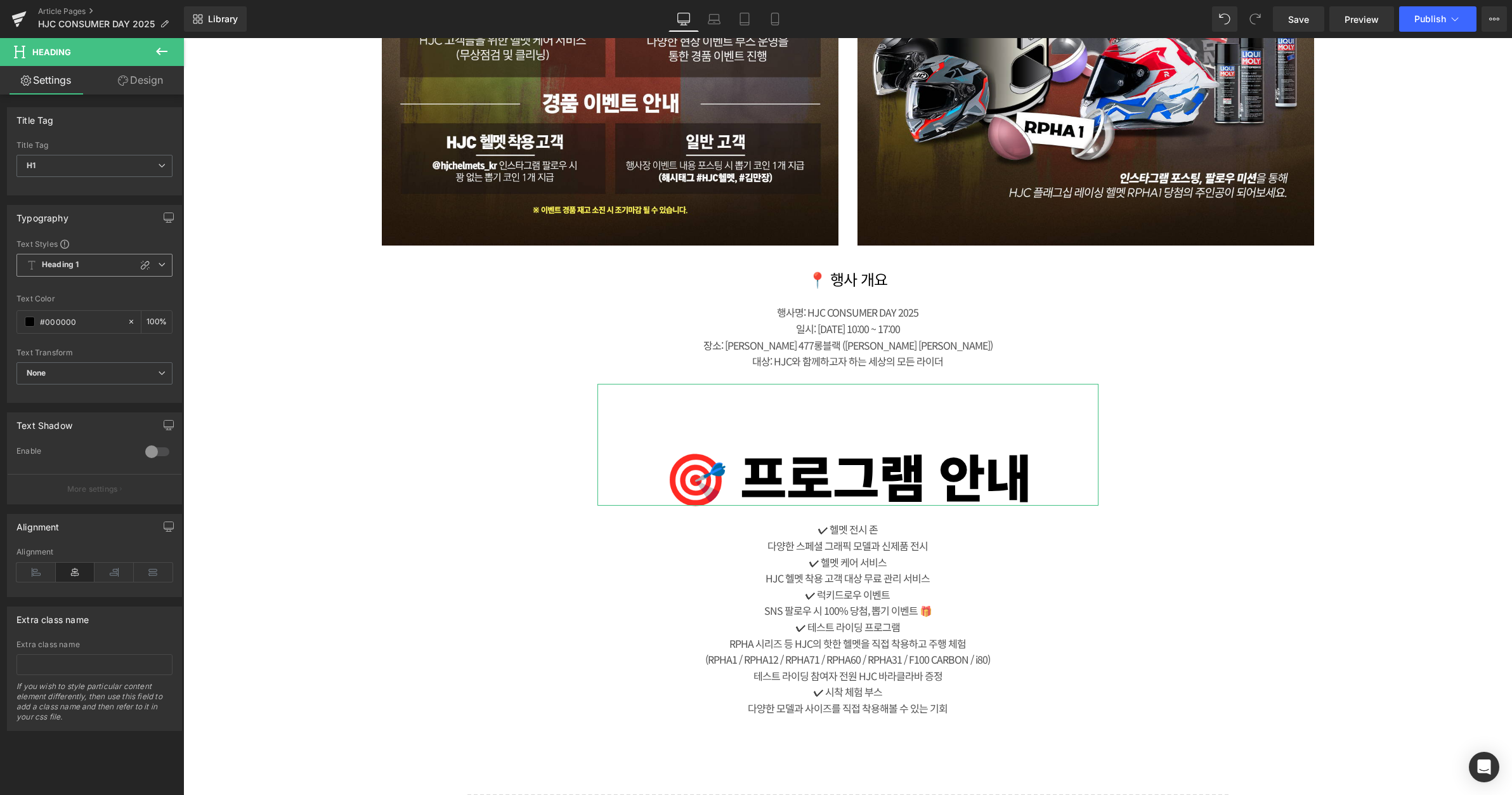
click at [86, 265] on span "Heading 1" at bounding box center [95, 265] width 156 height 23
click at [68, 333] on div "Heading 2" at bounding box center [58, 335] width 37 height 9
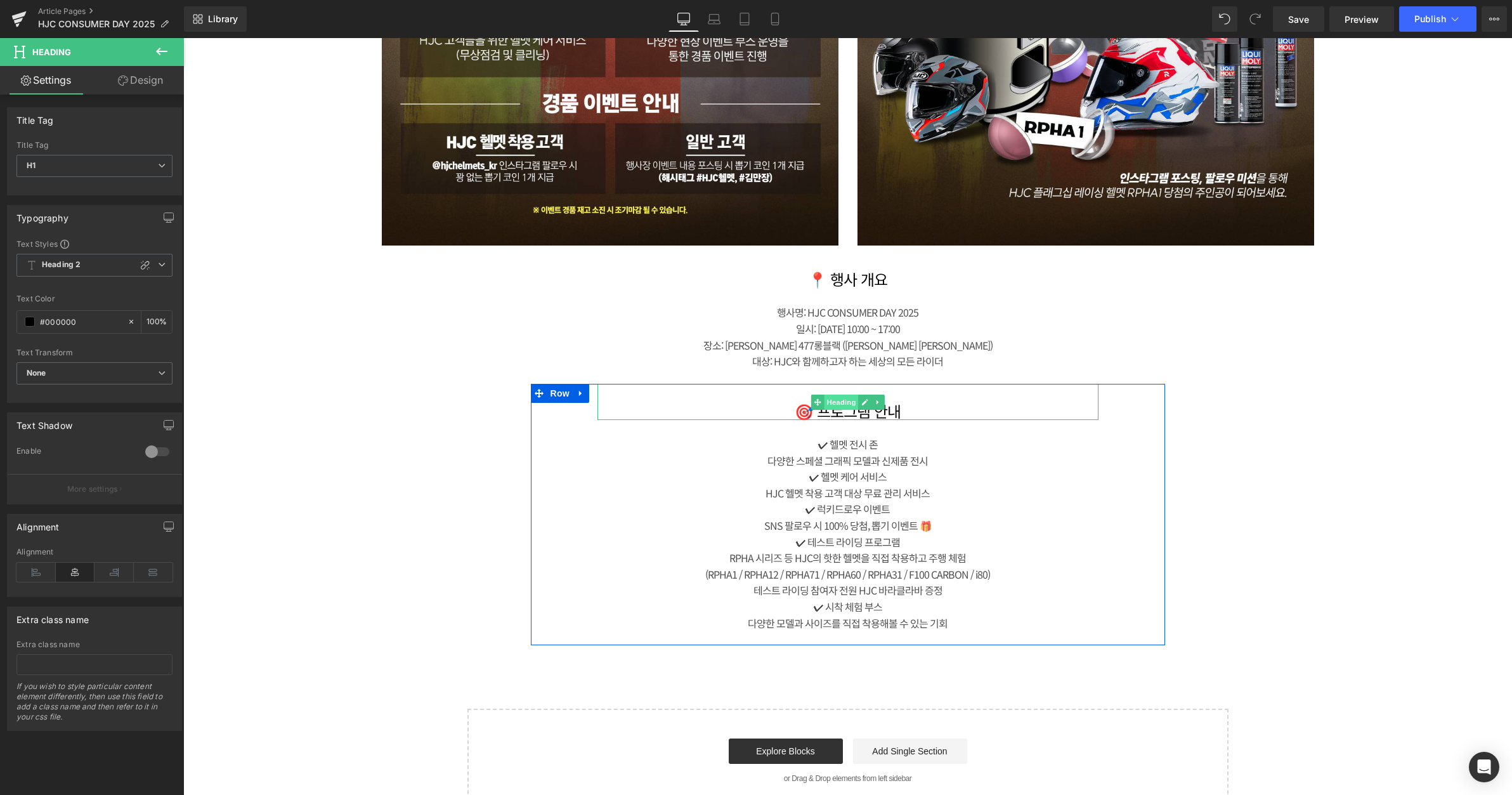
click at [824, 402] on span "Heading" at bounding box center [841, 402] width 34 height 15
click at [913, 407] on h1 "🎯 프로그램 안내" at bounding box center [848, 411] width 501 height 18
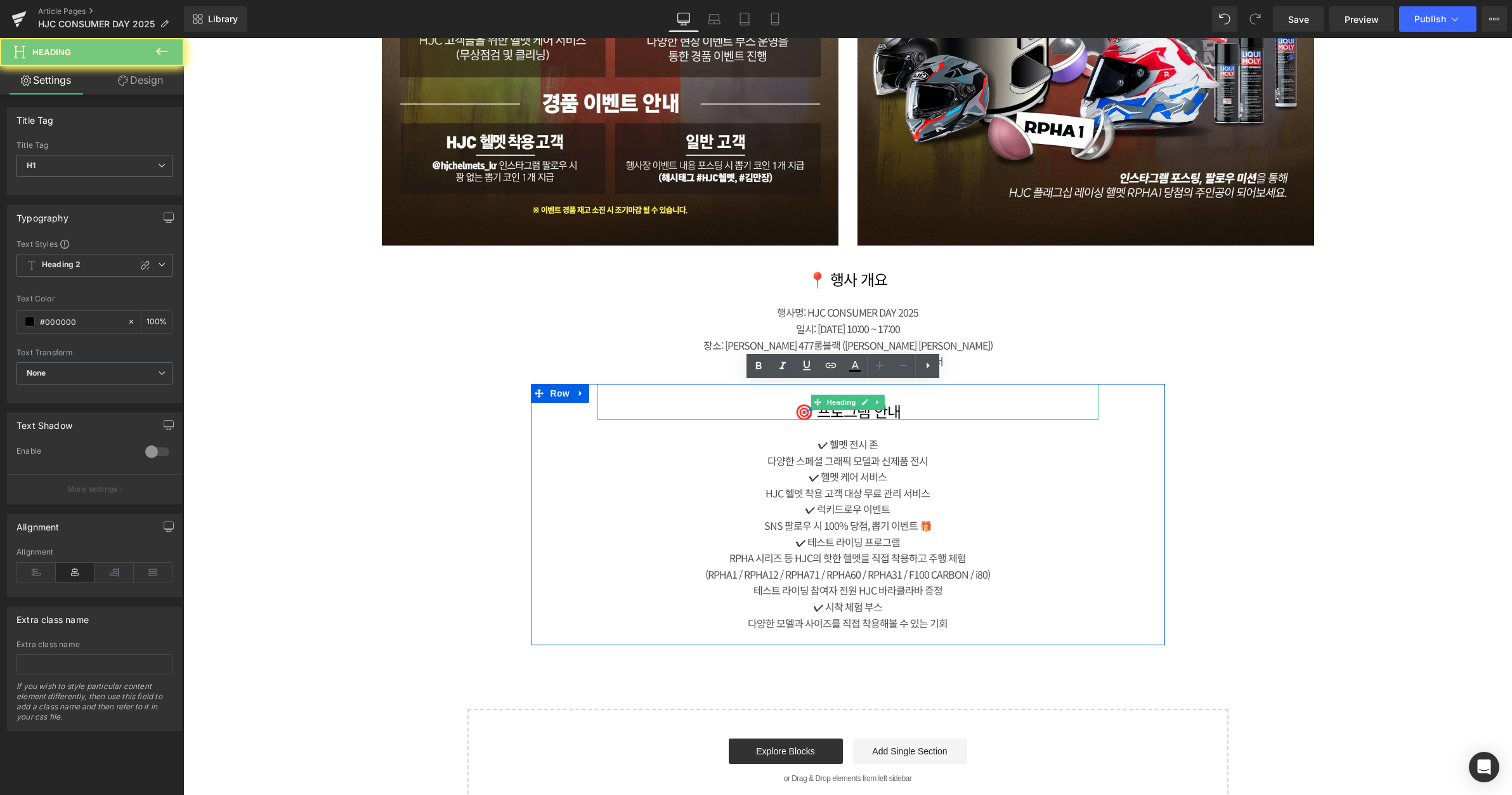
click at [913, 407] on h1 "🎯 프로그램 안내" at bounding box center [848, 411] width 501 height 18
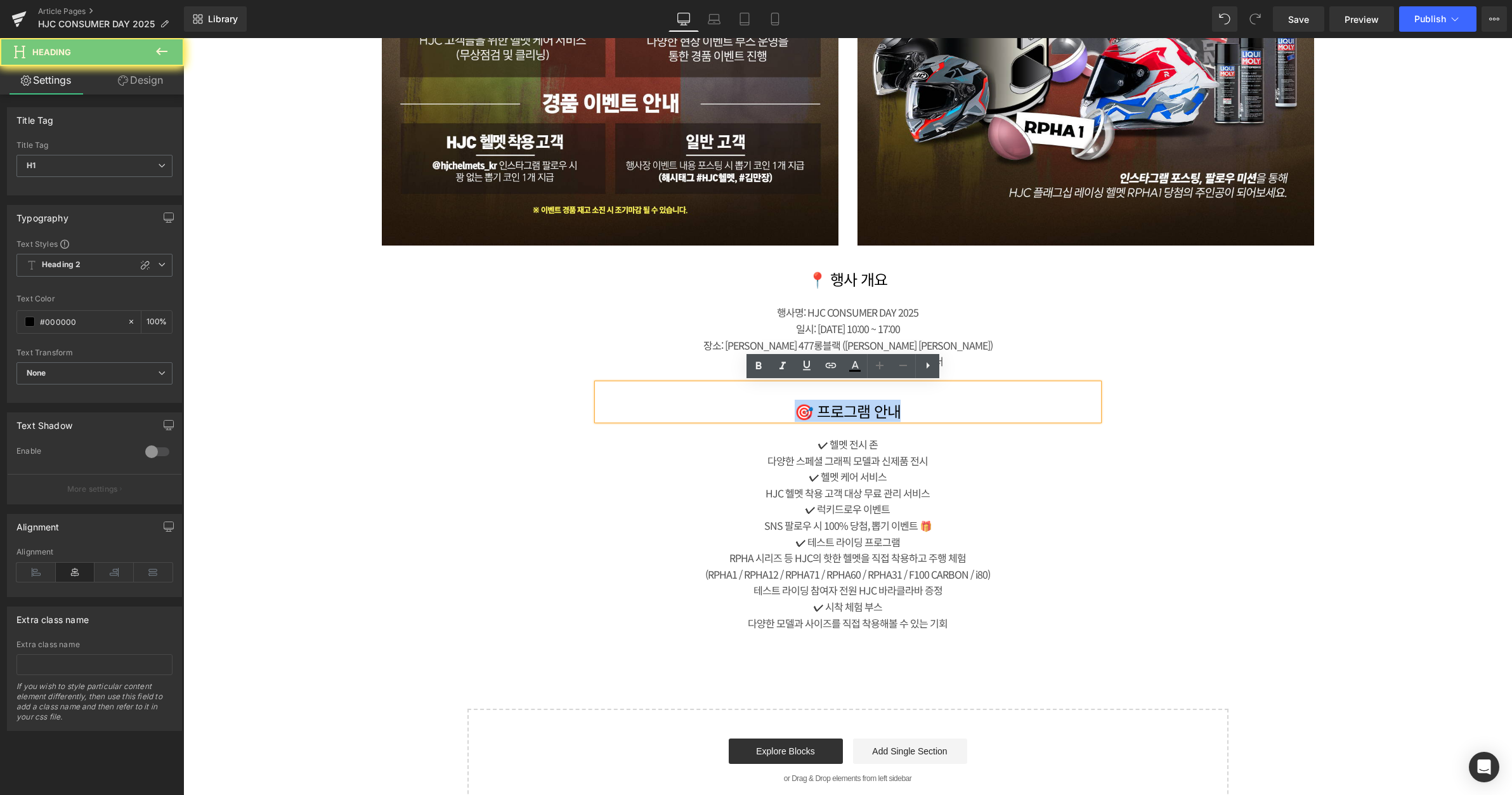
click at [913, 407] on h1 "🎯 프로그램 안내" at bounding box center [848, 411] width 501 height 18
drag, startPoint x: 443, startPoint y: 406, endPoint x: 728, endPoint y: 415, distance: 285.1
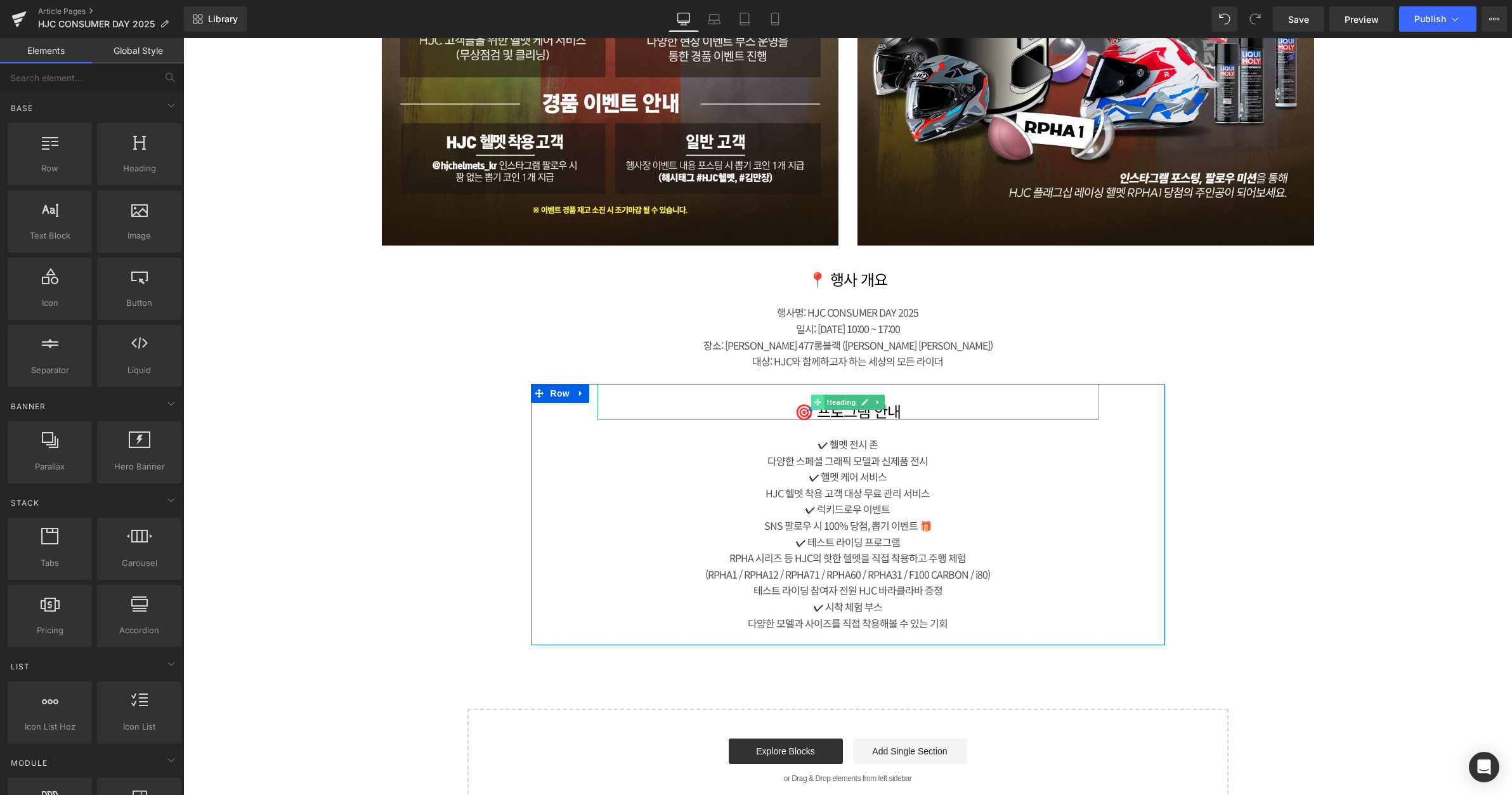
click at [811, 397] on span at bounding box center [817, 402] width 13 height 15
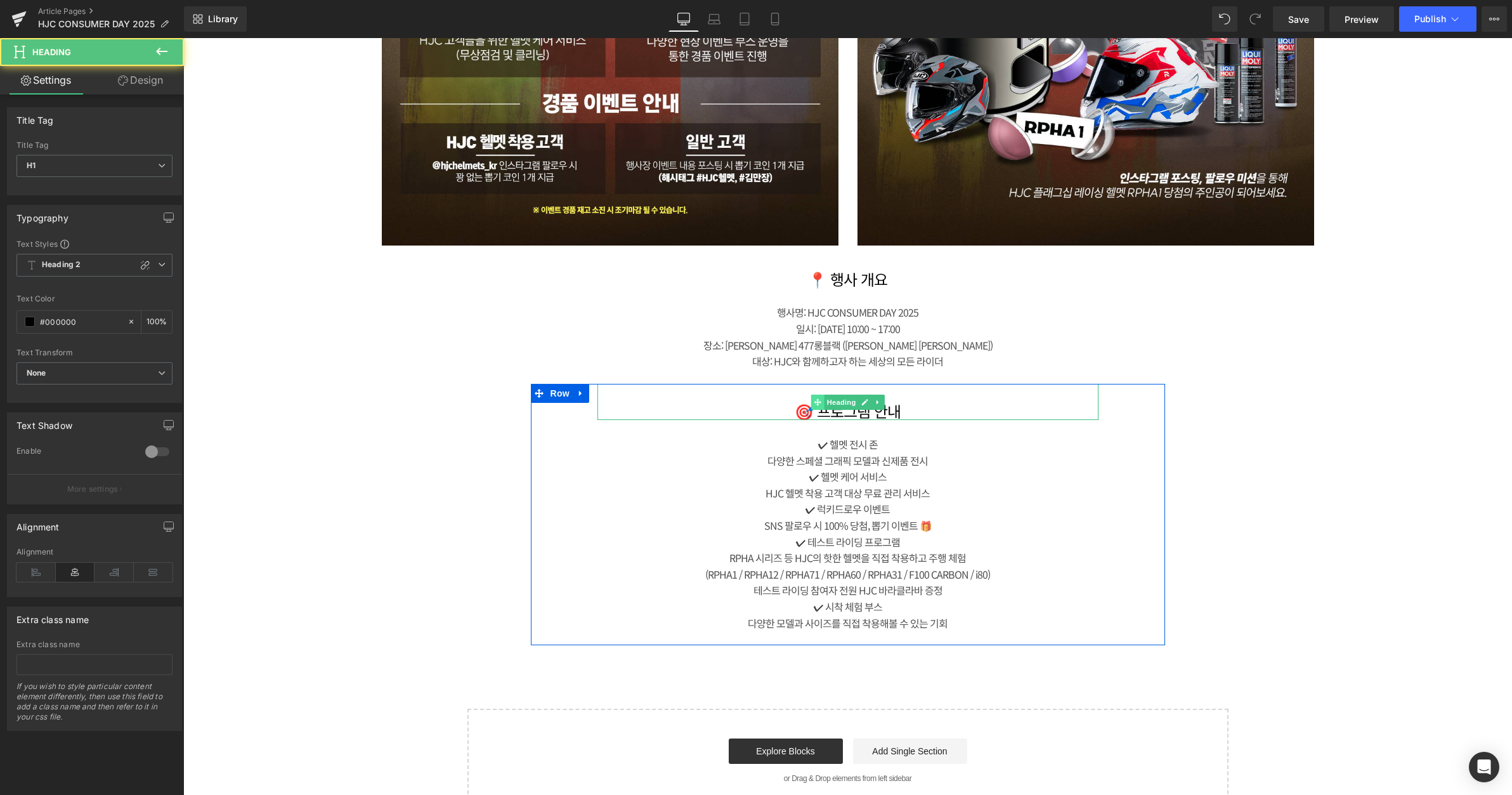
click at [814, 399] on icon at bounding box center [817, 402] width 7 height 7
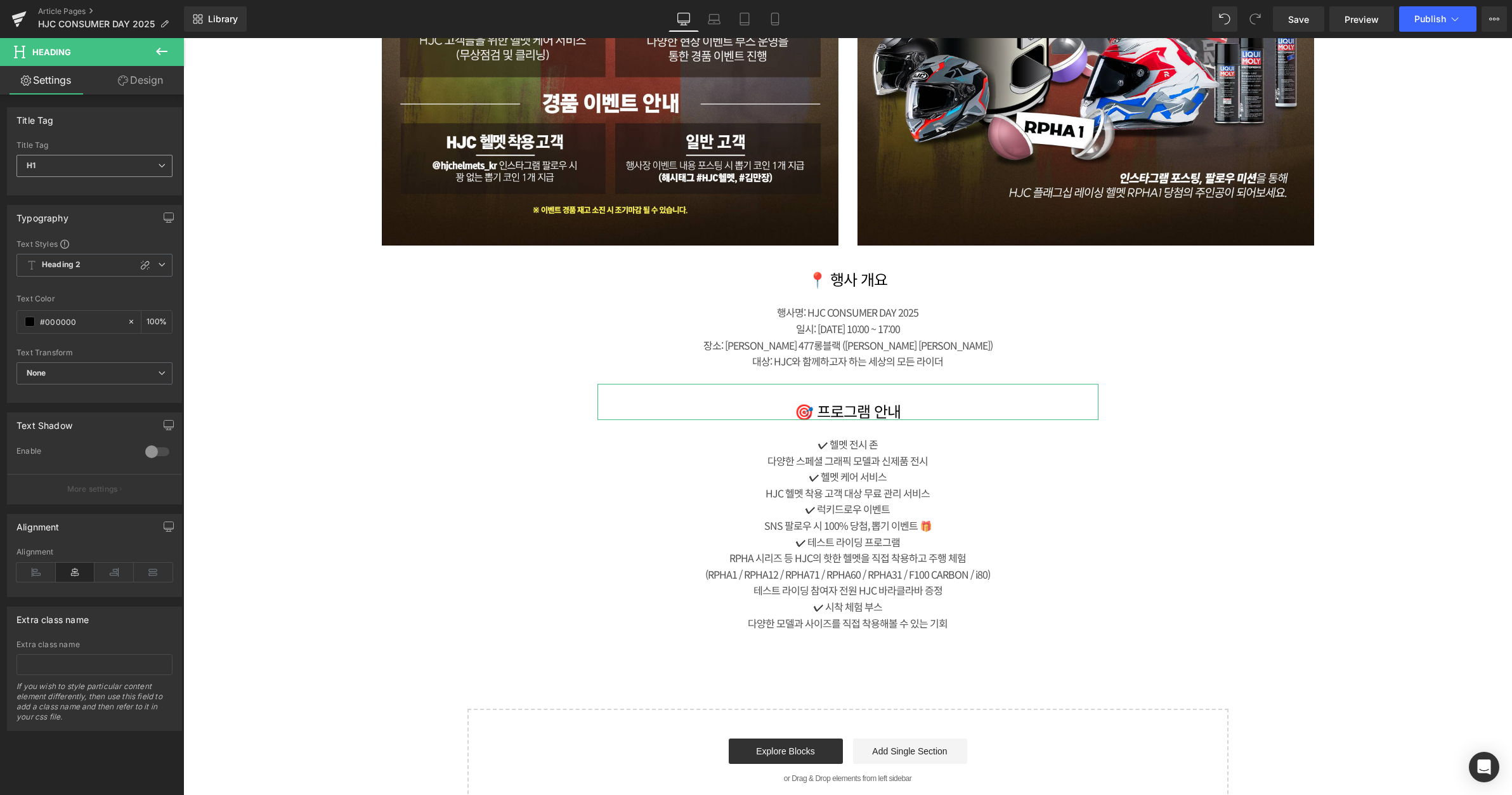
click at [127, 159] on span "H1" at bounding box center [95, 166] width 156 height 22
click at [98, 203] on li "H2" at bounding box center [95, 207] width 157 height 19
click at [122, 168] on span "H2" at bounding box center [95, 166] width 156 height 22
click at [96, 190] on li "H1" at bounding box center [95, 188] width 157 height 19
type input "100"
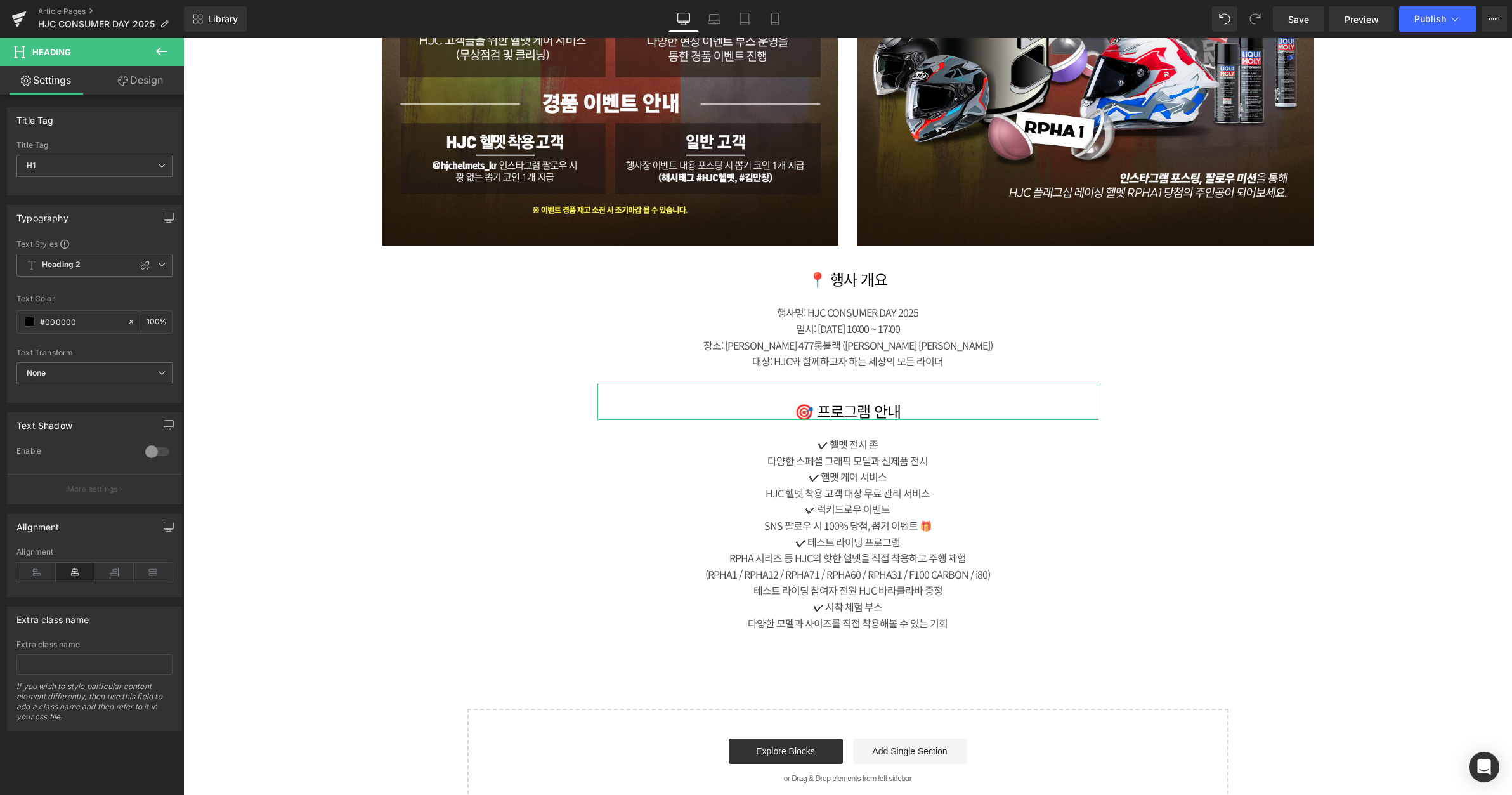
click at [555, 439] on div "🎯 프로그램 안내  Heading ✔ 헬멧 전시 존 다양한 스페셜 그래픽 모델과 신제품 전시 ✔ 헬멧 케어 서비스 HJC 헬멧 착용 고…" at bounding box center [848, 515] width 634 height 262
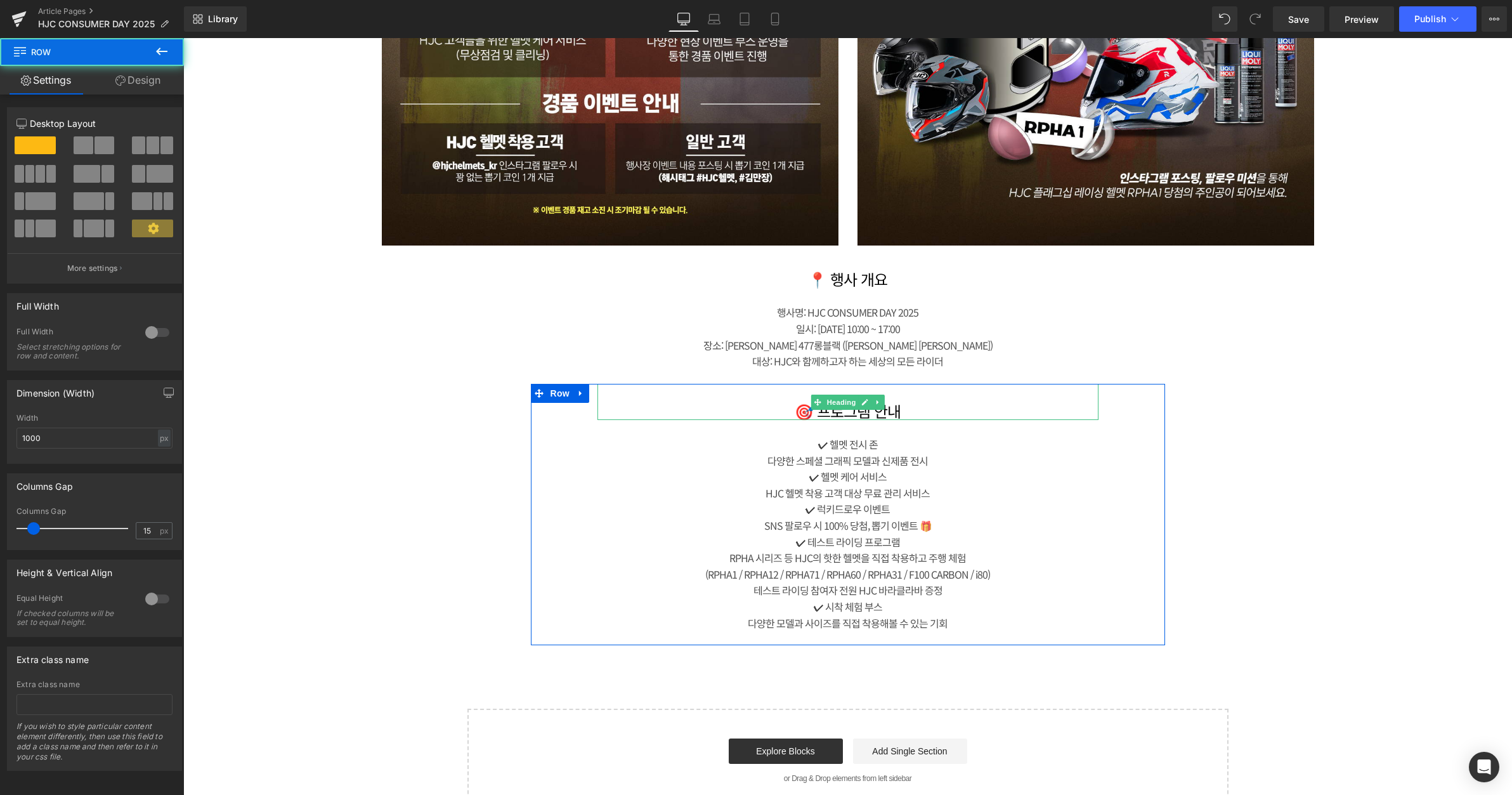
click at [844, 403] on span "Heading" at bounding box center [841, 402] width 34 height 15
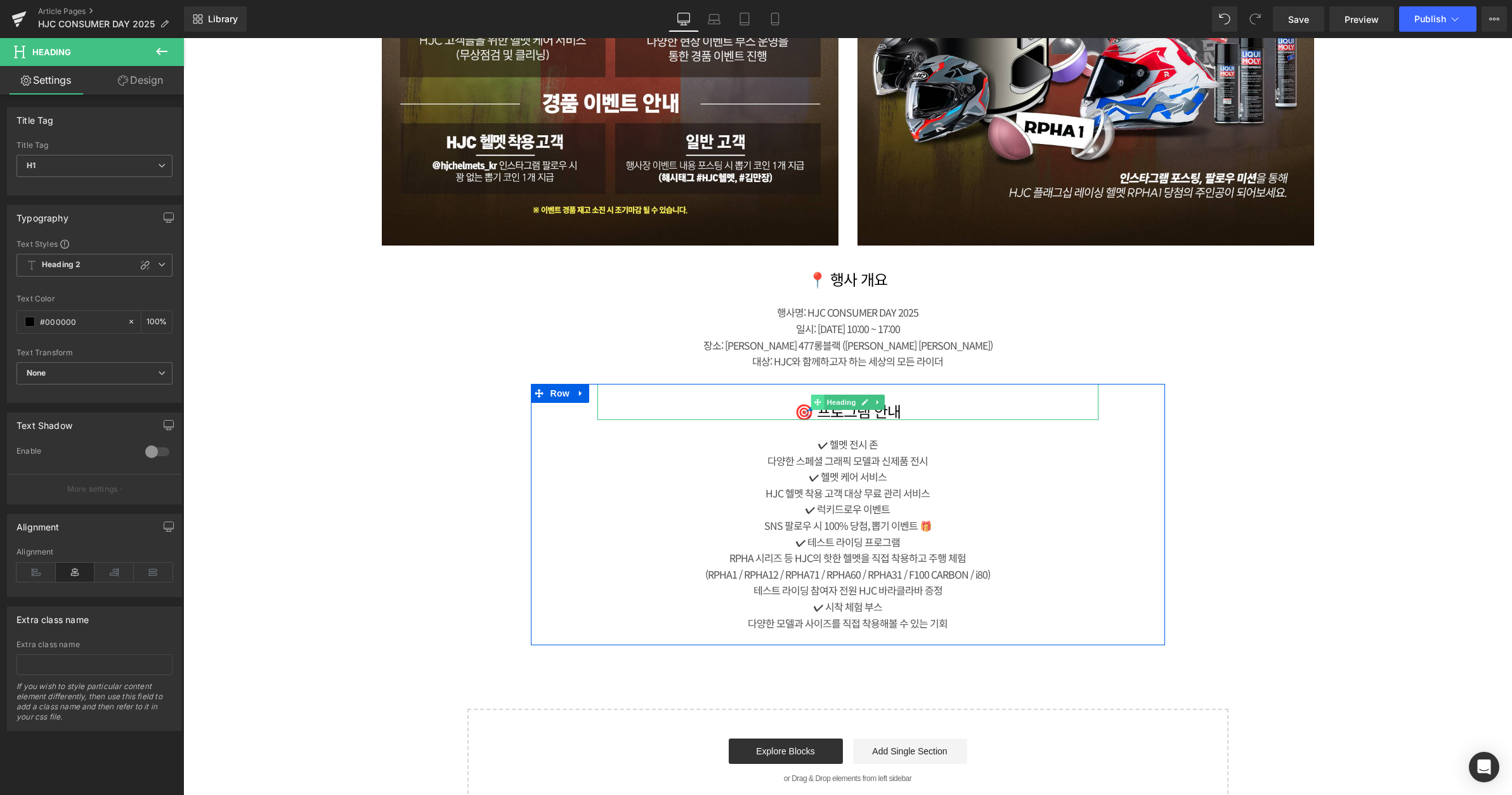
click at [816, 396] on span at bounding box center [817, 402] width 13 height 15
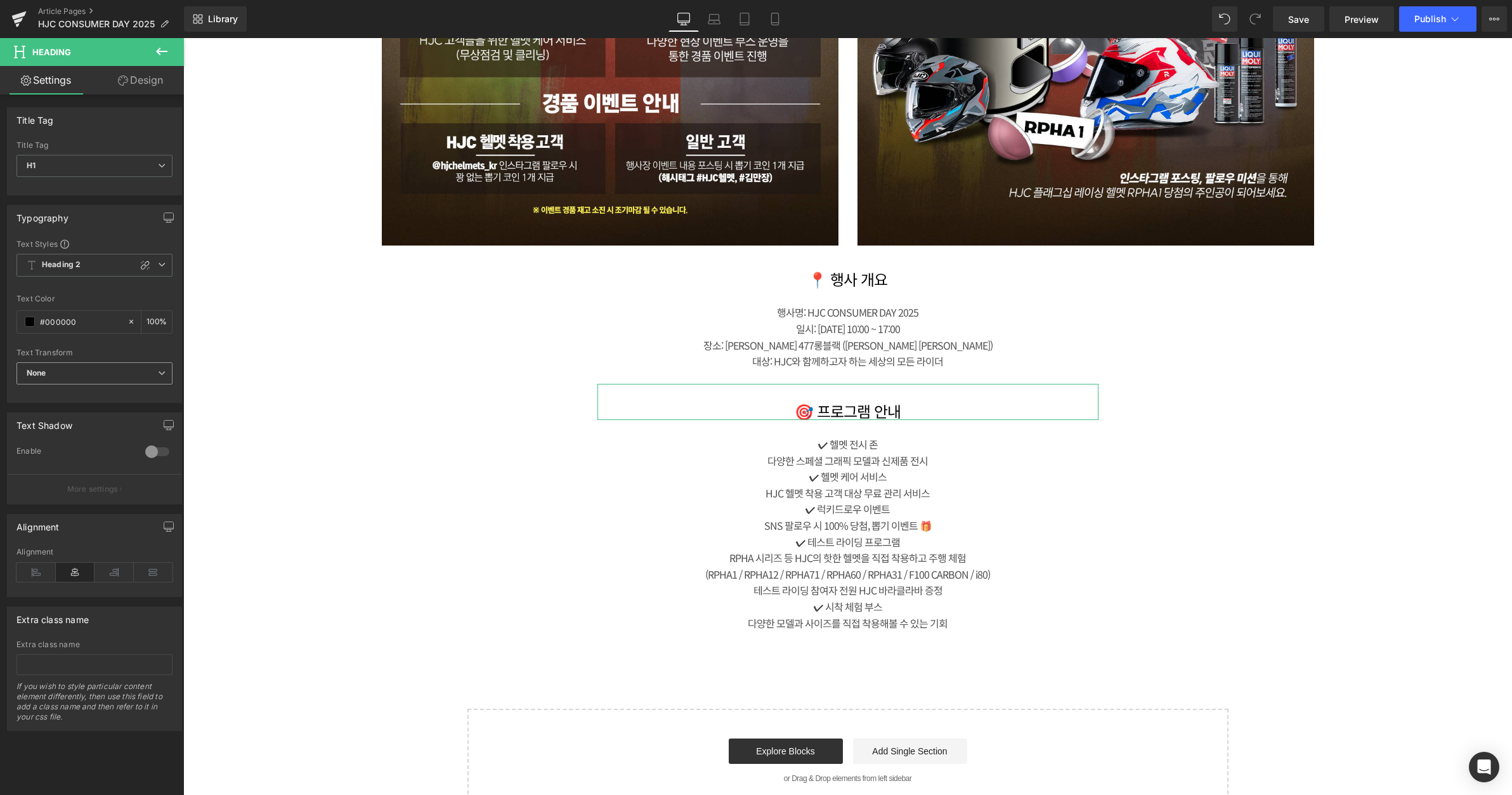
click at [135, 372] on span "None" at bounding box center [95, 373] width 156 height 22
click at [135, 372] on span "None" at bounding box center [92, 373] width 151 height 22
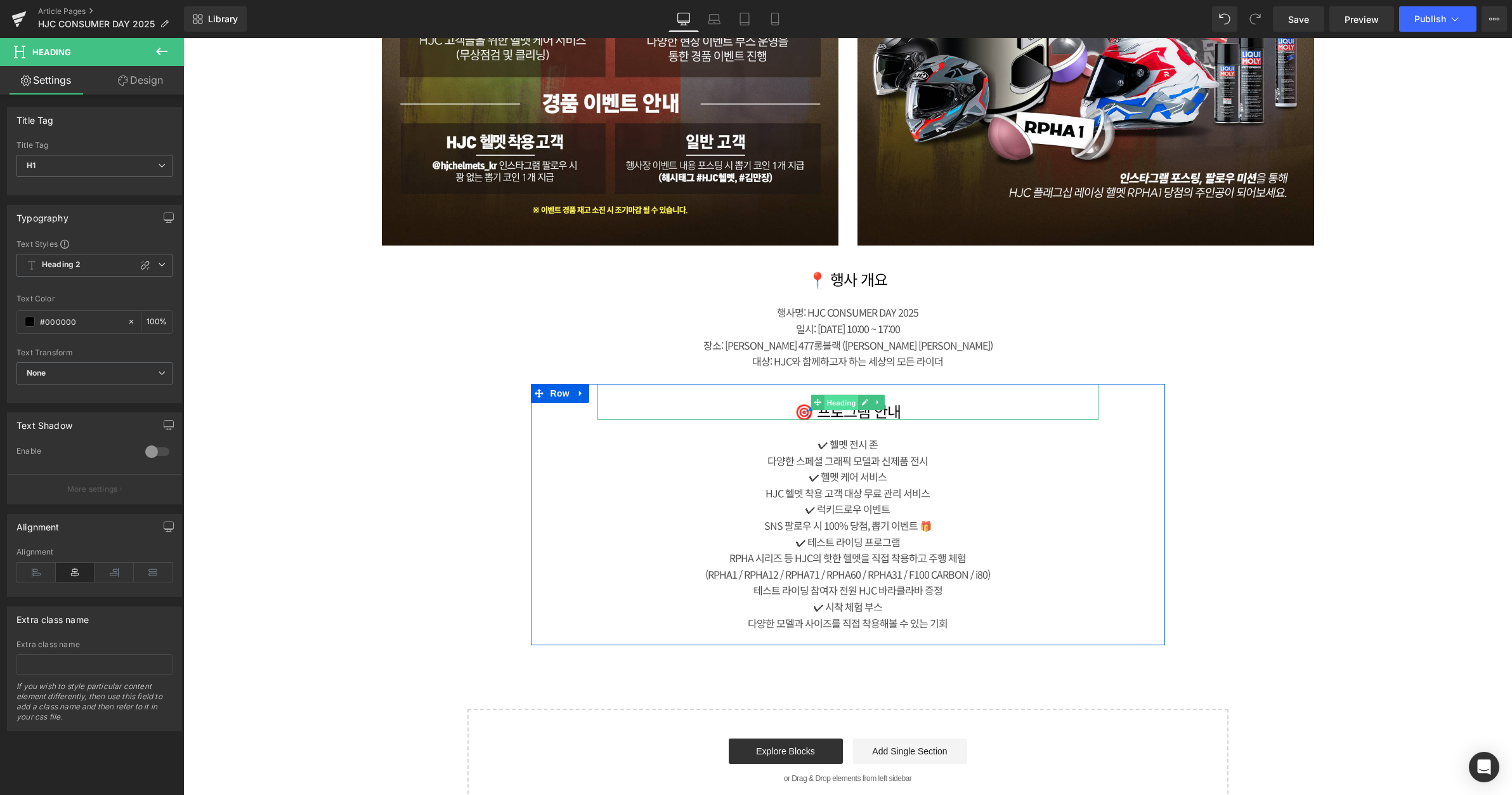
click at [829, 402] on span "Heading" at bounding box center [841, 402] width 34 height 15
click at [876, 402] on icon at bounding box center [877, 402] width 2 height 5
click at [792, 402] on div "🎯 프로그램 안내  Heading" at bounding box center [848, 402] width 501 height 37
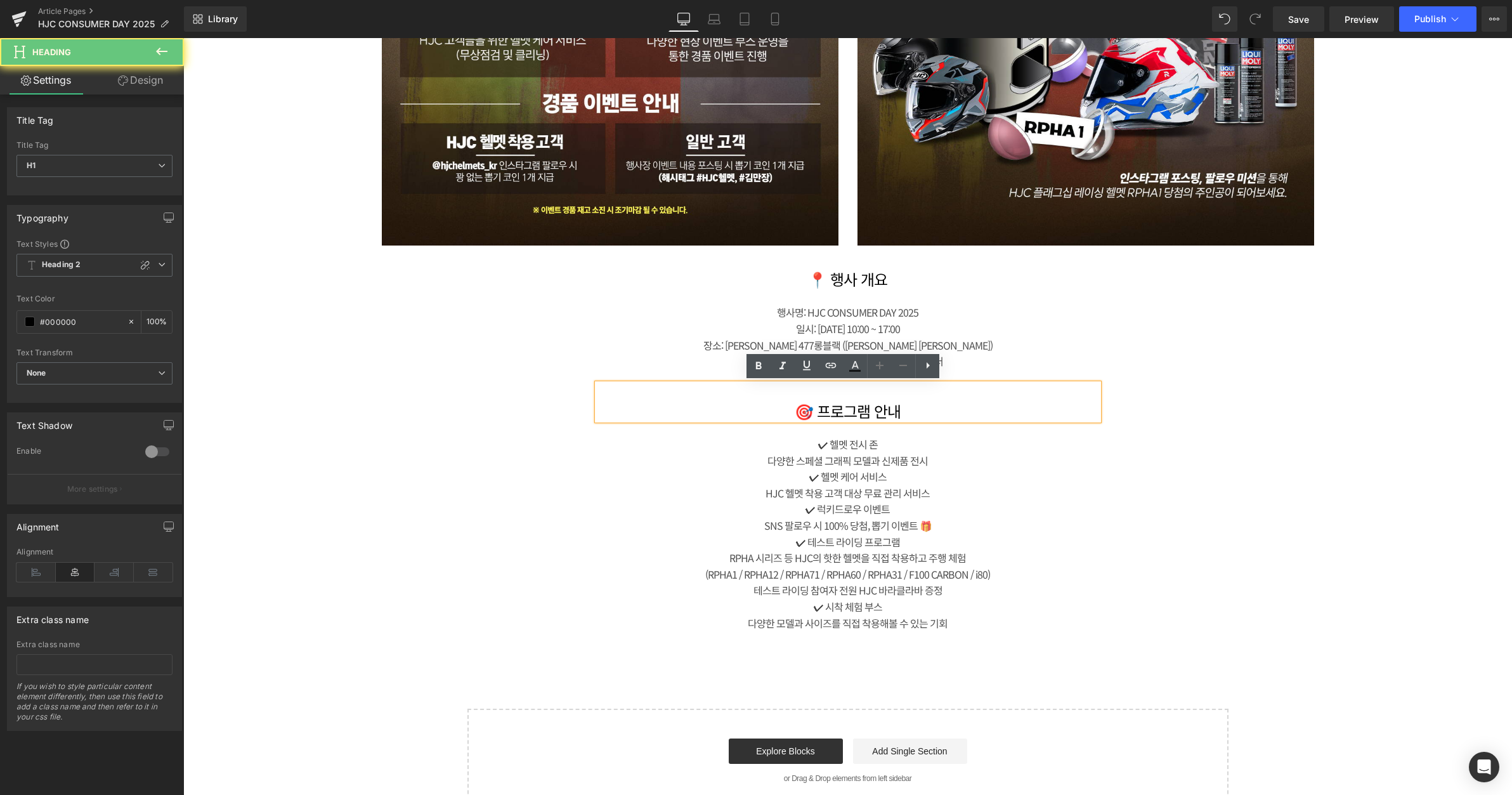
click at [862, 413] on h1 "🎯 프로그램 안내" at bounding box center [848, 411] width 501 height 18
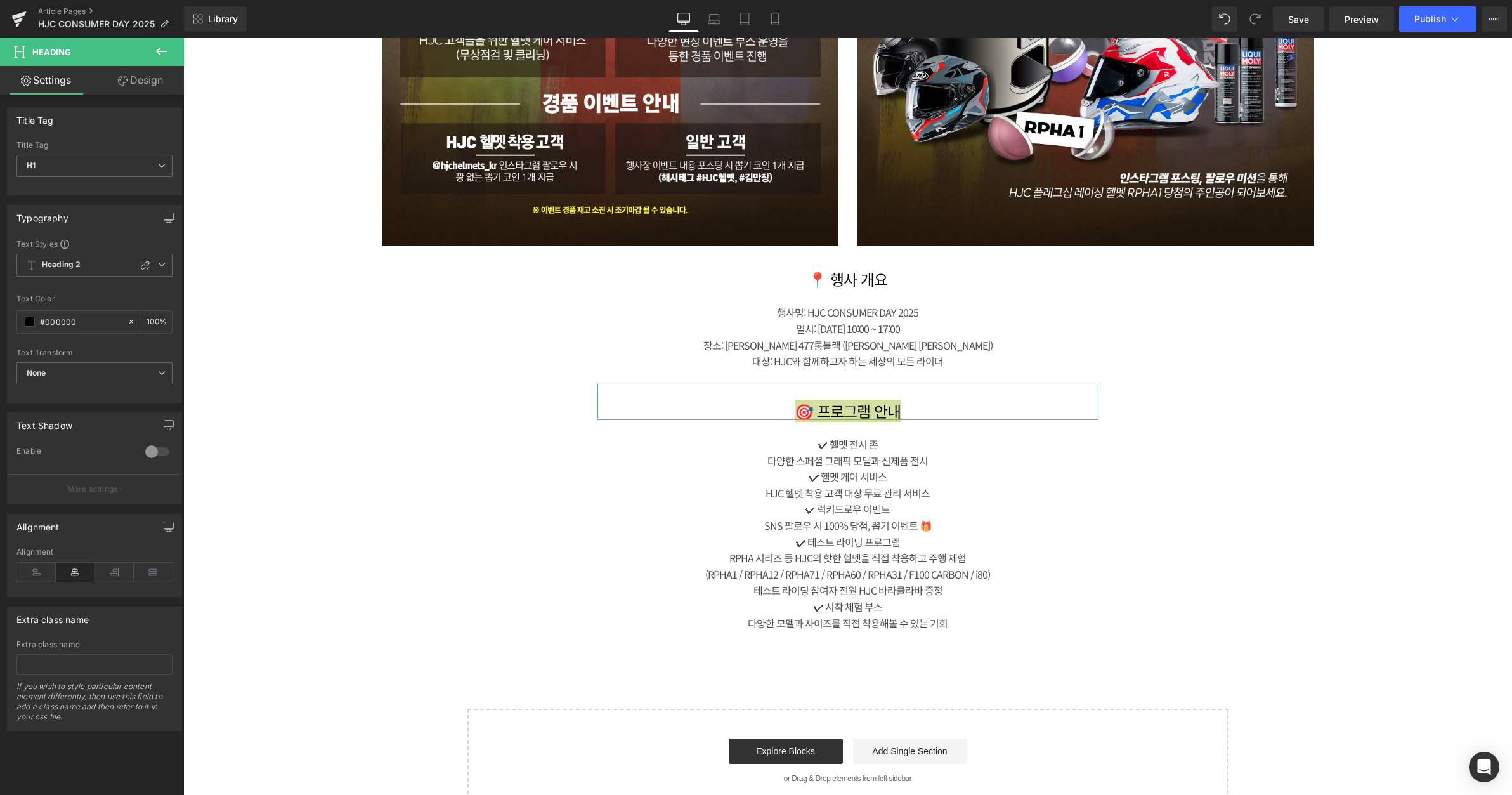
click at [137, 81] on link "Design" at bounding box center [140, 80] width 92 height 29
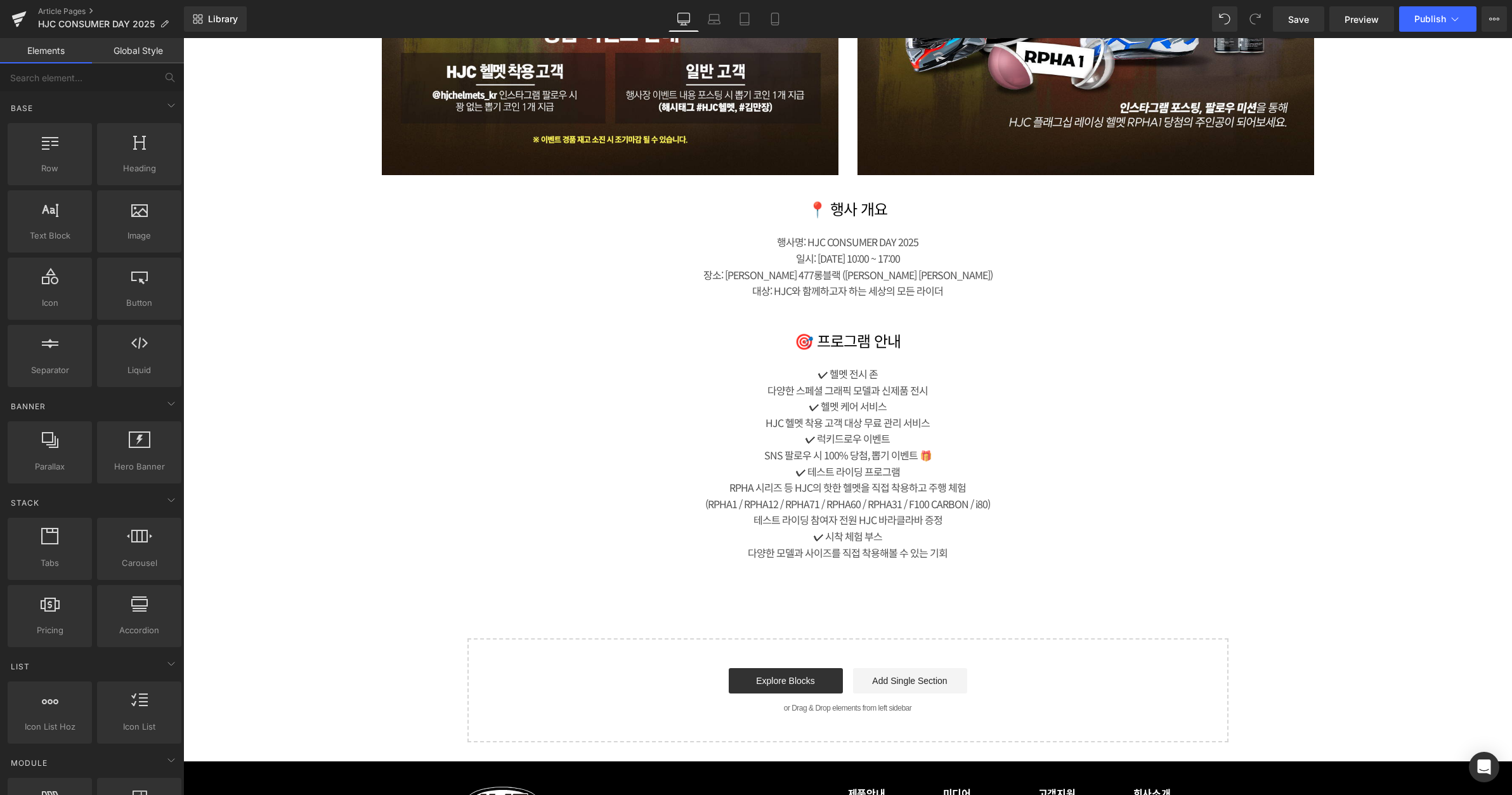
scroll to position [1777, 0]
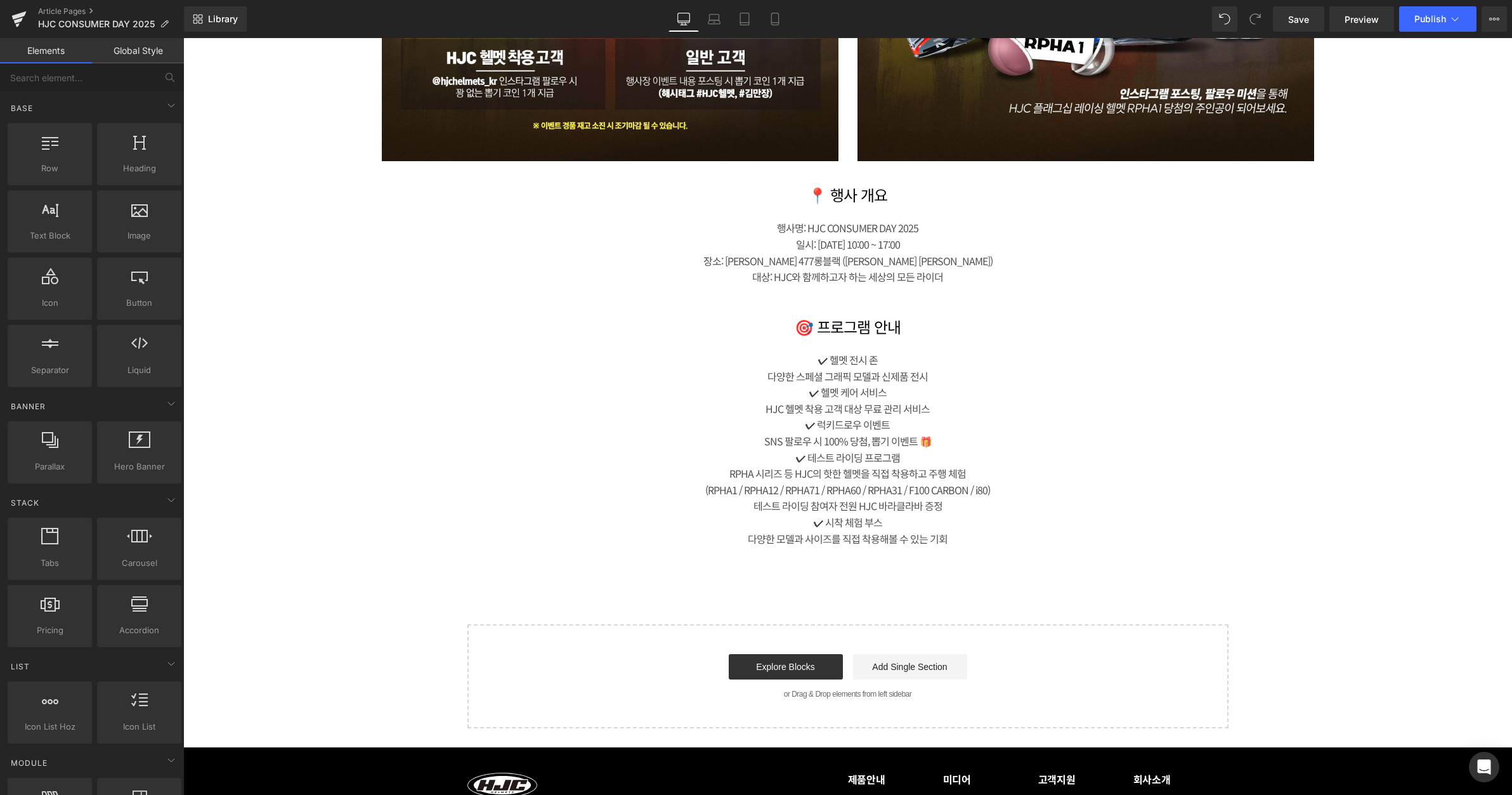
click at [1100, 390] on div "🎯 프로그램 안내  Heading ✔ 헬멧 전시 존 다양한 스페셜 그래픽 모델과 신제품 전시 ✔ 헬멧 케어 서비스 HJC 헬멧 착용 고…" at bounding box center [848, 431] width 520 height 262
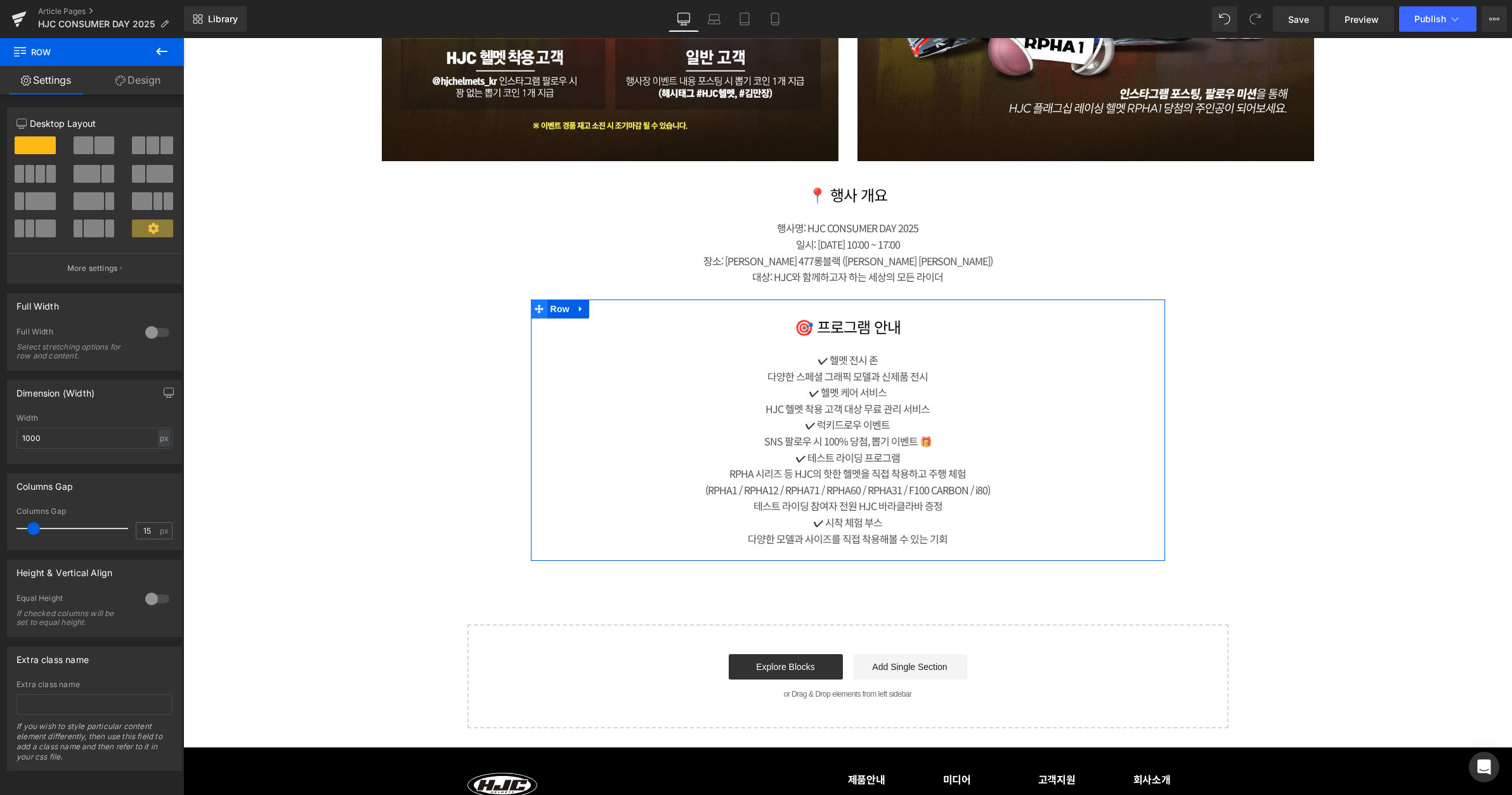
click at [535, 312] on icon at bounding box center [539, 309] width 9 height 9
click at [577, 312] on icon at bounding box center [581, 309] width 9 height 9
click at [593, 311] on icon at bounding box center [597, 309] width 9 height 9
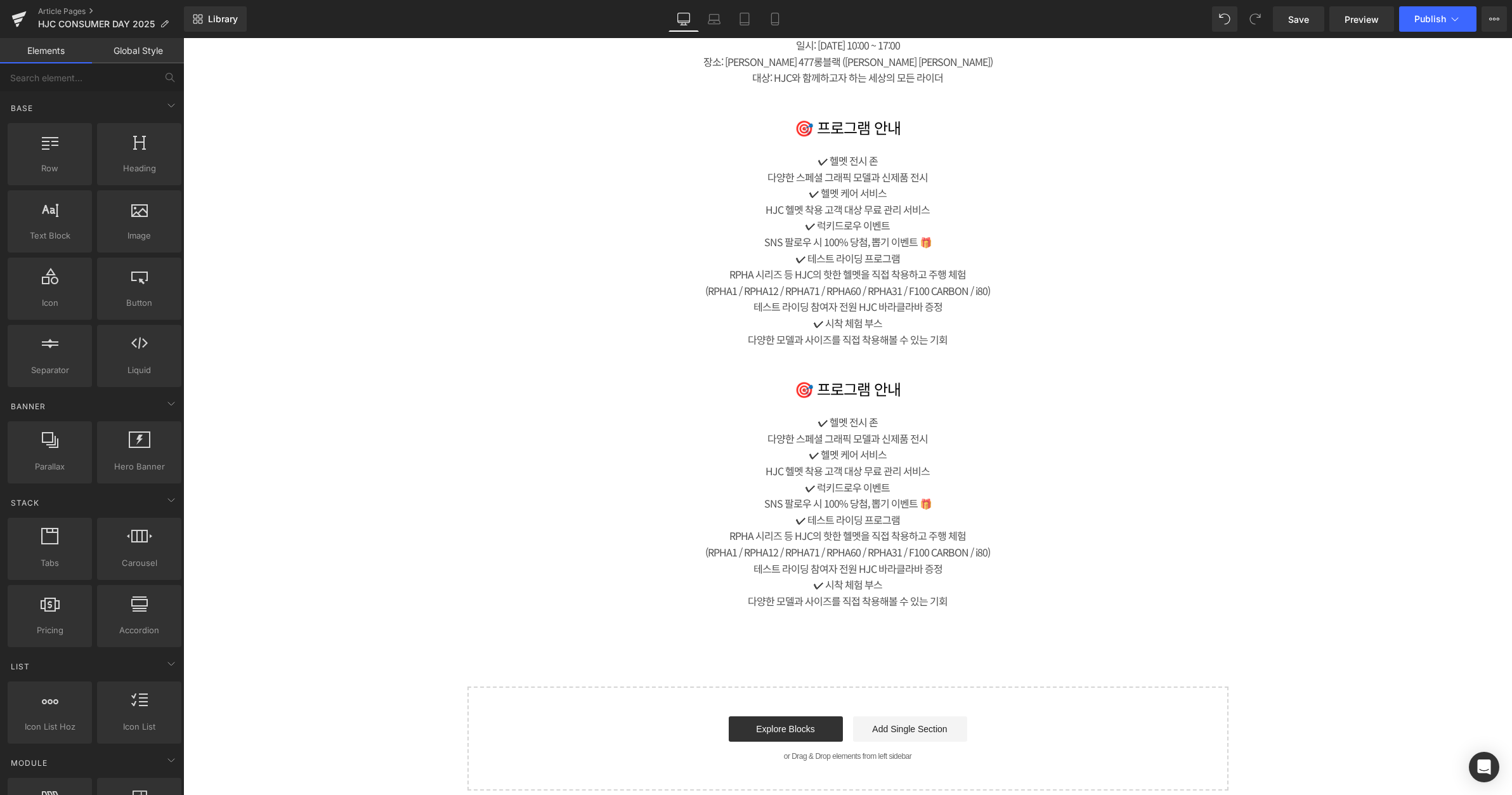
scroll to position [2031, 0]
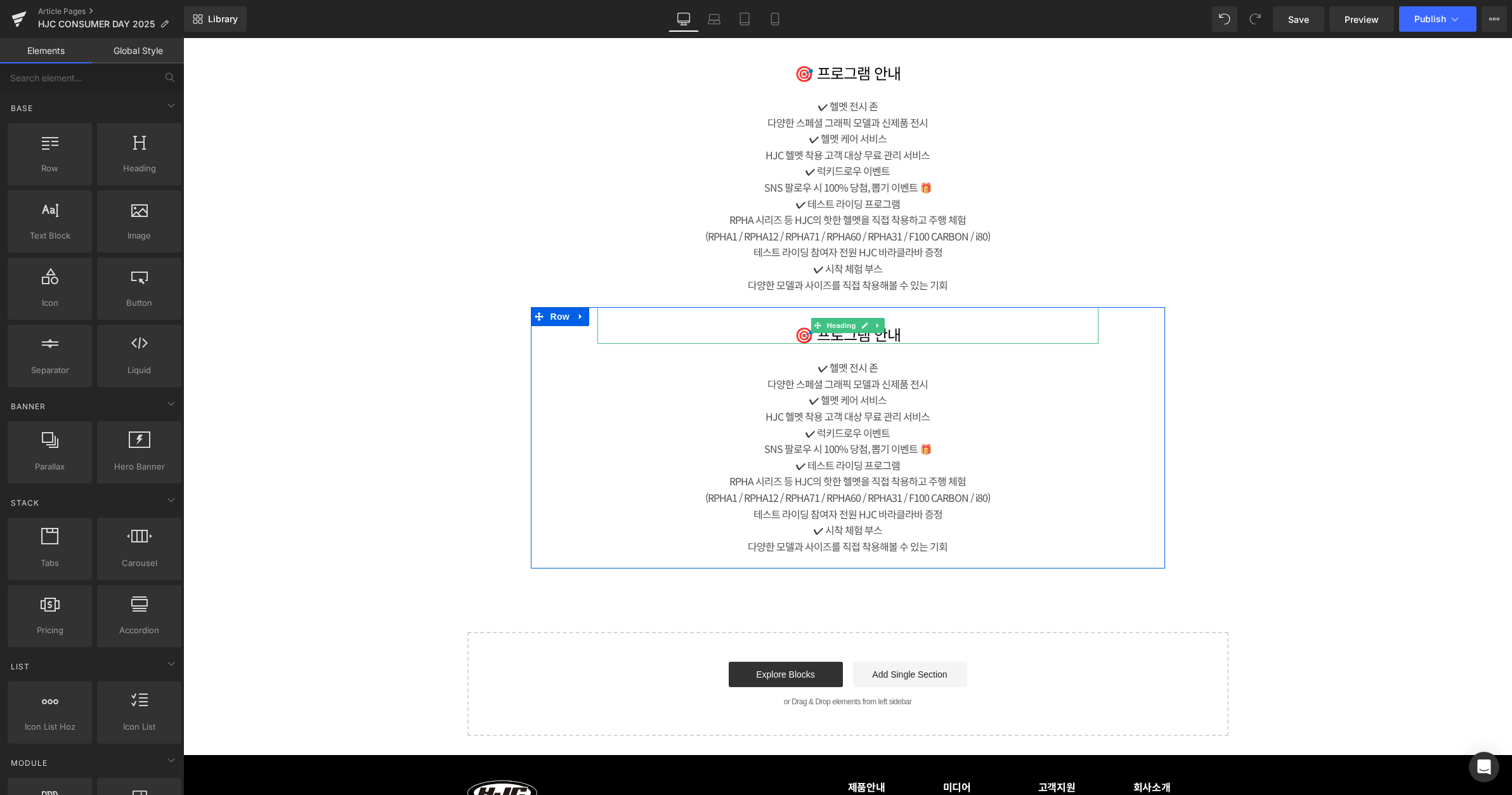
click at [901, 332] on h1 "🎯 프로그램 안내" at bounding box center [848, 334] width 501 height 18
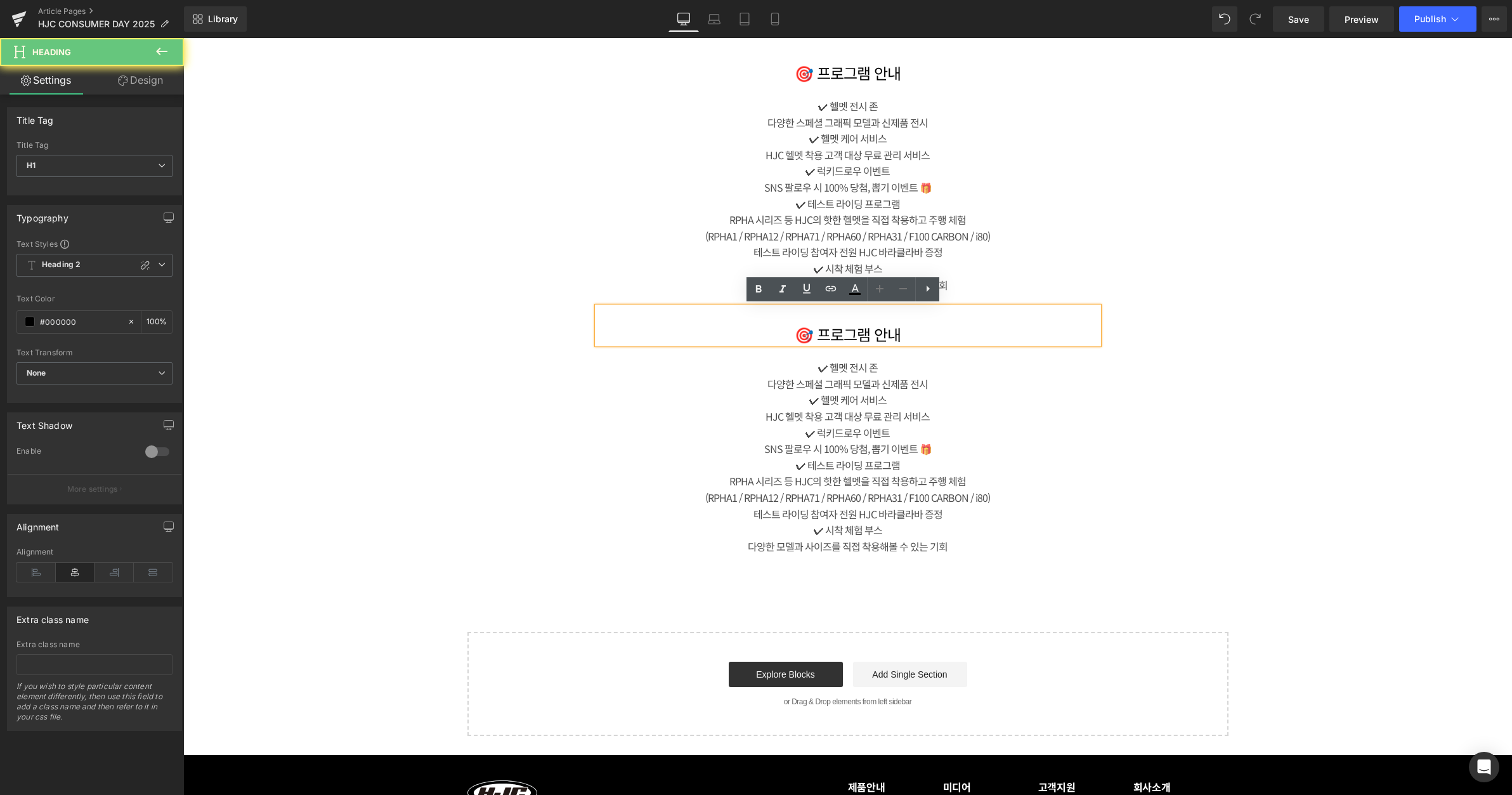
click at [901, 332] on h1 "🎯 프로그램 안내" at bounding box center [848, 334] width 501 height 18
paste div
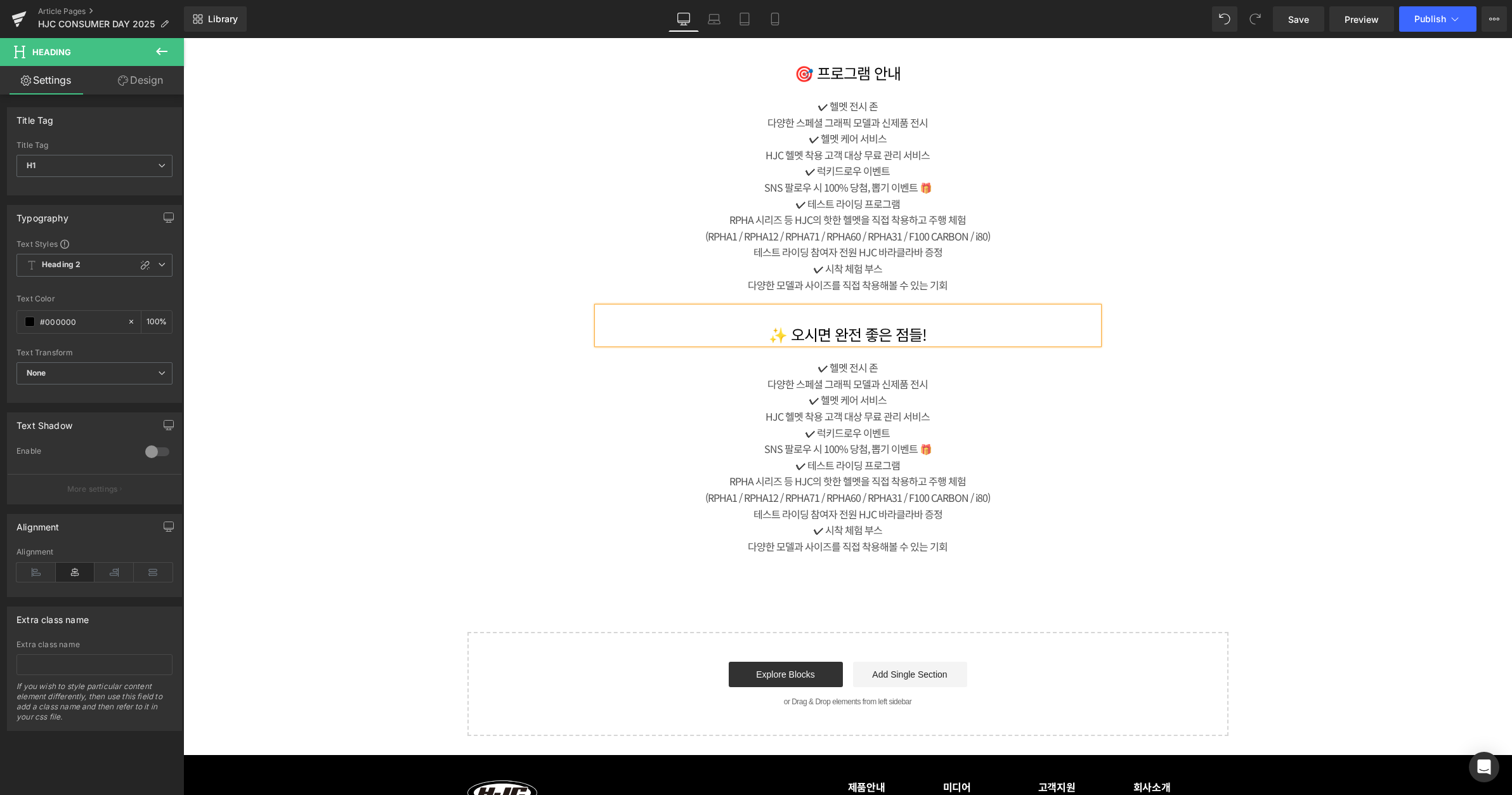
click at [864, 441] on div "SNS 팔로우 시 100% 당첨, 뽑기 이벤트 🎁" at bounding box center [848, 449] width 501 height 17
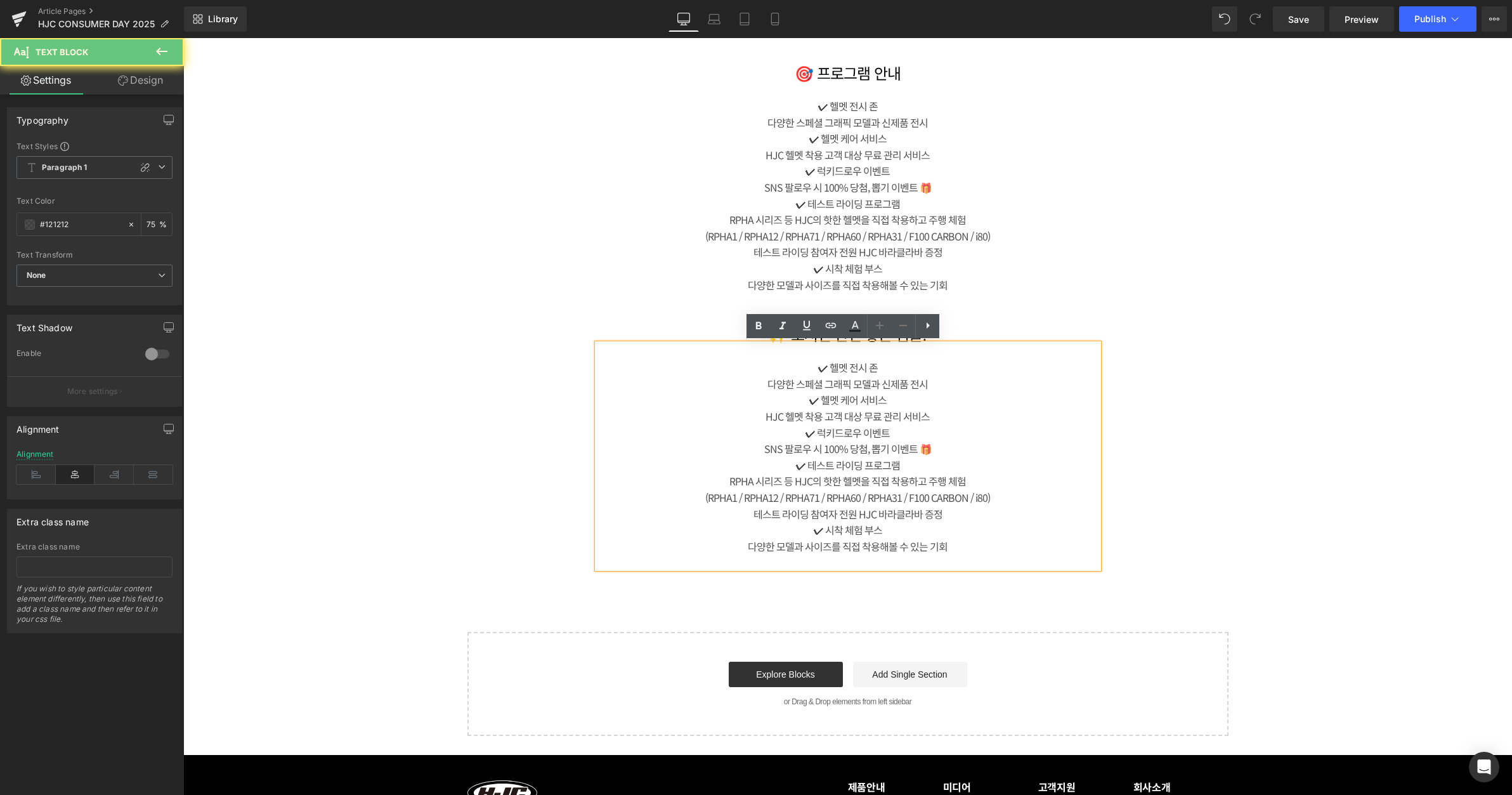
click at [844, 446] on div "SNS 팔로우 시 100% 당첨, 뽑기 이벤트 🎁" at bounding box center [848, 449] width 501 height 17
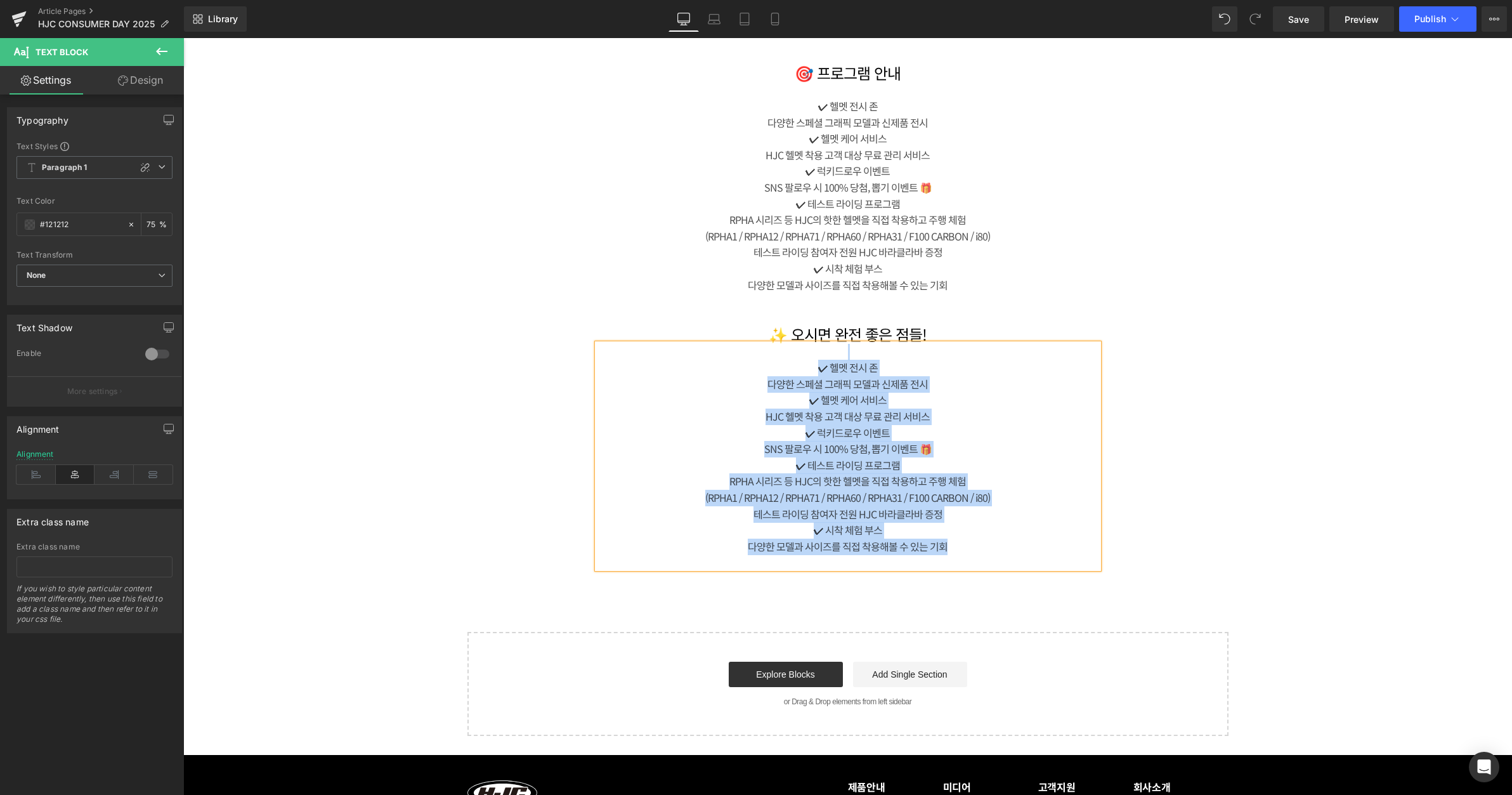
paste div
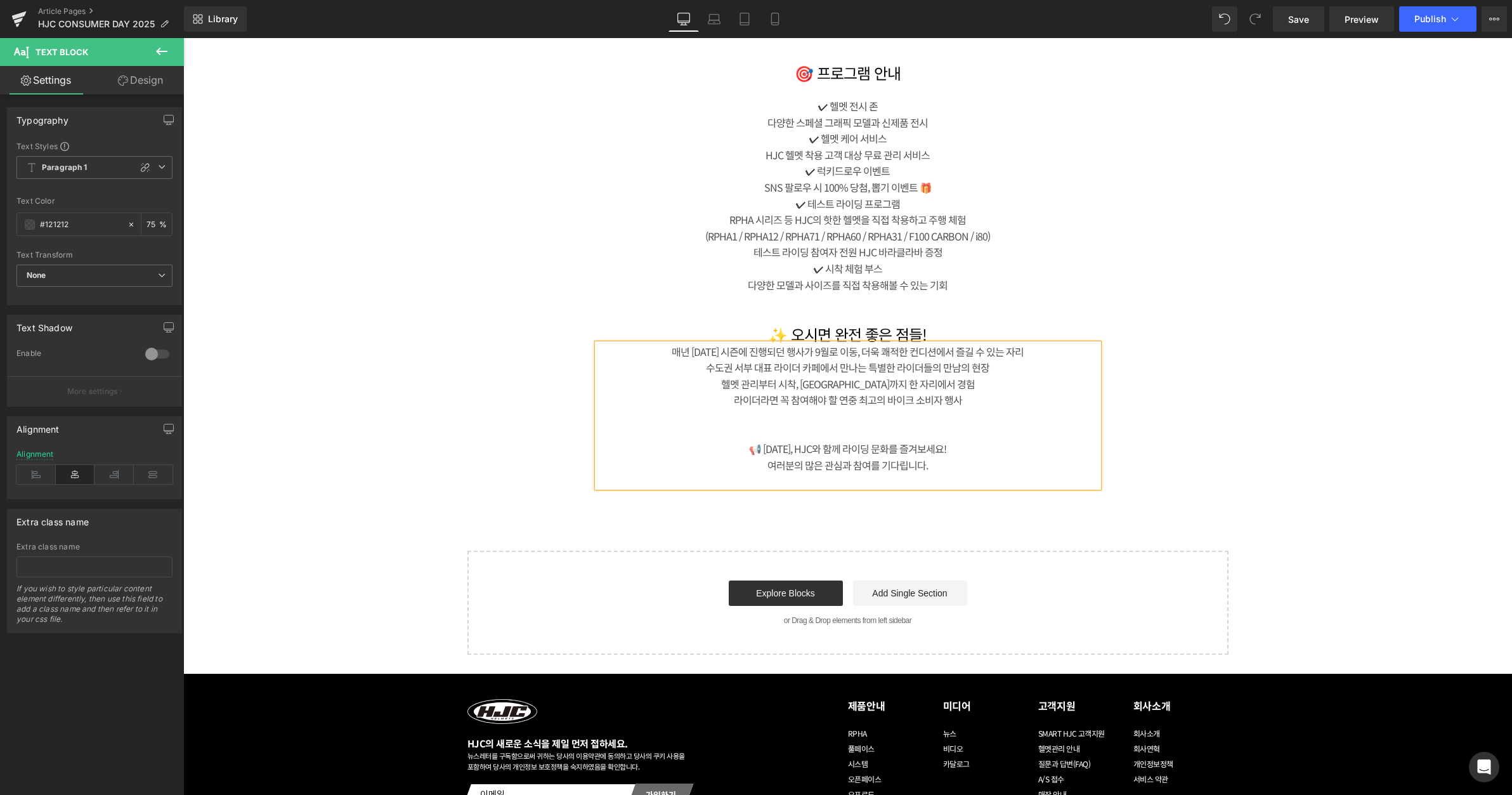
click at [1027, 346] on div "매년 [DATE] 시즌에 진행되던 행사가 9월로 이동, 더욱 쾌적한 컨디션에서 즐길 수 있는 자리" at bounding box center [848, 352] width 501 height 17
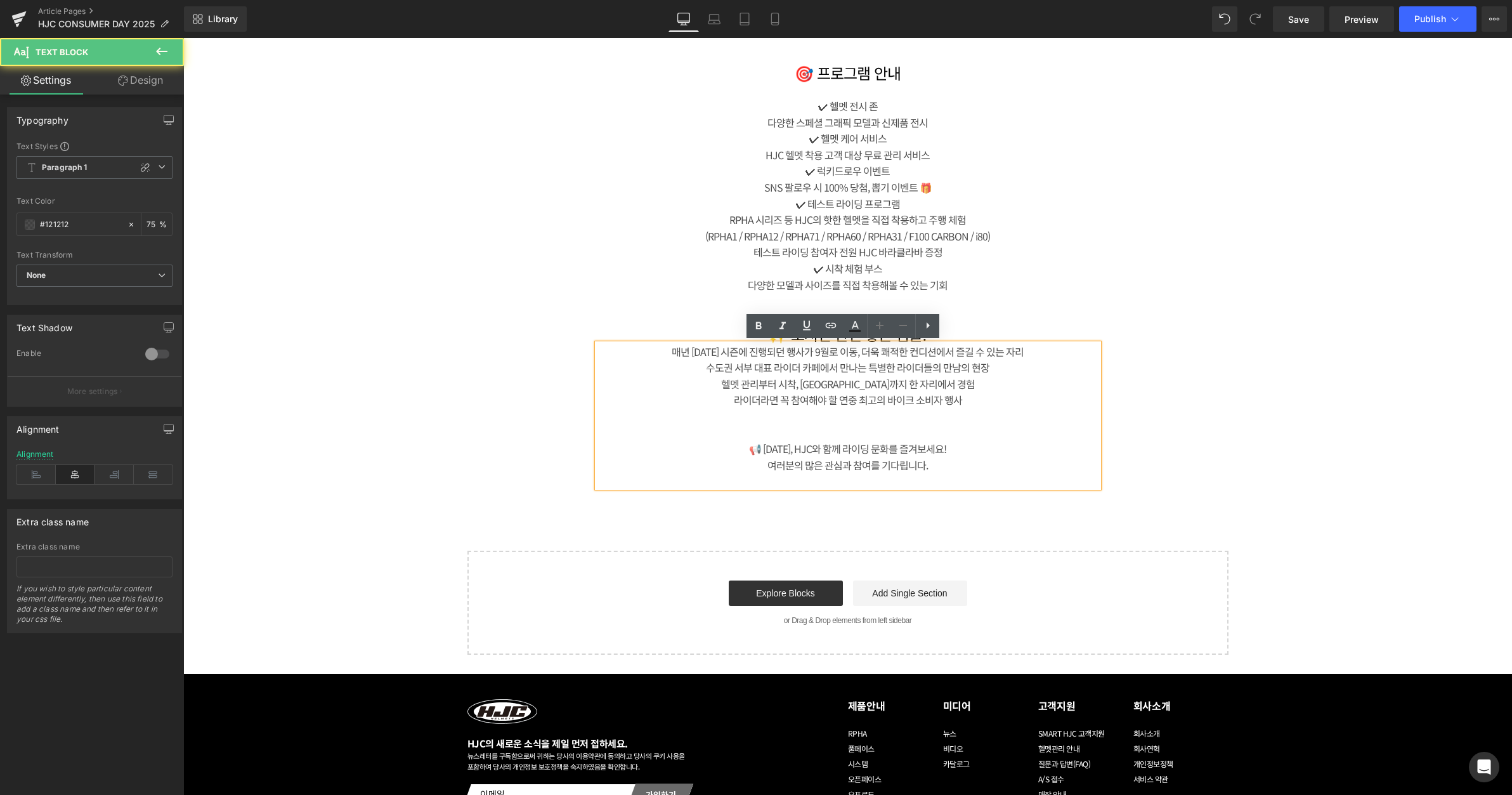
click at [664, 350] on div "매년 [DATE] 시즌에 진행되던 행사가 9월로 이동, 더욱 쾌적한 컨디션에서 즐길 수 있는 자리" at bounding box center [848, 352] width 501 height 17
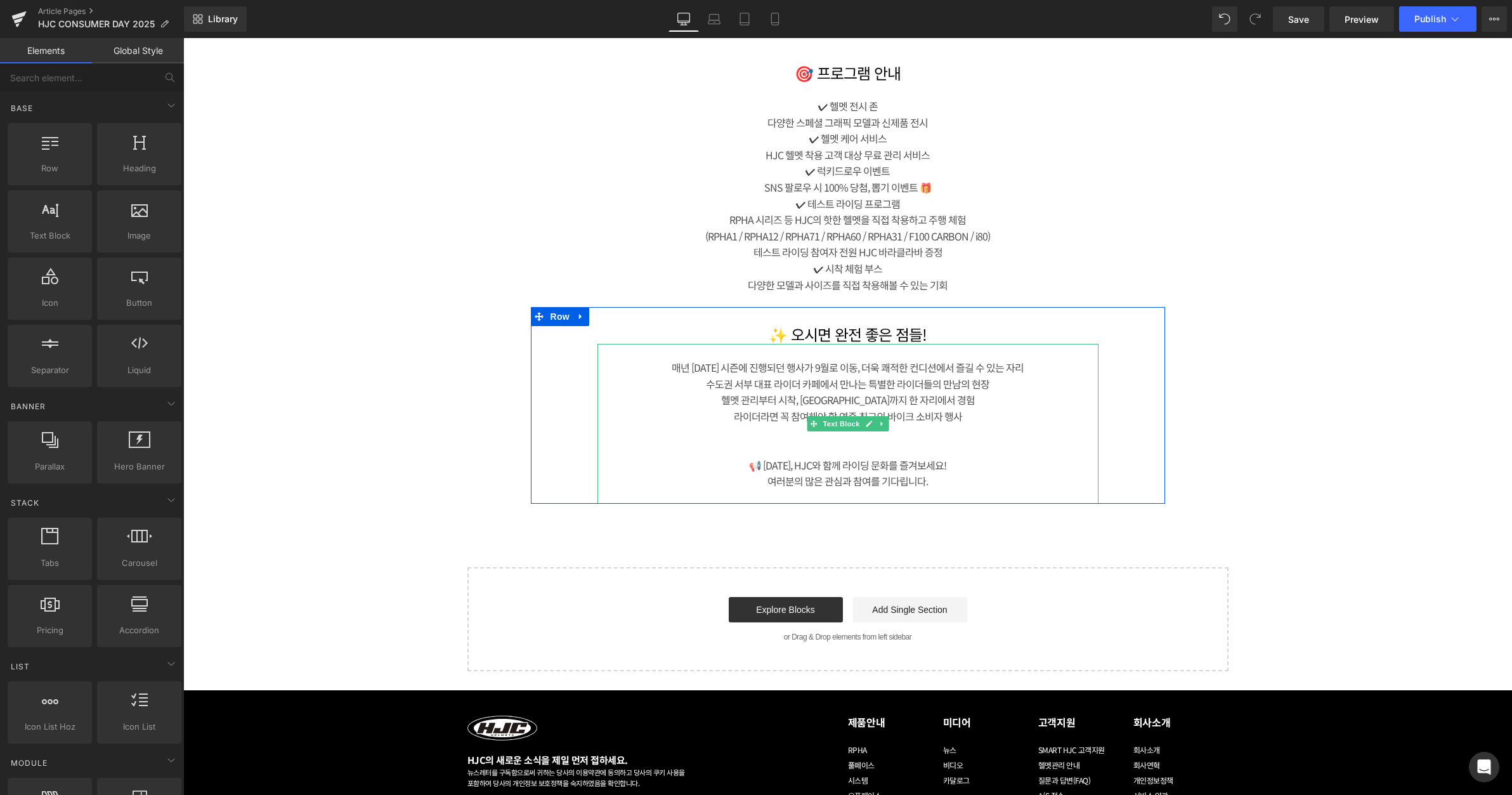
click at [671, 362] on div "매년 [DATE] 시즌에 진행되던 행사가 9월로 이동, 더욱 쾌적한 컨디션에서 즐길 수 있는 자리" at bounding box center [848, 368] width 501 height 17
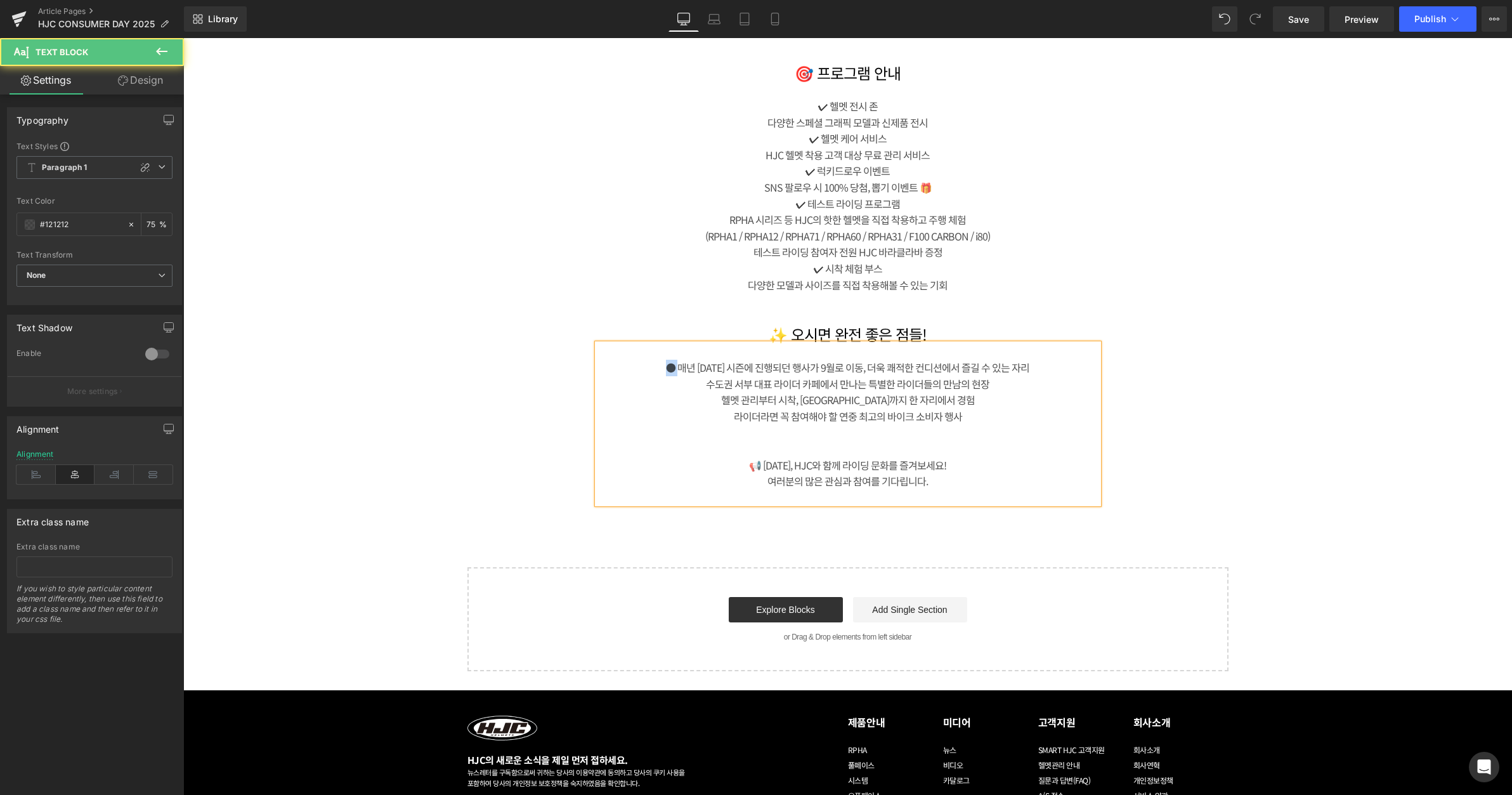
drag, startPoint x: 677, startPoint y: 368, endPoint x: 670, endPoint y: 370, distance: 7.3
click at [644, 368] on div "● 매년 [DATE] 시즌에 진행되던 행사가 9월로 이동, 더욱 쾌적한 컨디션에서 즐길 수 있는 자리" at bounding box center [848, 368] width 501 height 17
copy div "●"
click at [705, 378] on div "수도권 서부 대표 라이더 카페에서 만나는 특별한 라이더들의 만남의 현장" at bounding box center [848, 384] width 501 height 17
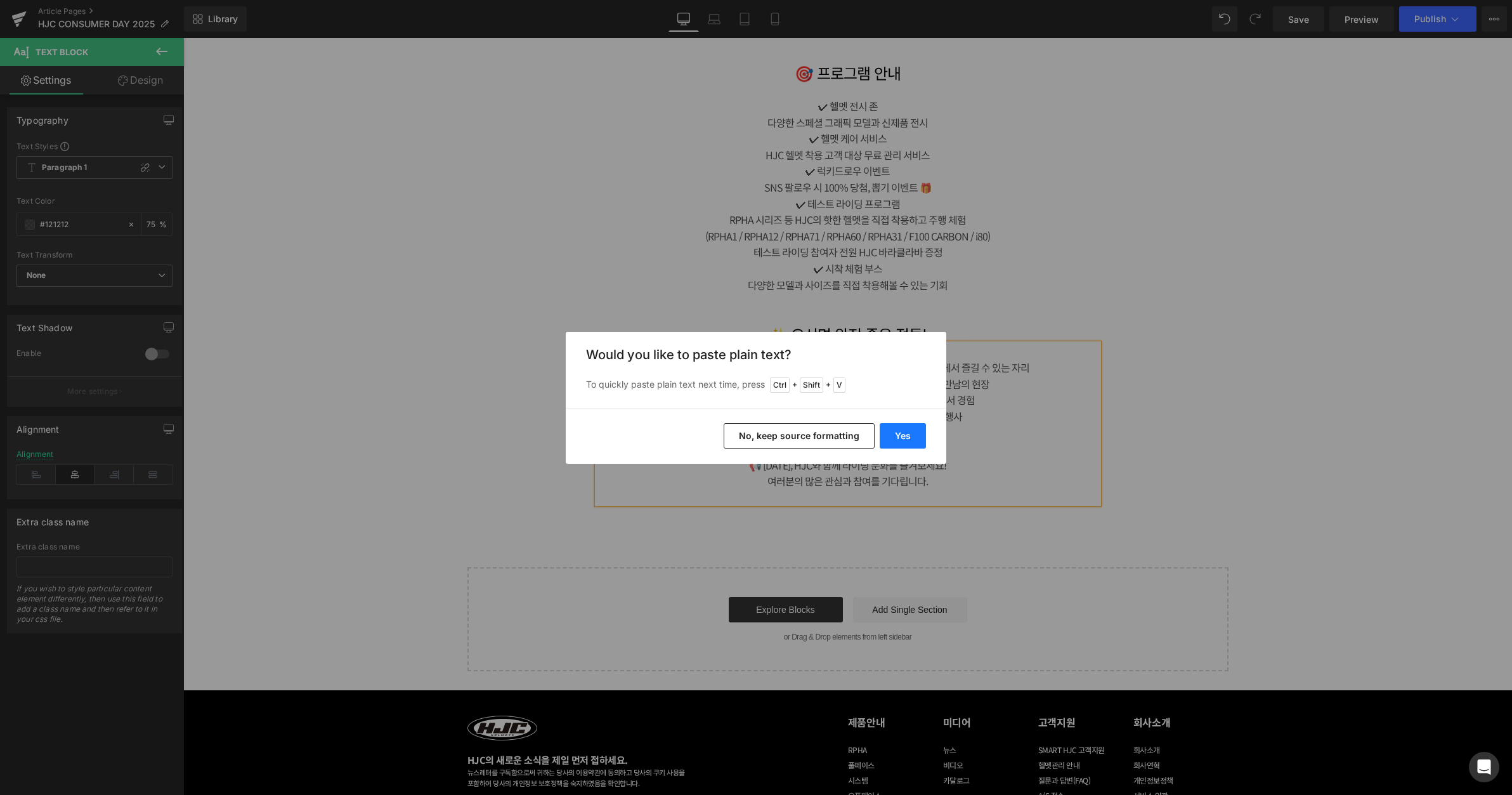
click at [900, 433] on button "Yes" at bounding box center [903, 436] width 46 height 25
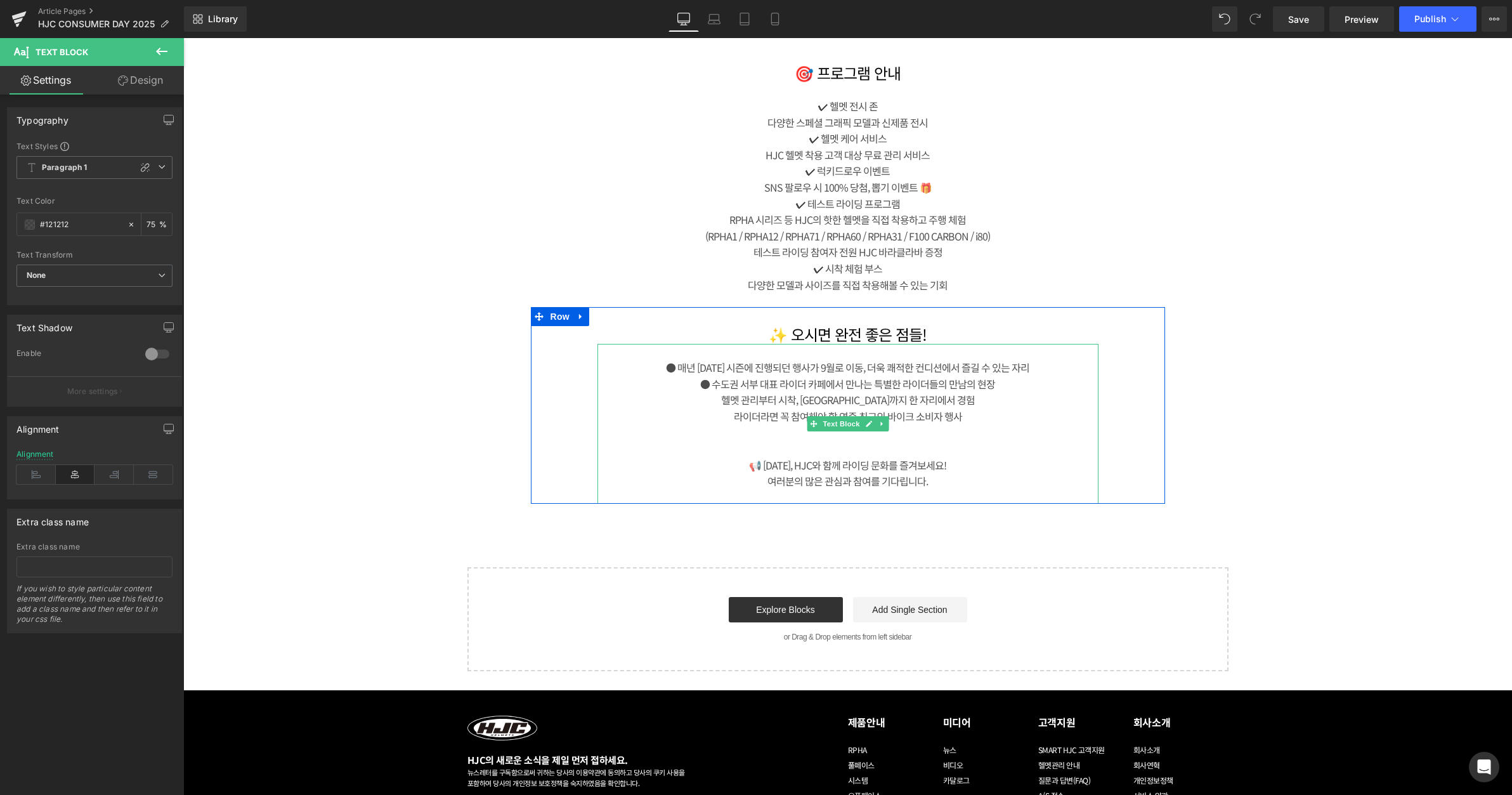
click at [735, 400] on div "헬멧 관리부터 시착, [GEOGRAPHIC_DATA]까지 한 자리에서 경험" at bounding box center [848, 401] width 501 height 17
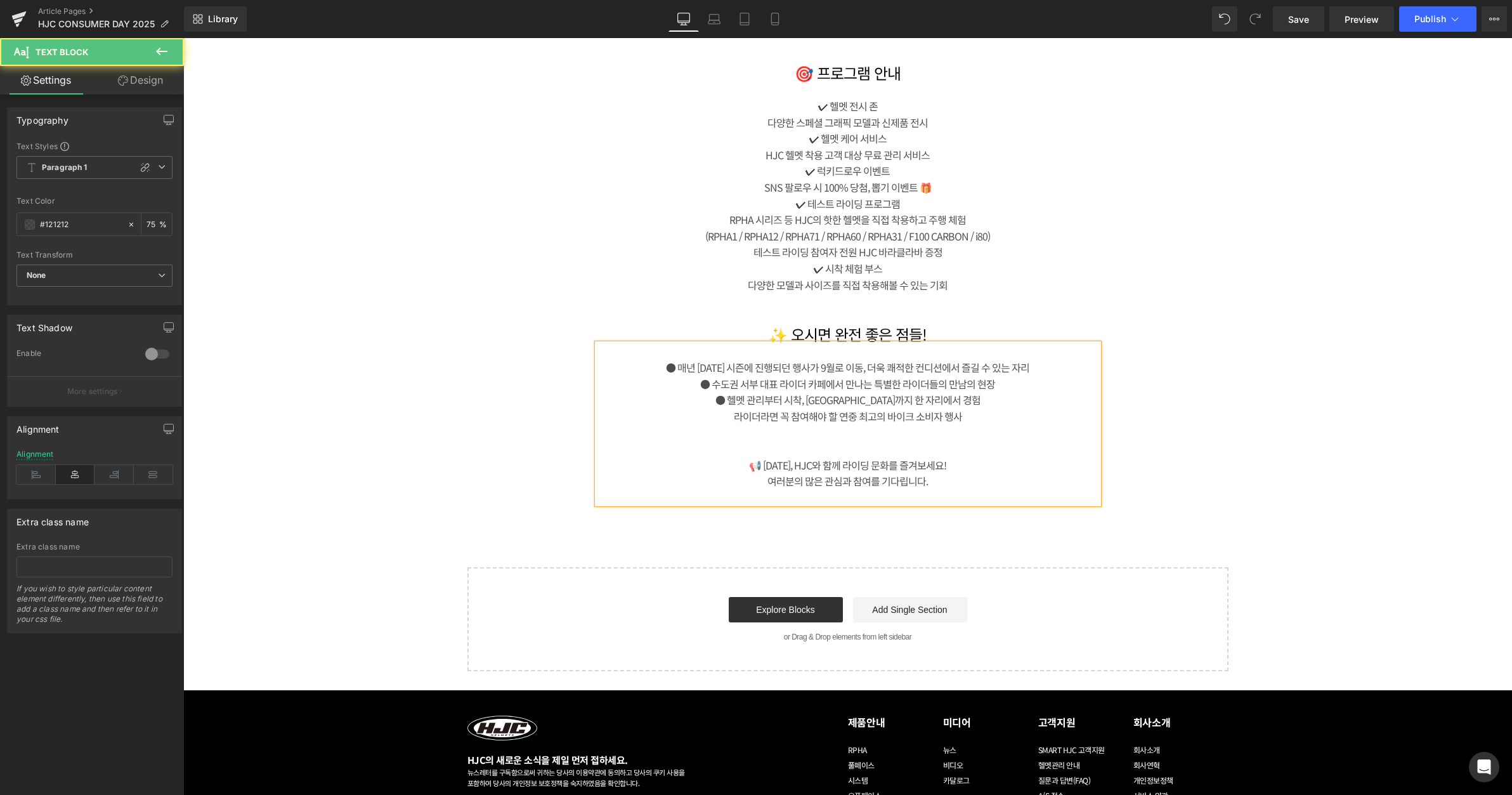
click at [728, 418] on div "라이더라면 꼭 참여해야 할 연중 최고의 바이크 소비자 행사" at bounding box center [848, 417] width 501 height 17
click at [1081, 459] on div "📢 [DATE], HJC와 함께 라이딩 문화를 즐겨보세요!" at bounding box center [848, 466] width 501 height 17
click at [905, 462] on div "📢 [DATE], HJC와 함께 라이딩 문화를 즐겨보세요!" at bounding box center [848, 466] width 501 height 17
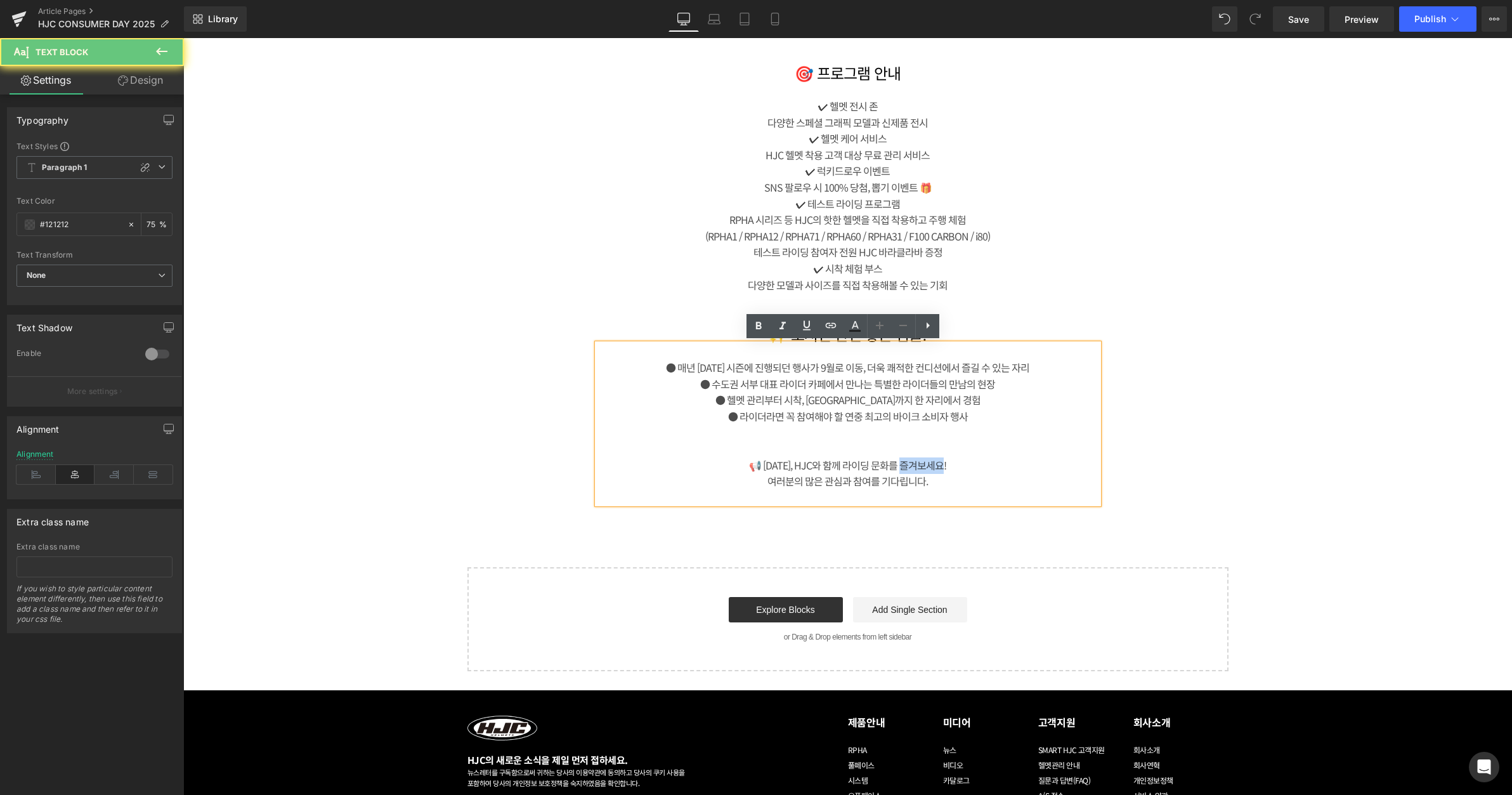
click at [905, 462] on div "📢 [DATE], HJC와 함께 라이딩 문화를 즐겨보세요!" at bounding box center [848, 466] width 501 height 17
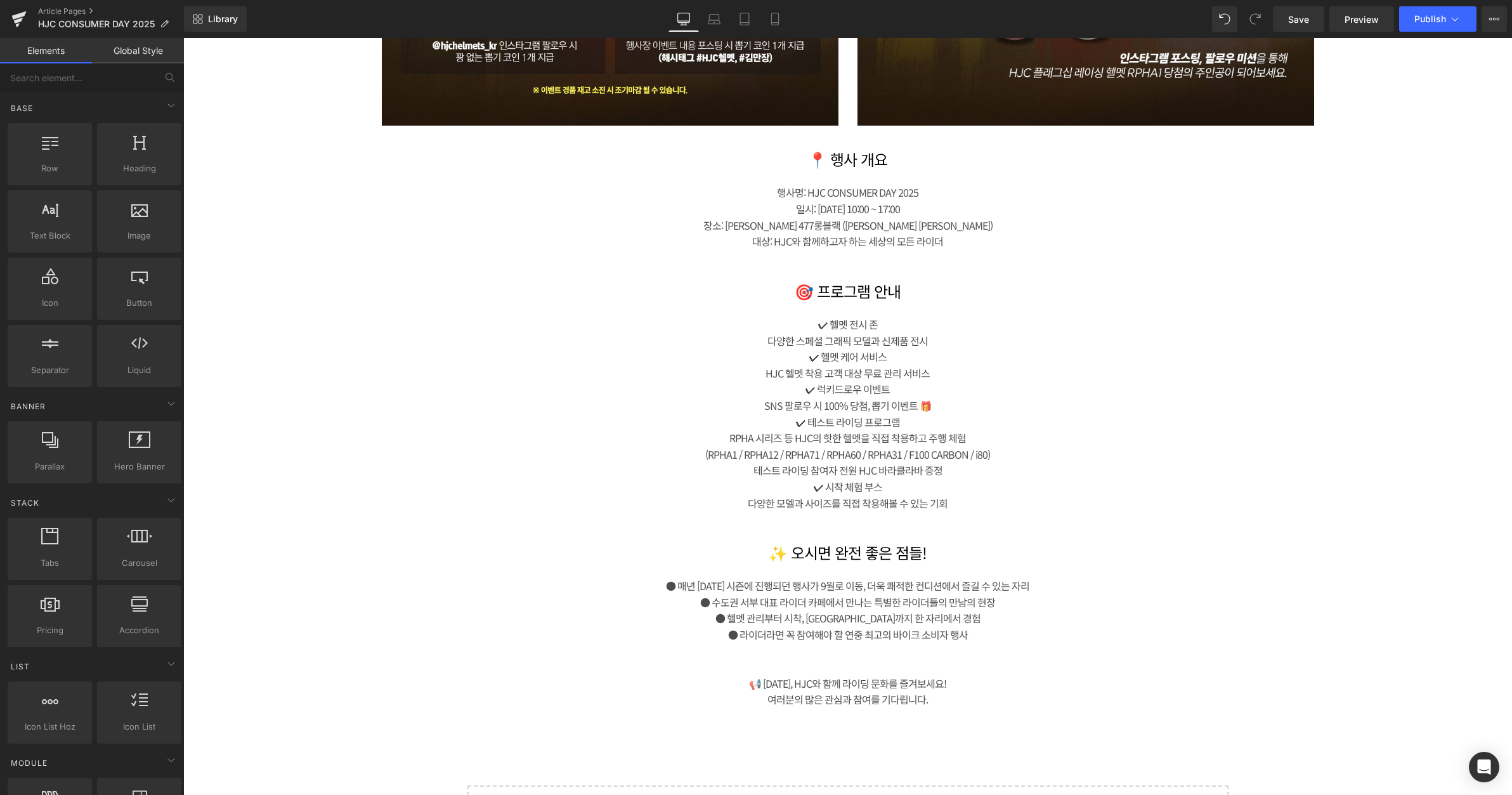
scroll to position [1904, 0]
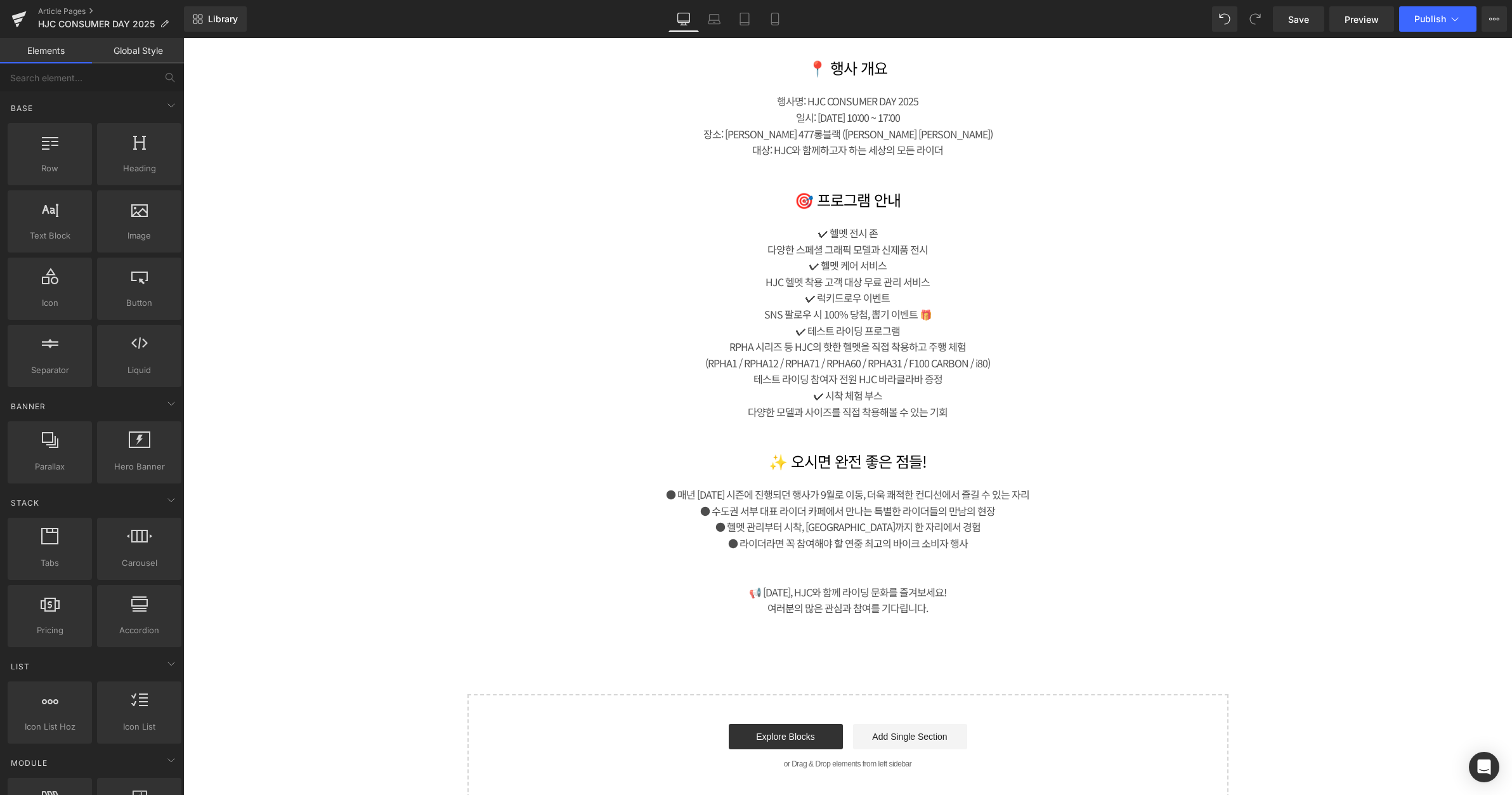
click at [1042, 421] on div "✔ 헬멧 전시 존 다양한 스페셜 그래픽 모델과 신제품 전시 ✔ 헬멧 케어 서비스 HJC 헬멧 착용 고객 대상 무료 관리 서비스 ✔ 럭키…" at bounding box center [848, 321] width 501 height 225
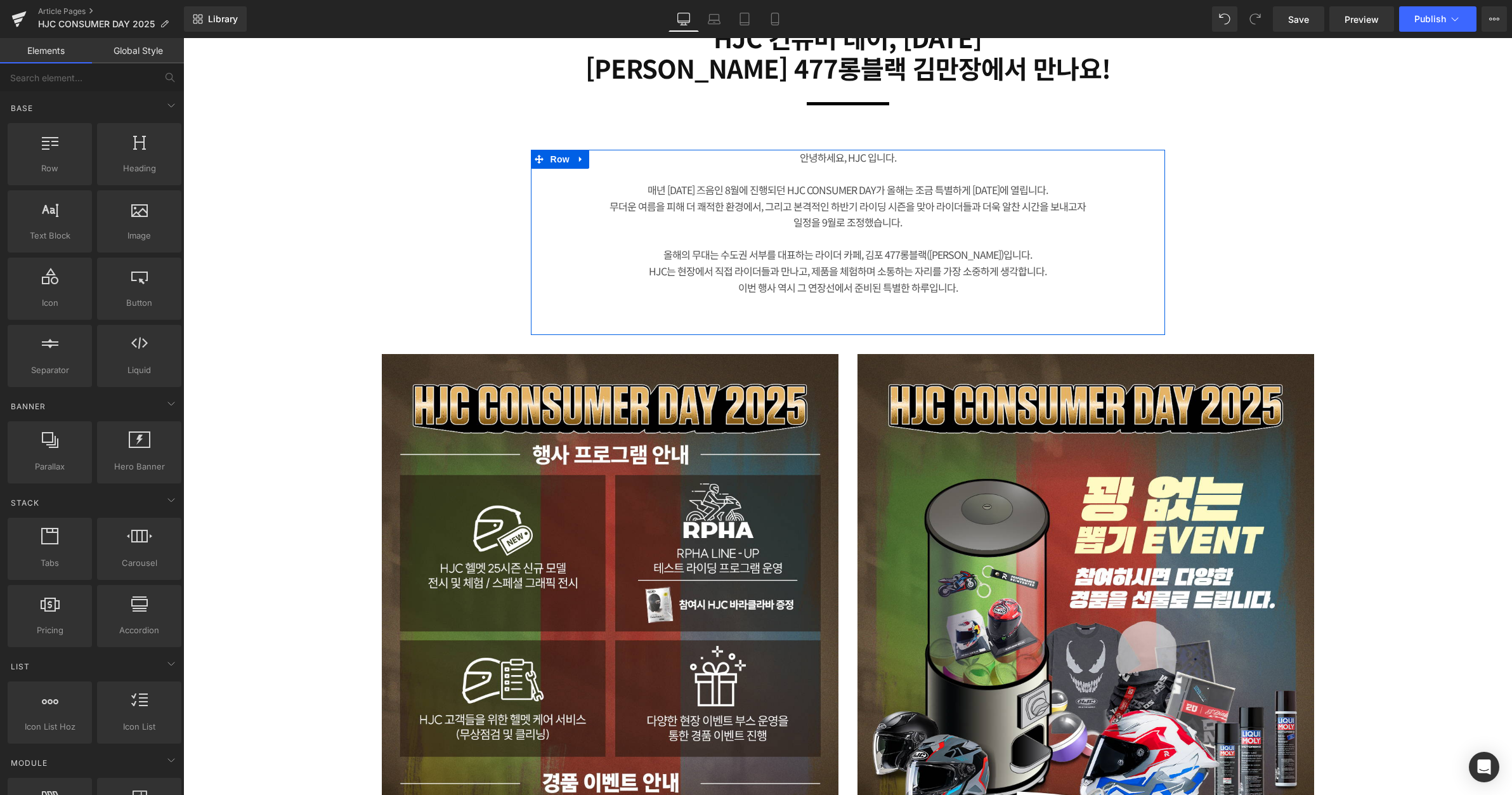
scroll to position [1058, 0]
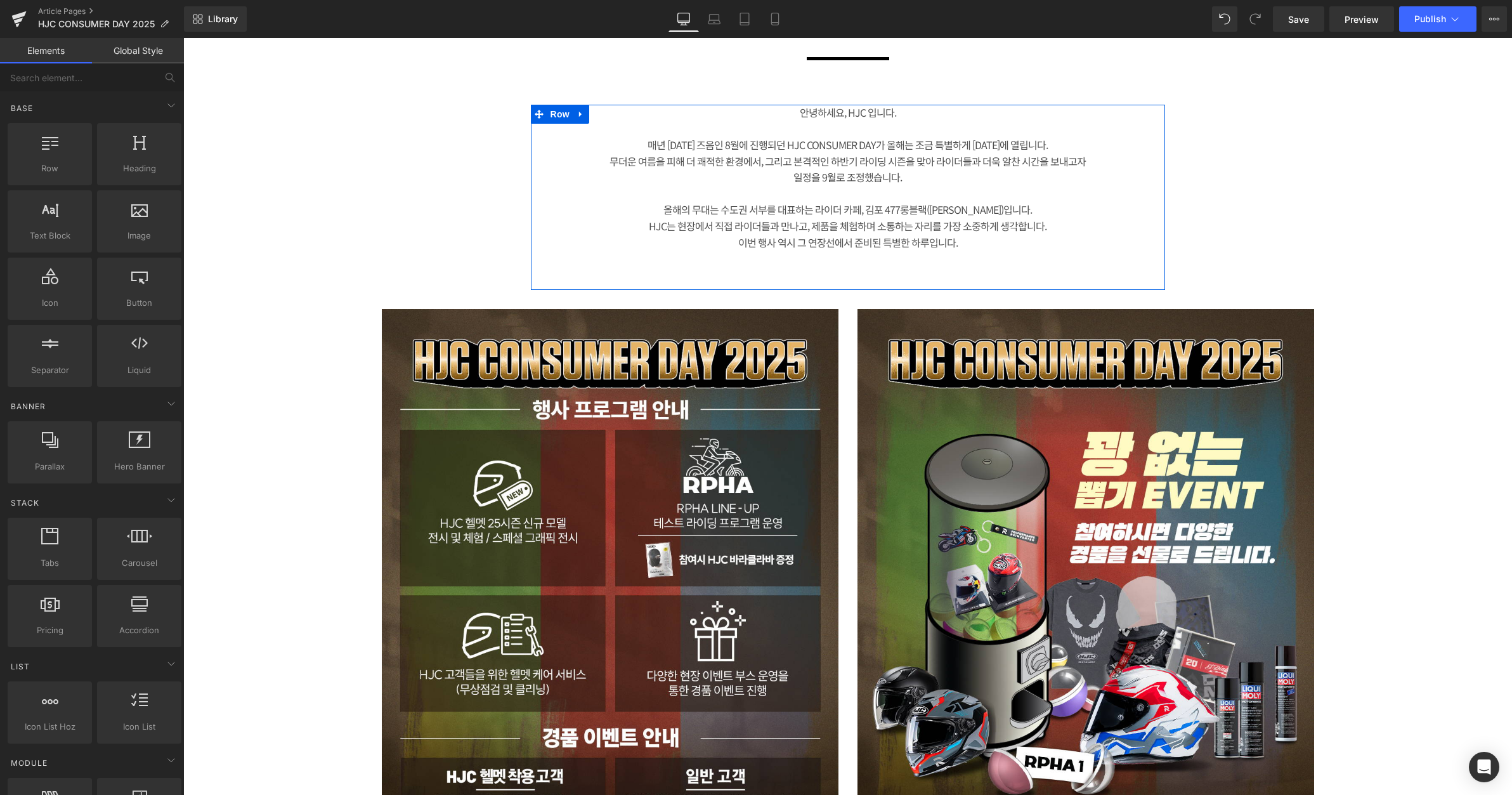
click at [1392, 288] on div "뉴스 Heading 미디어 Heading Row 50px Image Row Row HJC 컨슈머 데이, [DATE] [PERSON_NAME] …" at bounding box center [848, 347] width 1329 height 2596
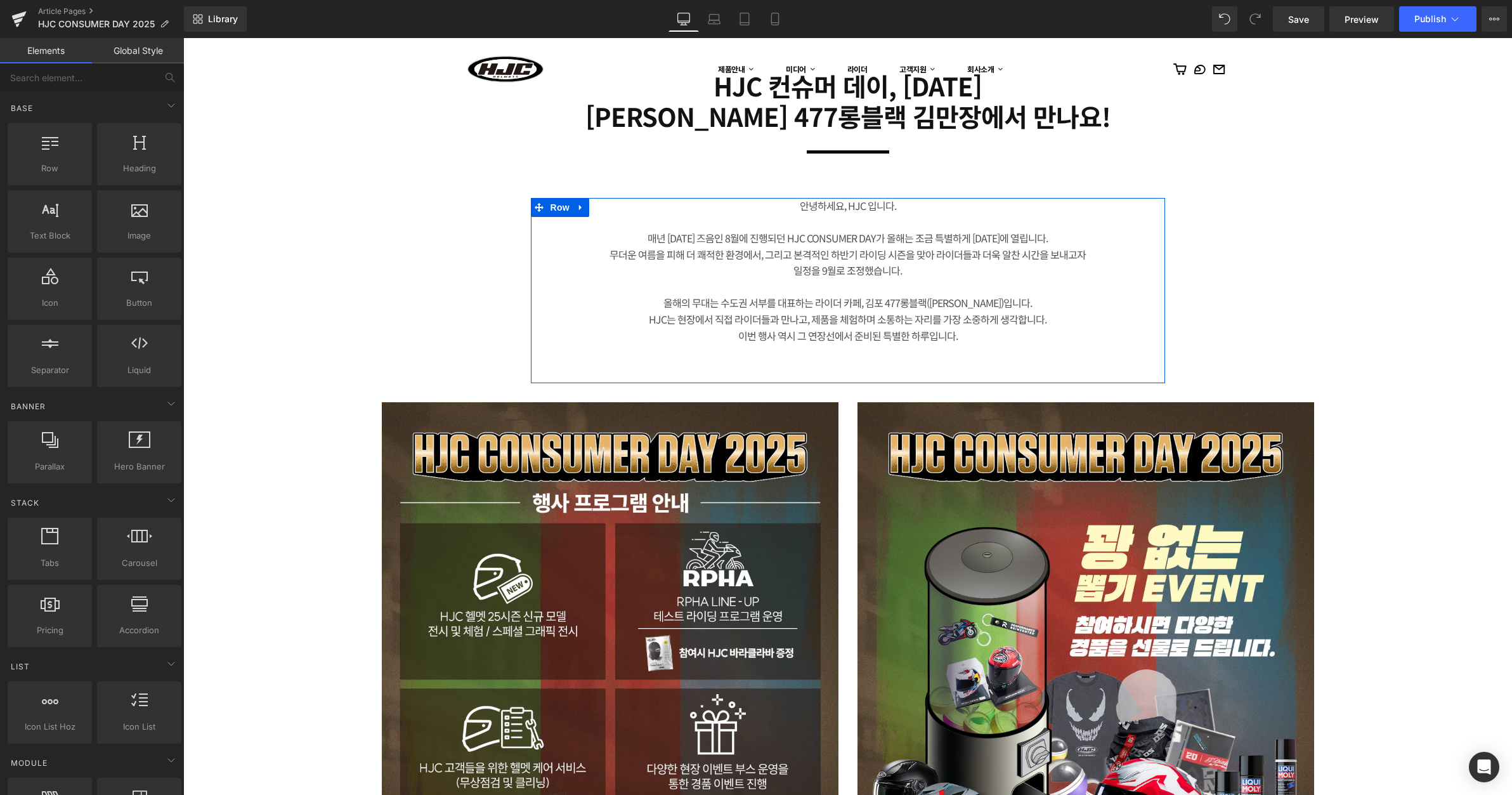
scroll to position [889, 0]
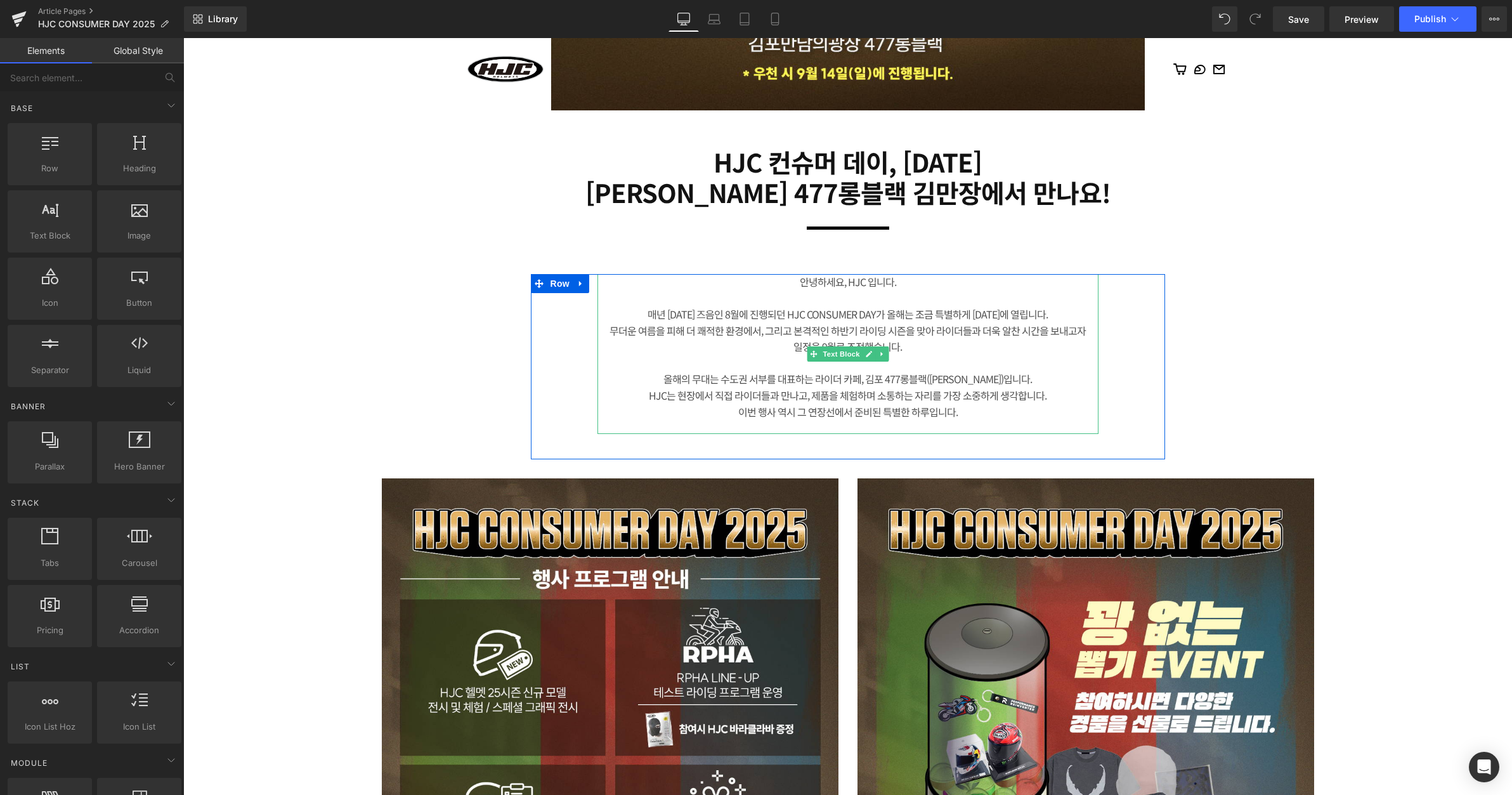
click at [955, 405] on div "이번 행사 역시 그 연장선에서 준비된 특별한 하루입니다." at bounding box center [848, 413] width 501 height 17
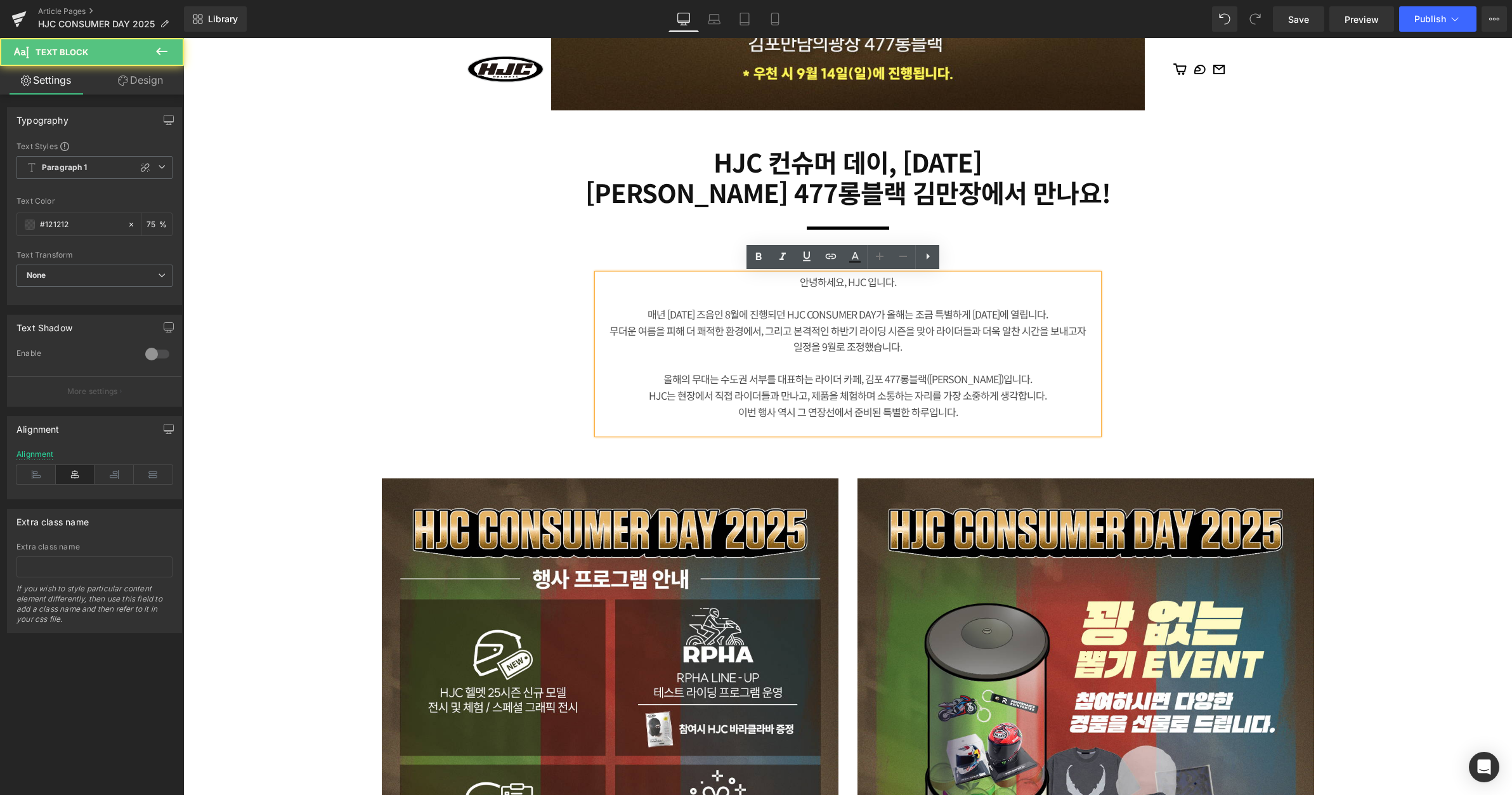
click at [939, 403] on div "HJC는 현장에서 직접 라이더들과 만나고, 제품을 체험하며 소통하는 자리를 가장 소중하게 생각합니다." at bounding box center [848, 396] width 501 height 17
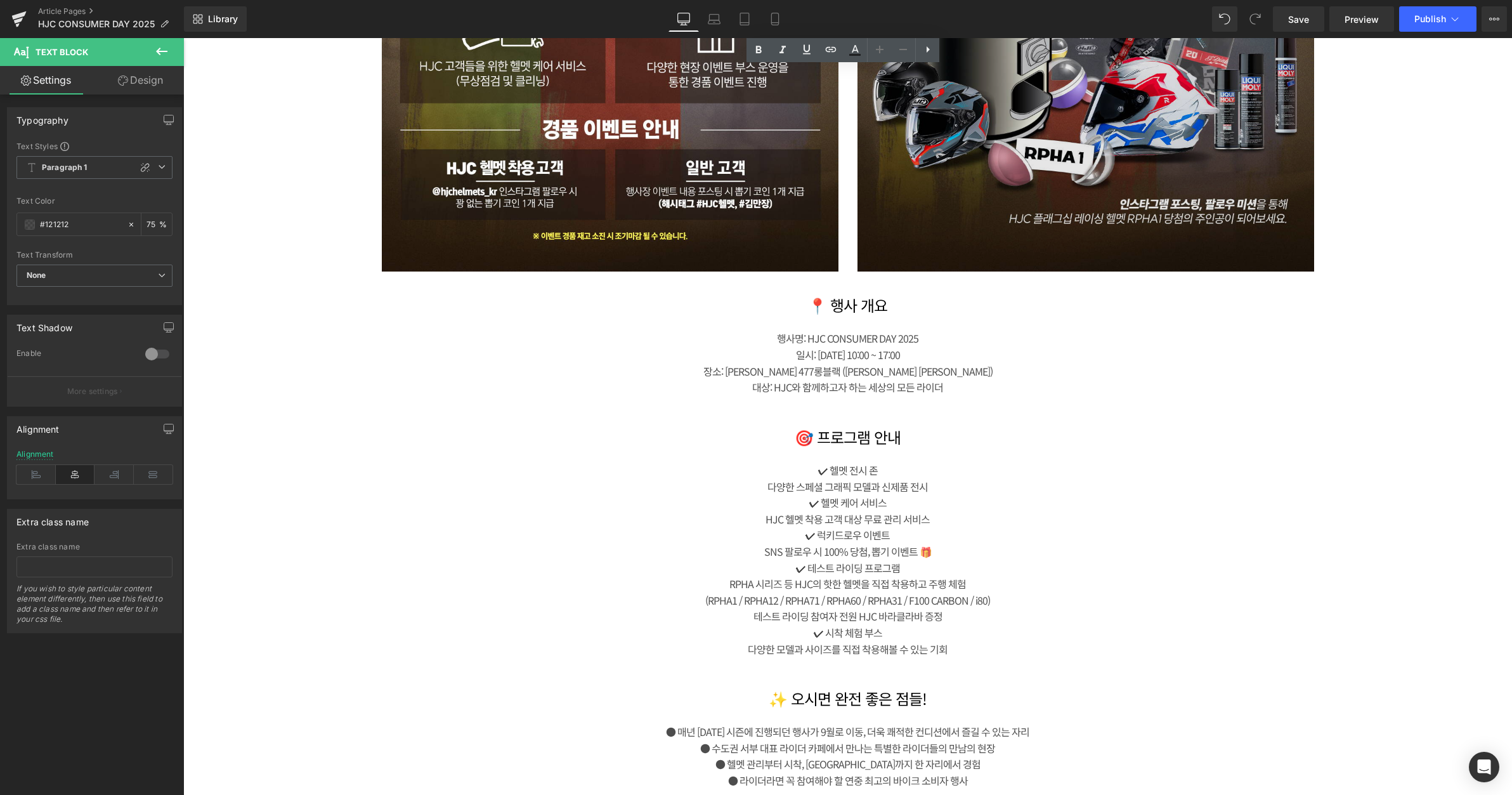
scroll to position [1862, 0]
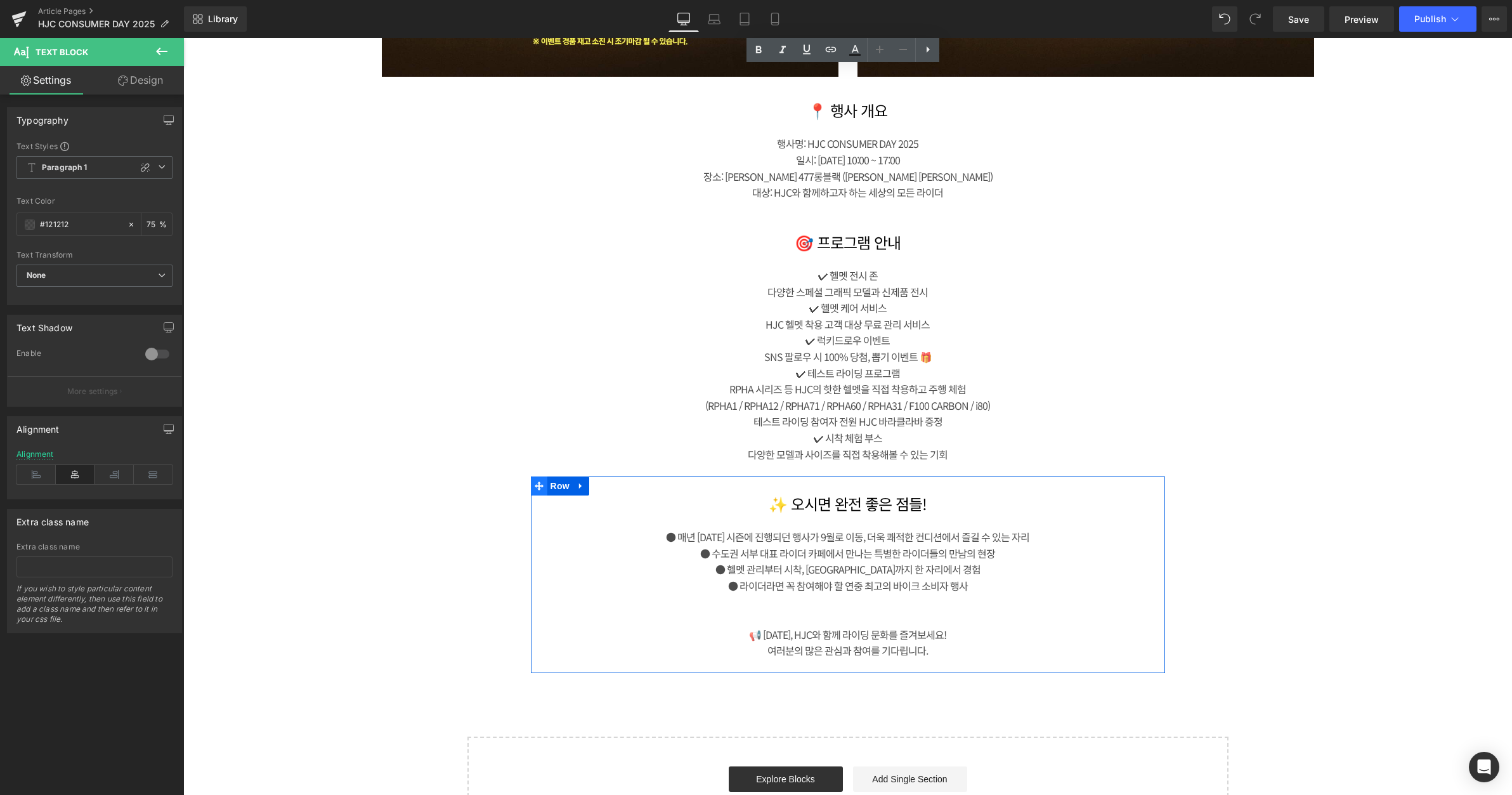
click at [535, 484] on icon at bounding box center [539, 486] width 9 height 9
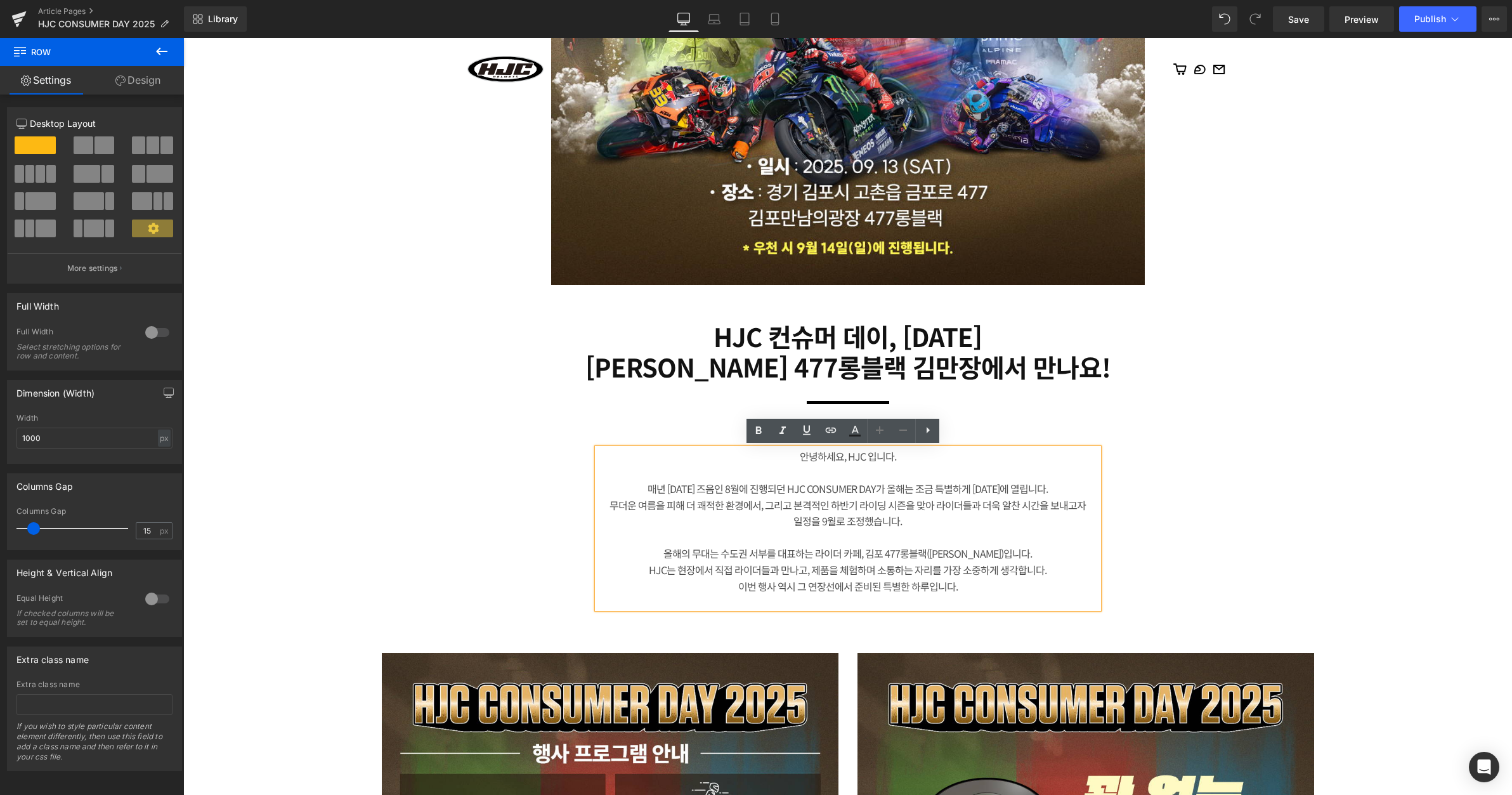
scroll to position [0, 0]
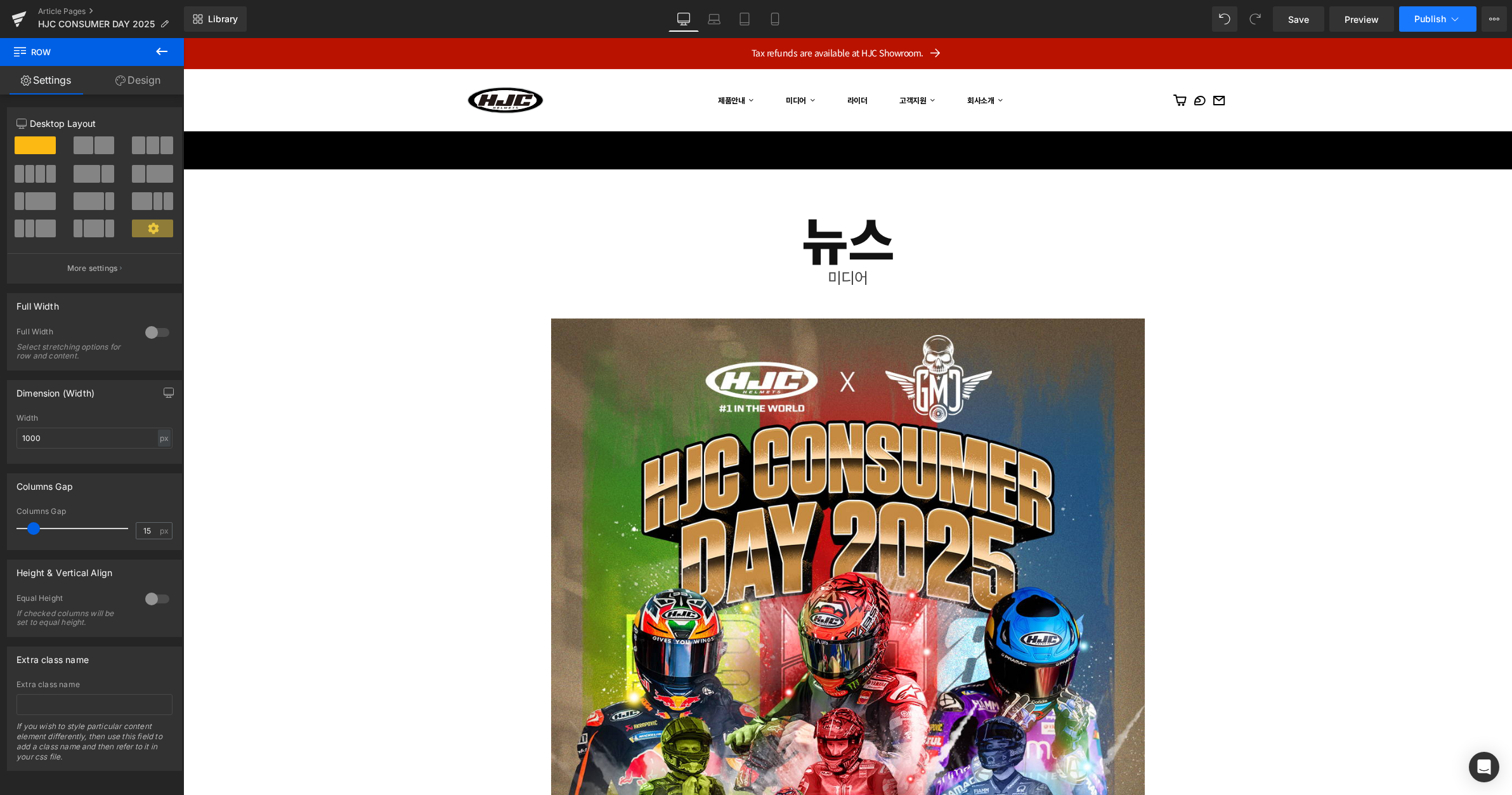
click at [1448, 15] on button "Publish" at bounding box center [1438, 19] width 77 height 25
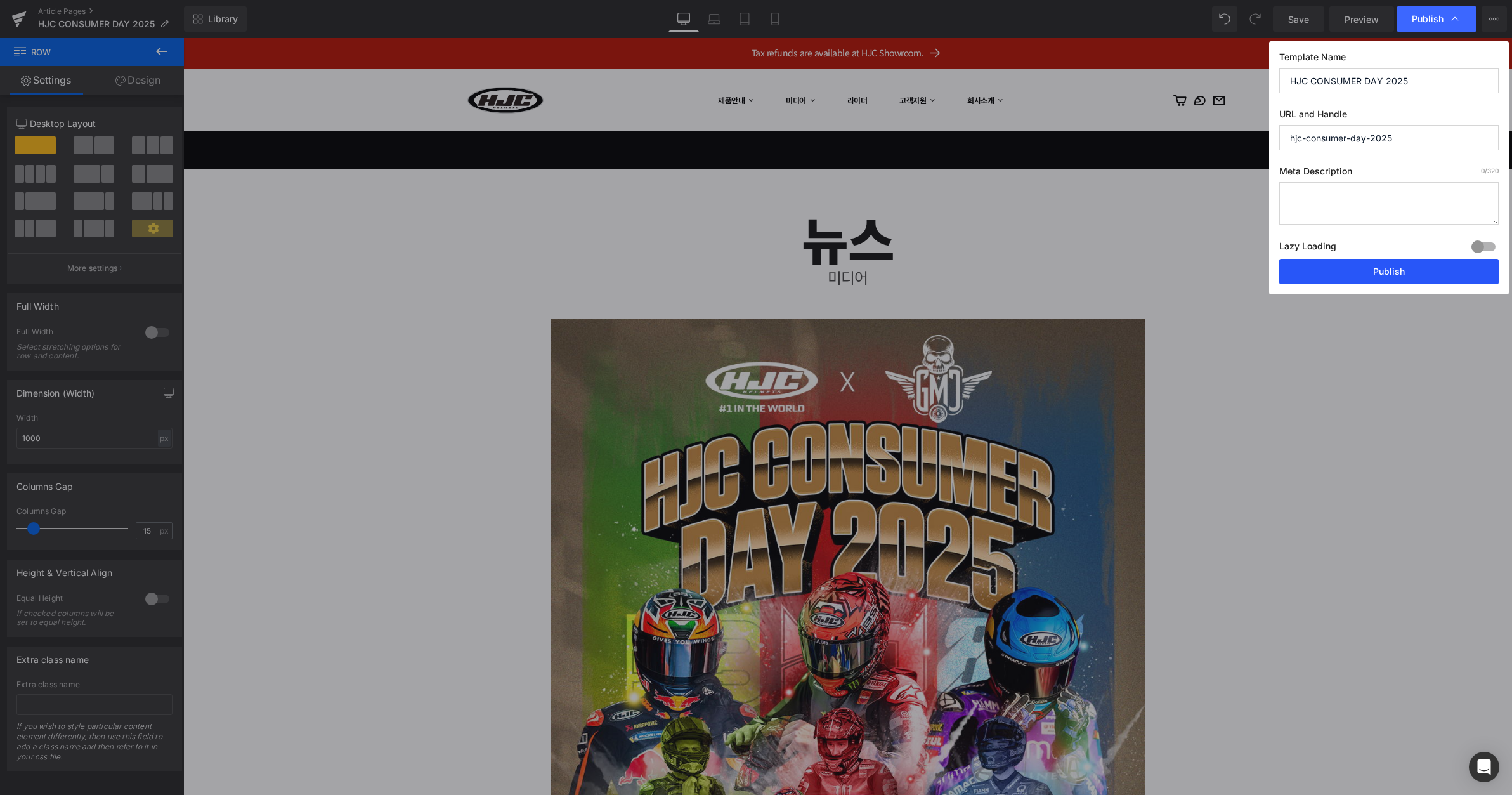
drag, startPoint x: 1200, startPoint y: 235, endPoint x: 1383, endPoint y: 274, distance: 187.1
click at [1383, 274] on button "Publish" at bounding box center [1389, 272] width 219 height 25
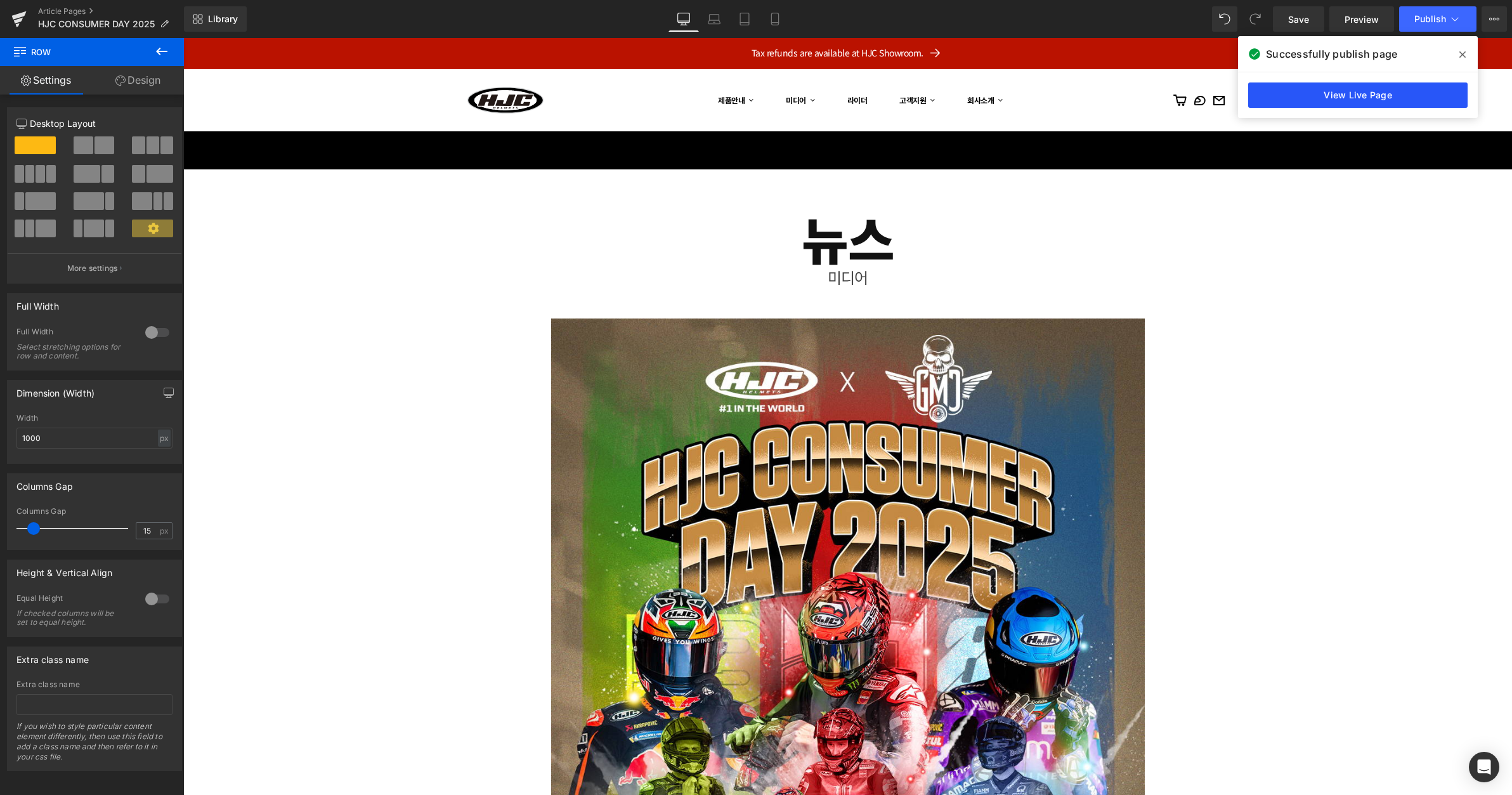
click at [1341, 89] on link "View Live Page" at bounding box center [1358, 95] width 219 height 25
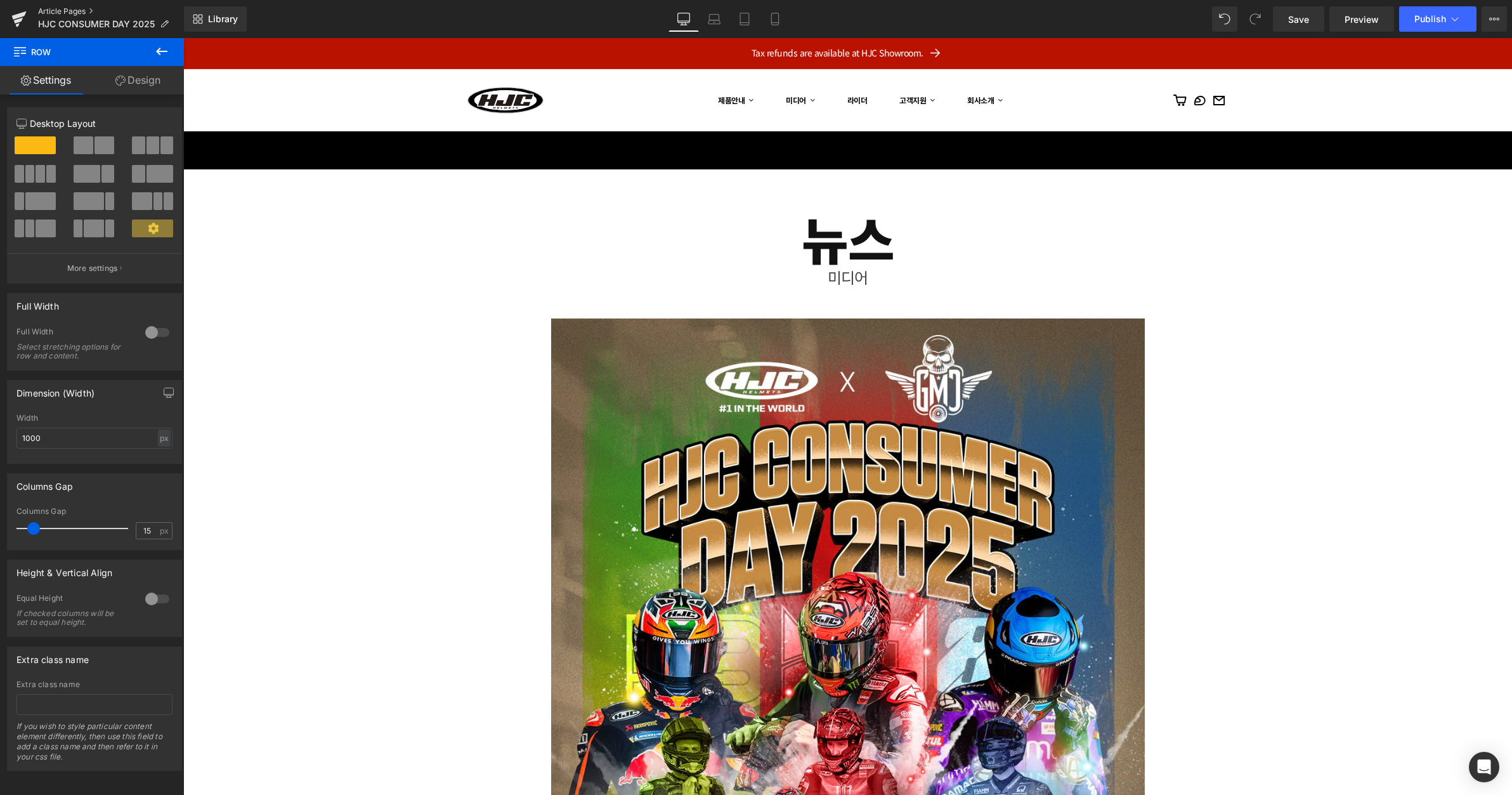
click at [83, 10] on link "Article Pages" at bounding box center [111, 11] width 146 height 10
